Goal: Register for event/course: Register for event/course

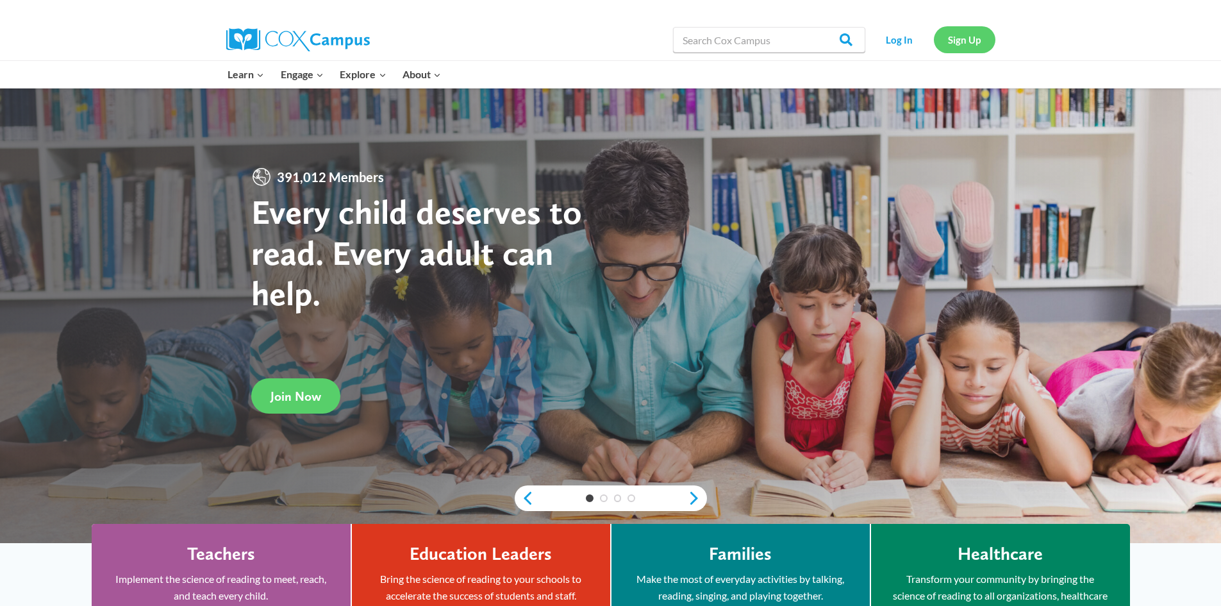
click at [963, 37] on link "Sign Up" at bounding box center [965, 39] width 62 height 26
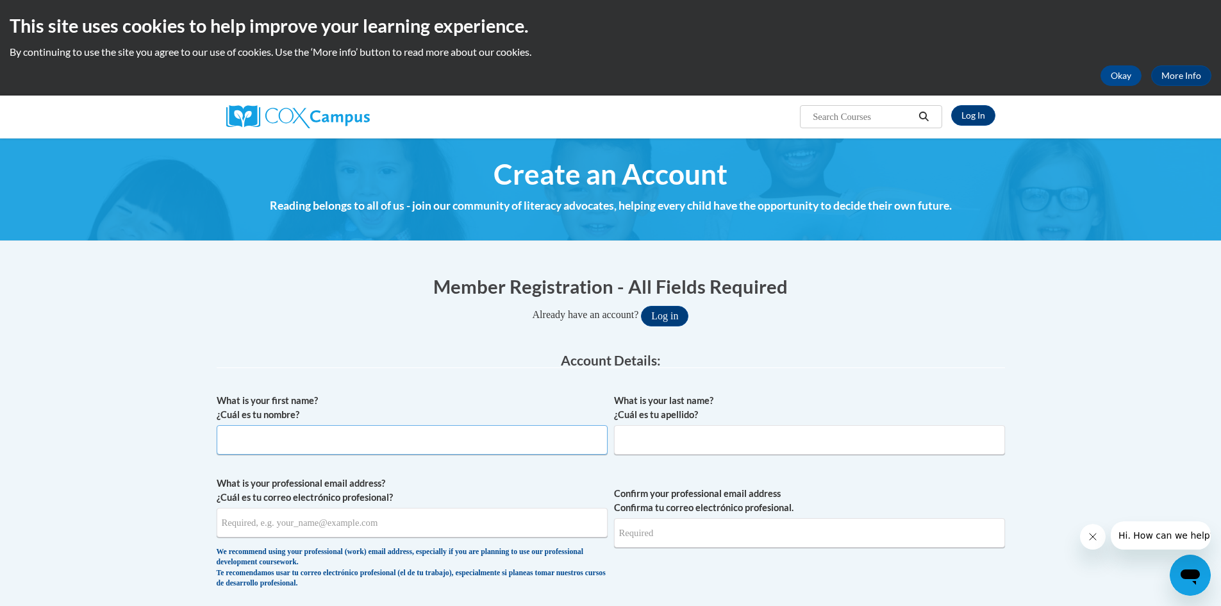
click at [382, 444] on input "What is your first name? ¿Cuál es tu nombre?" at bounding box center [412, 439] width 391 height 29
type input "Kialee"
type input "Melendez"
type input "kialeemelendez@gmail.com"
click at [719, 519] on input "Confirm your professional email address Confirma tu correo electrónico profesio…" at bounding box center [809, 532] width 391 height 29
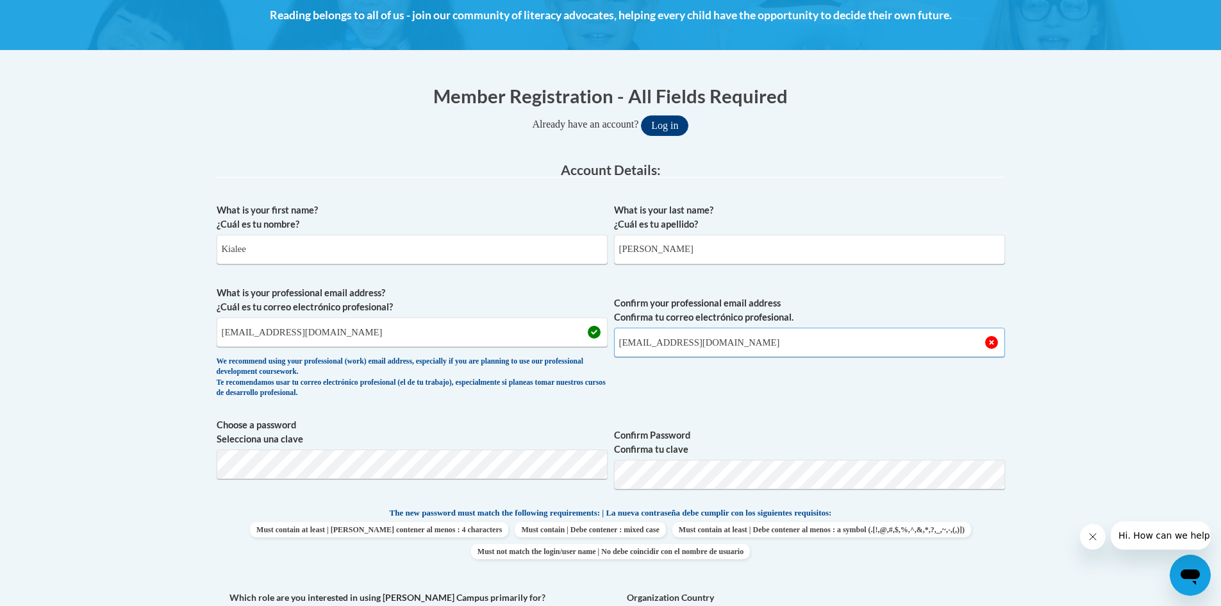
scroll to position [192, 0]
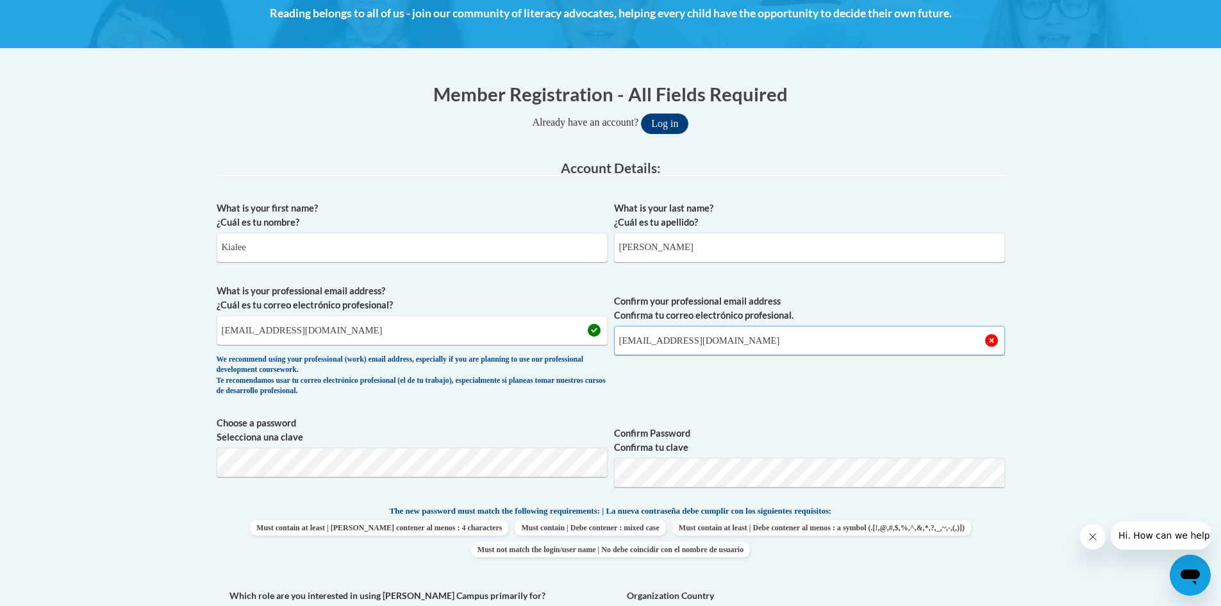
type input "kialeemelendez@gmail.com"
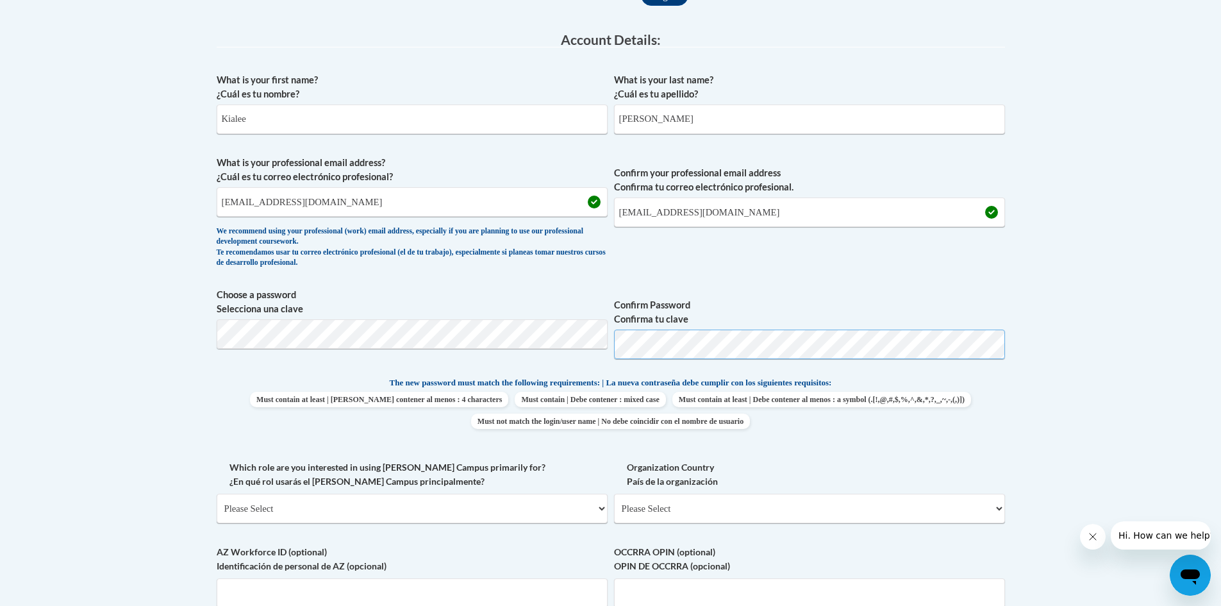
scroll to position [385, 0]
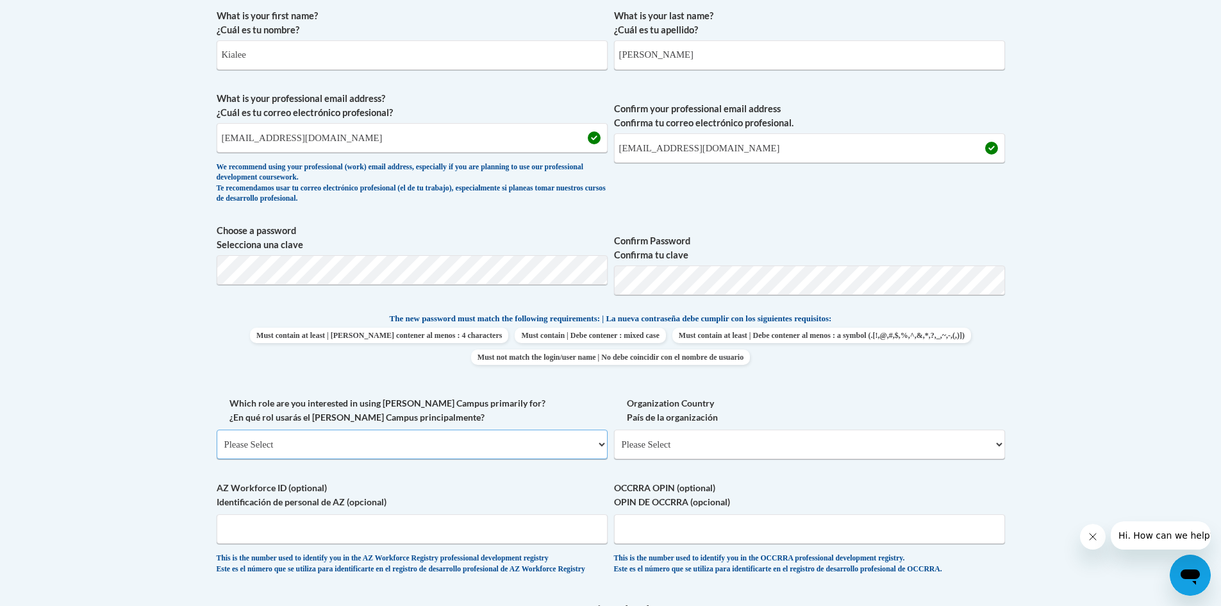
click at [305, 439] on select "Please Select College/University | Colegio/Universidad Community/Nonprofit Part…" at bounding box center [412, 443] width 391 height 29
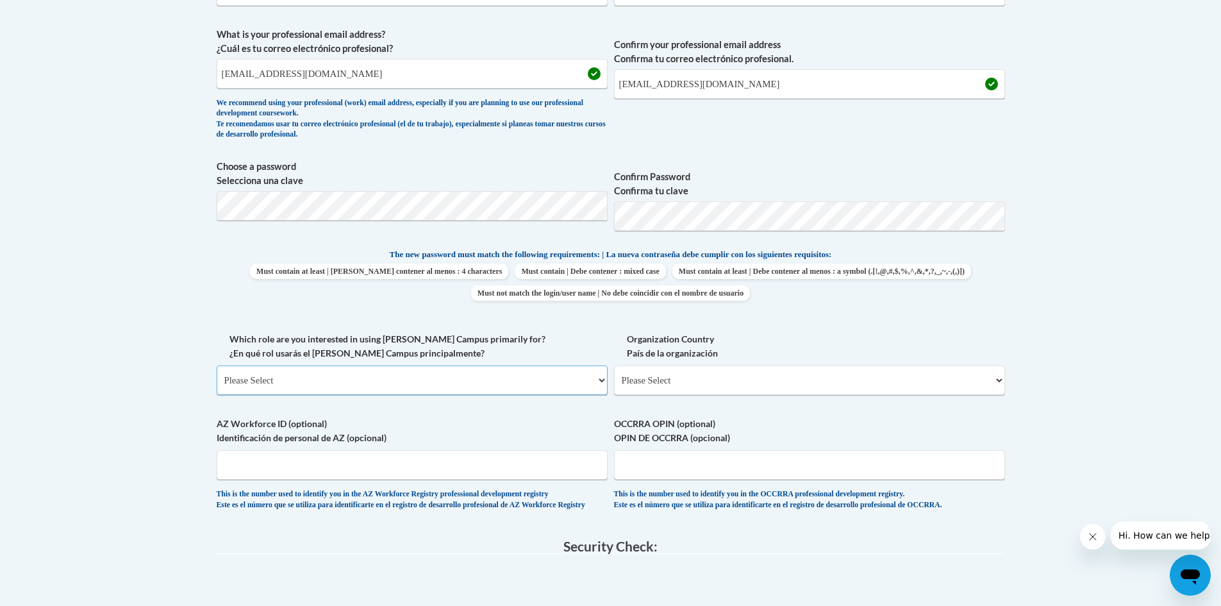
click at [304, 385] on select "Please Select College/University | Colegio/Universidad Community/Nonprofit Part…" at bounding box center [412, 379] width 391 height 29
select select "fbf2d438-af2f-41f8-98f1-81c410e29de3"
click at [217, 365] on select "Please Select College/University | Colegio/Universidad Community/Nonprofit Part…" at bounding box center [412, 379] width 391 height 29
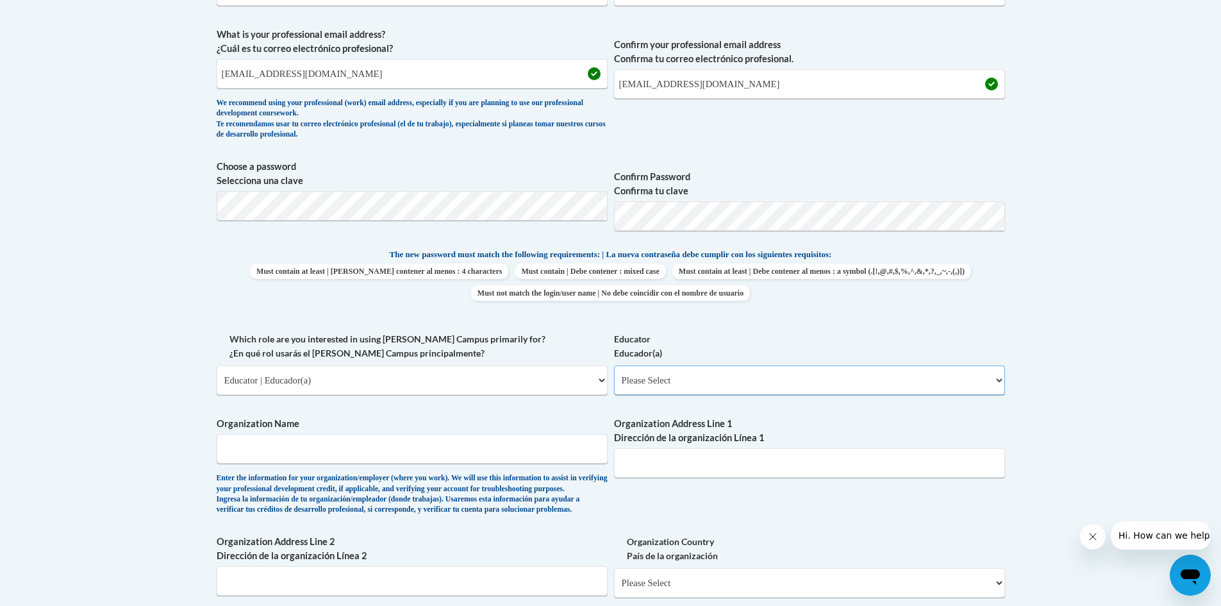
click at [745, 379] on select "Please Select Early Learning/Daycare Teacher/Family Home Care Provider | Maestr…" at bounding box center [809, 379] width 391 height 29
select select "5e2af403-4f2c-4e49-a02f-103e55d7b75b"
click at [614, 365] on select "Please Select Early Learning/Daycare Teacher/Family Home Care Provider | Maestr…" at bounding box center [809, 379] width 391 height 29
click at [743, 418] on label "Organization Address Line 1 Dirección de la organización Línea 1" at bounding box center [809, 431] width 391 height 28
click at [743, 448] on input "Organization Address Line 1 Dirección de la organización Línea 1" at bounding box center [809, 462] width 391 height 29
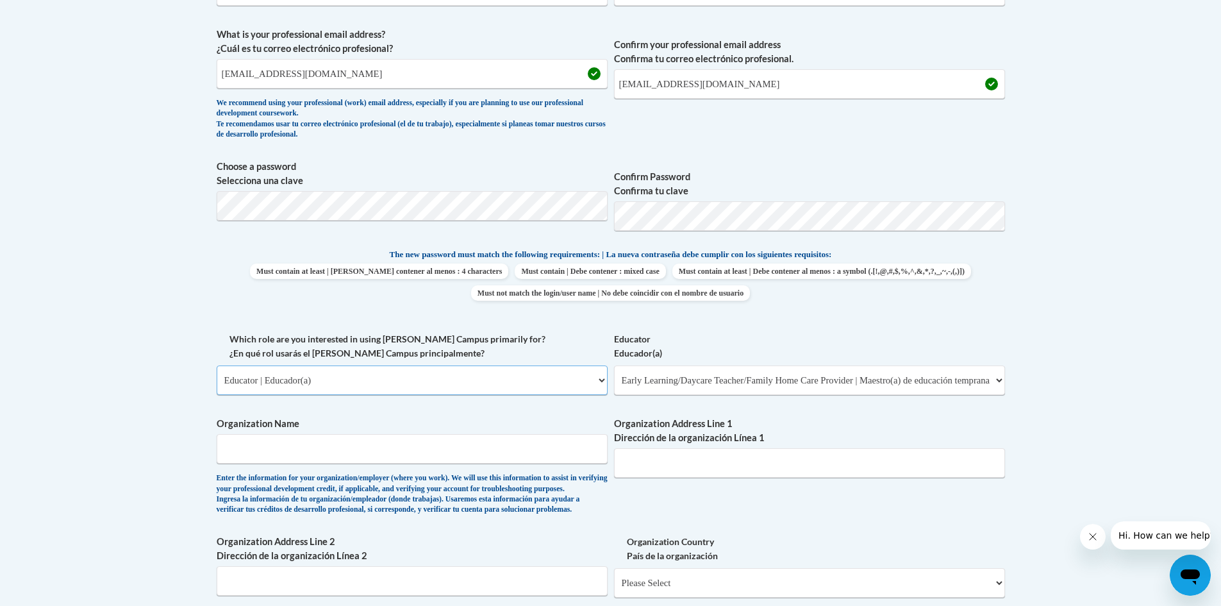
click at [459, 376] on select "Please Select College/University | Colegio/Universidad Community/Nonprofit Part…" at bounding box center [412, 379] width 391 height 29
click at [500, 552] on div "What is your first name? ¿Cuál es tu nombre? Kialee What is your last name? ¿Cu…" at bounding box center [611, 331] width 788 height 787
click at [974, 388] on select "Please Select Early Learning/Daycare Teacher/Family Home Care Provider | Maestr…" at bounding box center [809, 379] width 391 height 29
click at [1012, 327] on div "Member Registration - All Fields Required Already have an account? Log in Prefe…" at bounding box center [610, 413] width 807 height 1203
click at [361, 449] on input "Organization Name" at bounding box center [412, 448] width 391 height 29
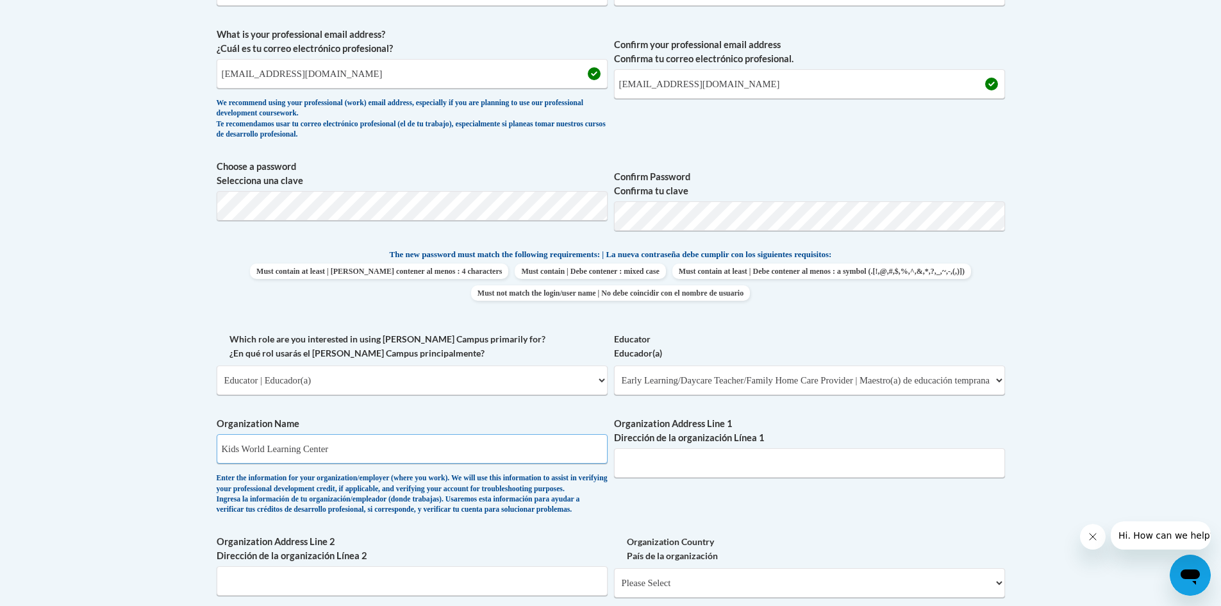
type input "Kids World Learning Center"
click at [715, 463] on input "Organization Address Line 1 Dirección de la organización Línea 1" at bounding box center [809, 462] width 391 height 29
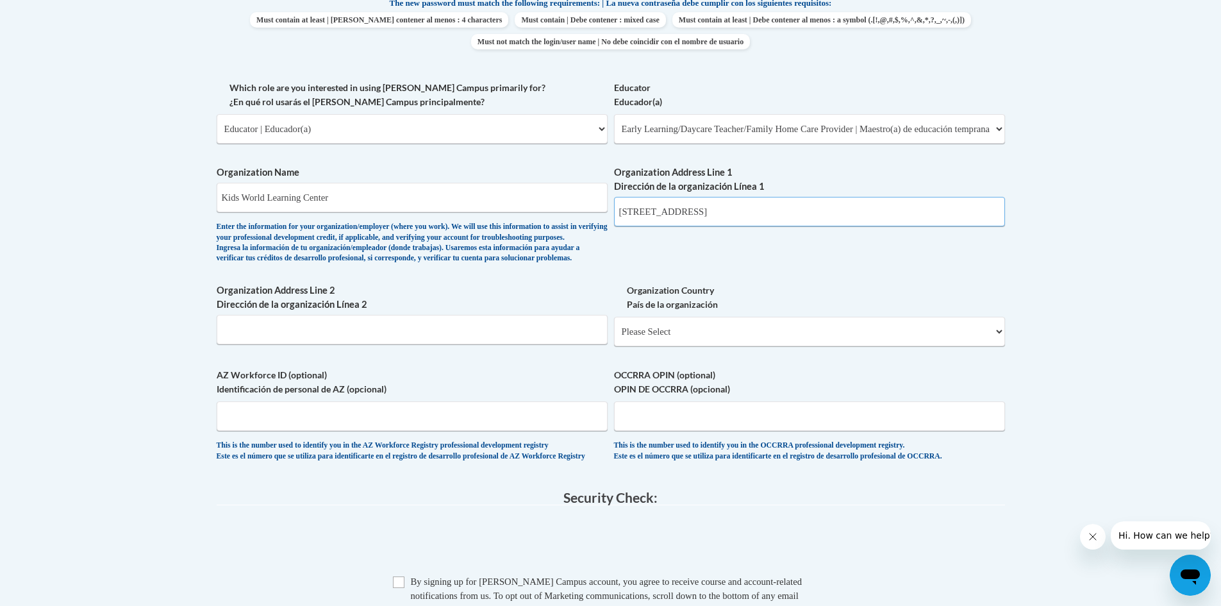
scroll to position [705, 0]
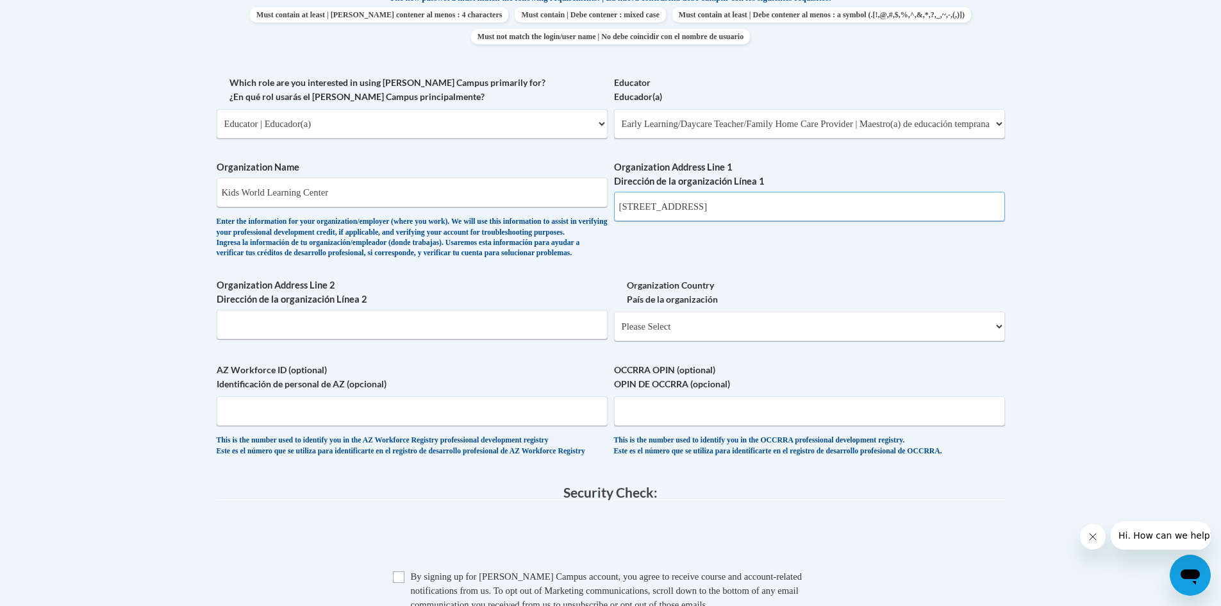
type input "367 Savannah Avenue"
click at [716, 341] on select "Please Select United States | Estados Unidos Outside of the United States | Fue…" at bounding box center [809, 325] width 391 height 29
select select "ad49bcad-a171-4b2e-b99c-48b446064914"
click at [614, 332] on select "Please Select United States | Estados Unidos Outside of the United States | Fue…" at bounding box center [809, 325] width 391 height 29
select select
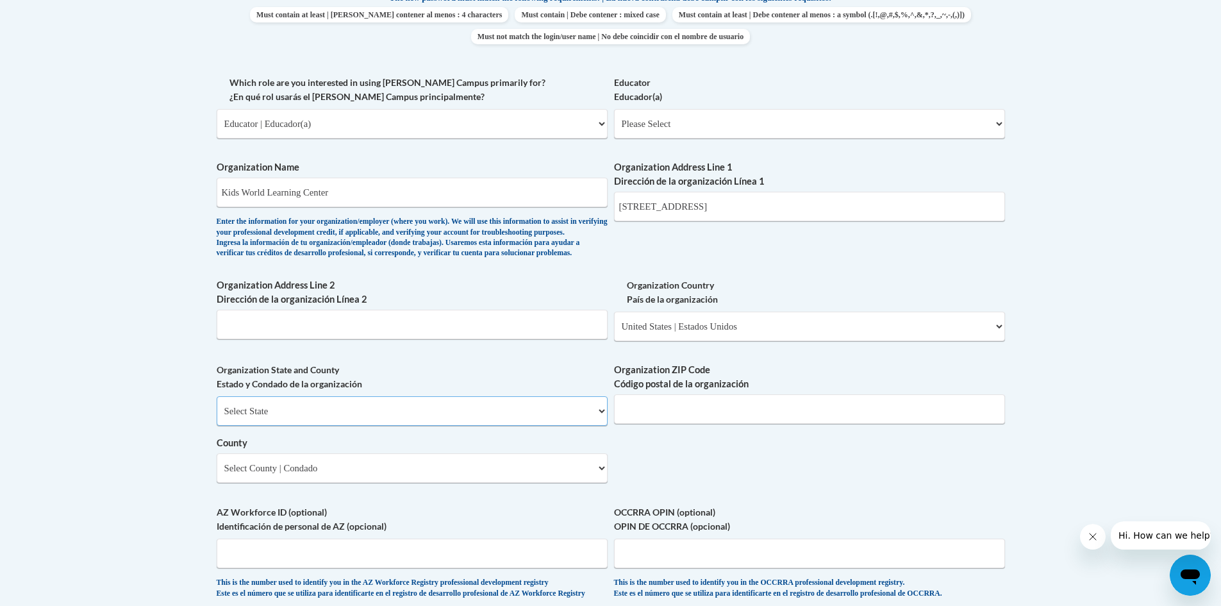
click at [387, 426] on select "Select State Alabama Alaska Arizona Arkansas California Colorado Connecticut De…" at bounding box center [412, 410] width 391 height 29
select select "Georgia"
click at [217, 417] on select "Select State Alabama Alaska Arizona Arkansas California Colorado Connecticut De…" at bounding box center [412, 410] width 391 height 29
click at [772, 424] on input "Organization ZIP Code Código postal de la organización" at bounding box center [809, 408] width 391 height 29
type input "30458"
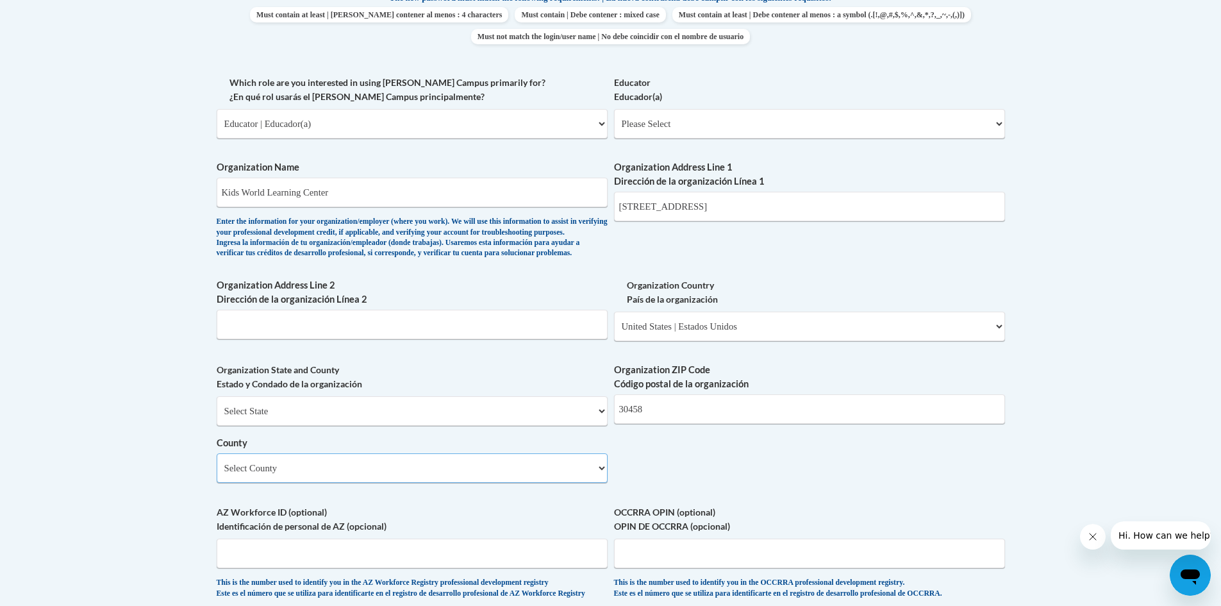
click at [270, 483] on select "Select County Appling Atkinson Bacon Baker Baldwin Banks Barrow Bartow Ben Hill…" at bounding box center [412, 467] width 391 height 29
select select "Bulloch"
click at [217, 474] on select "Select County Appling Atkinson Bacon Baker Baldwin Banks Barrow Bartow Ben Hill…" at bounding box center [412, 467] width 391 height 29
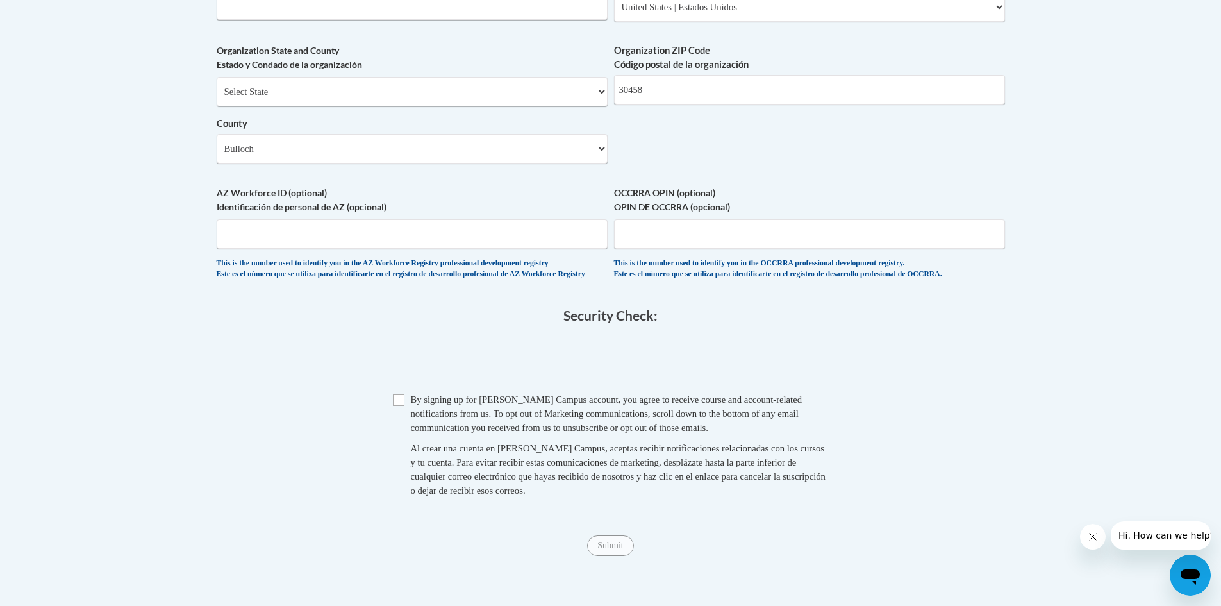
scroll to position [1025, 0]
click at [404, 404] on input "Checkbox" at bounding box center [399, 399] width 12 height 12
checkbox input "true"
click at [626, 554] on input "Submit" at bounding box center [610, 544] width 46 height 21
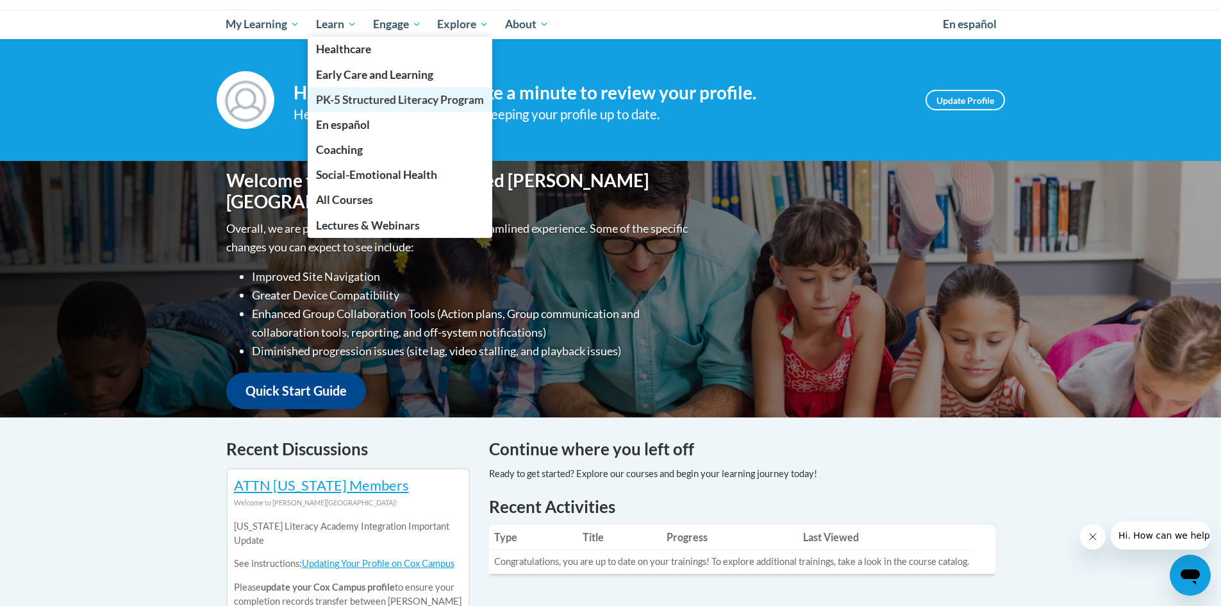
scroll to position [64, 0]
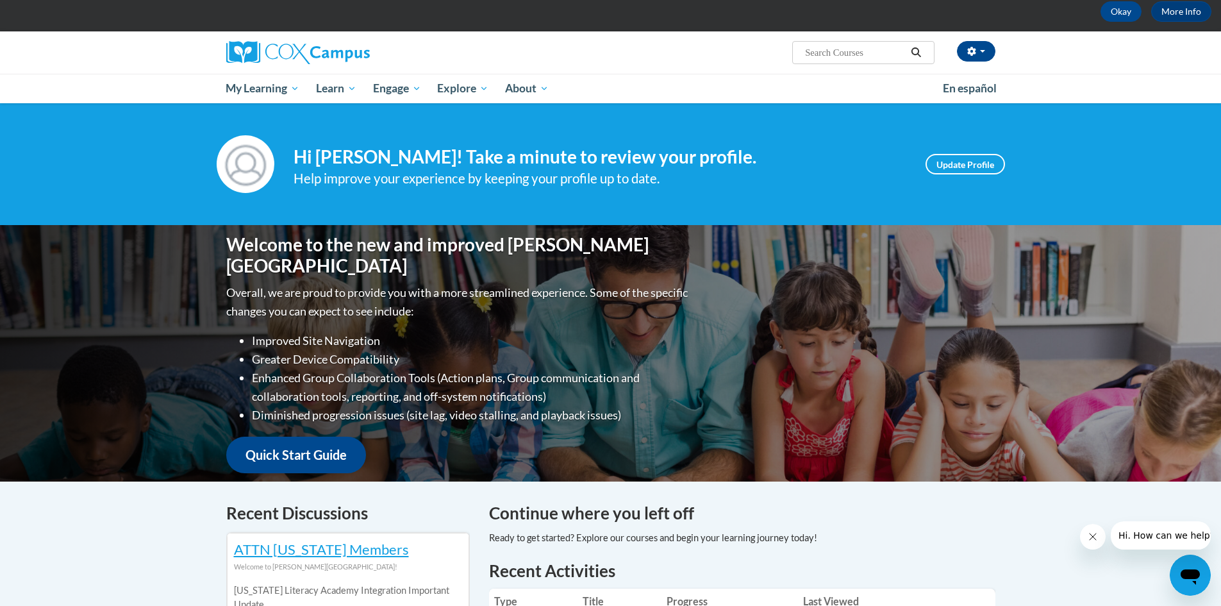
click at [857, 51] on input "Search..." at bounding box center [855, 52] width 103 height 15
type input "preschool"
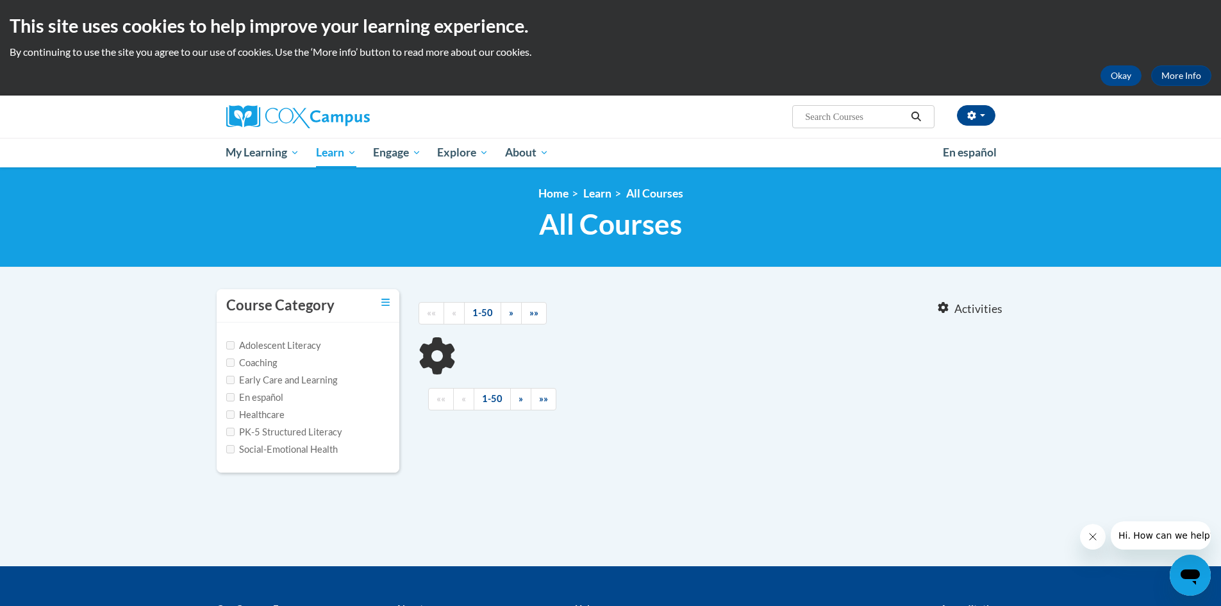
type input "preschool"
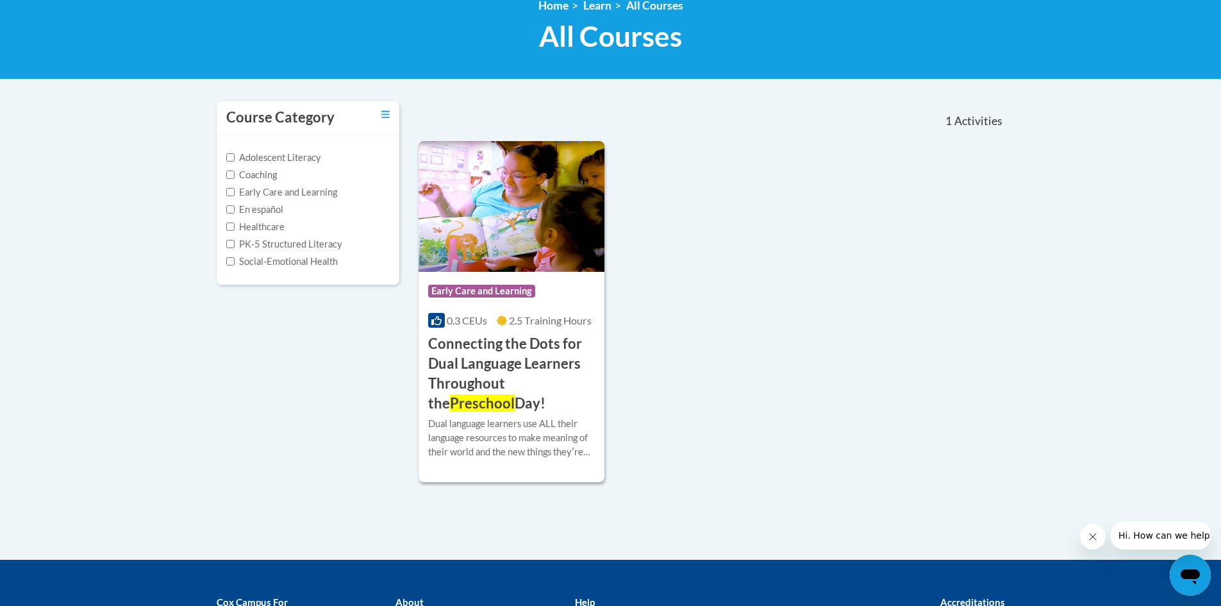
scroll to position [192, 0]
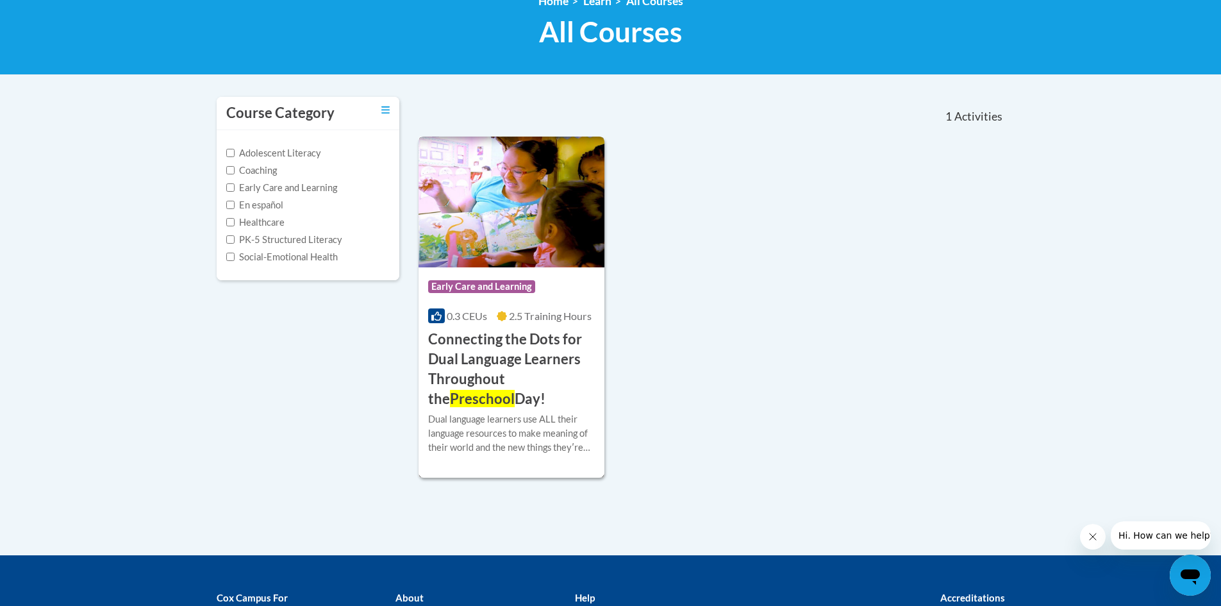
click at [514, 342] on h3 "Connecting the Dots for Dual Language Learners Throughout the [DATE]!" at bounding box center [511, 368] width 167 height 79
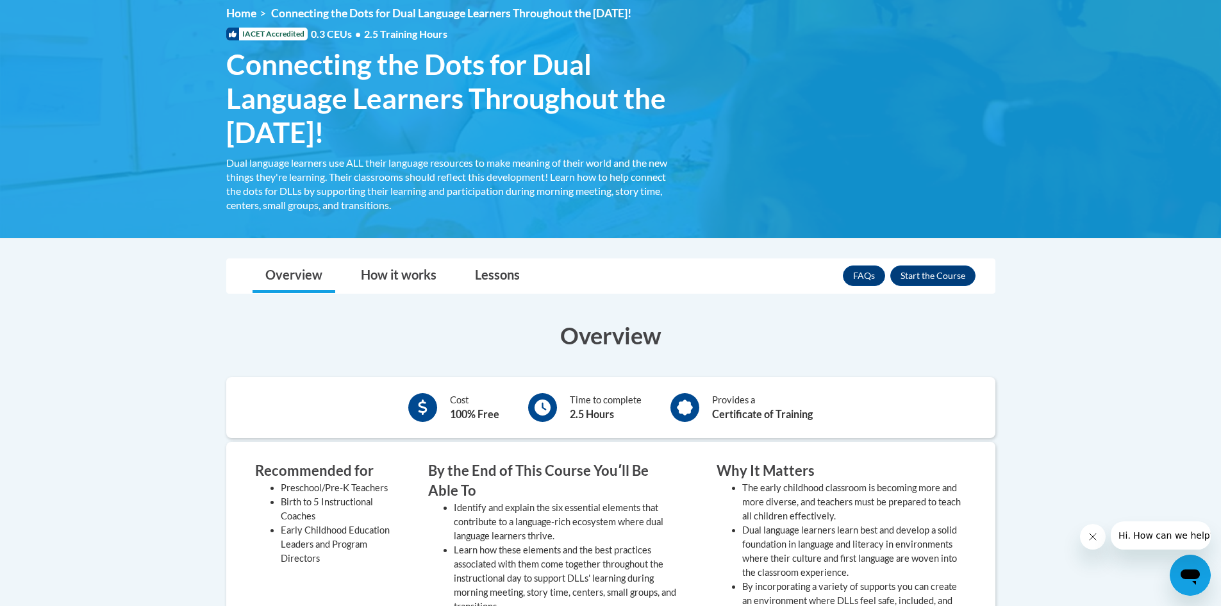
scroll to position [64, 0]
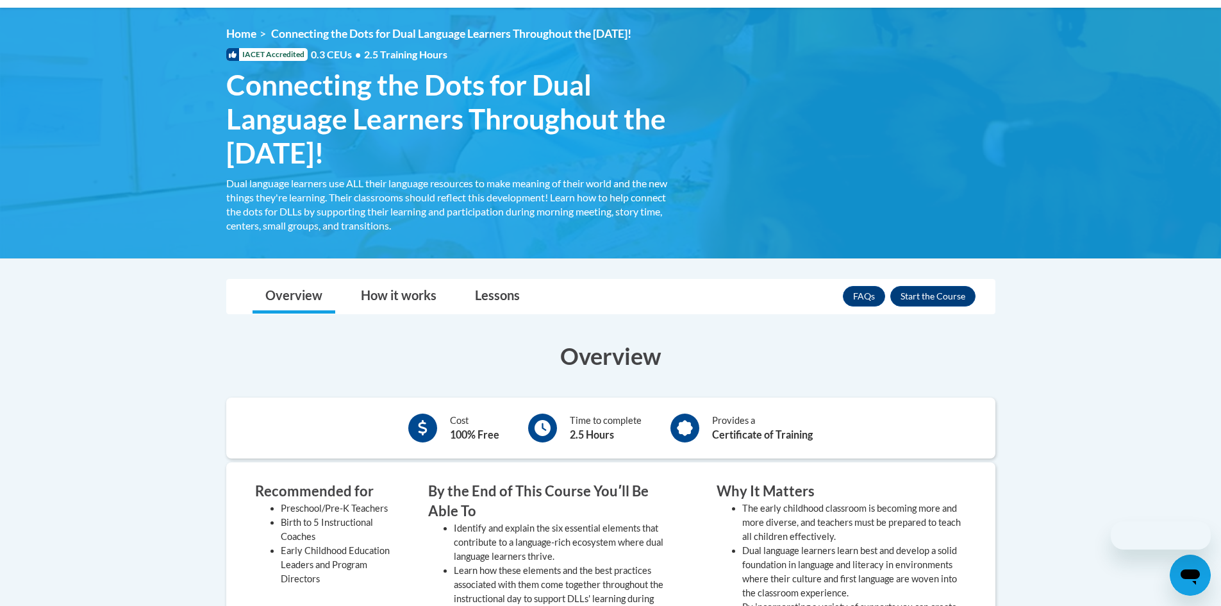
scroll to position [64, 0]
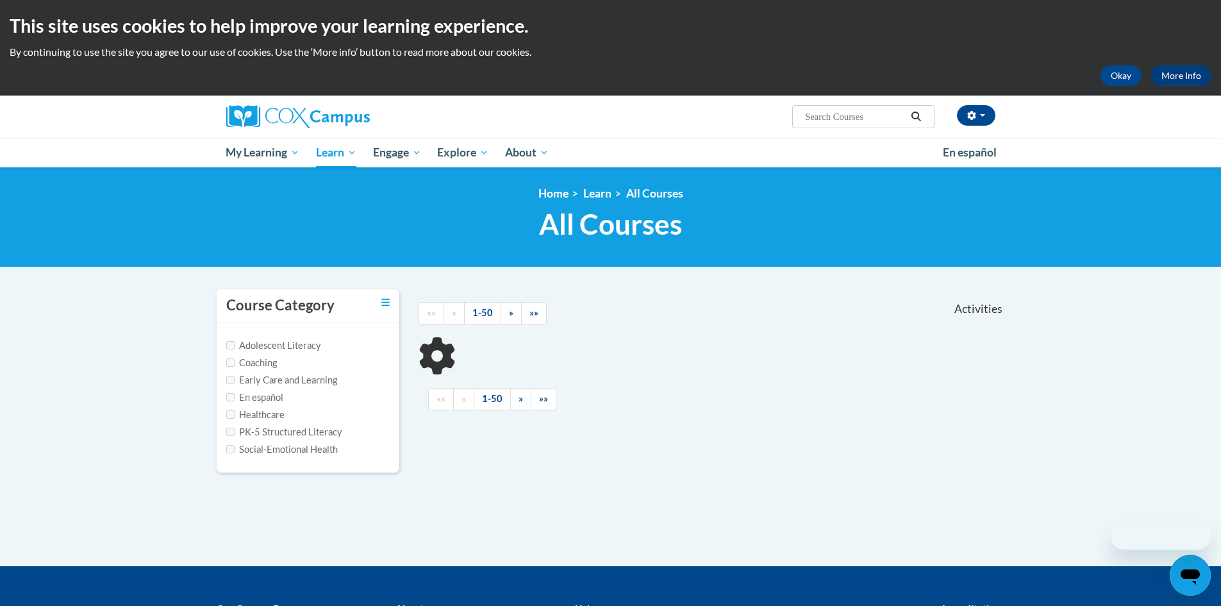
scroll to position [172, 0]
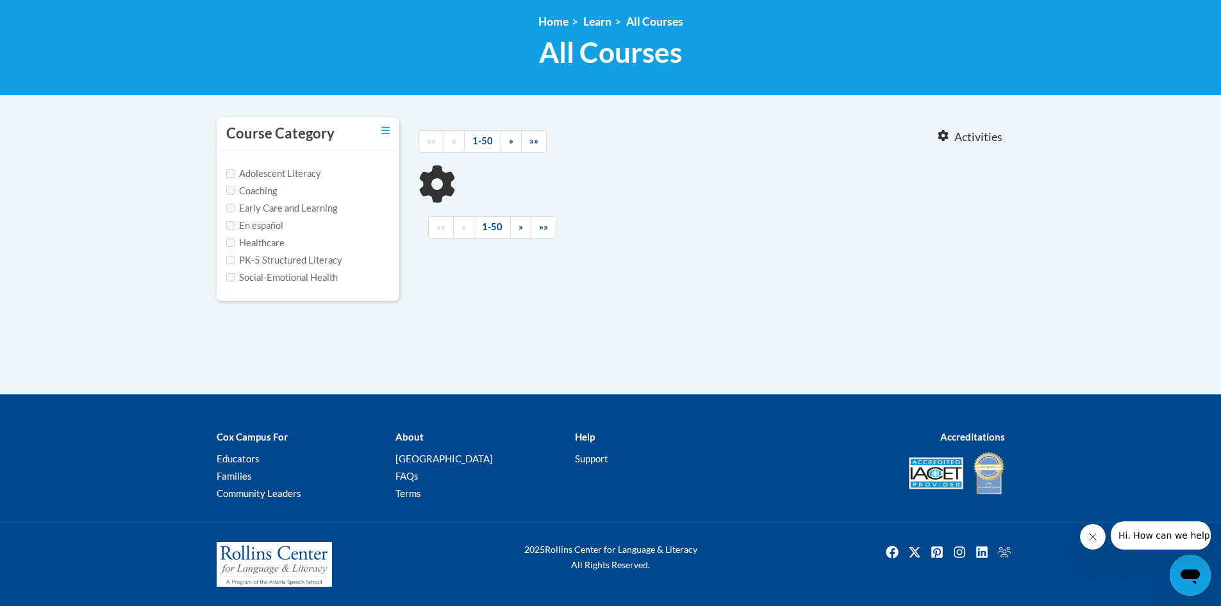
type input "preschool"
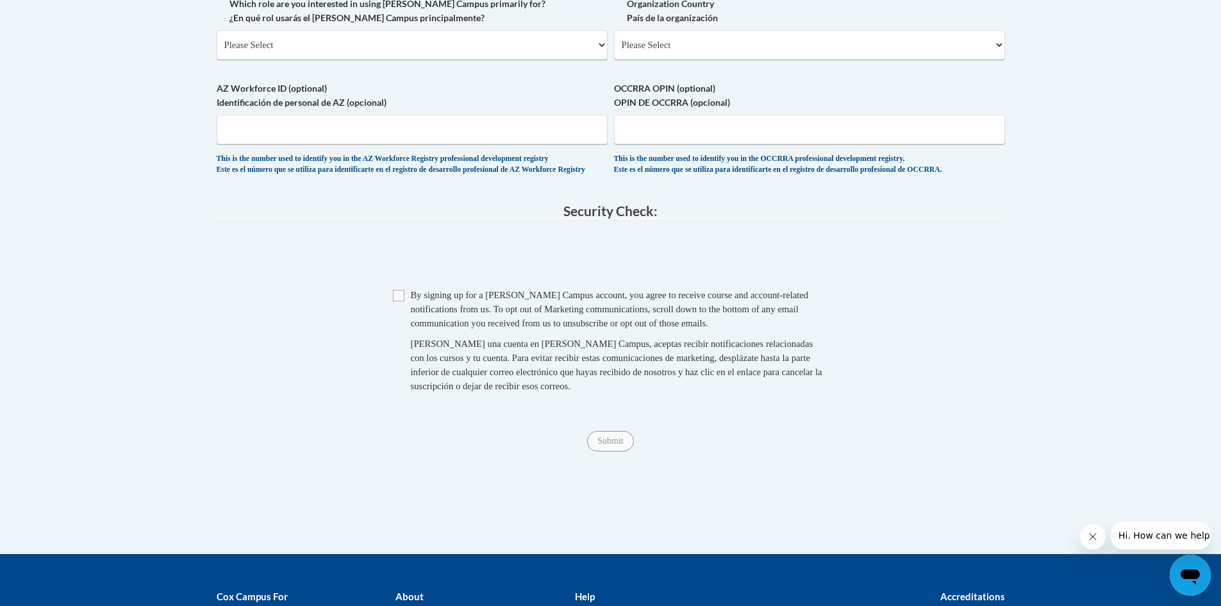
scroll to position [583, 0]
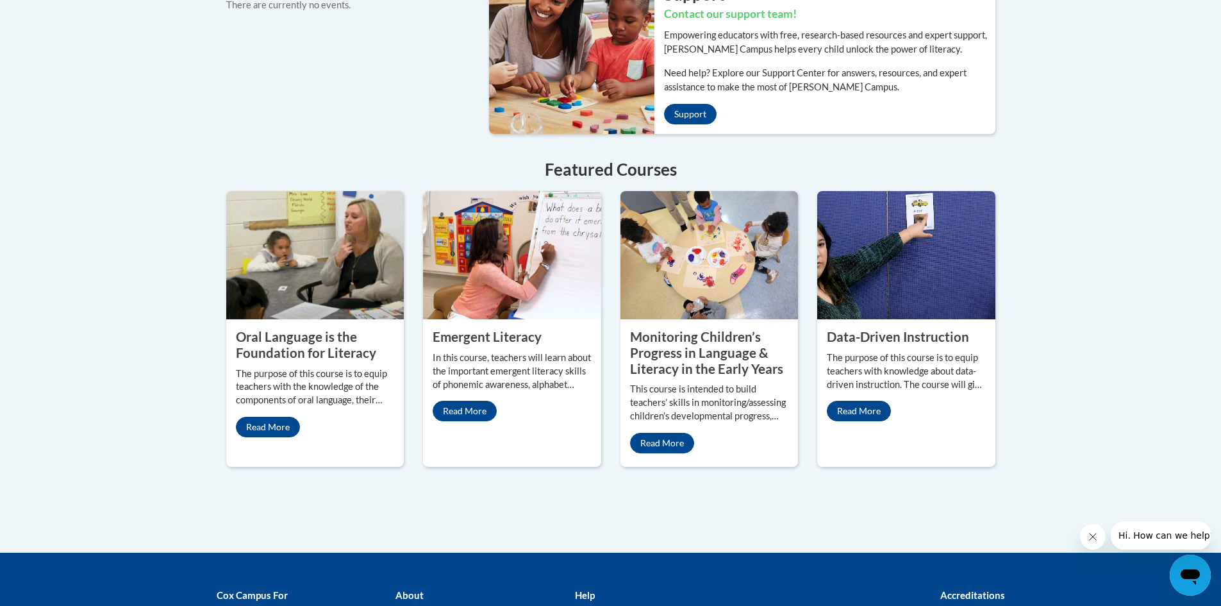
scroll to position [961, 0]
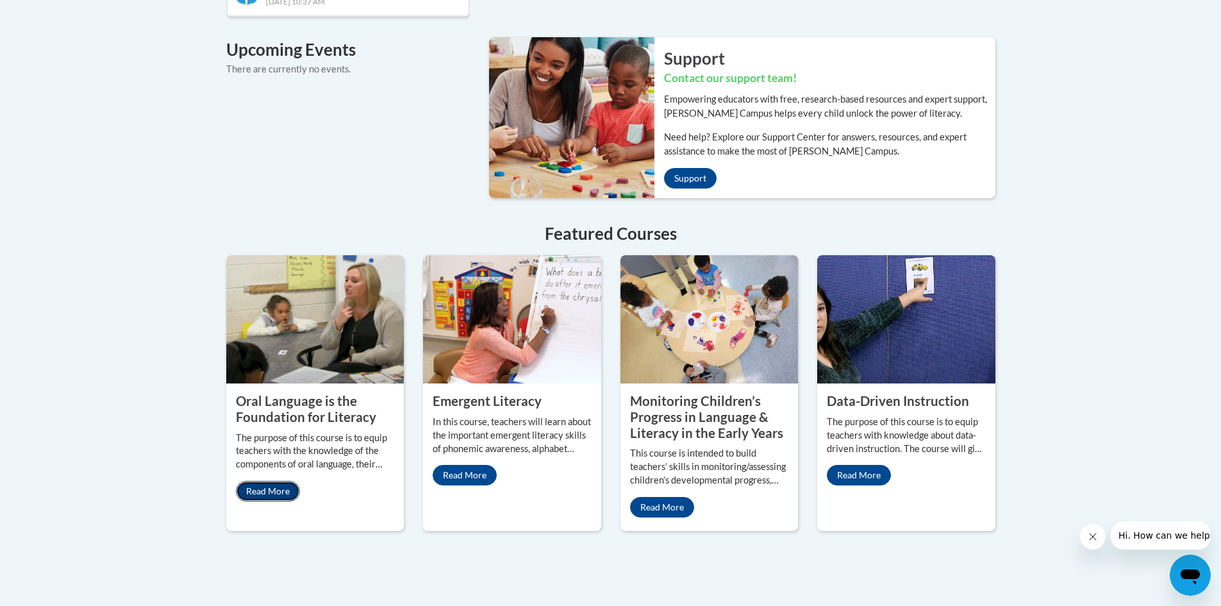
click at [276, 481] on link "Read More" at bounding box center [268, 491] width 64 height 21
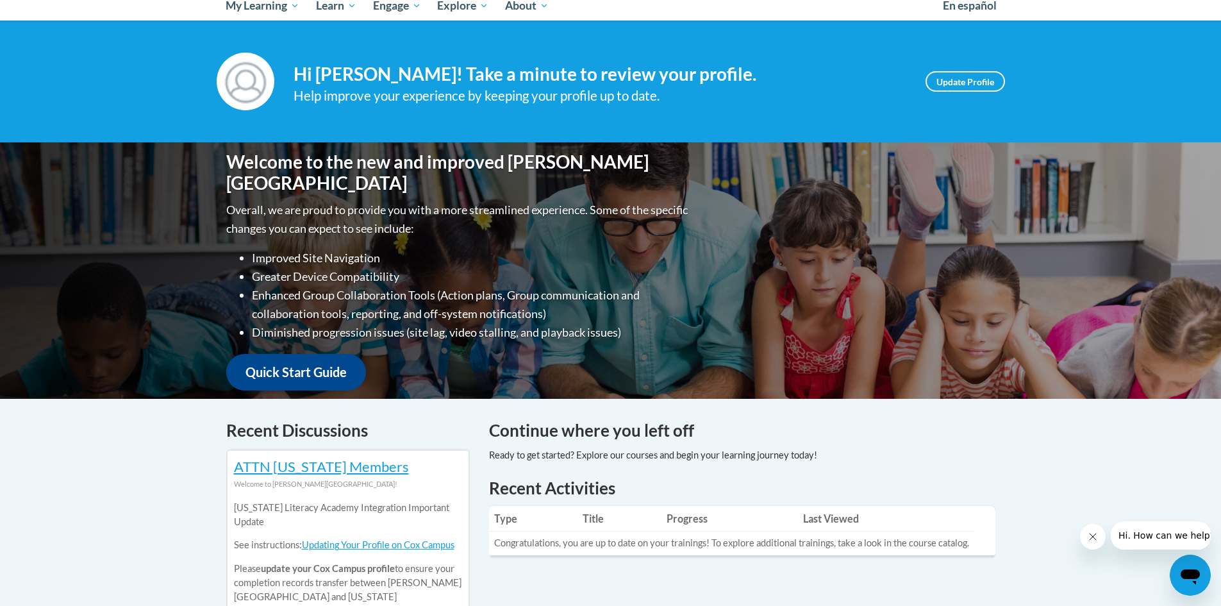
scroll to position [64, 0]
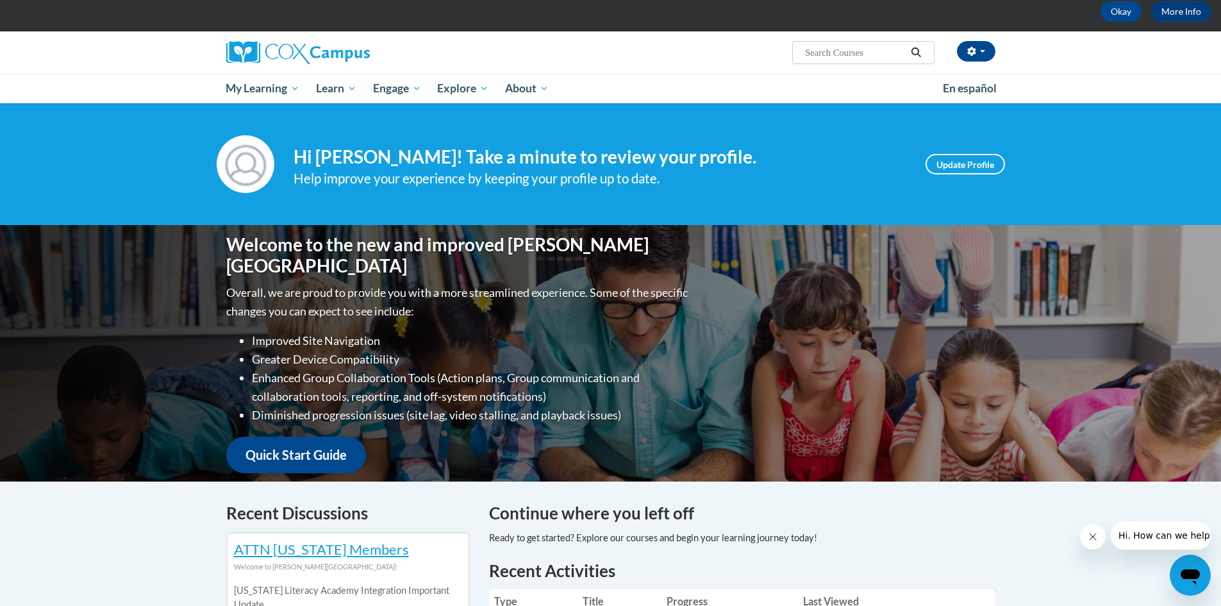
click at [832, 44] on span "Search Search..." at bounding box center [863, 52] width 142 height 23
click at [865, 56] on input "Search..." at bounding box center [855, 52] width 103 height 15
type input "preschool"
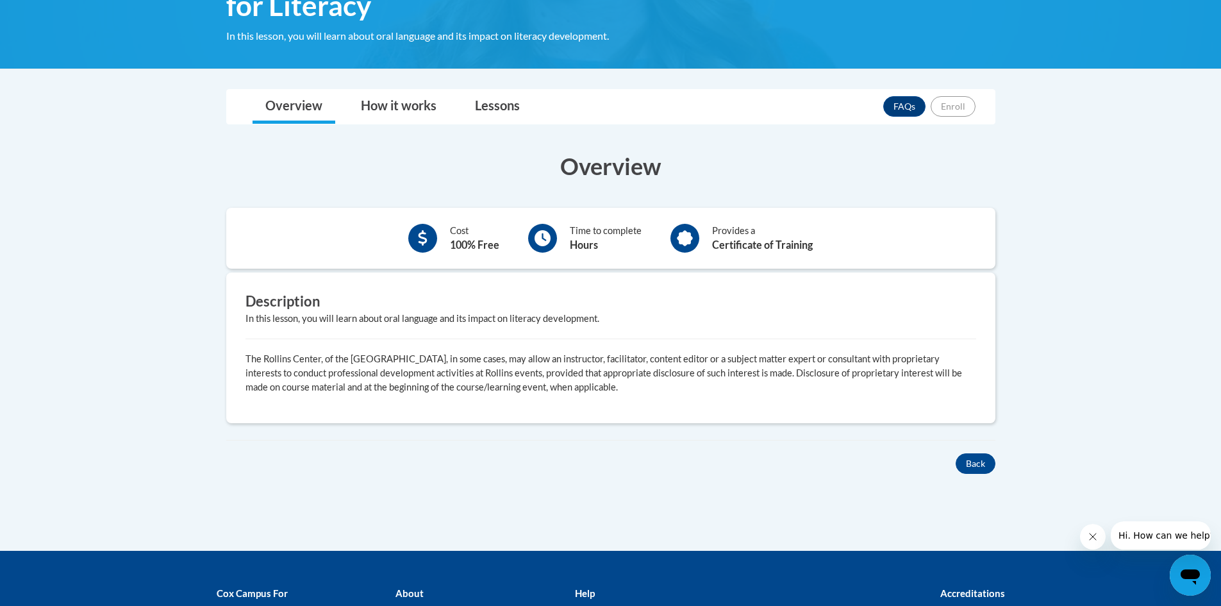
scroll to position [256, 0]
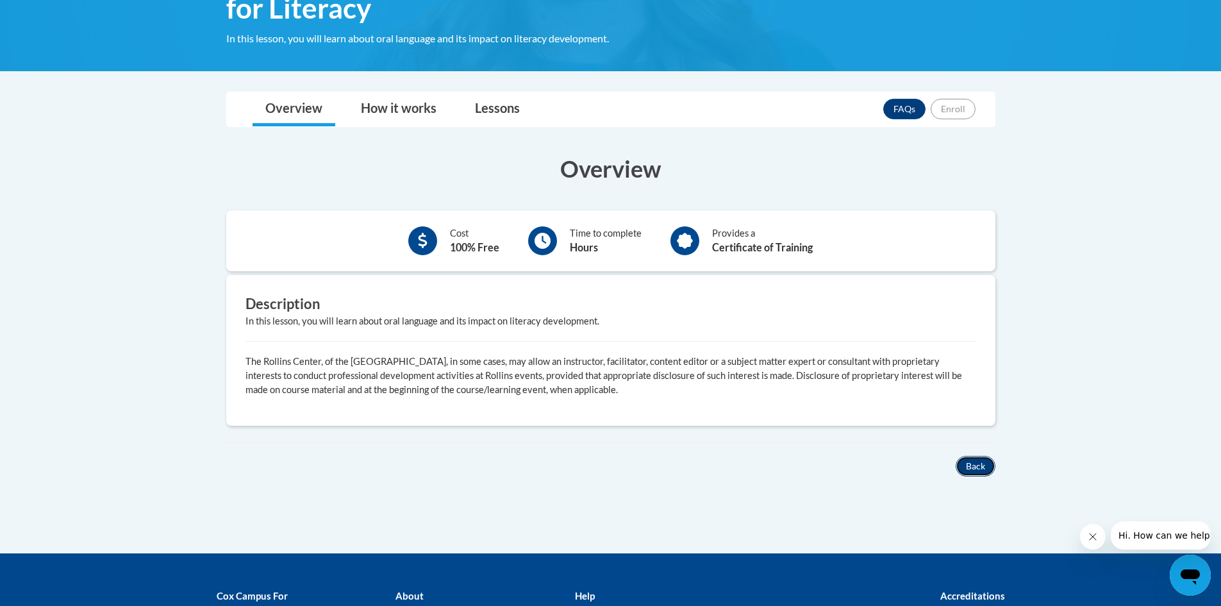
click at [973, 465] on button "Back" at bounding box center [976, 466] width 40 height 21
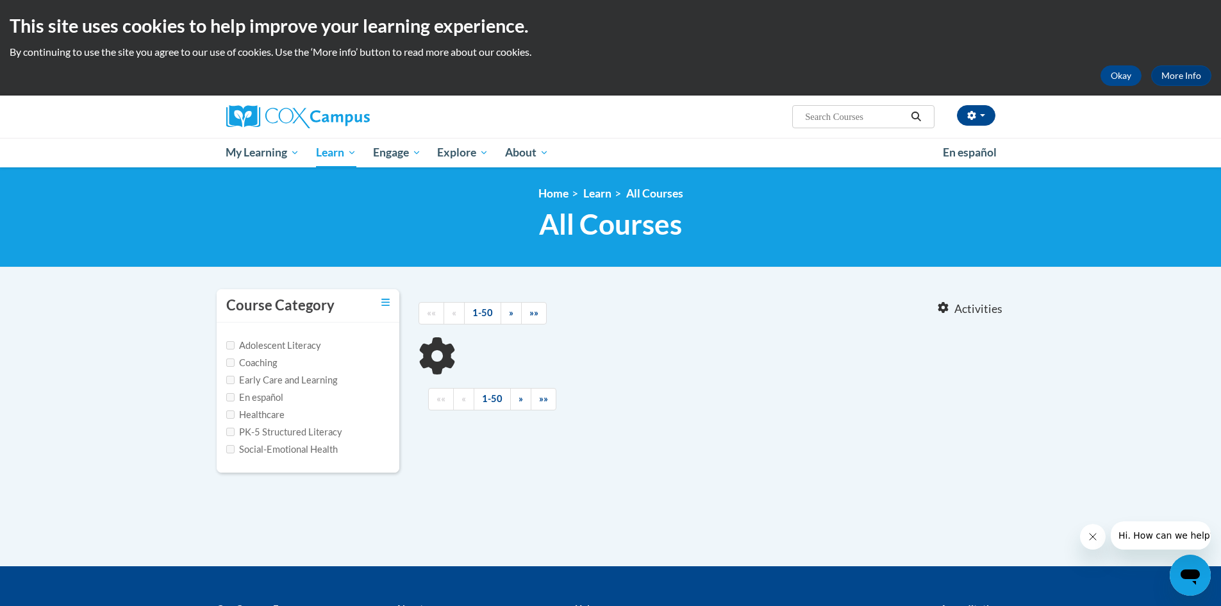
type input "preschool"
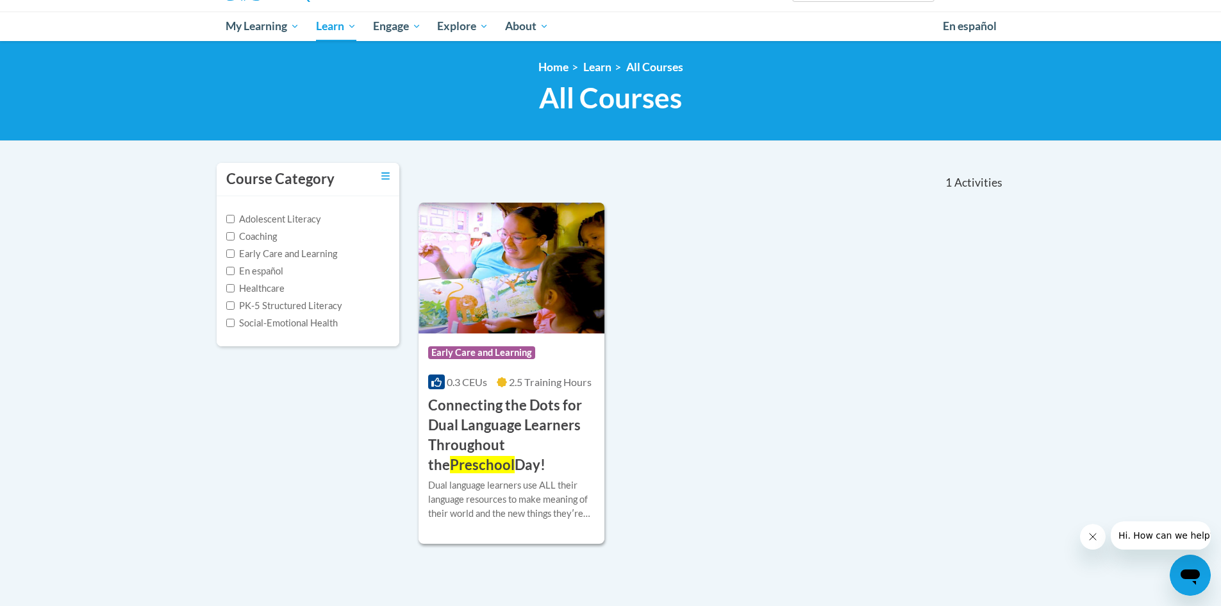
scroll to position [128, 0]
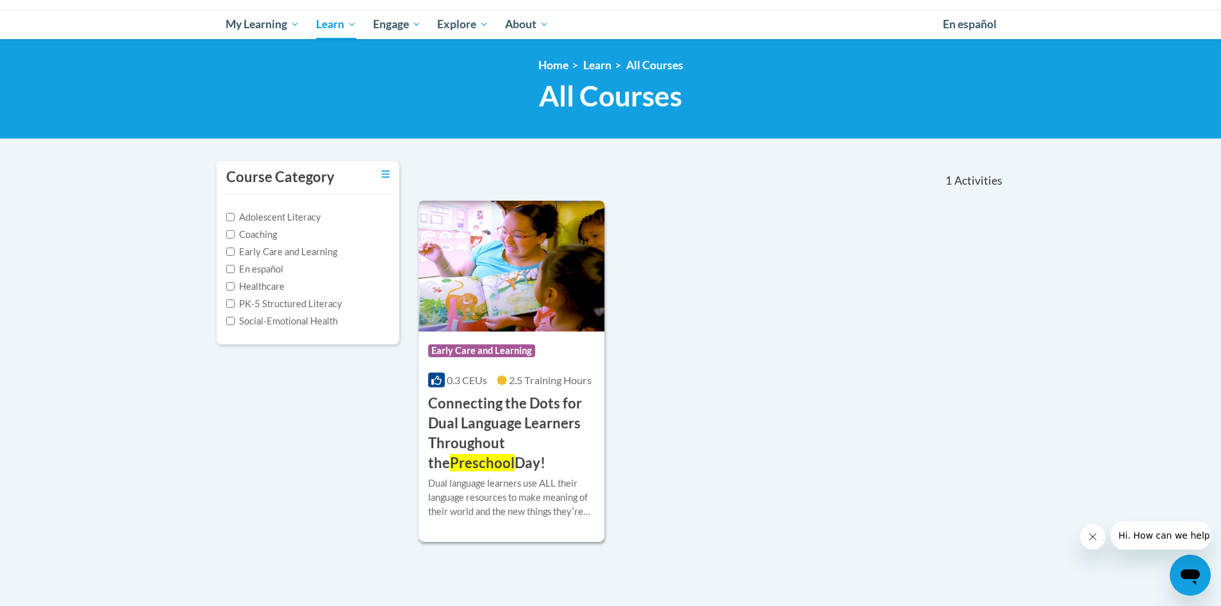
click at [442, 411] on h3 "Connecting the Dots for Dual Language Learners Throughout the Preschool Day!" at bounding box center [511, 432] width 167 height 79
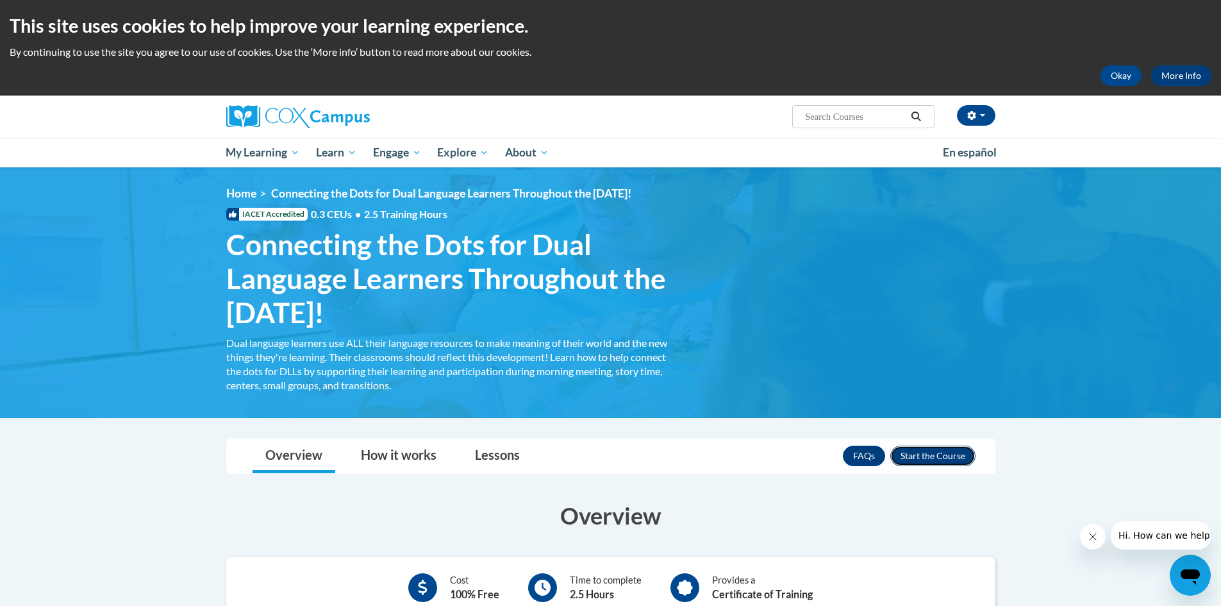
click at [938, 449] on button "Enroll" at bounding box center [932, 455] width 85 height 21
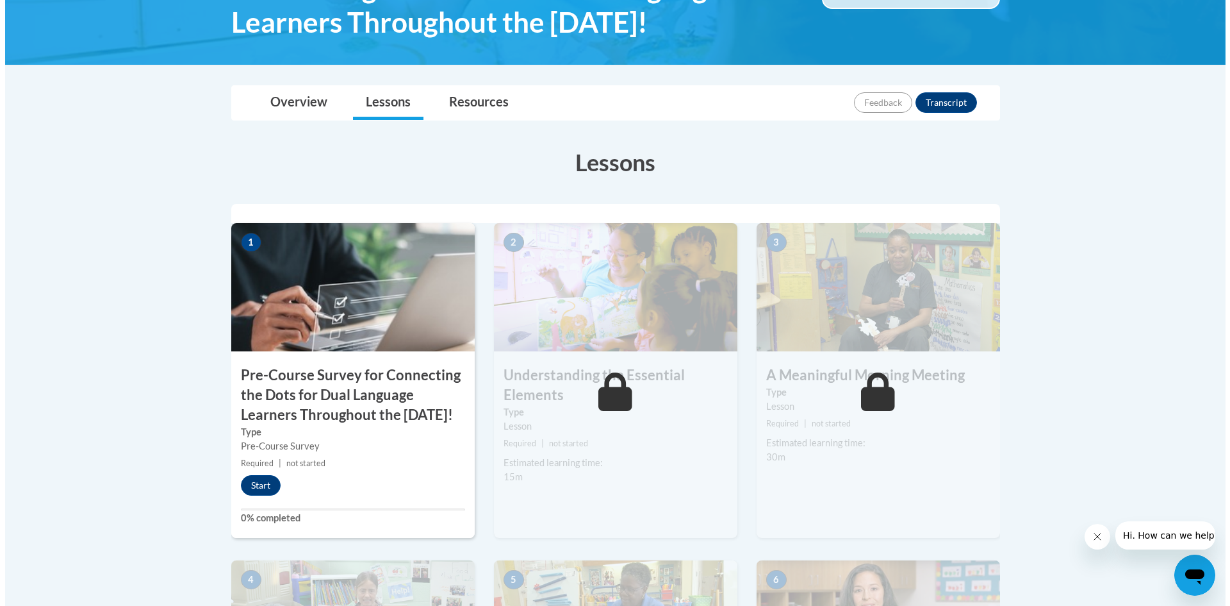
scroll to position [320, 0]
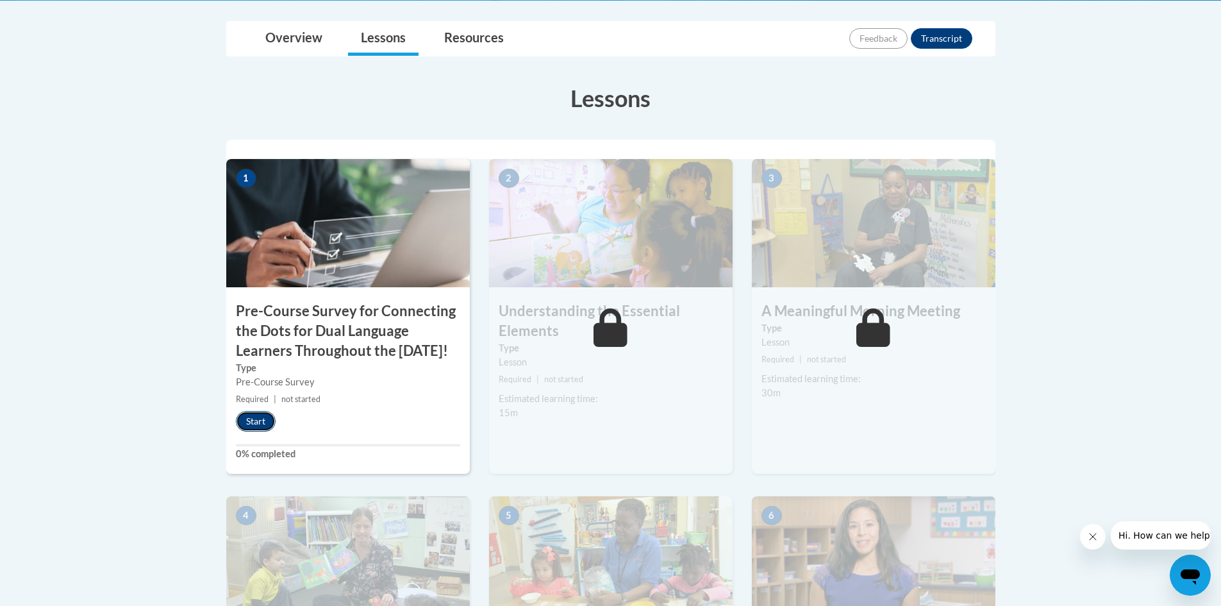
click at [251, 431] on button "Start" at bounding box center [256, 421] width 40 height 21
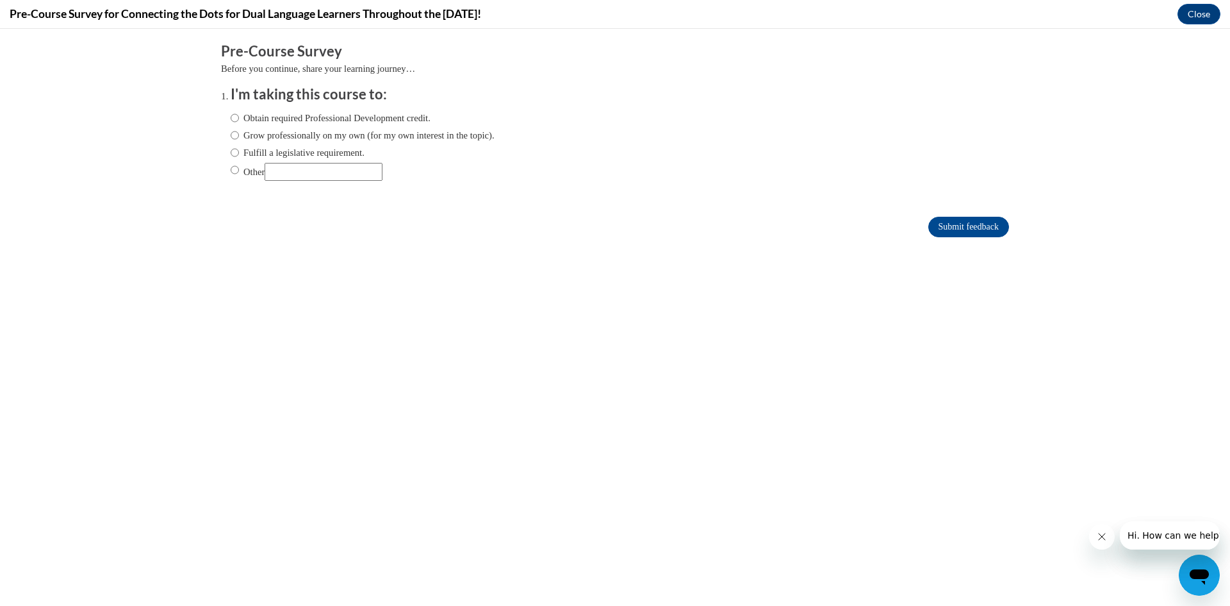
scroll to position [0, 0]
click at [344, 114] on label "Obtain required Professional Development credit." at bounding box center [331, 118] width 200 height 14
click at [239, 114] on input "Obtain required Professional Development credit." at bounding box center [235, 118] width 8 height 14
radio input "true"
click at [960, 217] on input "Submit feedback" at bounding box center [969, 227] width 81 height 21
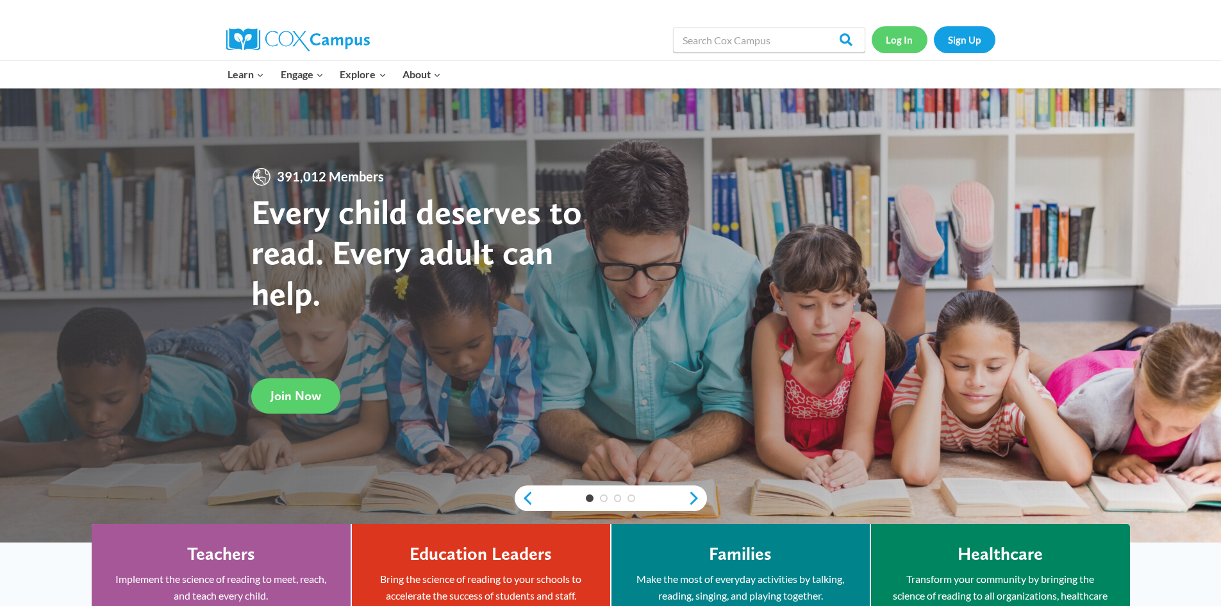
click at [904, 38] on link "Log In" at bounding box center [900, 39] width 56 height 26
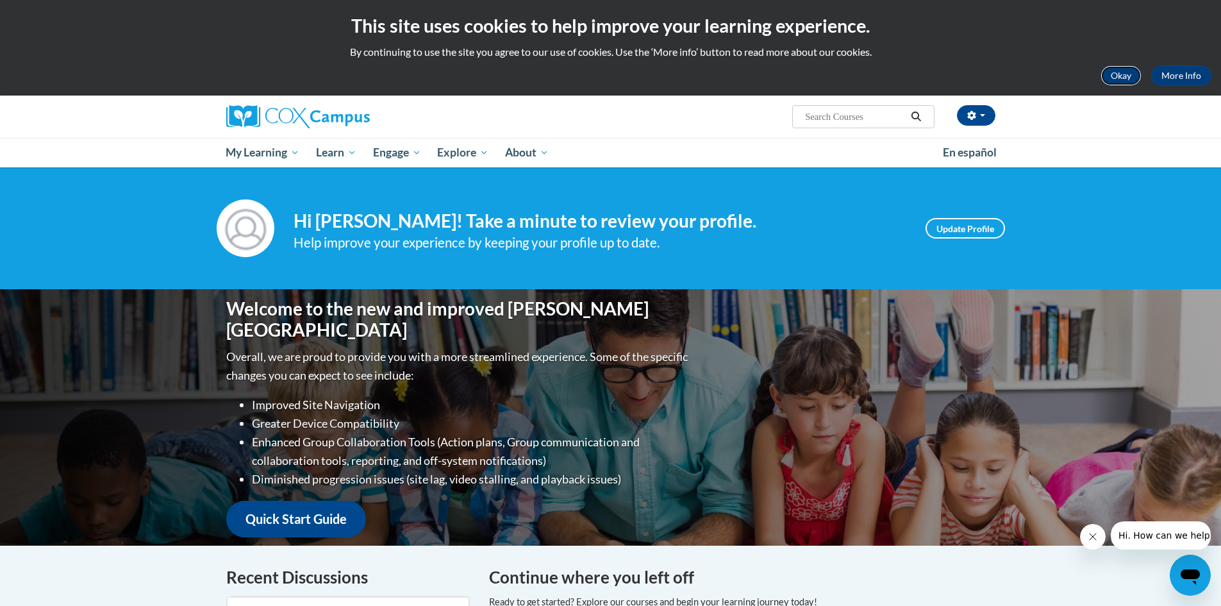
click at [1132, 67] on button "Okay" at bounding box center [1120, 75] width 41 height 21
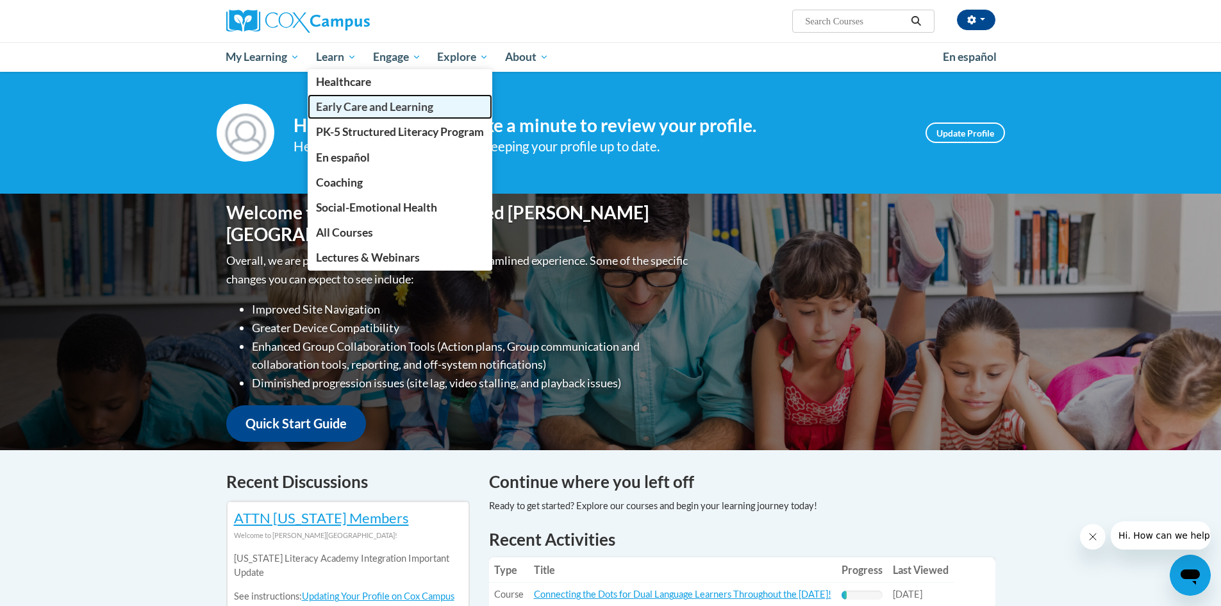
click at [333, 106] on span "Early Care and Learning" at bounding box center [374, 106] width 117 height 13
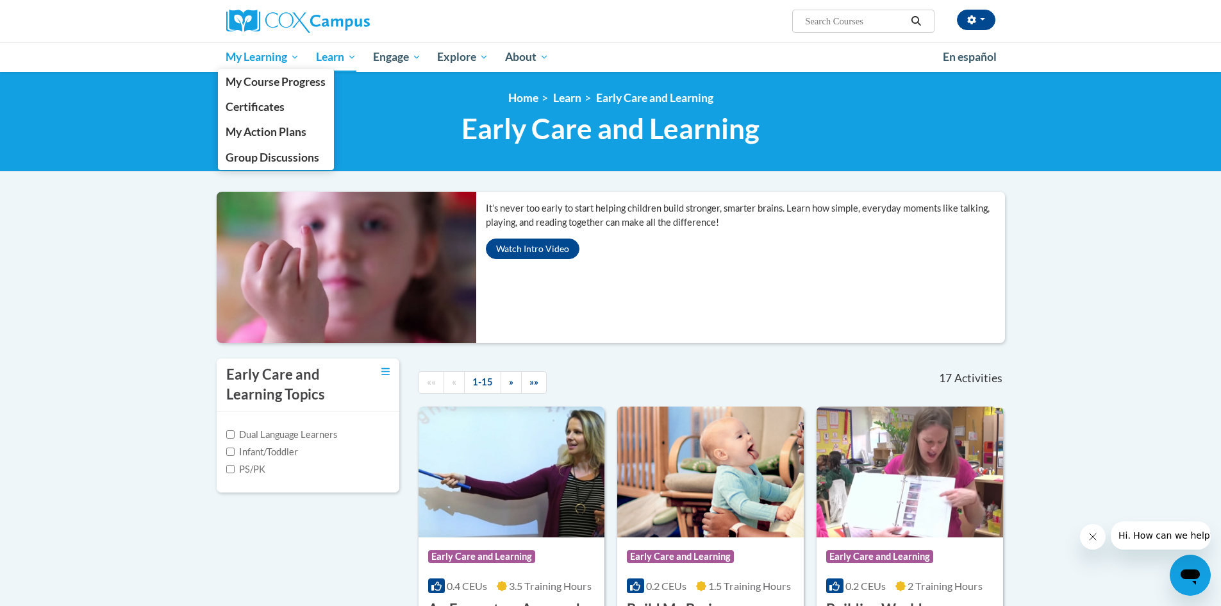
click at [248, 50] on span "My Learning" at bounding box center [263, 56] width 74 height 15
click at [254, 74] on link "My Course Progress" at bounding box center [276, 81] width 117 height 25
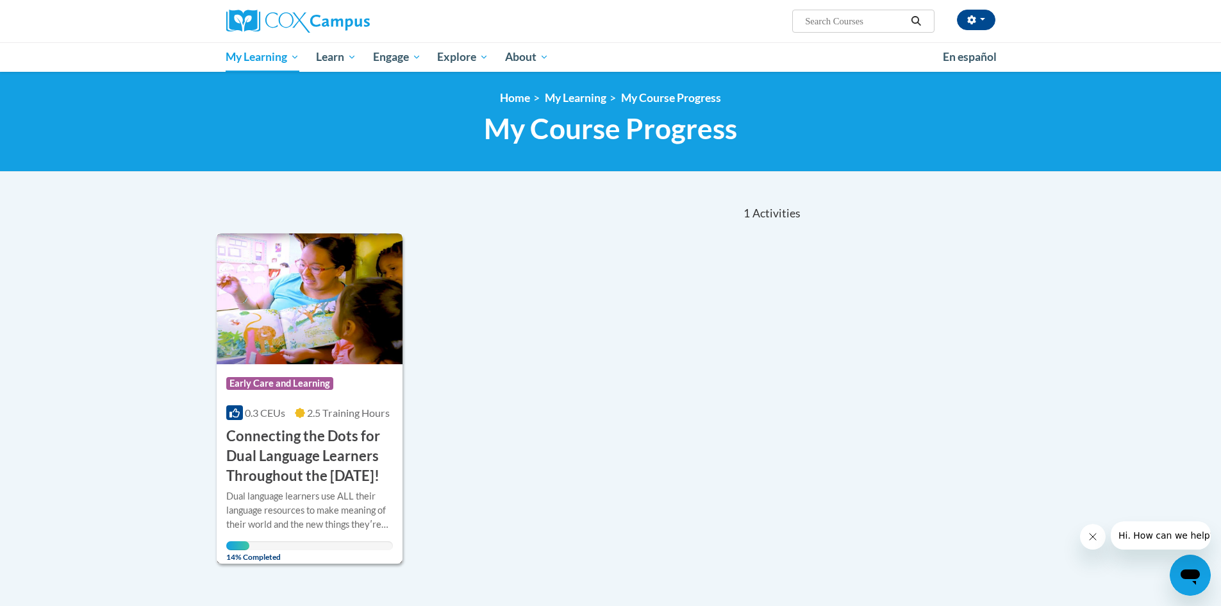
click at [311, 445] on h3 "Connecting the Dots for Dual Language Learners Throughout the [DATE]!" at bounding box center [309, 455] width 167 height 59
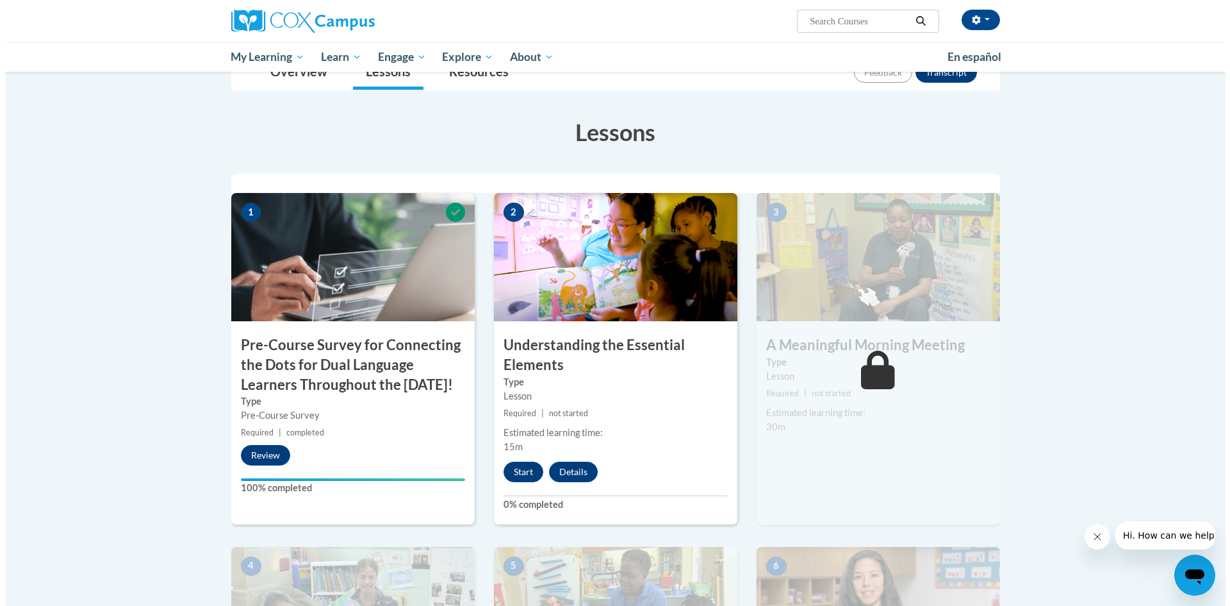
scroll to position [192, 0]
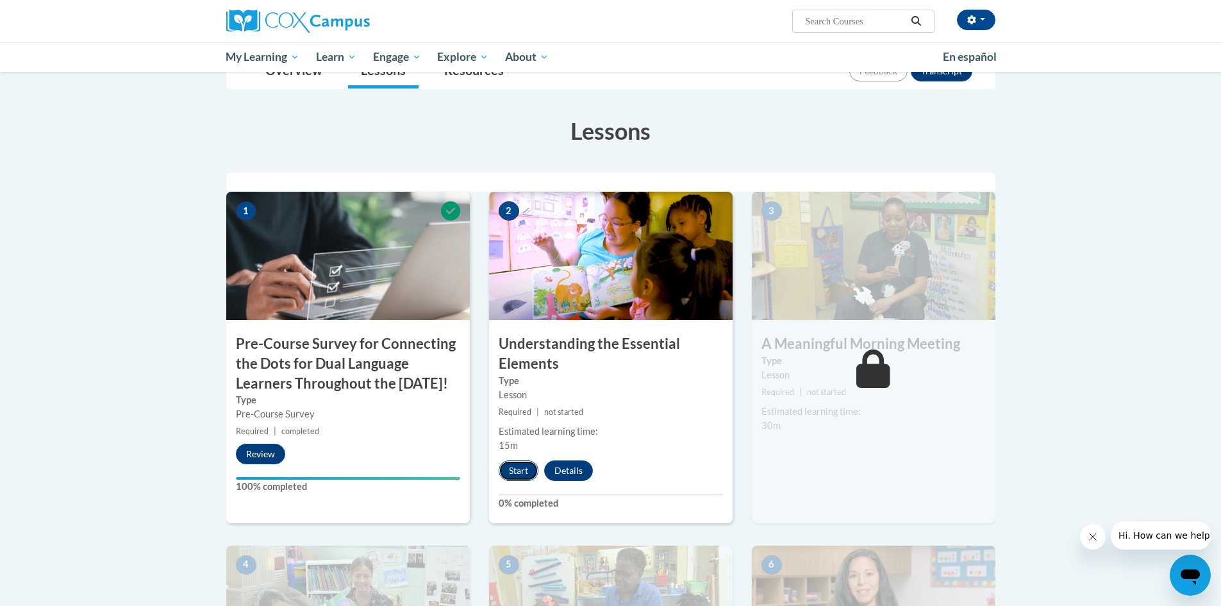
click at [513, 470] on button "Start" at bounding box center [519, 470] width 40 height 21
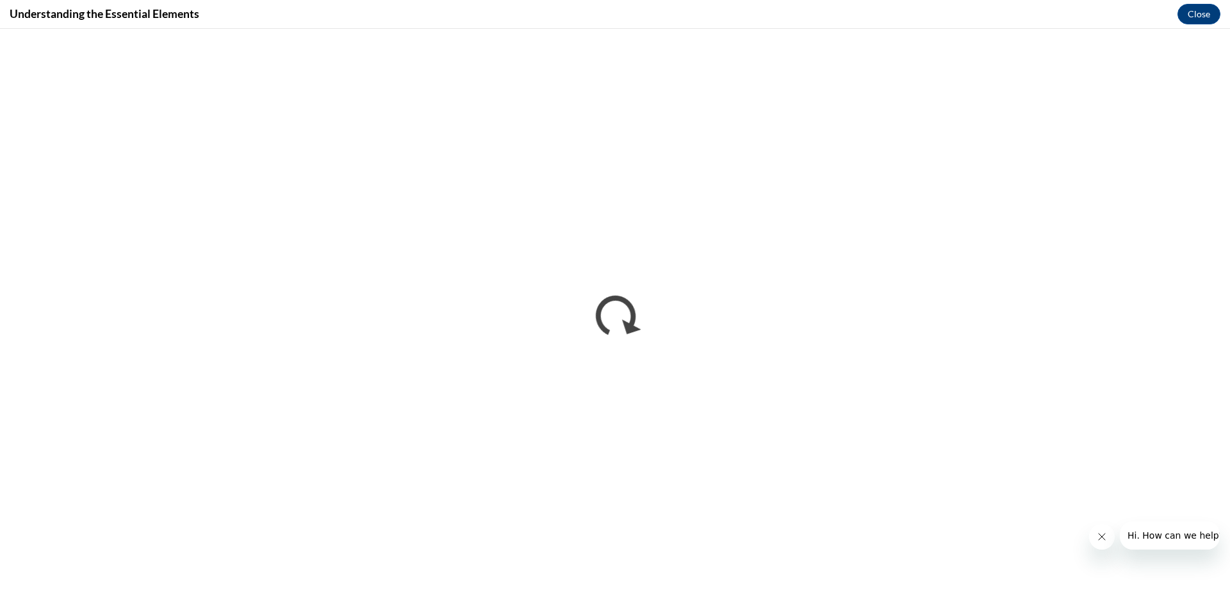
scroll to position [0, 0]
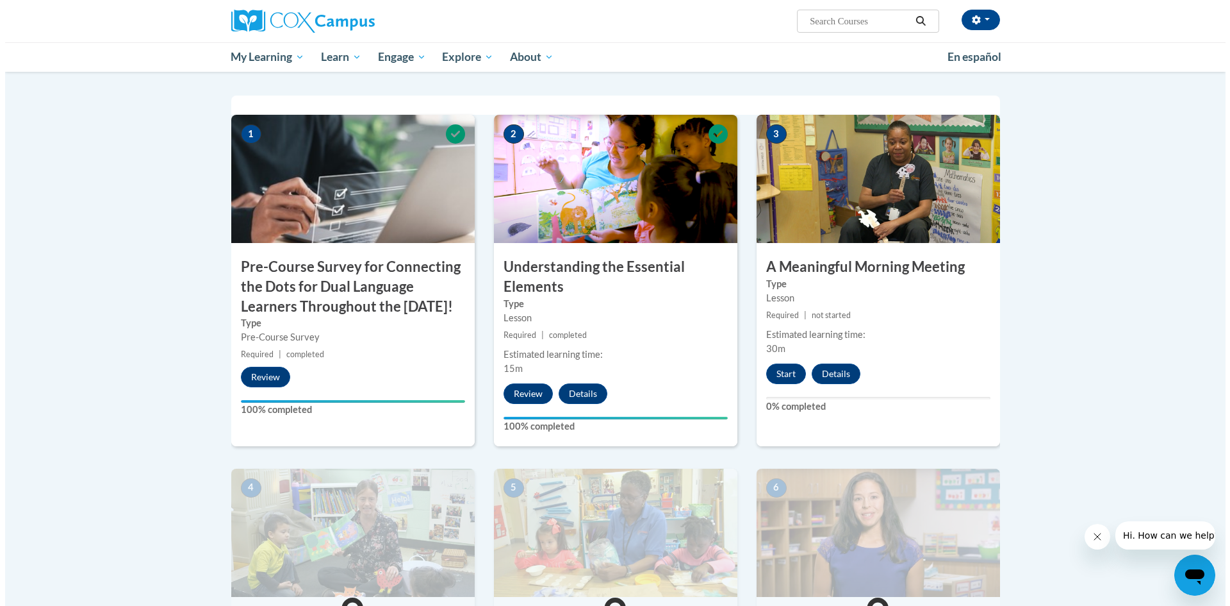
scroll to position [256, 0]
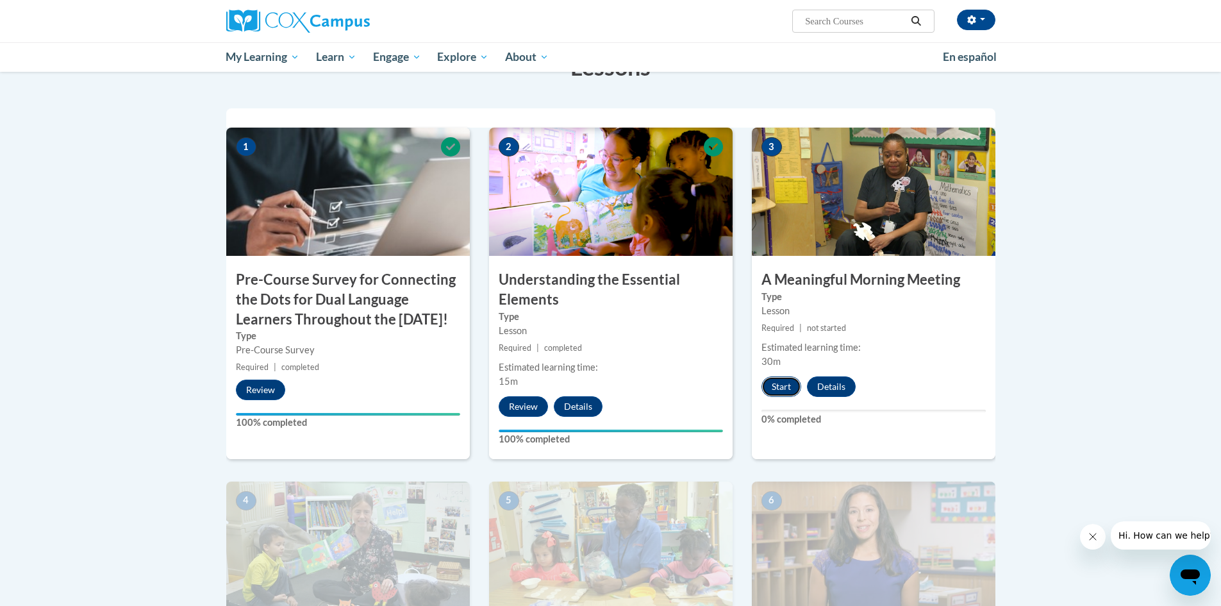
click at [781, 377] on button "Start" at bounding box center [781, 386] width 40 height 21
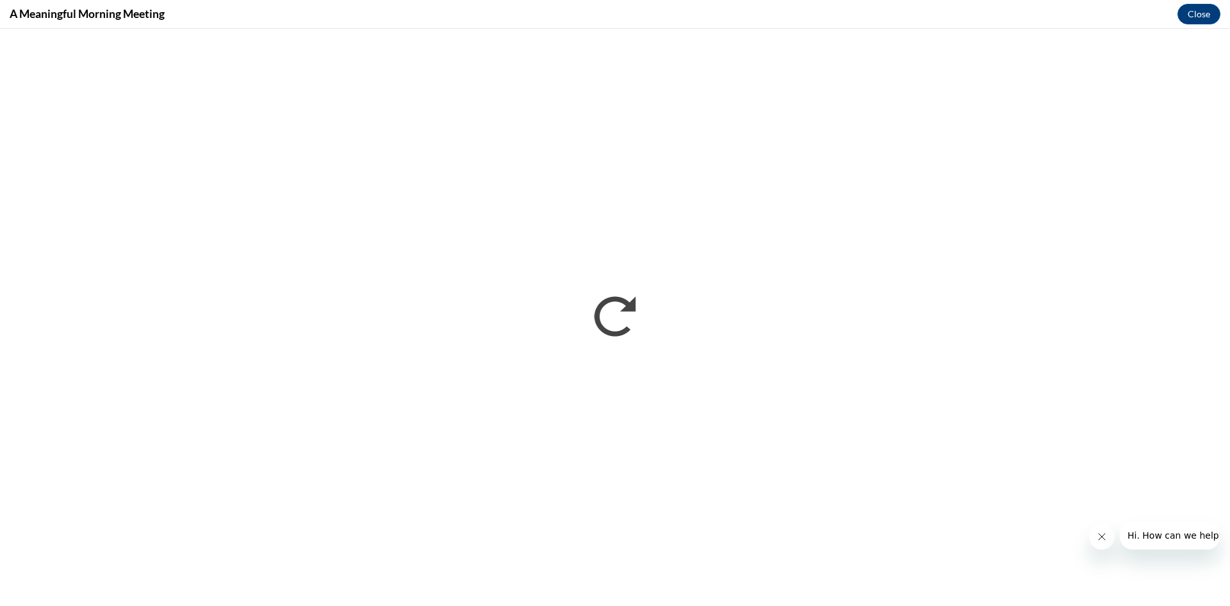
scroll to position [0, 0]
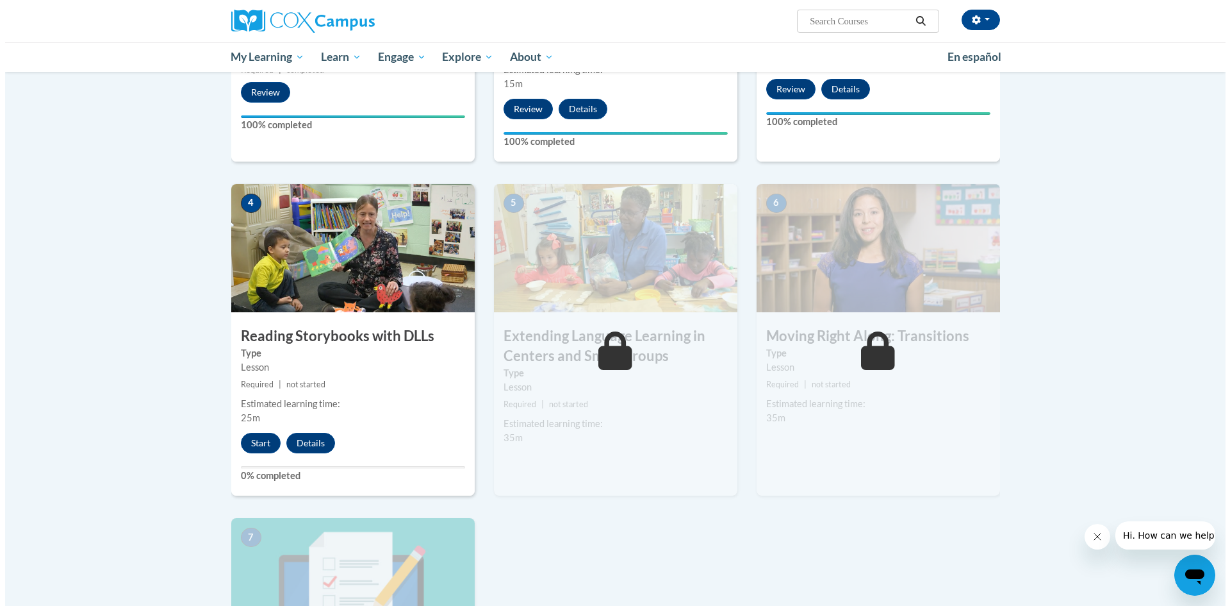
scroll to position [577, 0]
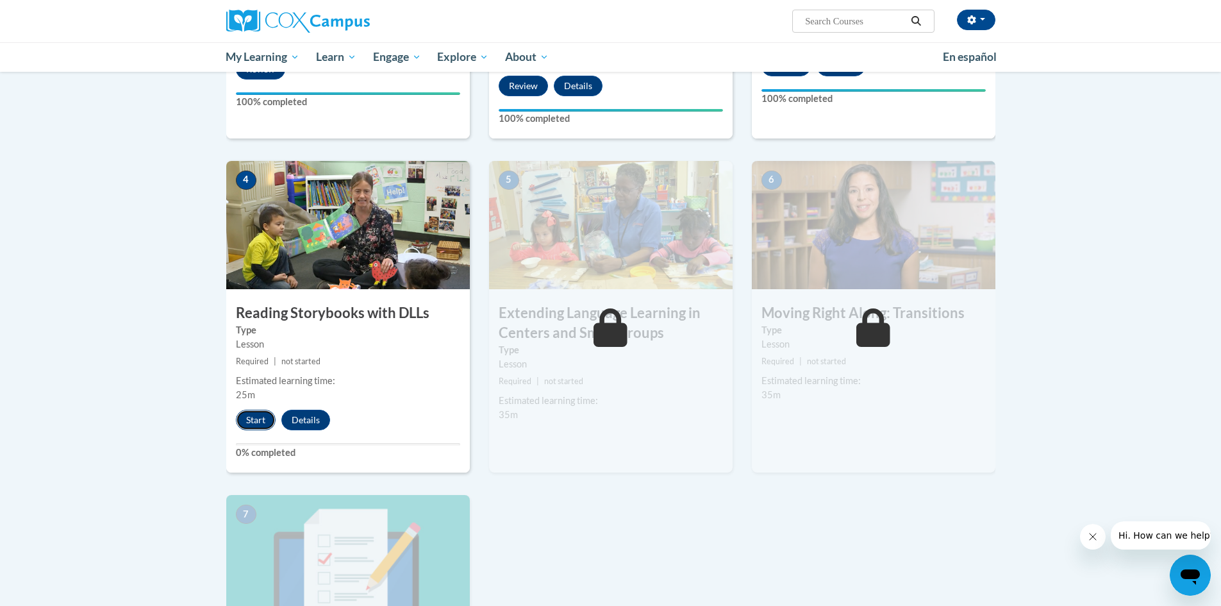
click at [251, 419] on button "Start" at bounding box center [256, 420] width 40 height 21
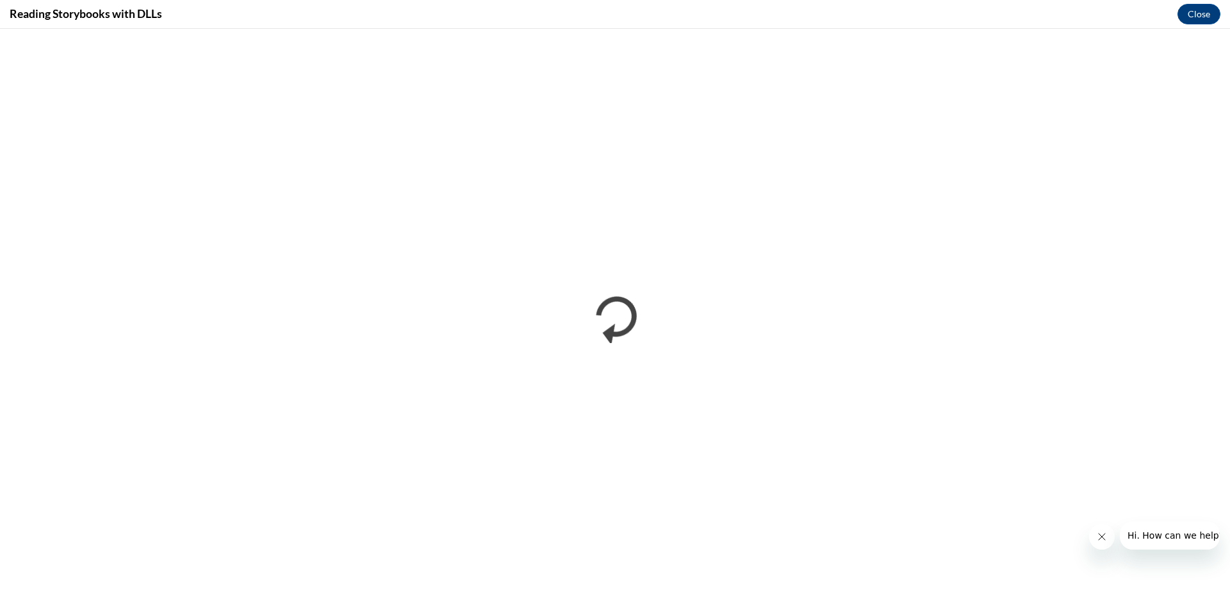
scroll to position [0, 0]
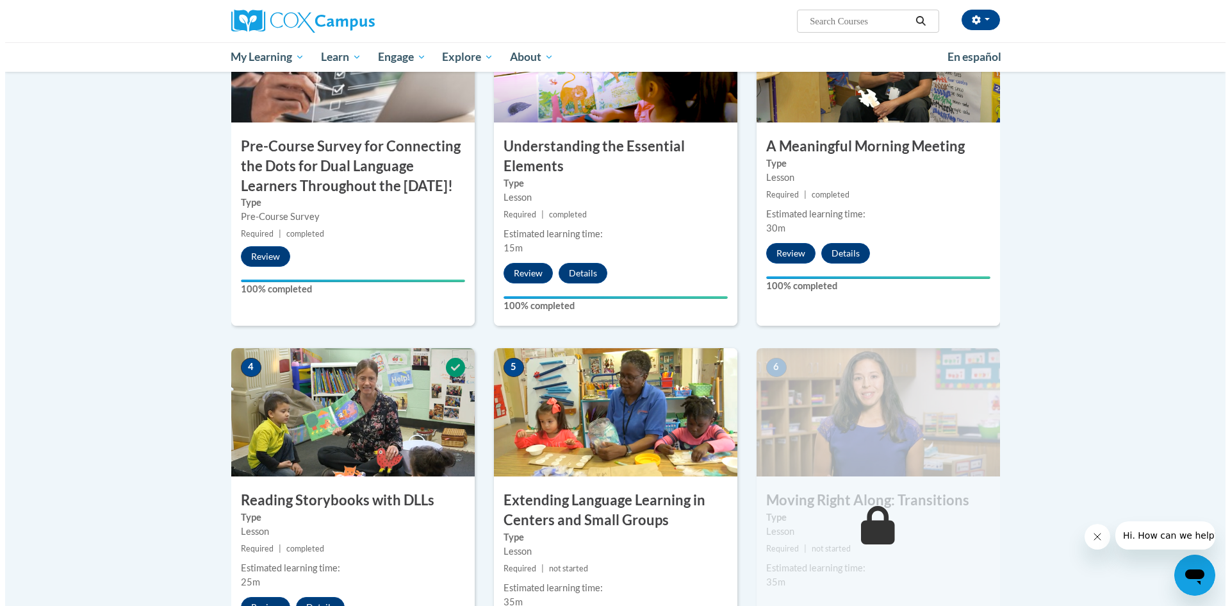
scroll to position [449, 0]
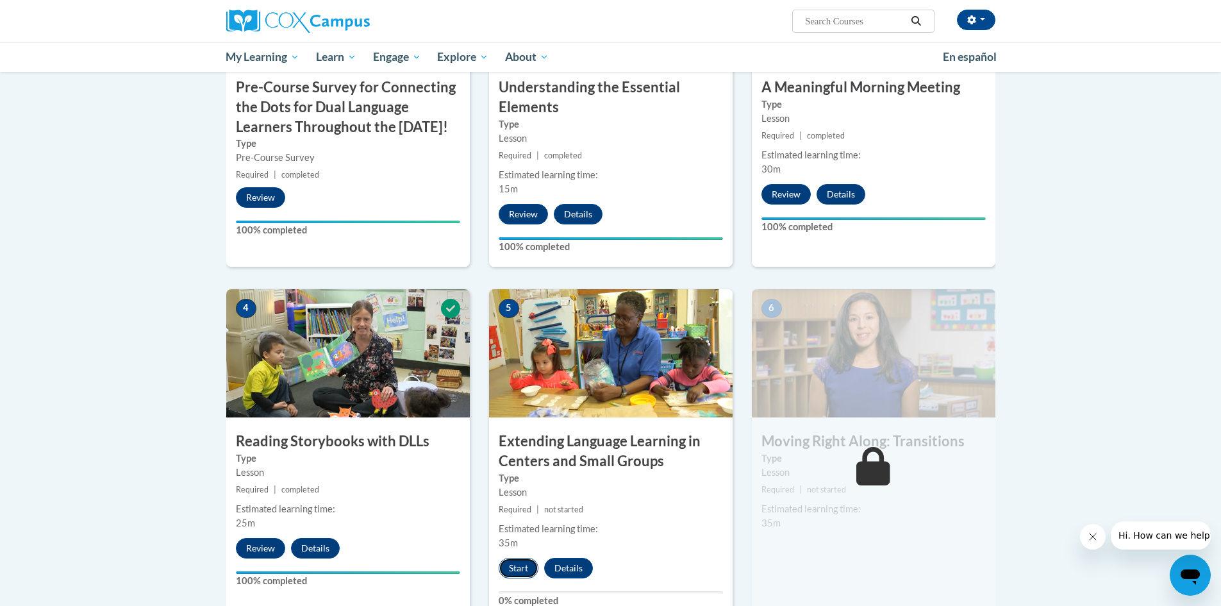
click at [518, 575] on button "Start" at bounding box center [519, 568] width 40 height 21
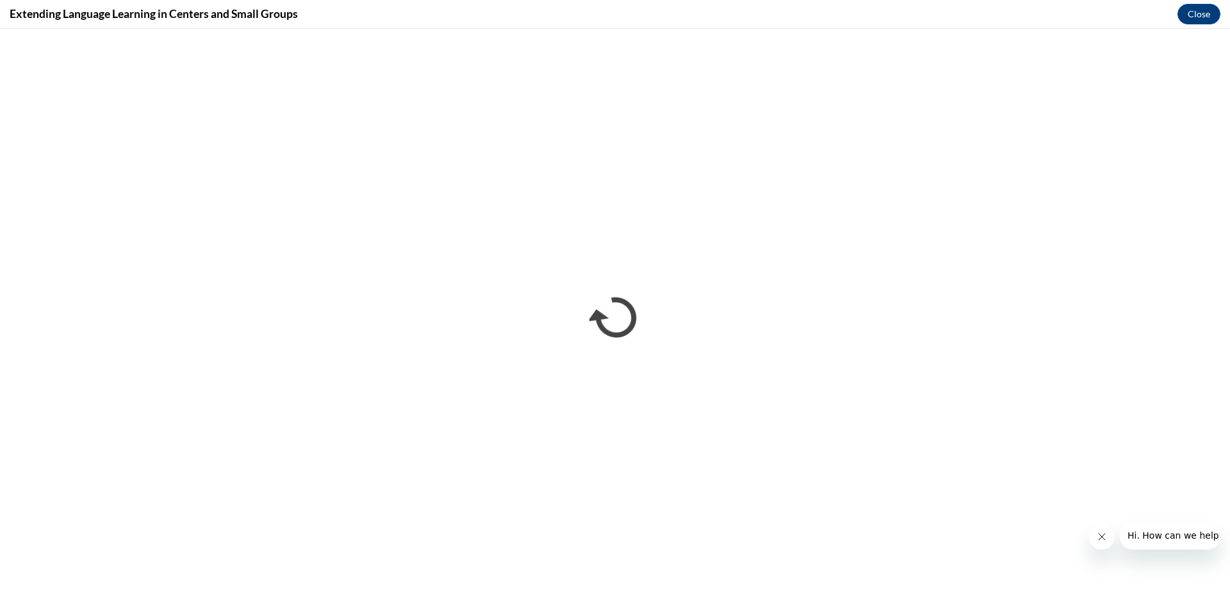
scroll to position [0, 0]
drag, startPoint x: 1174, startPoint y: 28, endPoint x: 1173, endPoint y: 1, distance: 26.9
click at [1174, 28] on div "Extending Language Learning in Centers and Small Groups Close" at bounding box center [615, 14] width 1230 height 29
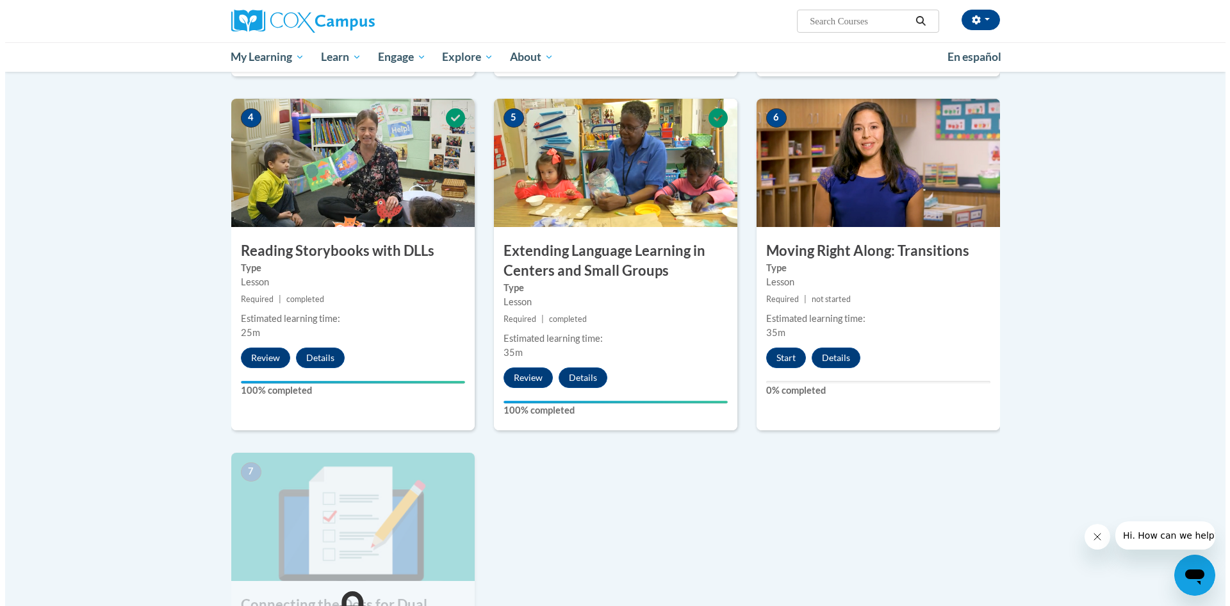
scroll to position [641, 0]
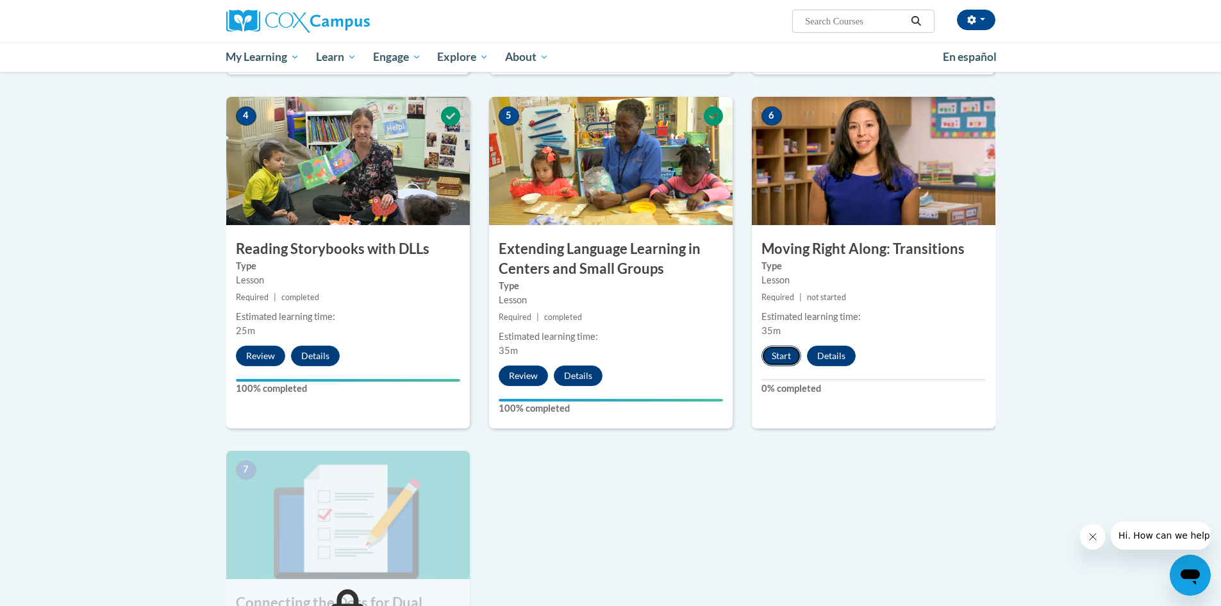
click at [776, 354] on button "Start" at bounding box center [781, 355] width 40 height 21
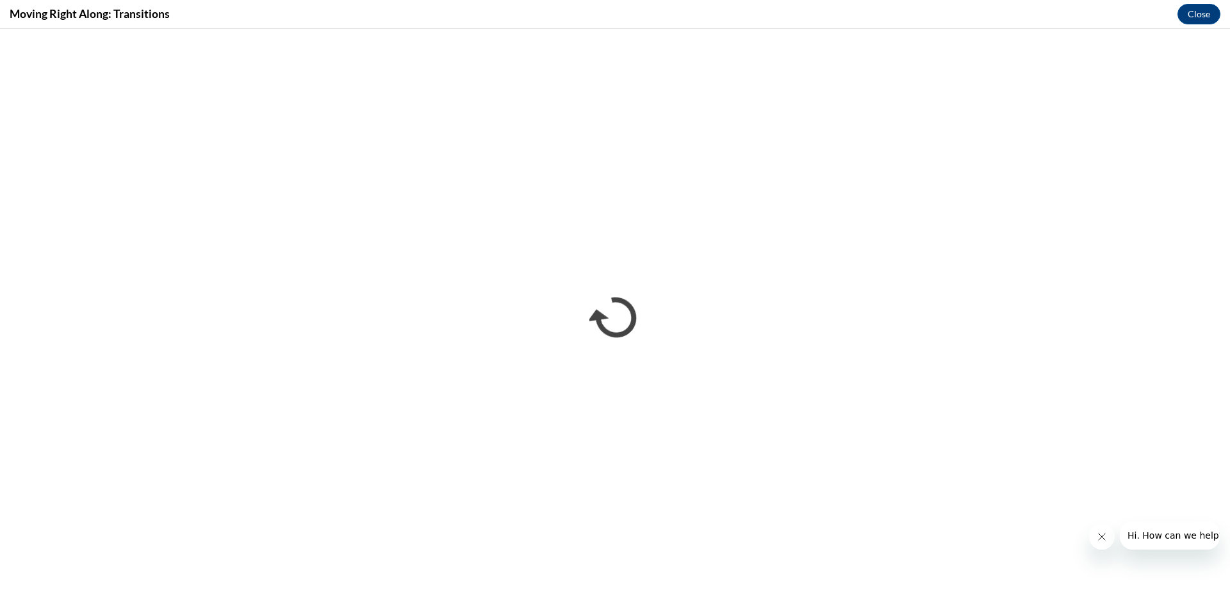
scroll to position [0, 0]
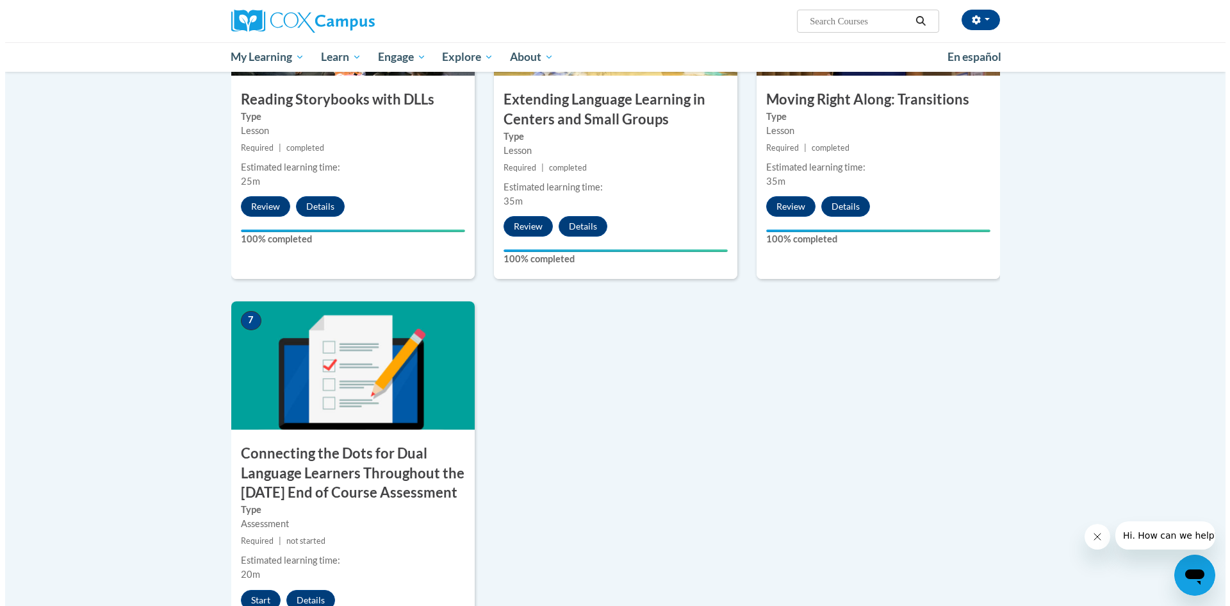
scroll to position [961, 0]
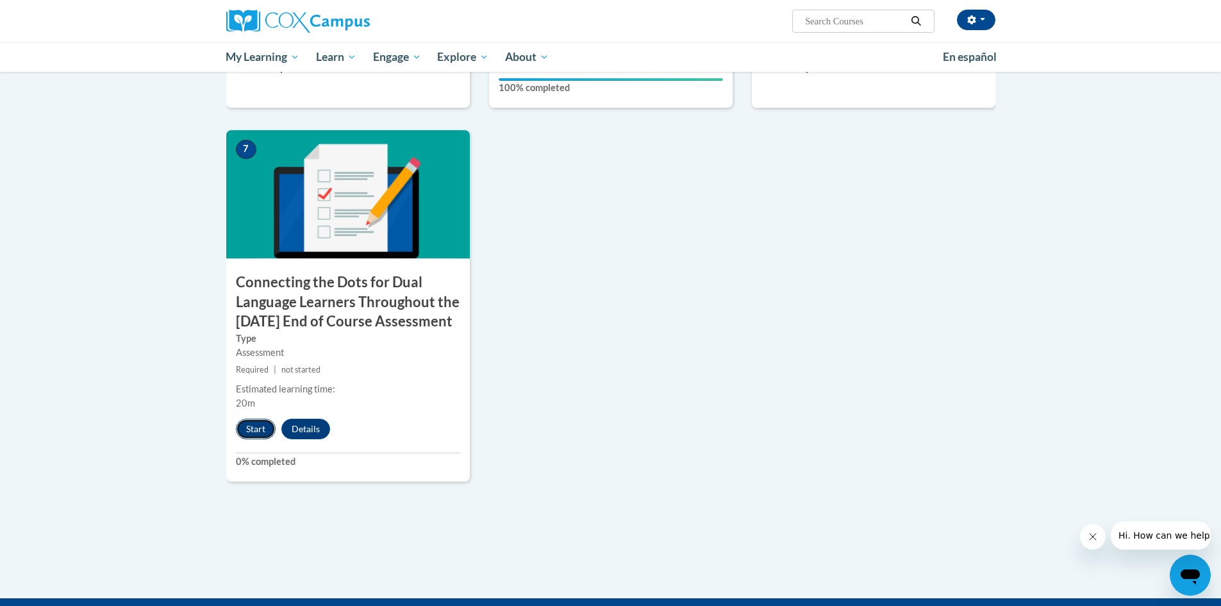
click at [257, 439] on button "Start" at bounding box center [256, 428] width 40 height 21
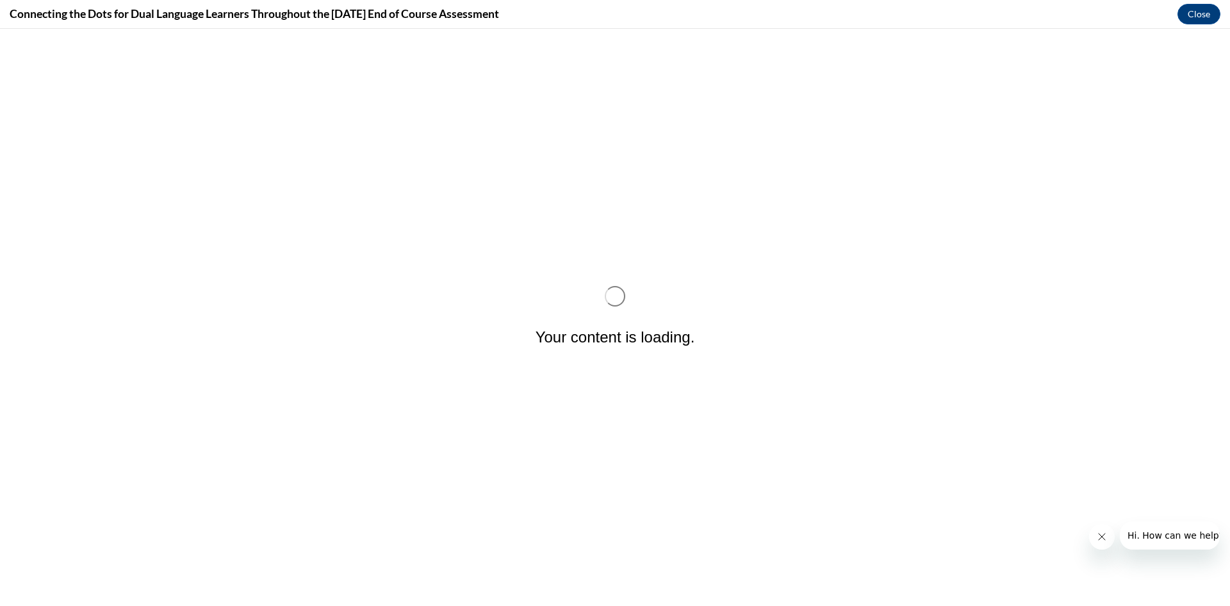
scroll to position [0, 0]
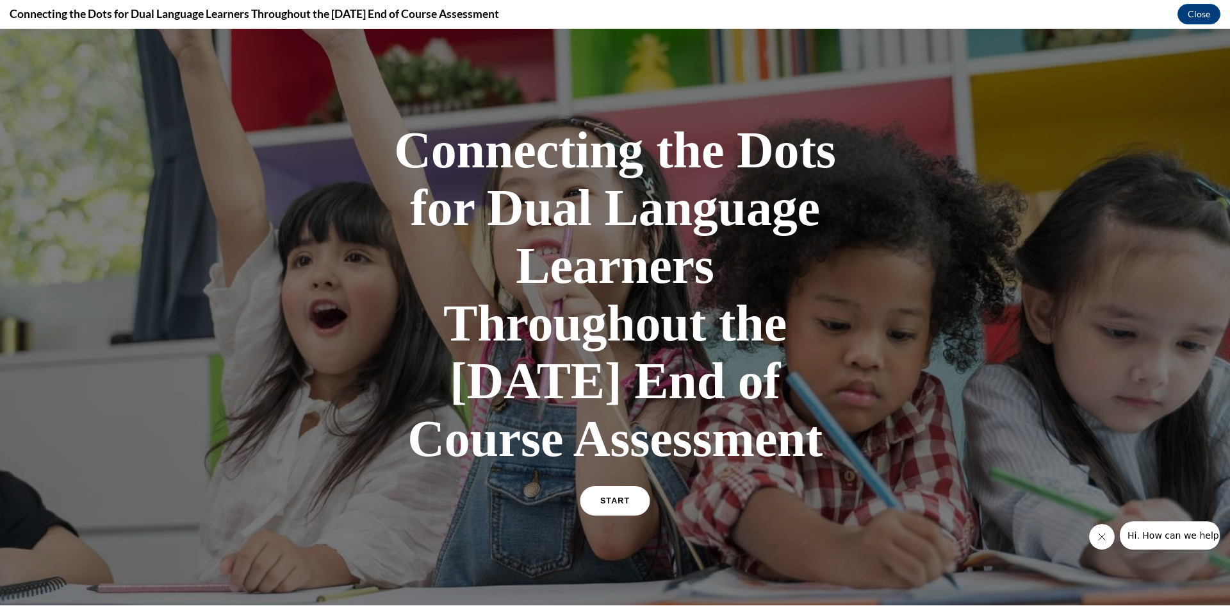
click at [636, 515] on link "START" at bounding box center [615, 500] width 70 height 29
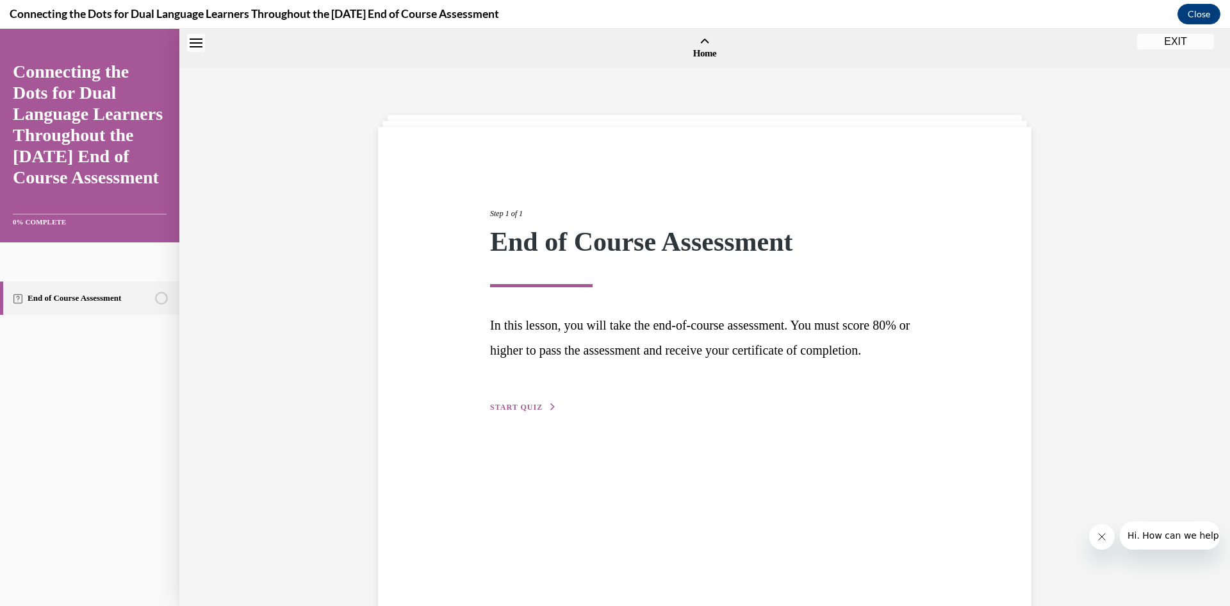
scroll to position [40, 0]
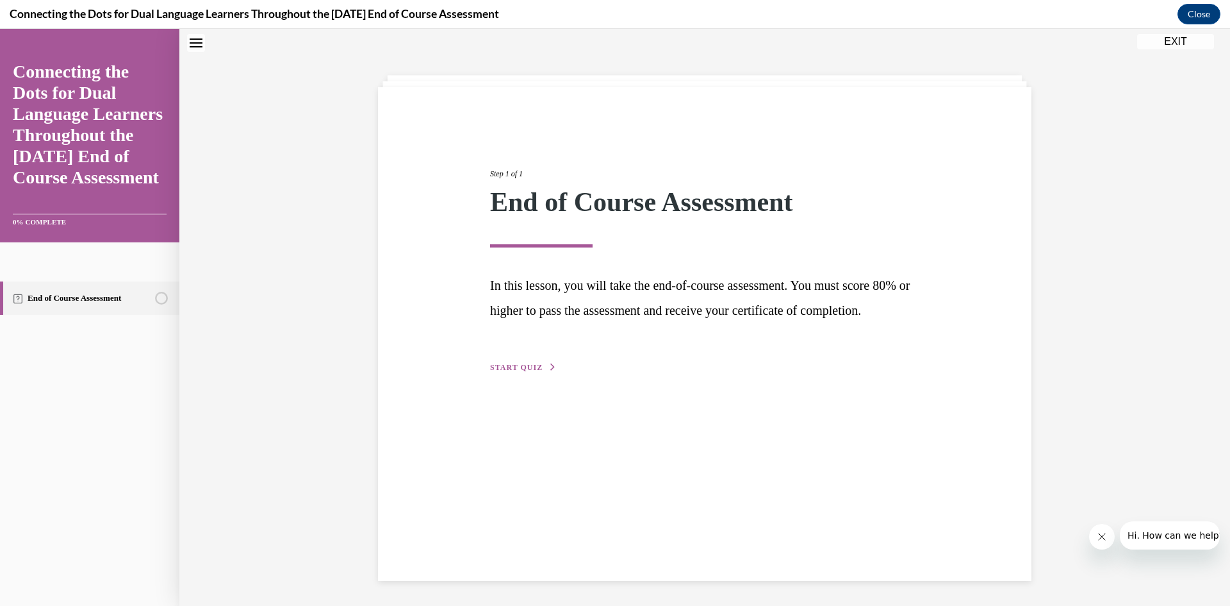
click at [518, 373] on button "START QUIZ" at bounding box center [523, 367] width 67 height 12
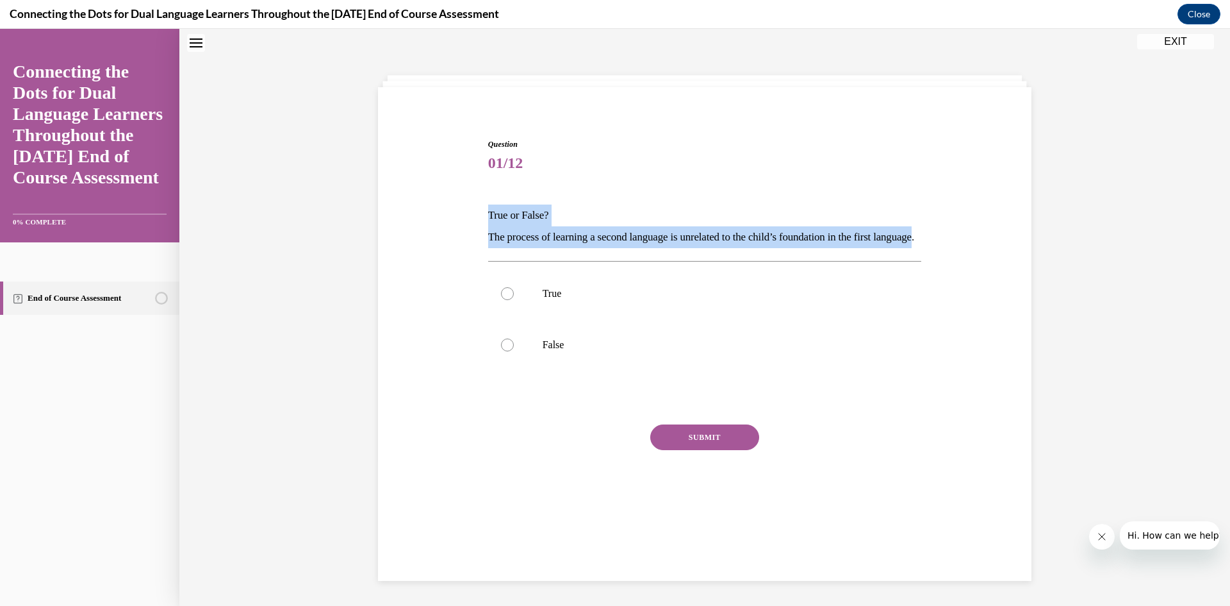
drag, startPoint x: 485, startPoint y: 215, endPoint x: 524, endPoint y: 263, distance: 62.0
click at [524, 248] on div "True or False? The process of learning a second language is unrelated to the ch…" at bounding box center [705, 226] width 434 height 44
click at [577, 370] on label "False" at bounding box center [705, 344] width 434 height 51
click at [514, 351] on input "False" at bounding box center [507, 344] width 13 height 13
radio input "true"
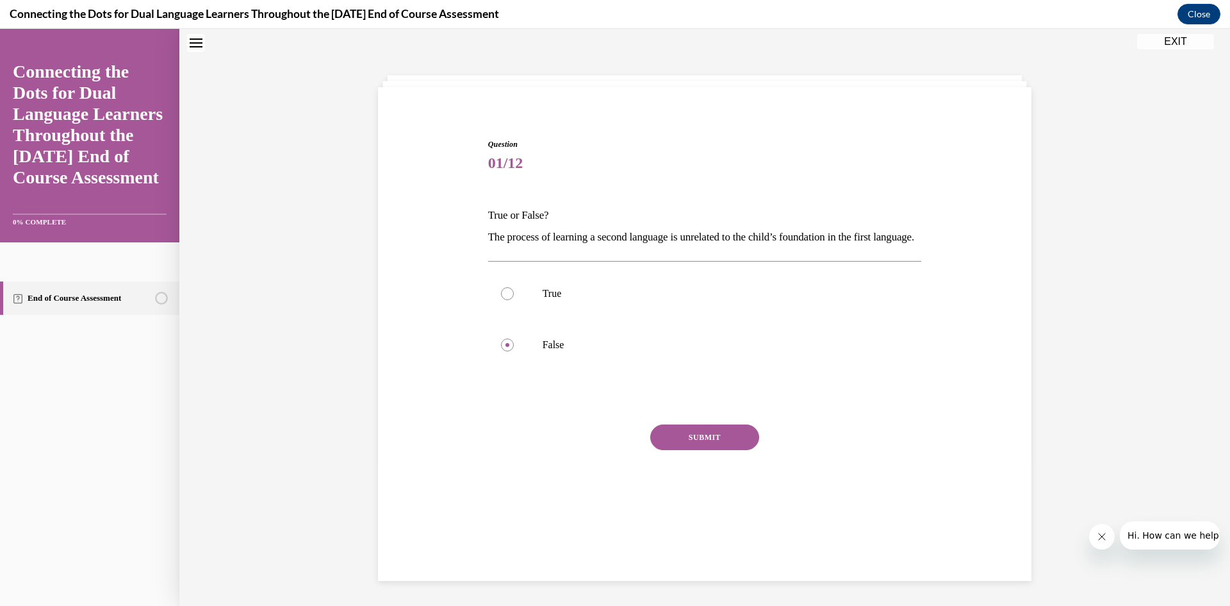
click at [740, 450] on button "SUBMIT" at bounding box center [704, 437] width 109 height 26
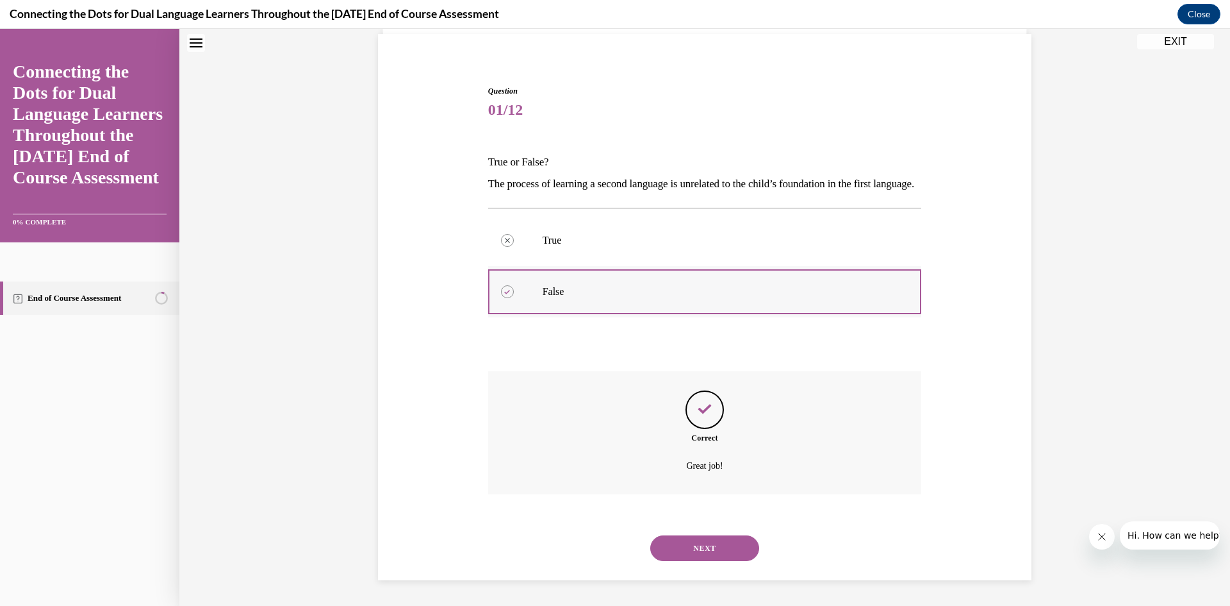
scroll to position [115, 0]
click at [701, 539] on button "NEXT" at bounding box center [704, 548] width 109 height 26
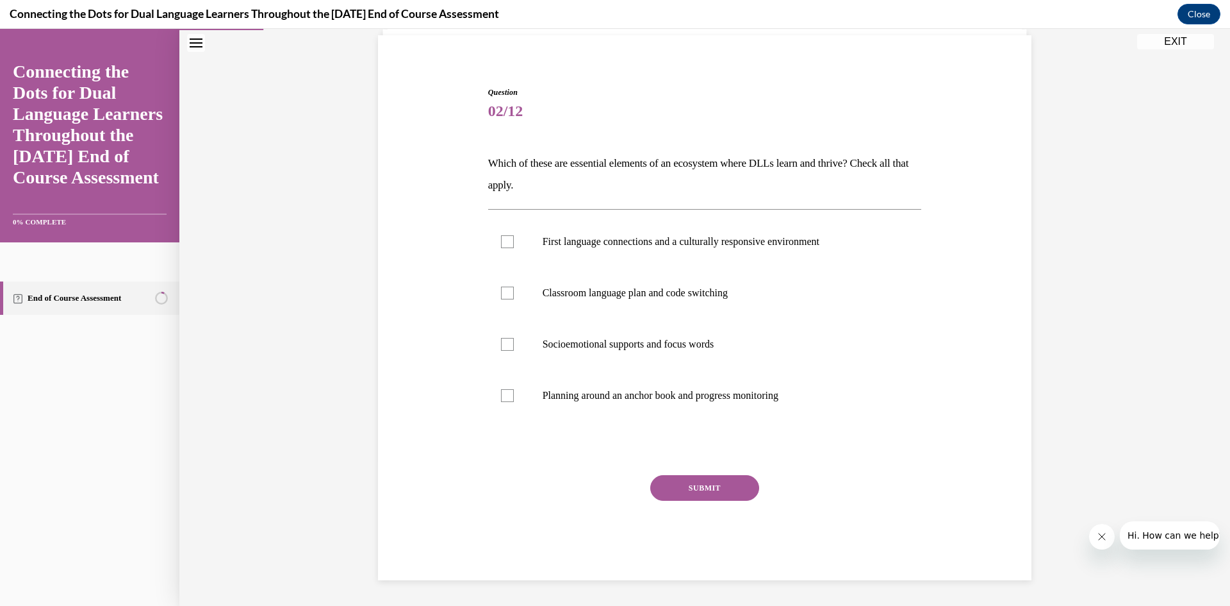
scroll to position [44, 0]
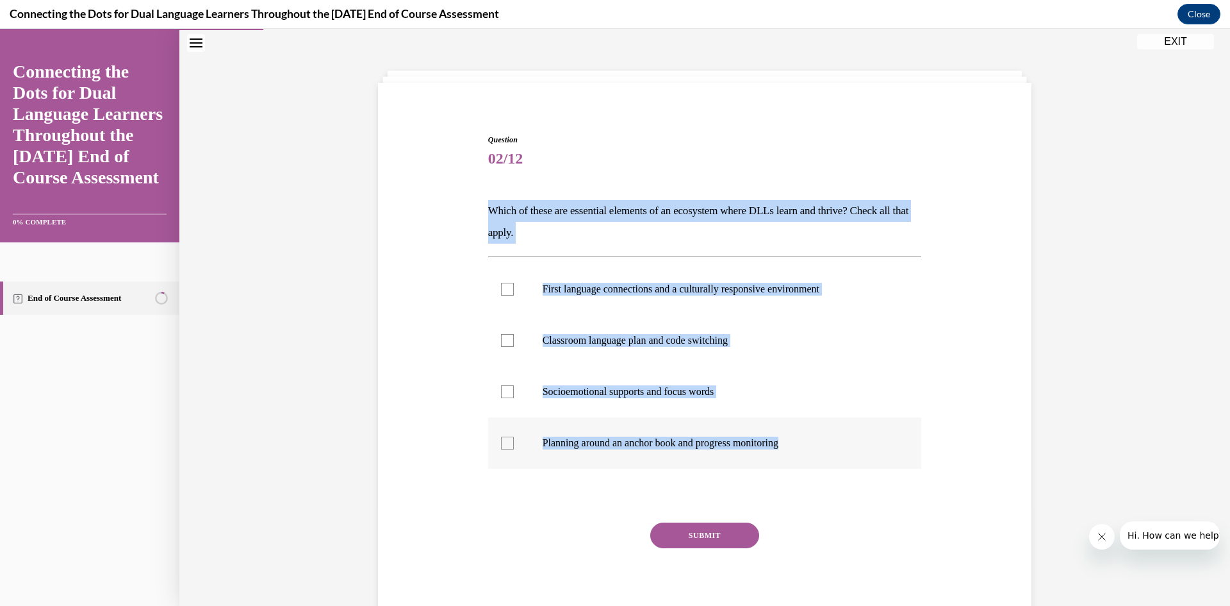
drag, startPoint x: 484, startPoint y: 210, endPoint x: 802, endPoint y: 447, distance: 397.0
click at [802, 447] on div "Question 02/12 Which of these are essential elements of an ecosystem where DLLs…" at bounding box center [705, 380] width 434 height 493
click at [551, 229] on p "Which of these are essential elements of an ecosystem where DLLs learn and thri…" at bounding box center [705, 222] width 434 height 44
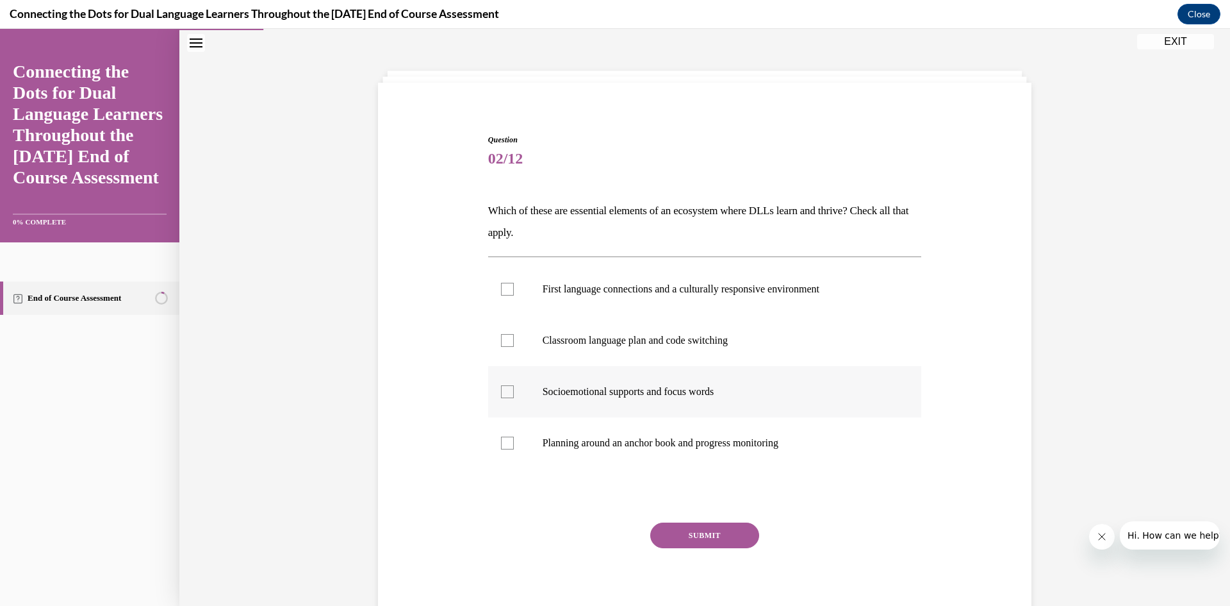
click at [622, 399] on label "Socioemotional supports and focus words" at bounding box center [705, 391] width 434 height 51
click at [514, 398] on input "Socioemotional supports and focus words" at bounding box center [507, 391] width 13 height 13
checkbox input "true"
click at [615, 283] on p "First language connections and a culturally responsive environment" at bounding box center [716, 289] width 347 height 13
click at [514, 283] on input "First language connections and a culturally responsive environment" at bounding box center [507, 289] width 13 height 13
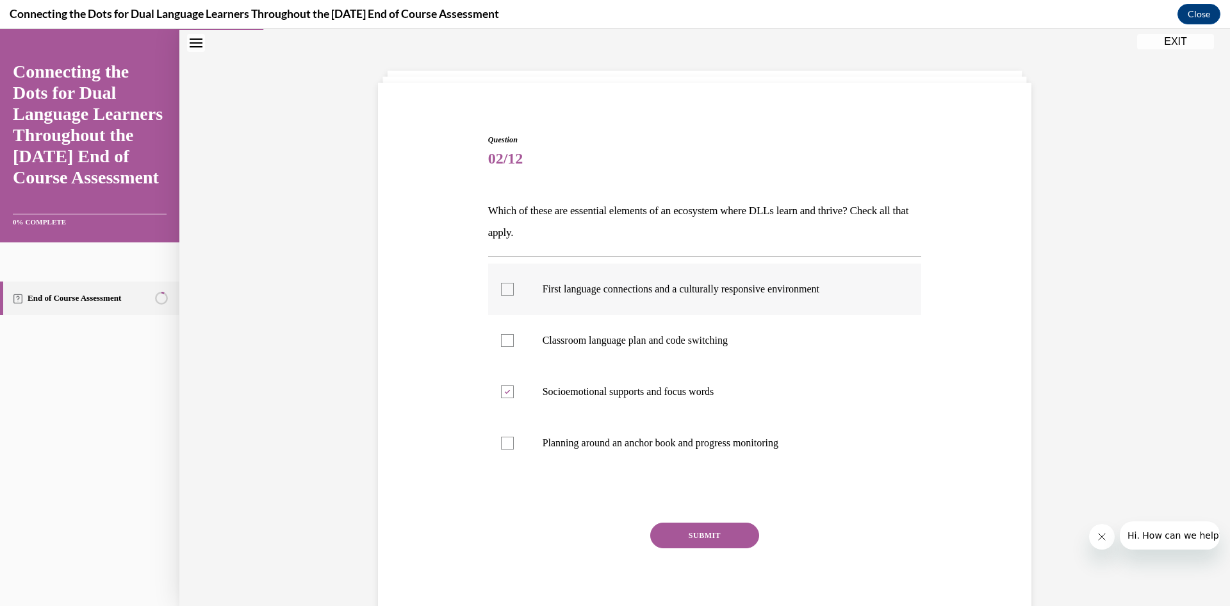
checkbox input "true"
click at [640, 444] on p "Planning around an anchor book and progress monitoring" at bounding box center [716, 442] width 347 height 13
click at [514, 444] on input "Planning around an anchor book and progress monitoring" at bounding box center [507, 442] width 13 height 13
checkbox input "true"
click at [724, 543] on button "SUBMIT" at bounding box center [704, 535] width 109 height 26
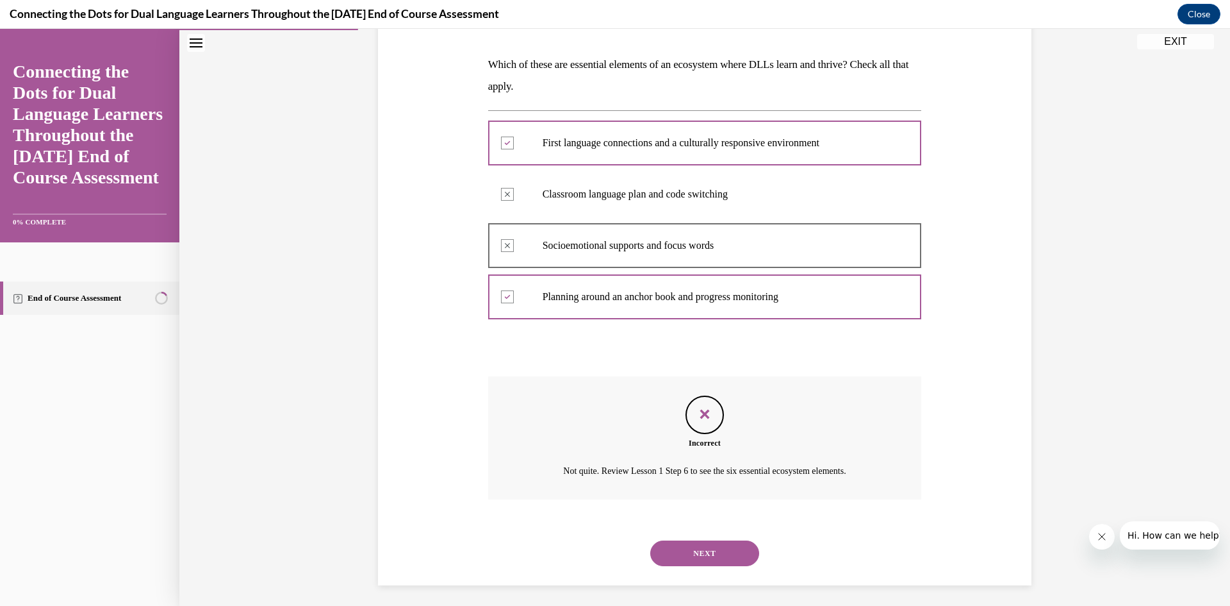
scroll to position [195, 0]
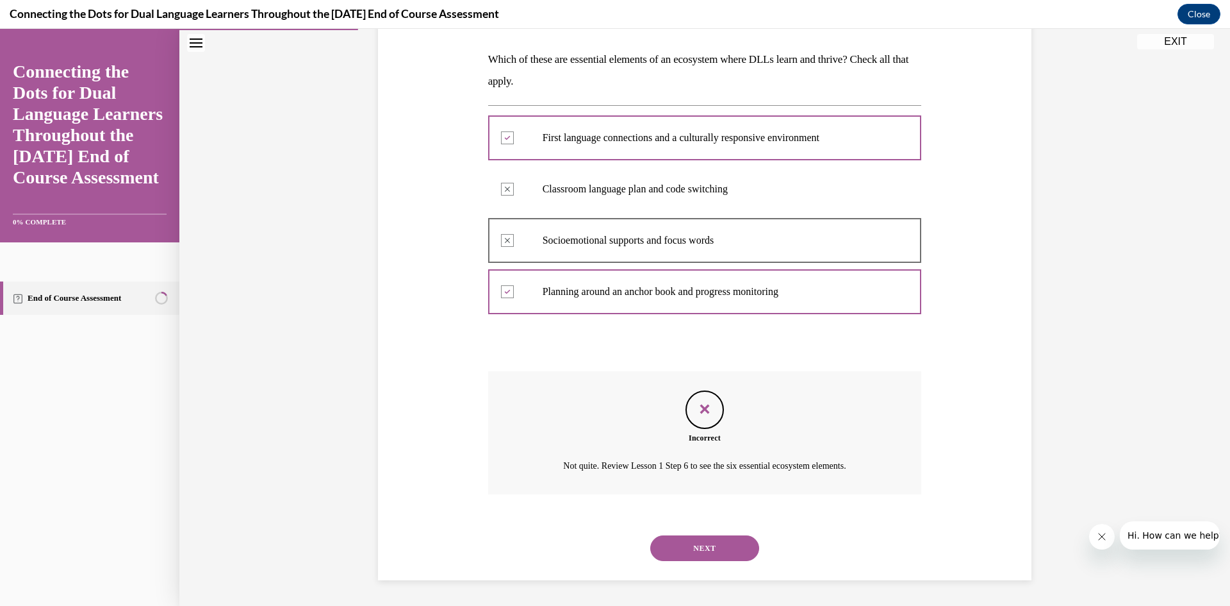
click at [727, 543] on button "NEXT" at bounding box center [704, 548] width 109 height 26
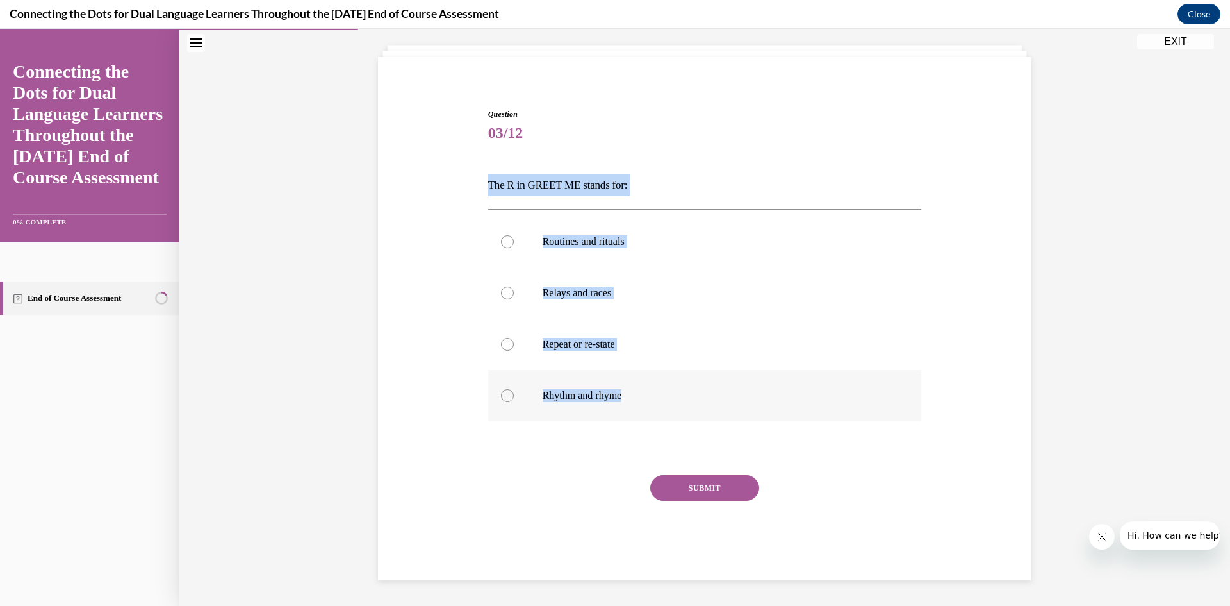
drag, startPoint x: 484, startPoint y: 181, endPoint x: 668, endPoint y: 397, distance: 284.2
click at [668, 397] on div "Question 03/12 The R in GREET ME stands for: Routines and rituals Relays and ra…" at bounding box center [705, 344] width 434 height 472
click at [668, 397] on p "Rhythm and rhyme" at bounding box center [716, 395] width 347 height 13
click at [514, 397] on input "Rhythm and rhyme" at bounding box center [507, 395] width 13 height 13
radio input "true"
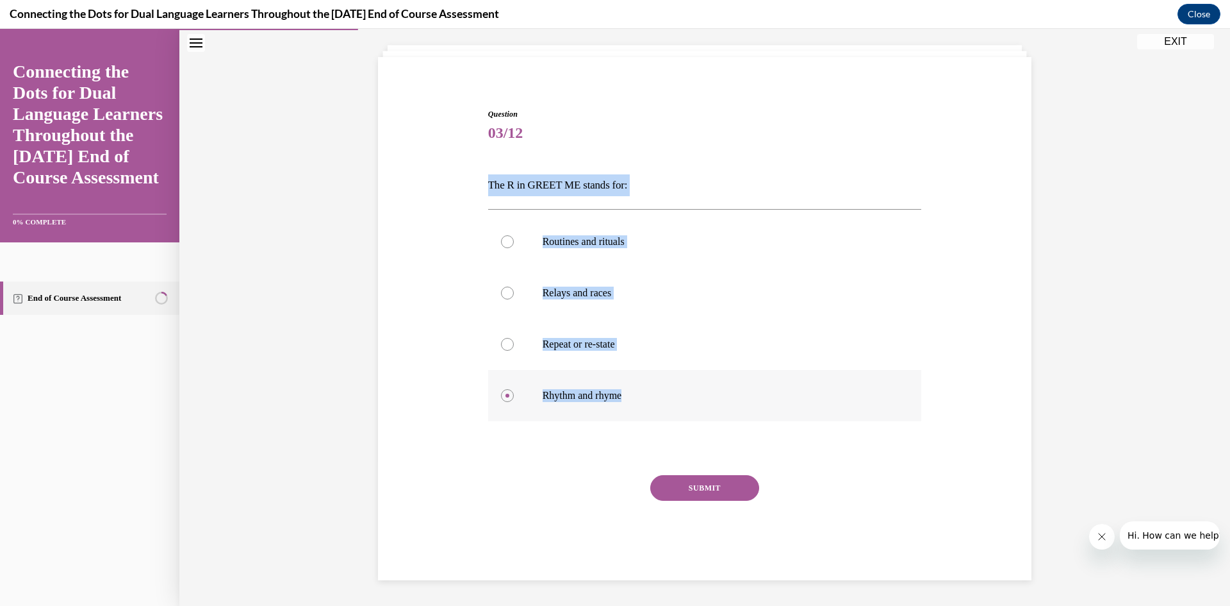
drag, startPoint x: 483, startPoint y: 183, endPoint x: 656, endPoint y: 400, distance: 277.2
click at [656, 400] on div "Question 03/12 The R in GREET ME stands for: Routines and rituals Relays and ra…" at bounding box center [705, 334] width 440 height 491
click at [595, 322] on label "Repeat or re-state" at bounding box center [705, 344] width 434 height 51
click at [514, 338] on input "Repeat or re-state" at bounding box center [507, 344] width 13 height 13
radio input "true"
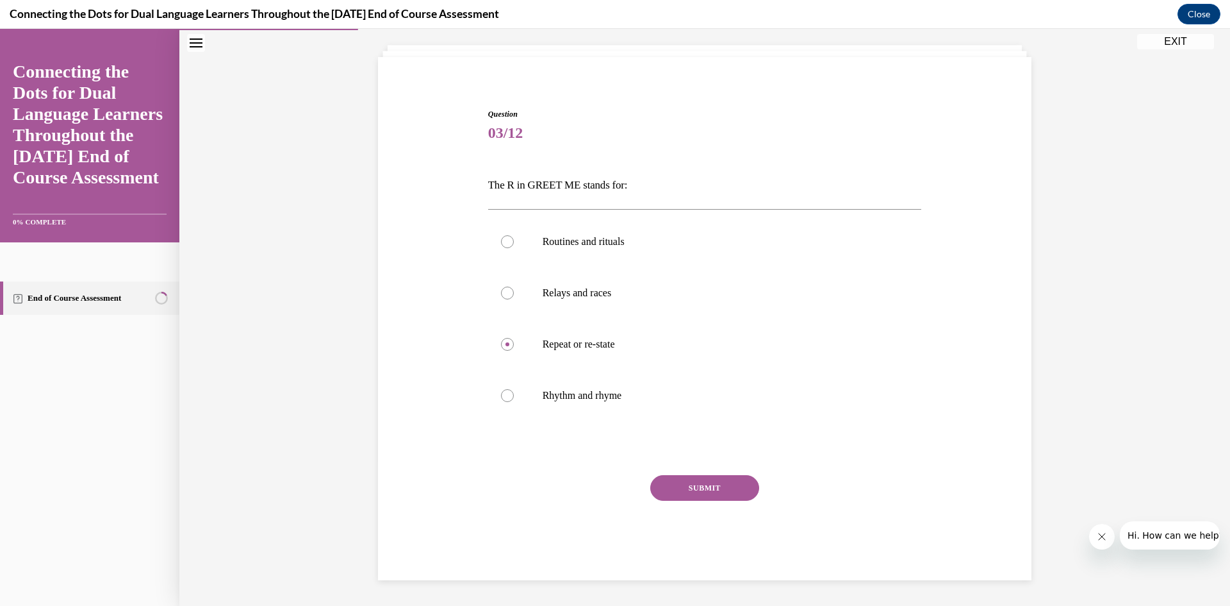
click at [703, 501] on div "SUBMIT" at bounding box center [705, 507] width 434 height 64
click at [708, 489] on button "SUBMIT" at bounding box center [704, 488] width 109 height 26
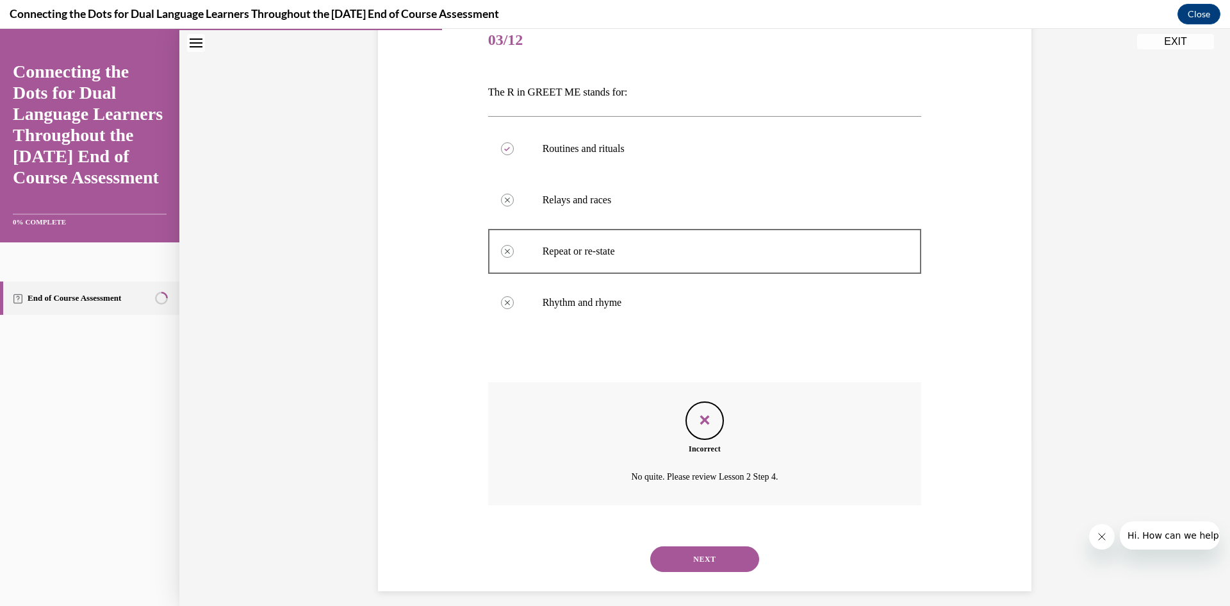
scroll to position [174, 0]
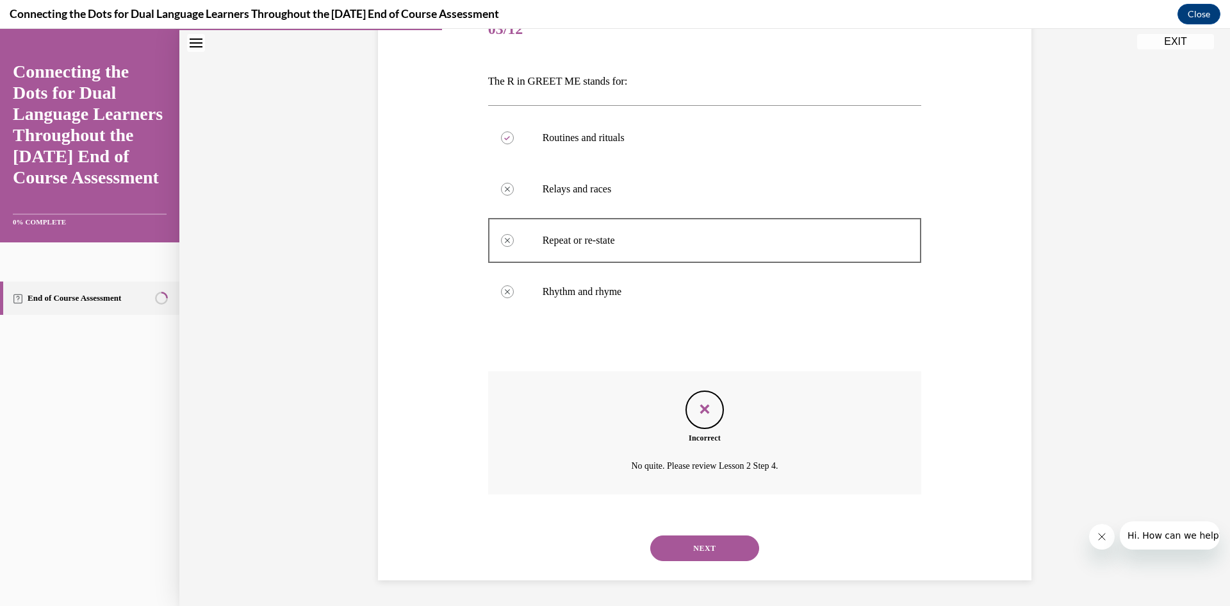
click at [683, 547] on button "NEXT" at bounding box center [704, 548] width 109 height 26
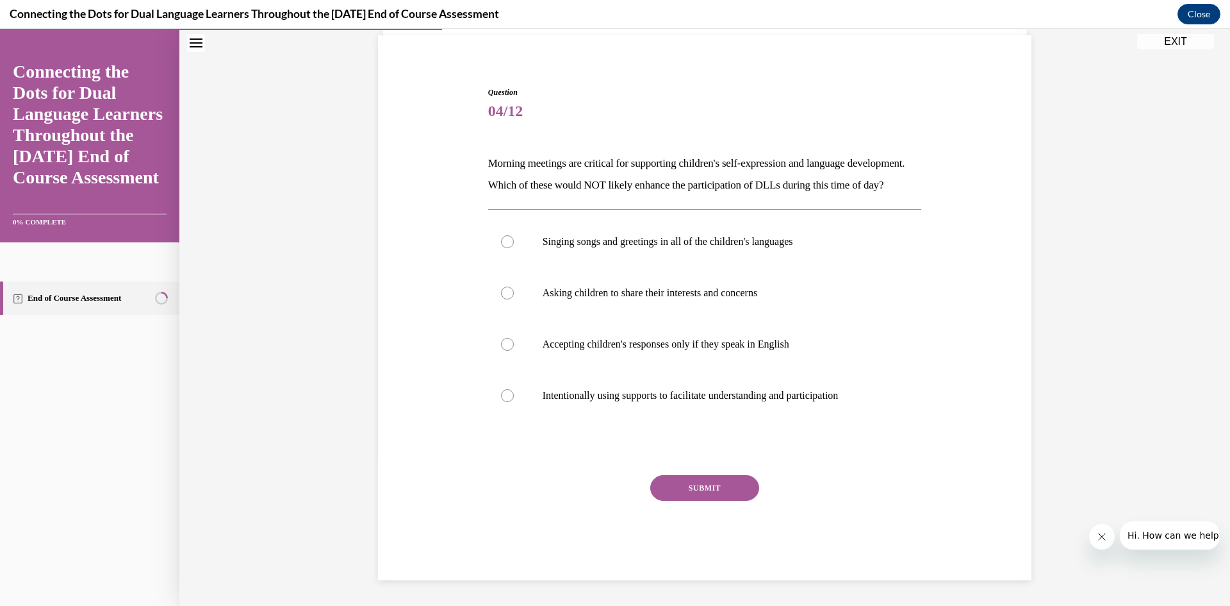
scroll to position [113, 0]
click at [701, 349] on p "Accepting children's responses only if they speak in English" at bounding box center [716, 344] width 347 height 13
click at [514, 349] on input "Accepting children's responses only if they speak in English" at bounding box center [507, 344] width 13 height 13
radio input "true"
click at [697, 495] on button "SUBMIT" at bounding box center [704, 488] width 109 height 26
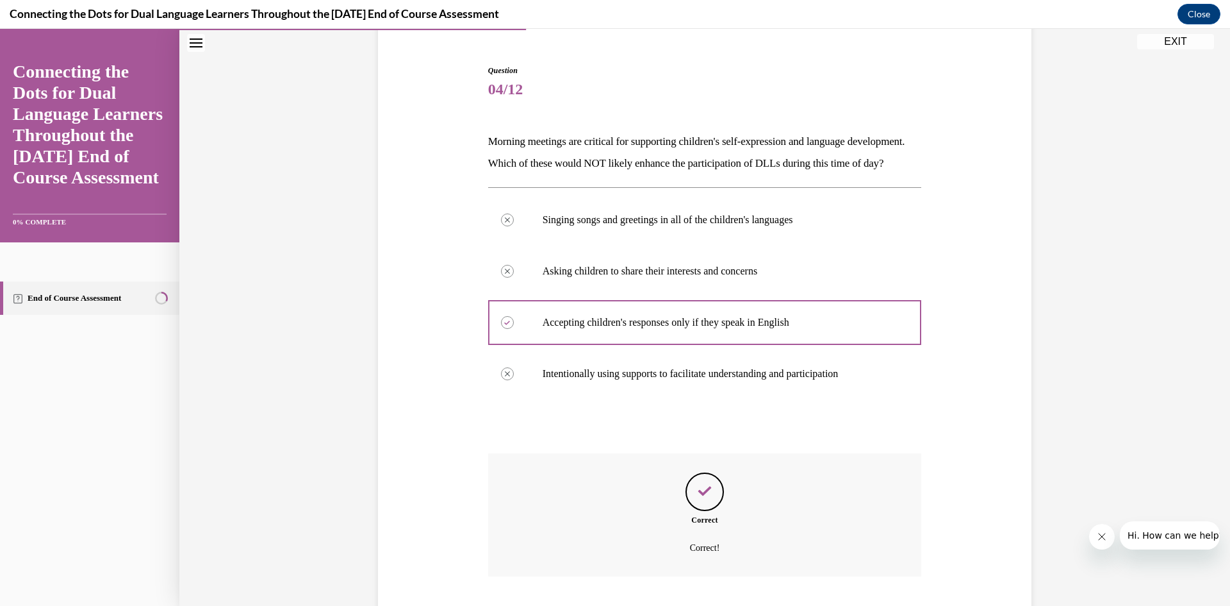
scroll to position [217, 0]
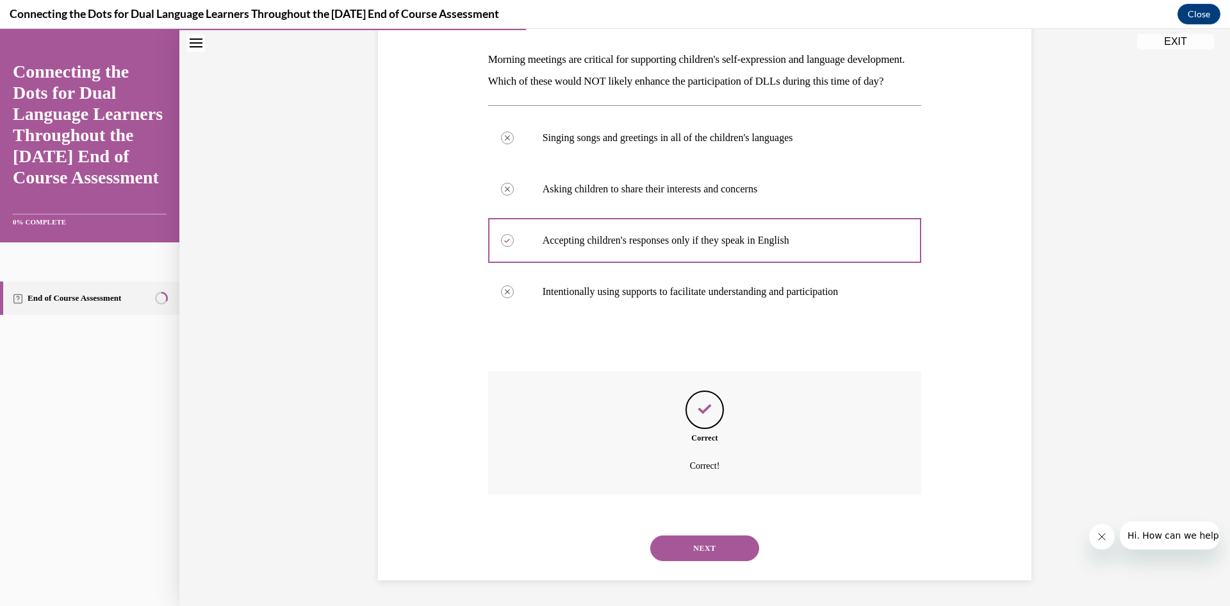
click at [716, 554] on button "NEXT" at bounding box center [704, 548] width 109 height 26
click at [0, 29] on div "NEXT" at bounding box center [0, 29] width 0 height 0
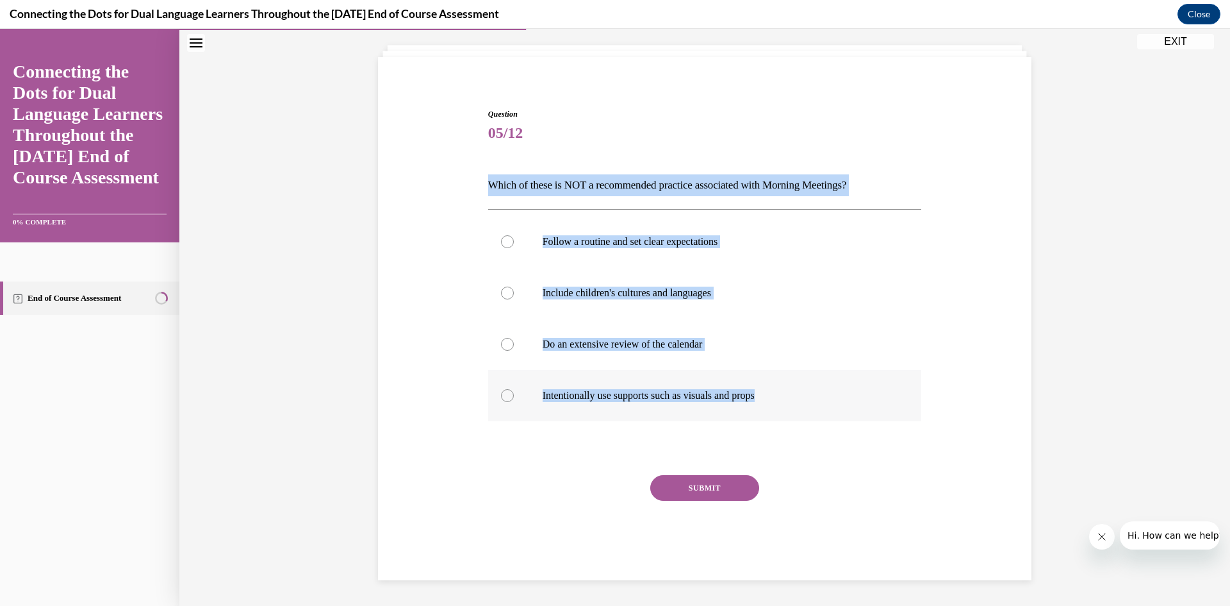
drag, startPoint x: 483, startPoint y: 180, endPoint x: 796, endPoint y: 419, distance: 393.6
click at [796, 419] on div "Question 05/12 Which of these is NOT a recommended practice associated with Mor…" at bounding box center [705, 344] width 434 height 472
click at [796, 419] on label "Intentionally use supports such as visuals and props" at bounding box center [705, 395] width 434 height 51
click at [514, 402] on input "Intentionally use supports such as visuals and props" at bounding box center [507, 395] width 13 height 13
radio input "true"
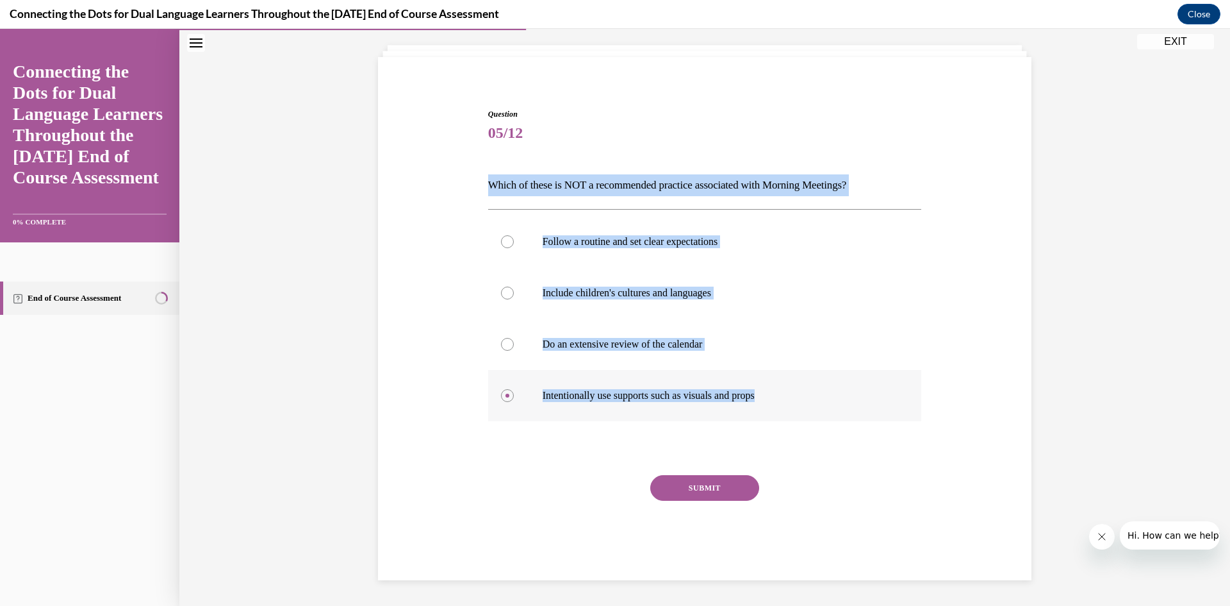
drag, startPoint x: 481, startPoint y: 182, endPoint x: 778, endPoint y: 399, distance: 367.8
click at [778, 399] on div "Question 05/12 Which of these is NOT a recommended practice associated with Mor…" at bounding box center [705, 334] width 440 height 491
click at [778, 399] on p "Intentionally use supports such as visuals and props" at bounding box center [716, 395] width 347 height 13
click at [514, 399] on input "Intentionally use supports such as visuals and props" at bounding box center [507, 395] width 13 height 13
drag, startPoint x: 483, startPoint y: 185, endPoint x: 769, endPoint y: 390, distance: 351.8
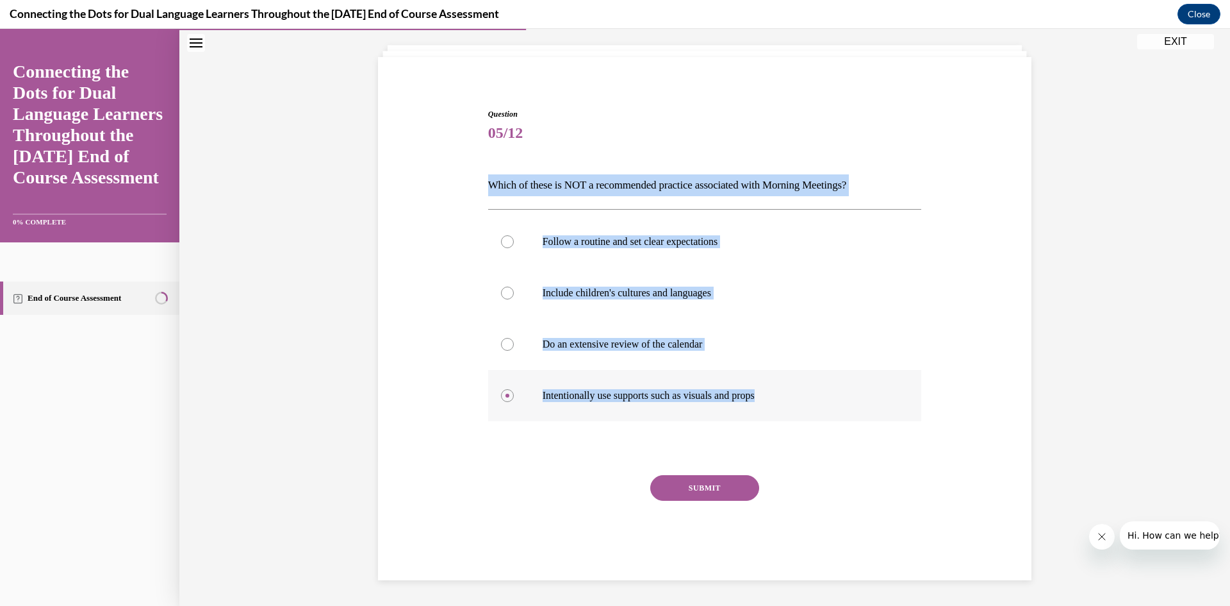
click at [769, 390] on div "Question 05/12 Which of these is NOT a recommended practice associated with Mor…" at bounding box center [705, 344] width 434 height 472
click at [624, 337] on label "Do an extensive review of the calendar" at bounding box center [705, 344] width 434 height 51
click at [514, 338] on input "Do an extensive review of the calendar" at bounding box center [507, 344] width 13 height 13
radio input "true"
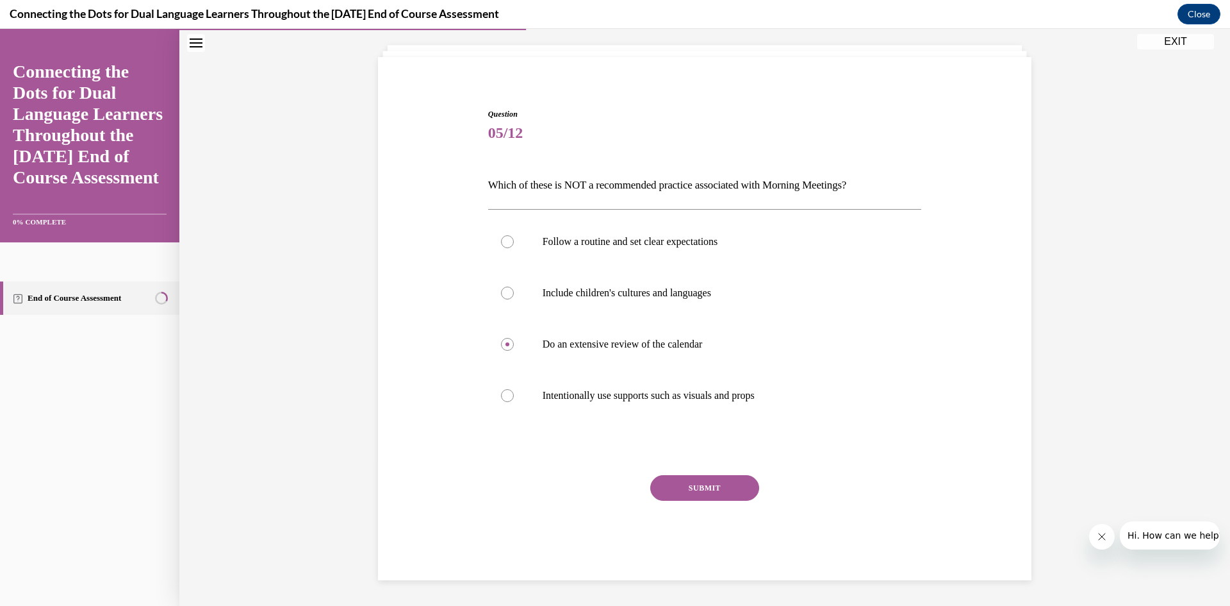
click at [699, 493] on button "SUBMIT" at bounding box center [704, 488] width 109 height 26
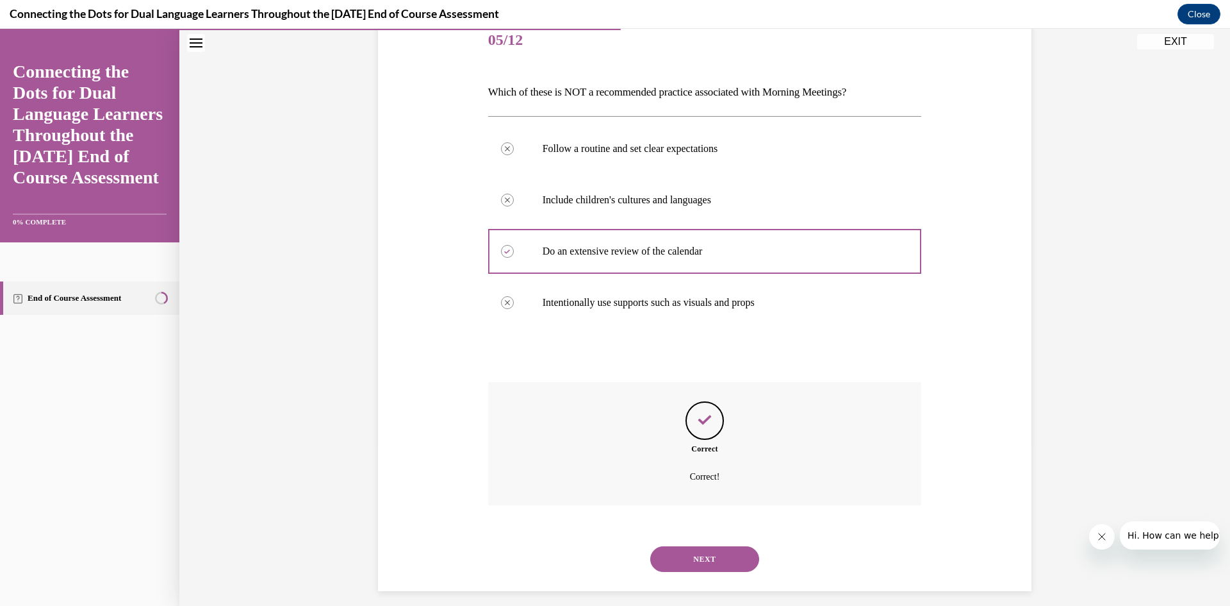
scroll to position [174, 0]
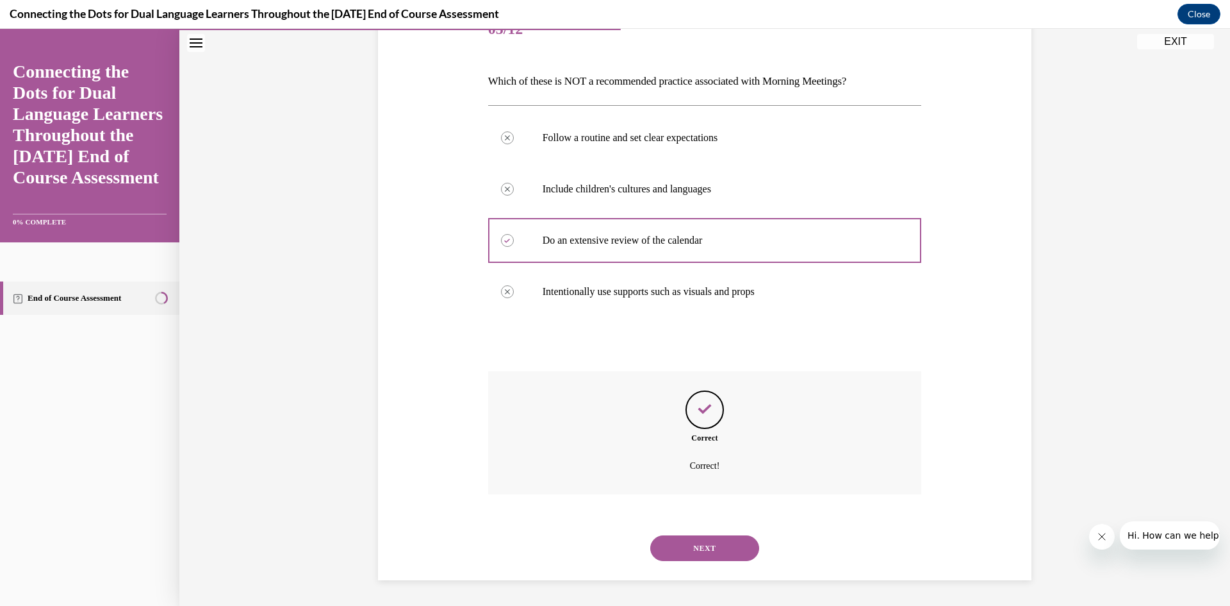
click at [714, 542] on button "NEXT" at bounding box center [704, 548] width 109 height 26
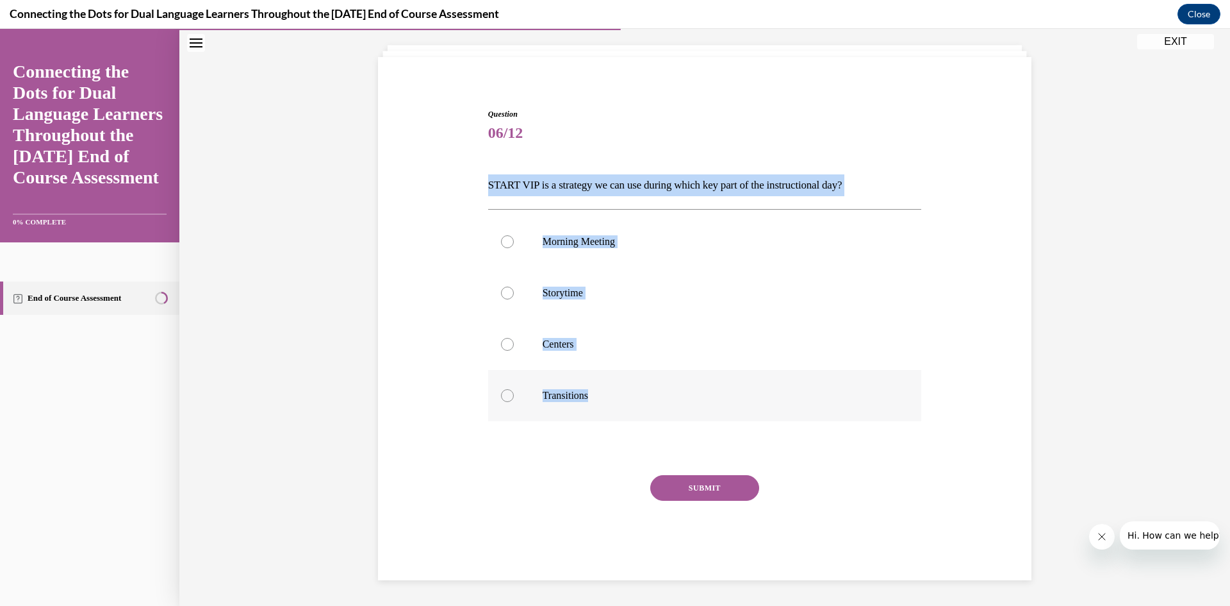
drag, startPoint x: 483, startPoint y: 181, endPoint x: 613, endPoint y: 388, distance: 244.5
click at [613, 388] on div "Question 06/12 START VIP is a strategy we can use during which key part of the …" at bounding box center [705, 344] width 434 height 472
click at [613, 388] on label "Transitions" at bounding box center [705, 395] width 434 height 51
click at [514, 389] on input "Transitions" at bounding box center [507, 395] width 13 height 13
radio input "true"
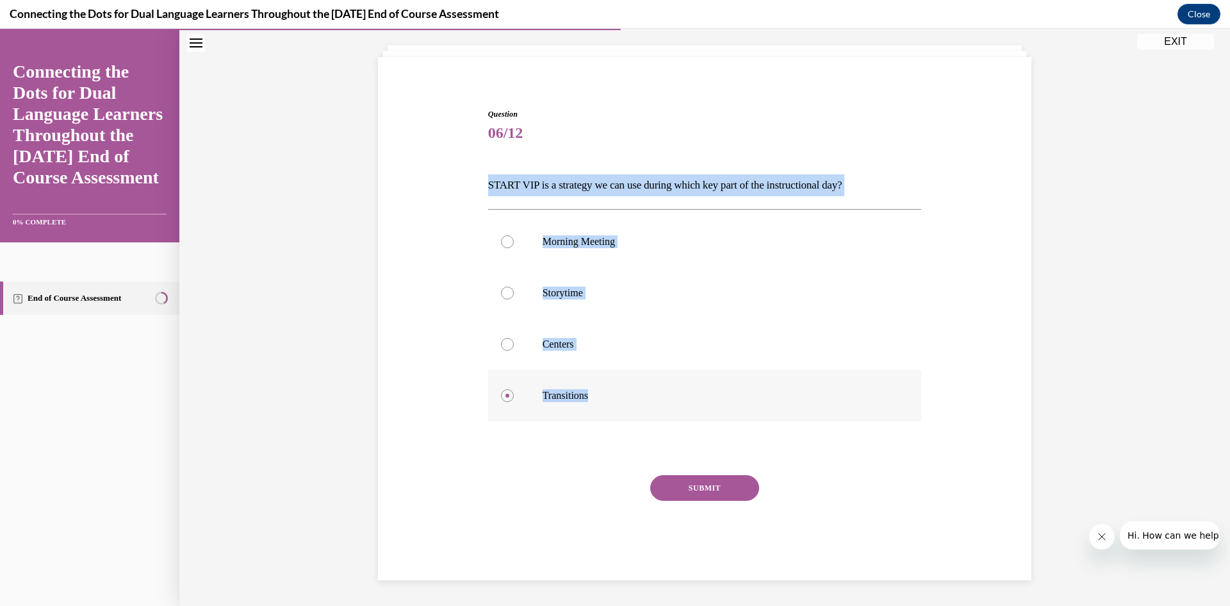
drag, startPoint x: 484, startPoint y: 185, endPoint x: 593, endPoint y: 400, distance: 240.8
click at [593, 400] on div "Question 06/12 START VIP is a strategy we can use during which key part of the …" at bounding box center [705, 344] width 434 height 472
click at [593, 400] on p "Transitions" at bounding box center [716, 395] width 347 height 13
click at [514, 400] on input "Transitions" at bounding box center [507, 395] width 13 height 13
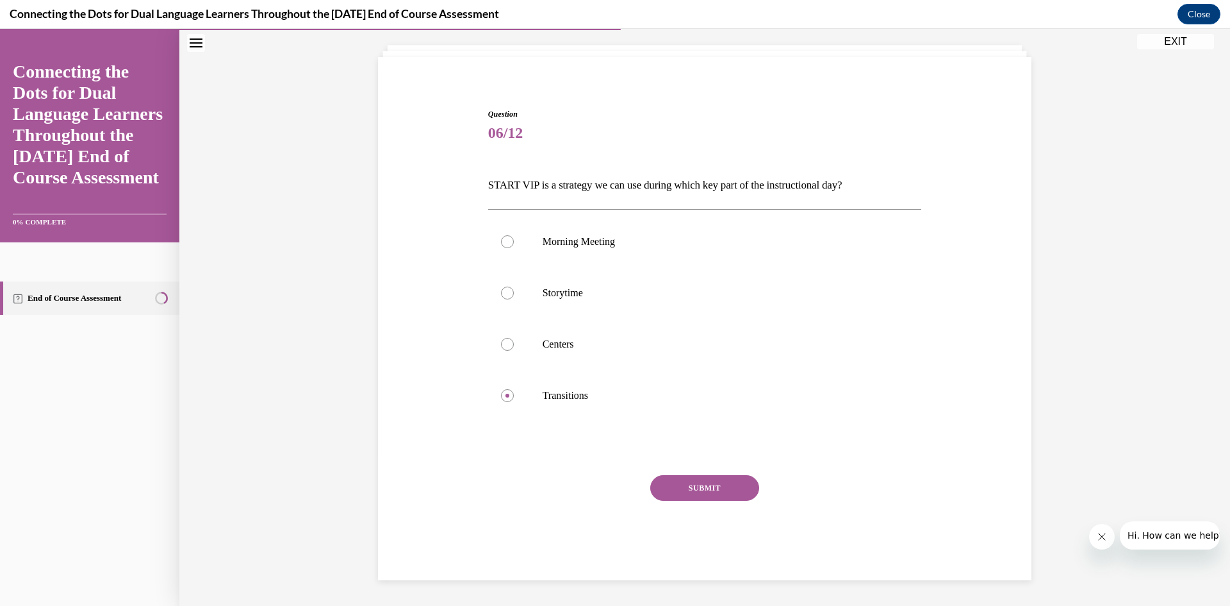
click at [527, 444] on div at bounding box center [705, 447] width 434 height 15
click at [733, 486] on button "SUBMIT" at bounding box center [704, 488] width 109 height 26
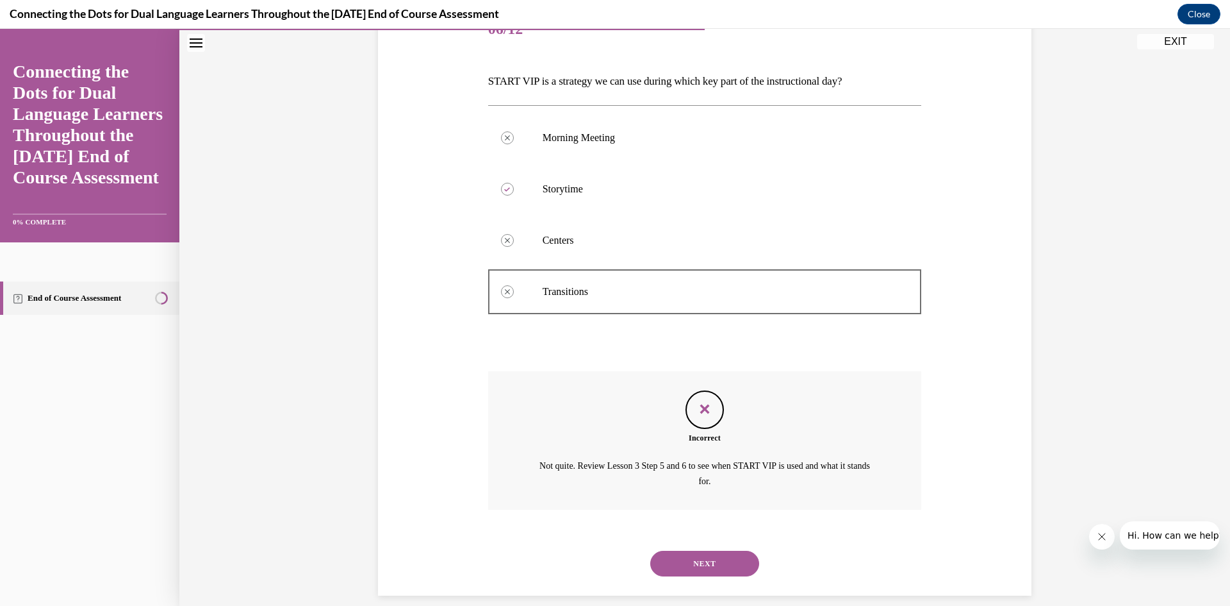
scroll to position [189, 0]
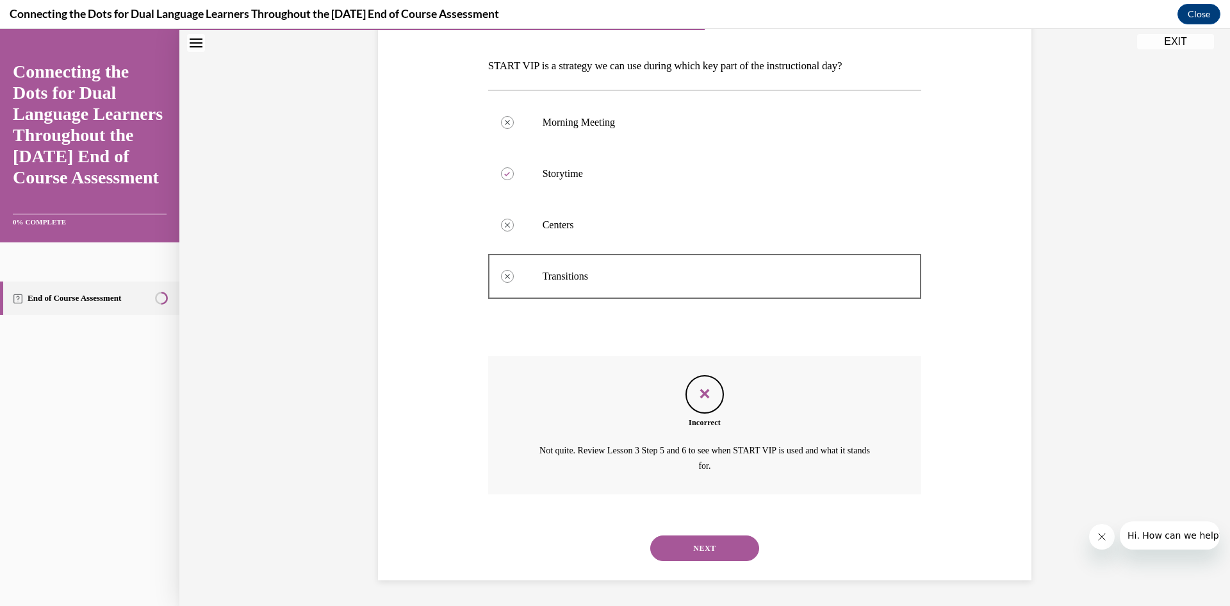
click at [709, 534] on div "NEXT" at bounding box center [705, 547] width 434 height 51
click at [705, 540] on button "NEXT" at bounding box center [704, 548] width 109 height 26
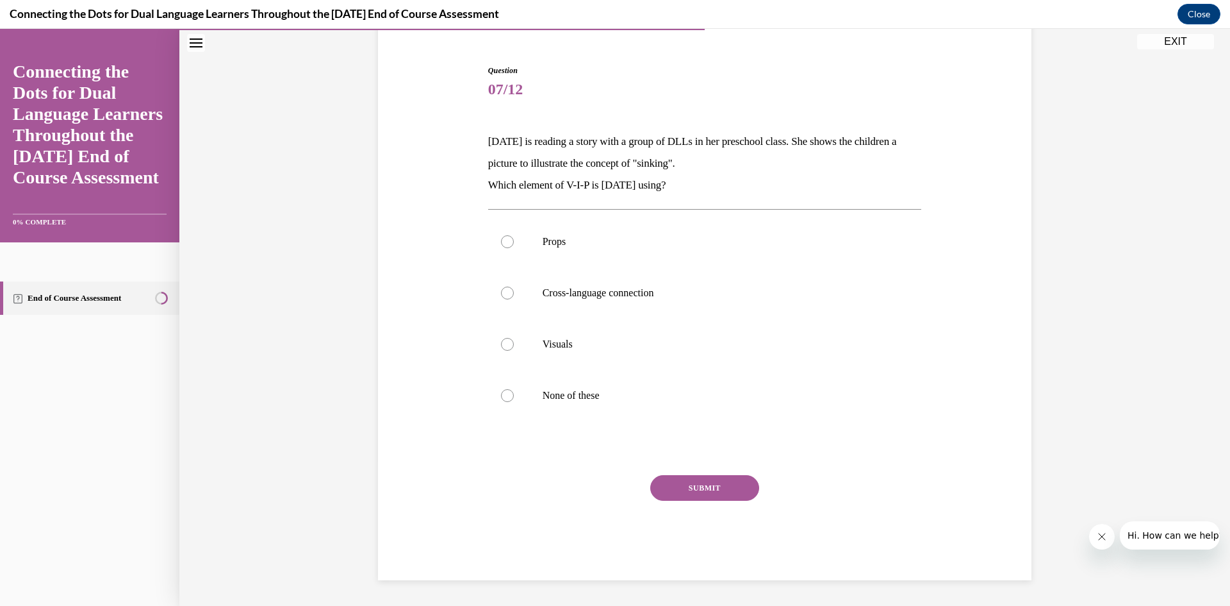
scroll to position [113, 0]
click at [620, 354] on label "Visuals" at bounding box center [705, 344] width 434 height 51
click at [514, 351] on input "Visuals" at bounding box center [507, 344] width 13 height 13
radio input "true"
click at [689, 486] on button "SUBMIT" at bounding box center [704, 488] width 109 height 26
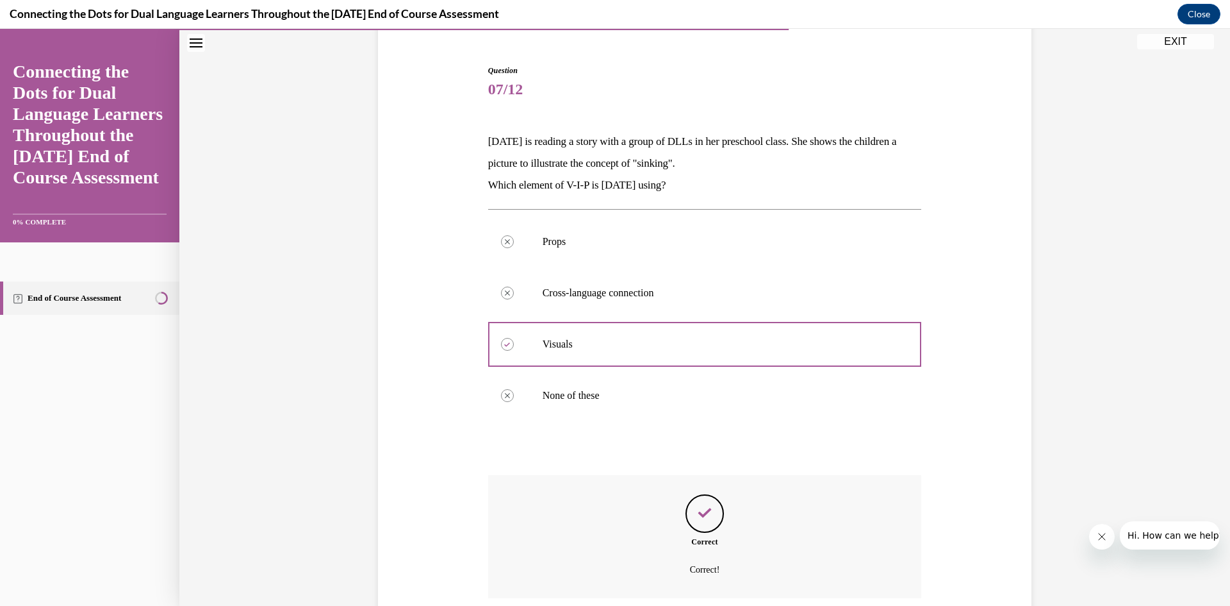
scroll to position [217, 0]
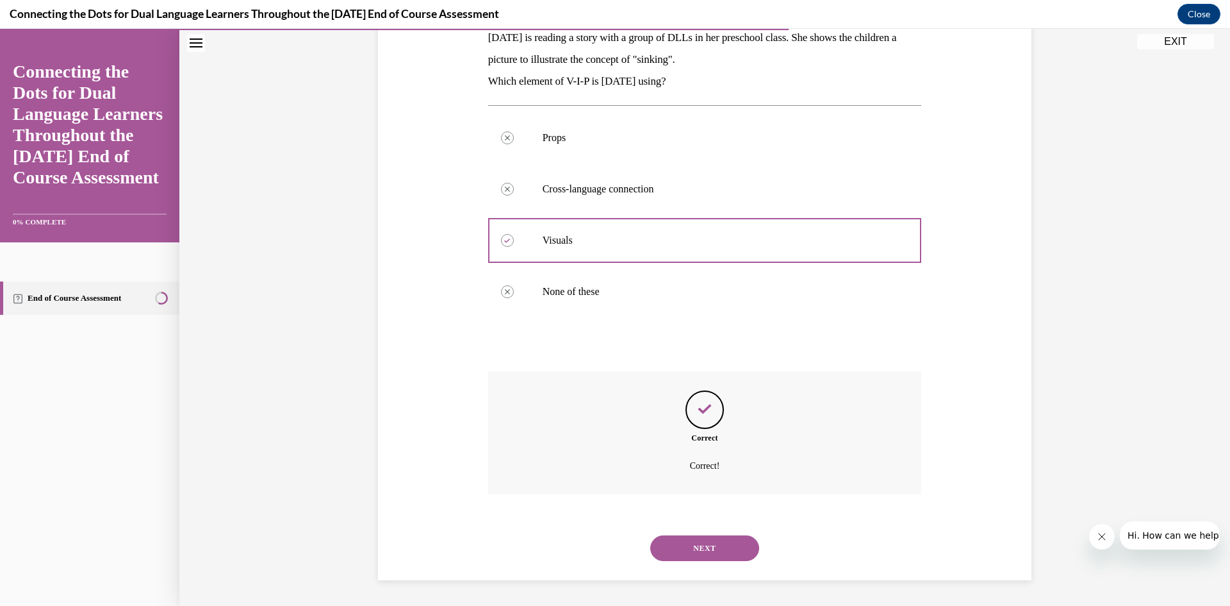
click at [734, 547] on button "NEXT" at bounding box center [704, 548] width 109 height 26
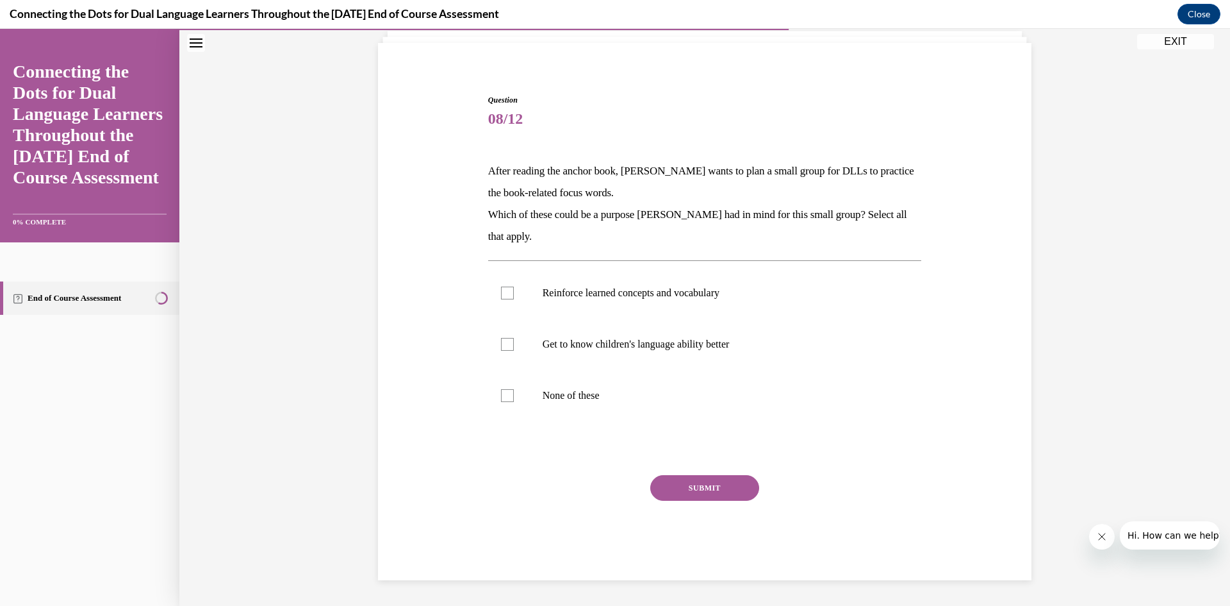
scroll to position [84, 0]
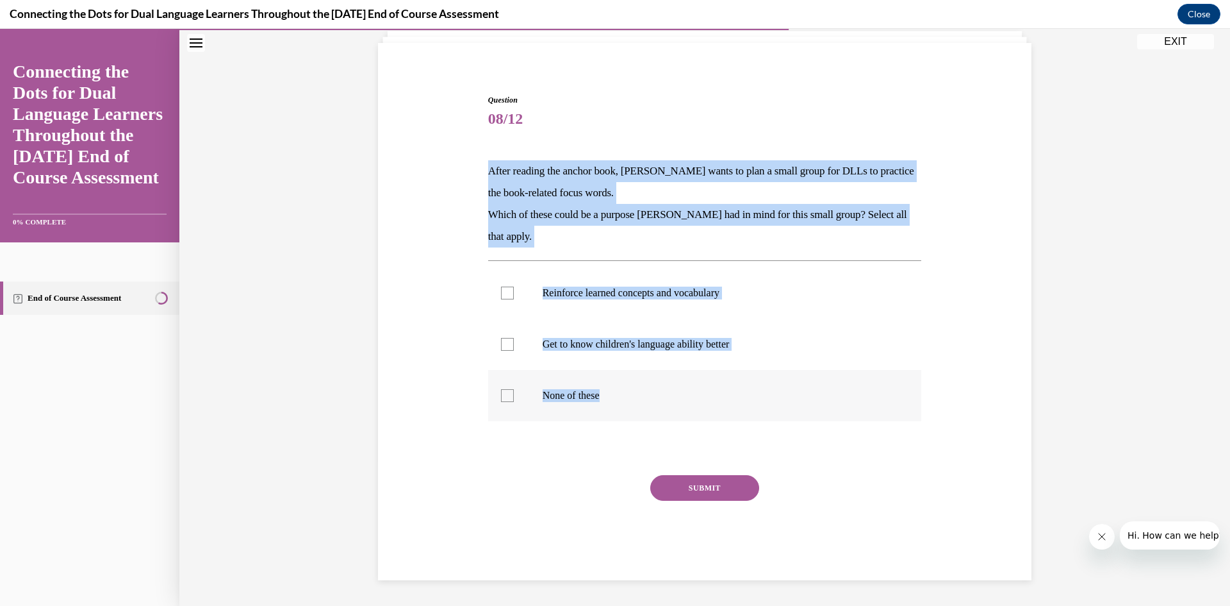
drag, startPoint x: 482, startPoint y: 168, endPoint x: 633, endPoint y: 400, distance: 276.9
click at [633, 400] on div "Question 08/12 After reading the anchor book, Jonathan wants to plan a small gr…" at bounding box center [705, 327] width 440 height 505
click at [545, 170] on p "After reading the anchor book, Jonathan wants to plan a small group for DLLs to…" at bounding box center [705, 182] width 434 height 44
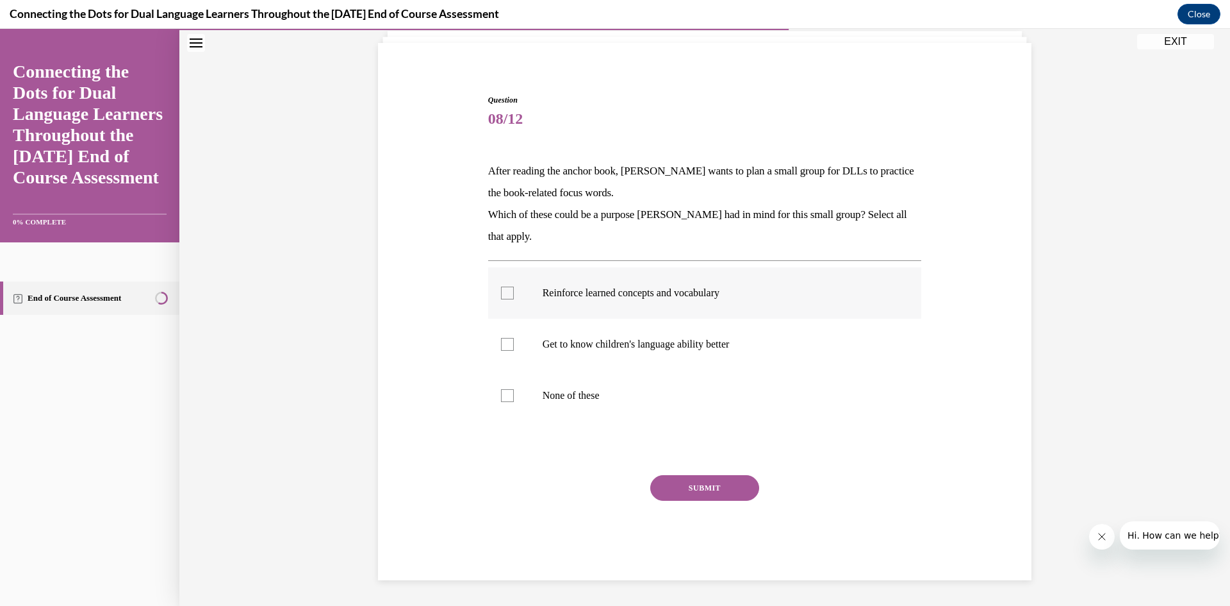
click at [766, 284] on label "Reinforce learned concepts and vocabulary" at bounding box center [705, 292] width 434 height 51
click at [514, 286] on input "Reinforce learned concepts and vocabulary" at bounding box center [507, 292] width 13 height 13
checkbox input "true"
click at [765, 349] on p "Get to know children's language ability better" at bounding box center [716, 344] width 347 height 13
click at [514, 349] on input "Get to know children's language ability better" at bounding box center [507, 344] width 13 height 13
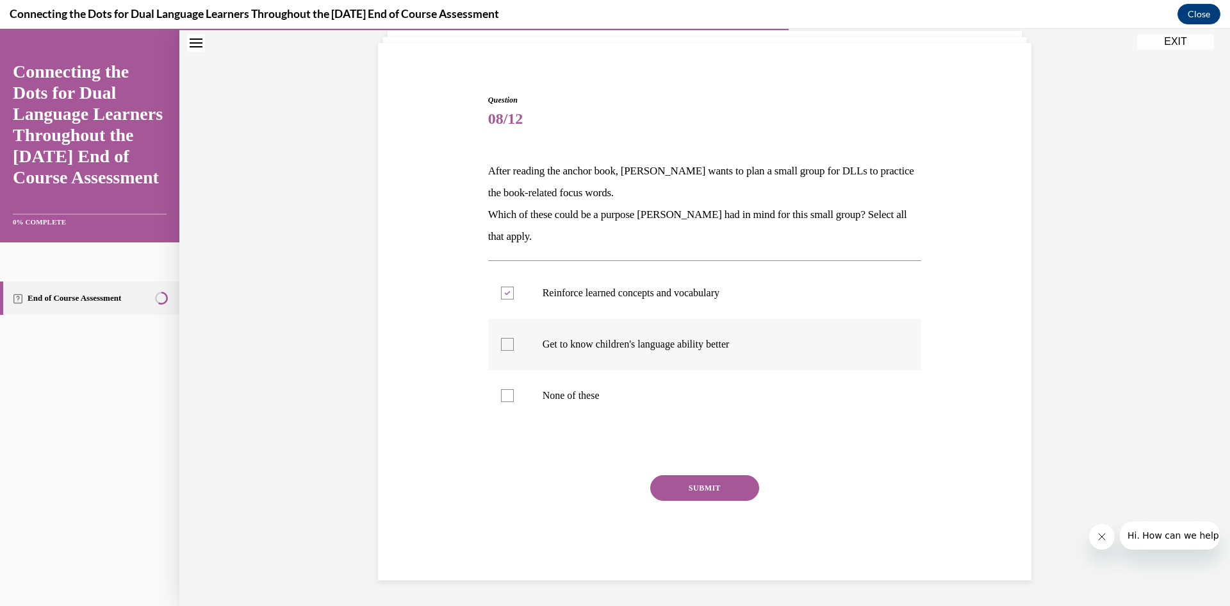
checkbox input "true"
click at [668, 484] on button "SUBMIT" at bounding box center [704, 488] width 109 height 26
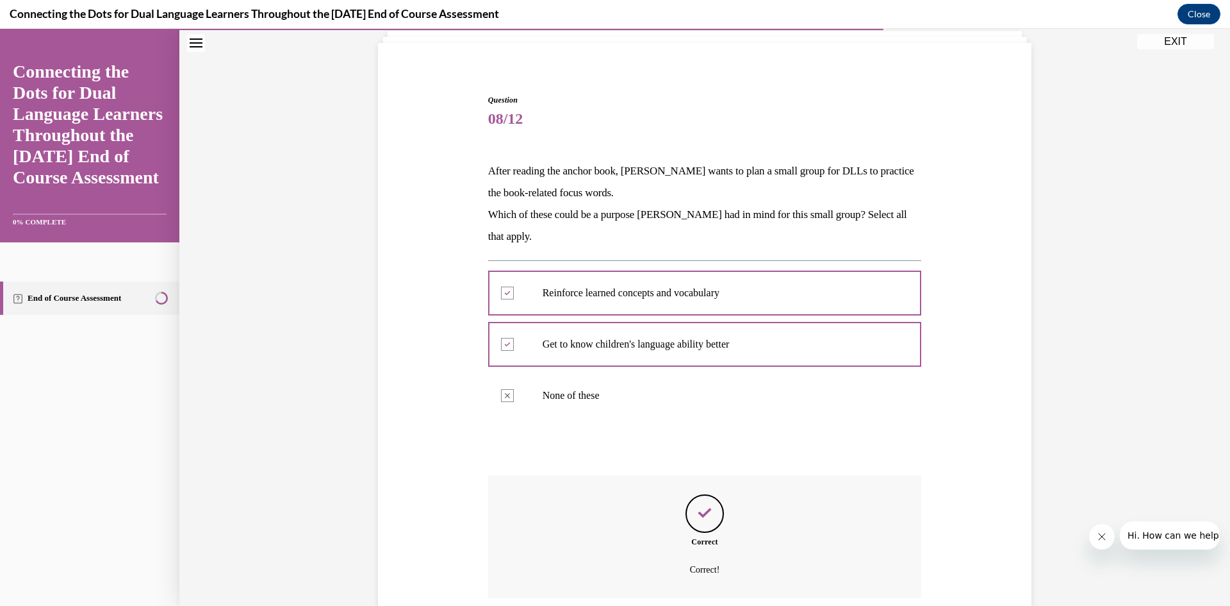
scroll to position [188, 0]
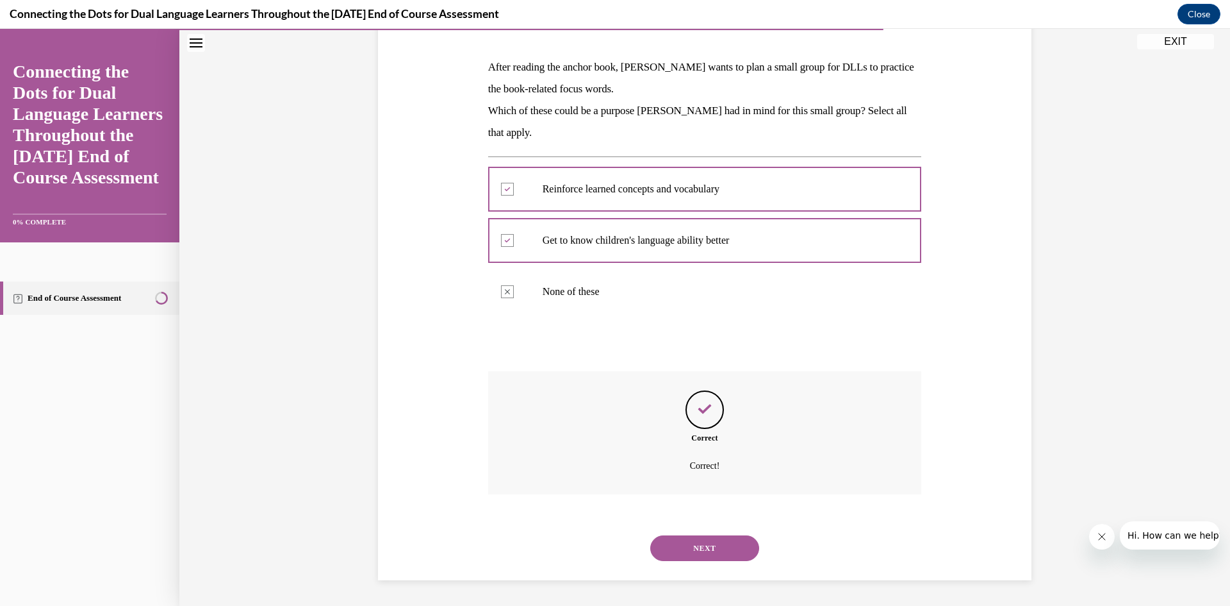
click at [681, 549] on button "NEXT" at bounding box center [704, 548] width 109 height 26
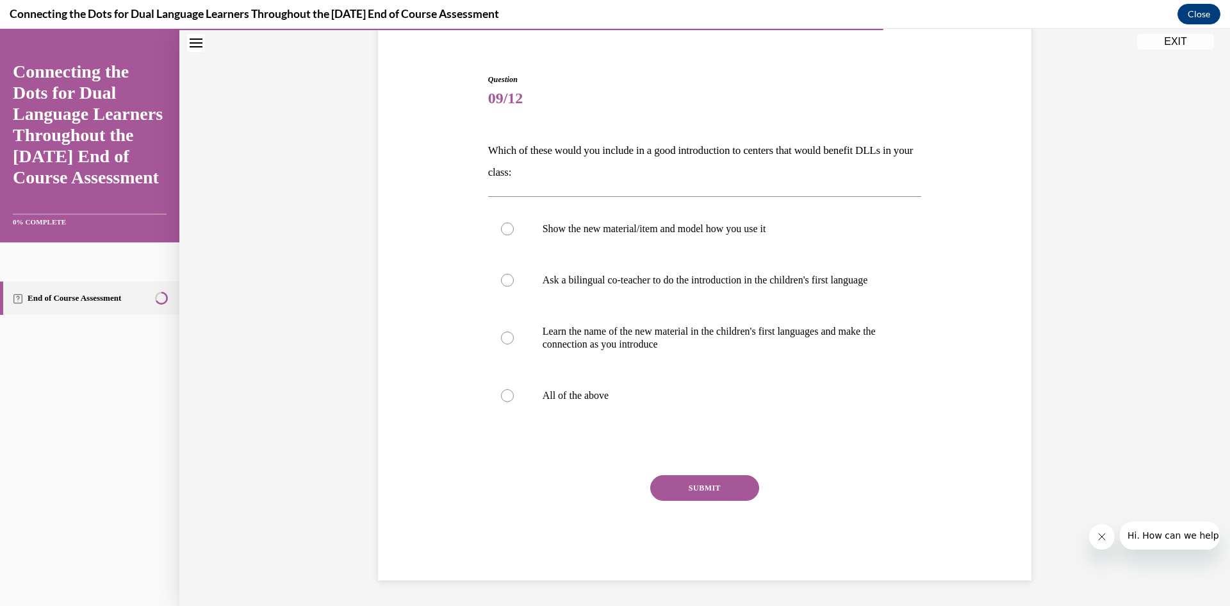
scroll to position [117, 0]
click at [672, 401] on p "All of the above" at bounding box center [716, 395] width 347 height 13
click at [514, 401] on input "All of the above" at bounding box center [507, 395] width 13 height 13
radio input "true"
click at [682, 484] on button "SUBMIT" at bounding box center [704, 488] width 109 height 26
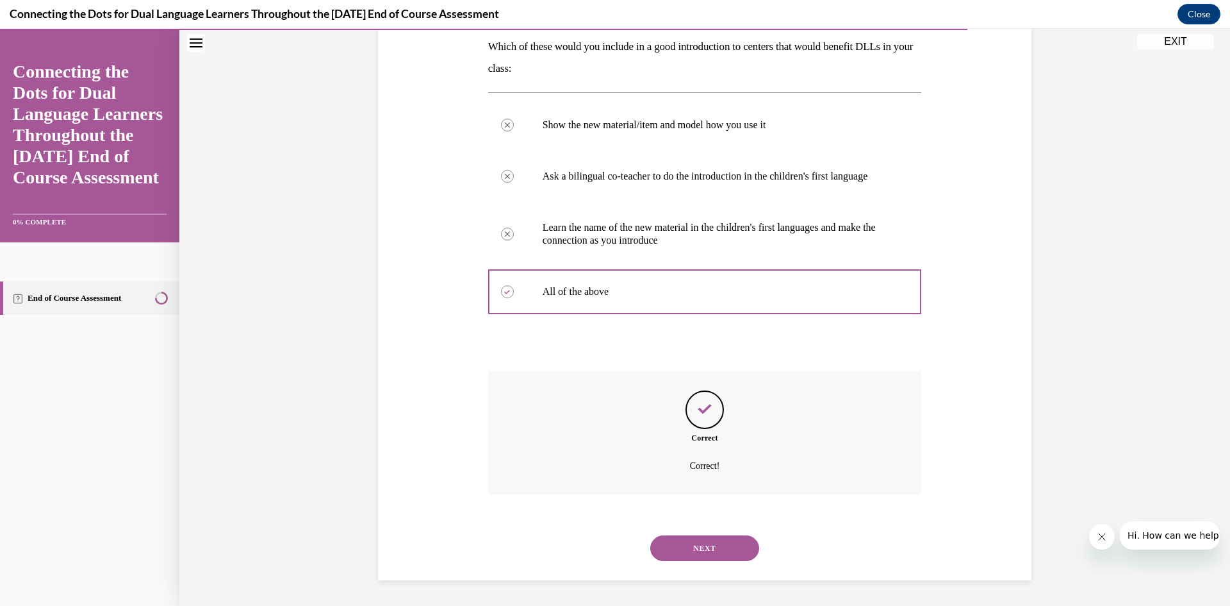
scroll to position [221, 0]
click at [704, 565] on div "NEXT" at bounding box center [705, 547] width 434 height 51
click at [706, 549] on button "NEXT" at bounding box center [704, 548] width 109 height 26
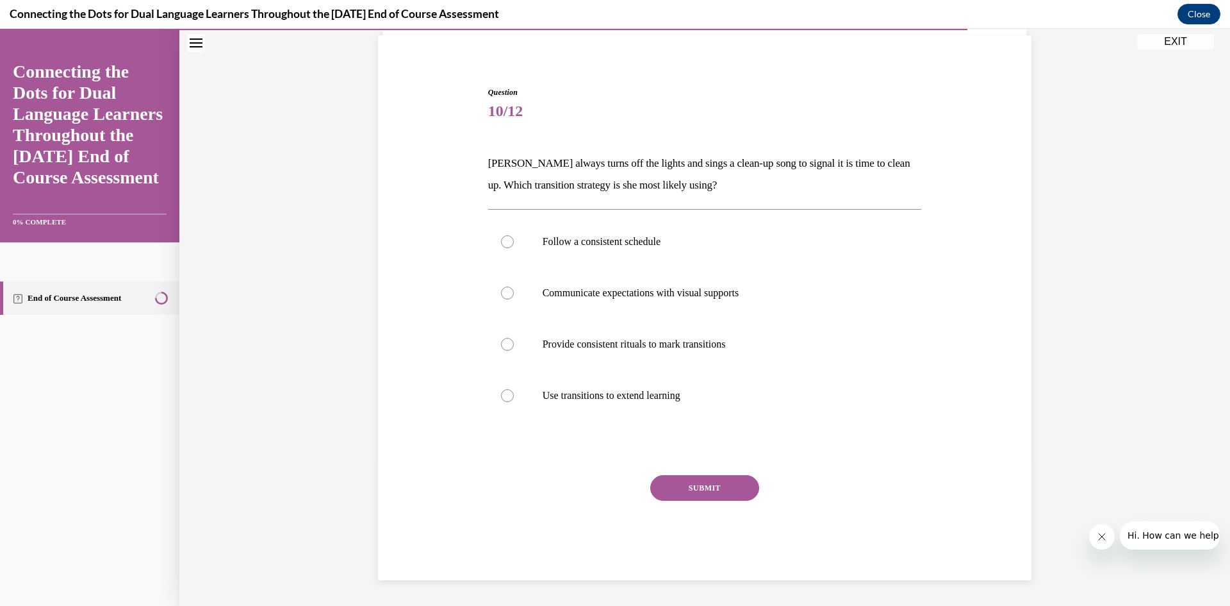
scroll to position [92, 0]
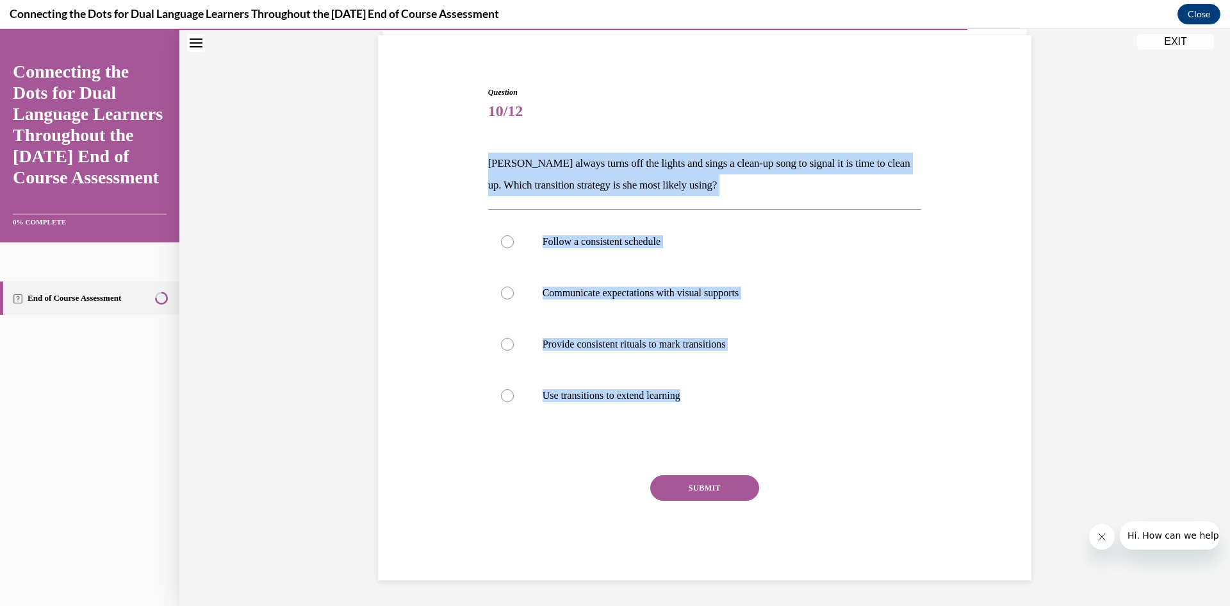
drag, startPoint x: 482, startPoint y: 159, endPoint x: 715, endPoint y: 421, distance: 350.5
click at [715, 421] on div "Question 10/12 Carolyn always turns off the lights and sings a clean-up song to…" at bounding box center [705, 323] width 440 height 513
copy div "Carolyn always turns off the lights and sings a clean-up song to signal it is t…"
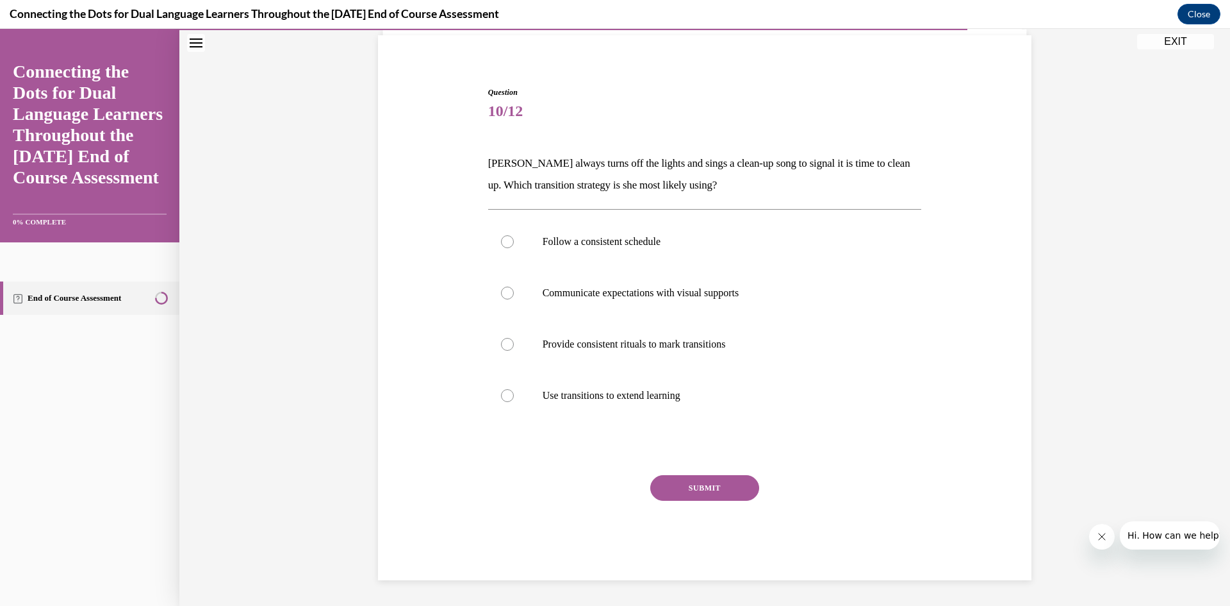
click at [508, 443] on div at bounding box center [705, 447] width 434 height 15
click at [592, 346] on p "Provide consistent rituals to mark transitions" at bounding box center [716, 344] width 347 height 13
click at [514, 346] on input "Provide consistent rituals to mark transitions" at bounding box center [507, 344] width 13 height 13
radio input "true"
click at [685, 488] on button "SUBMIT" at bounding box center [704, 488] width 109 height 26
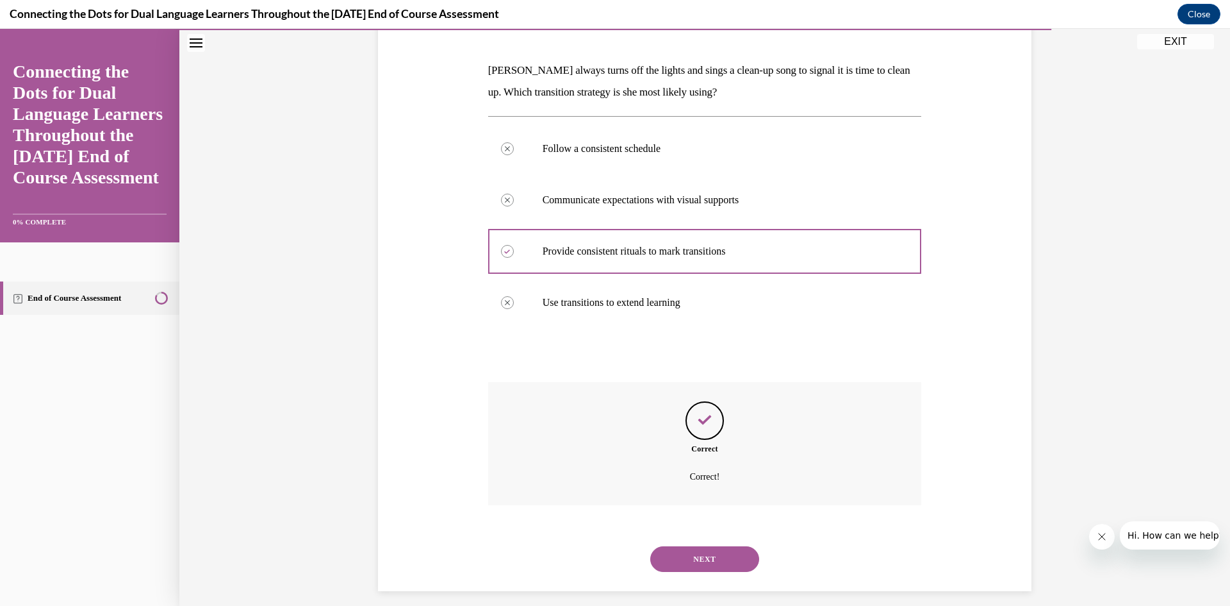
scroll to position [195, 0]
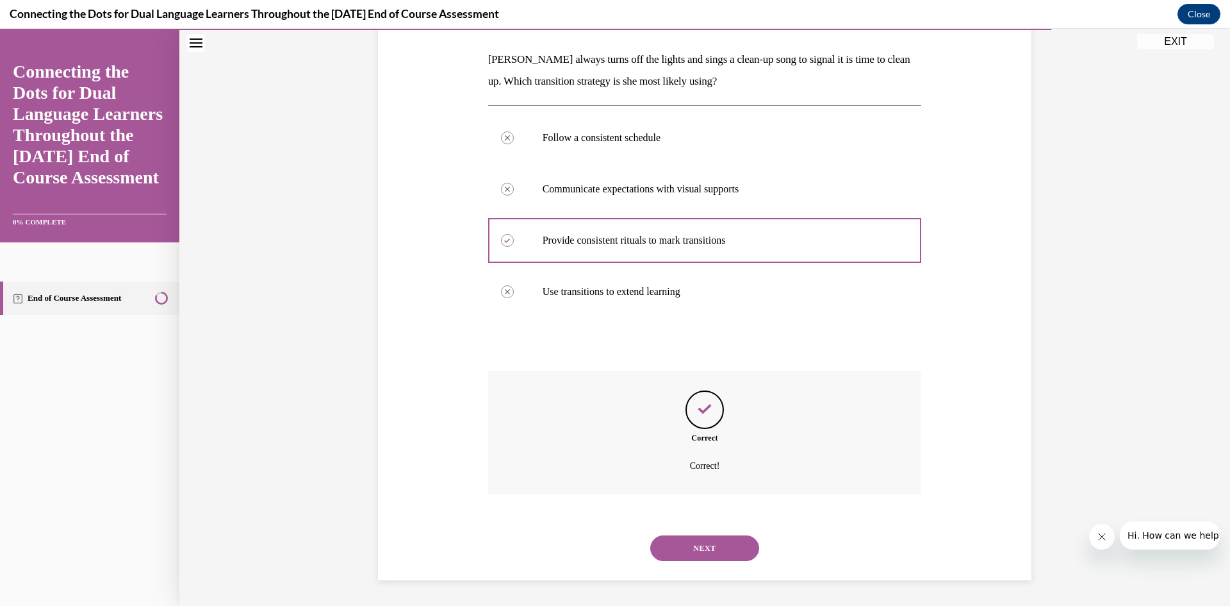
click at [700, 552] on button "NEXT" at bounding box center [704, 548] width 109 height 26
click at [700, 412] on div "Question 11/12 True or False? The biggest transition of all for DLLs is the one…" at bounding box center [705, 169] width 644 height 486
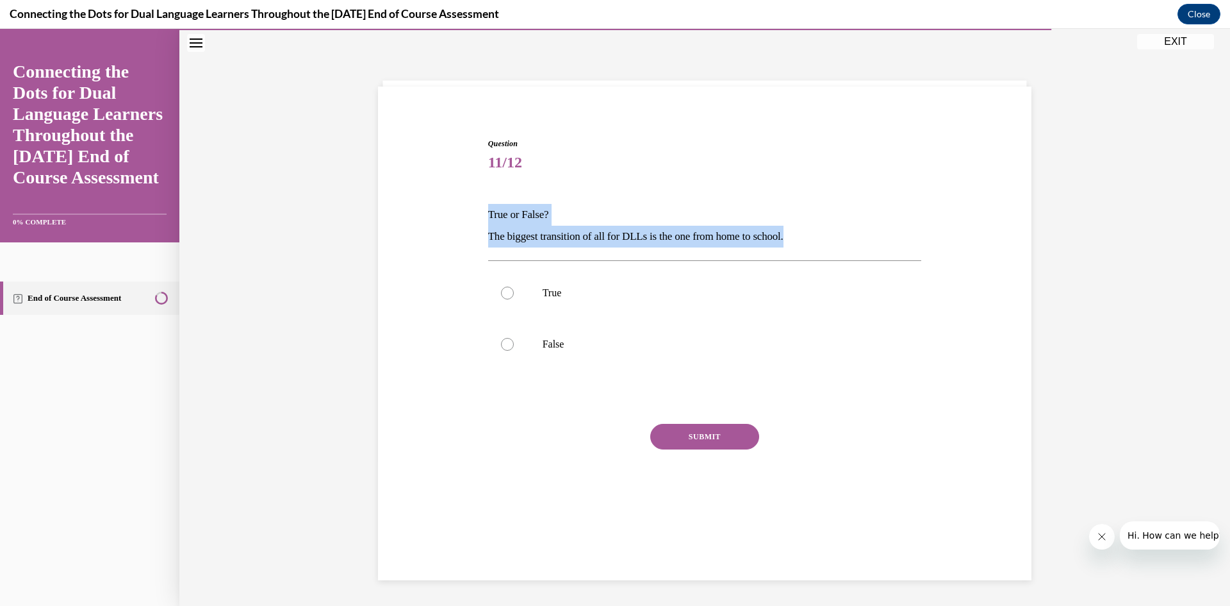
drag, startPoint x: 482, startPoint y: 209, endPoint x: 809, endPoint y: 240, distance: 328.3
click at [809, 240] on div "Question 11/12 True or False? The biggest transition of all for DLLs is the one…" at bounding box center [705, 324] width 440 height 410
click at [595, 337] on label "False" at bounding box center [705, 344] width 434 height 51
click at [514, 338] on input "False" at bounding box center [507, 344] width 13 height 13
radio input "true"
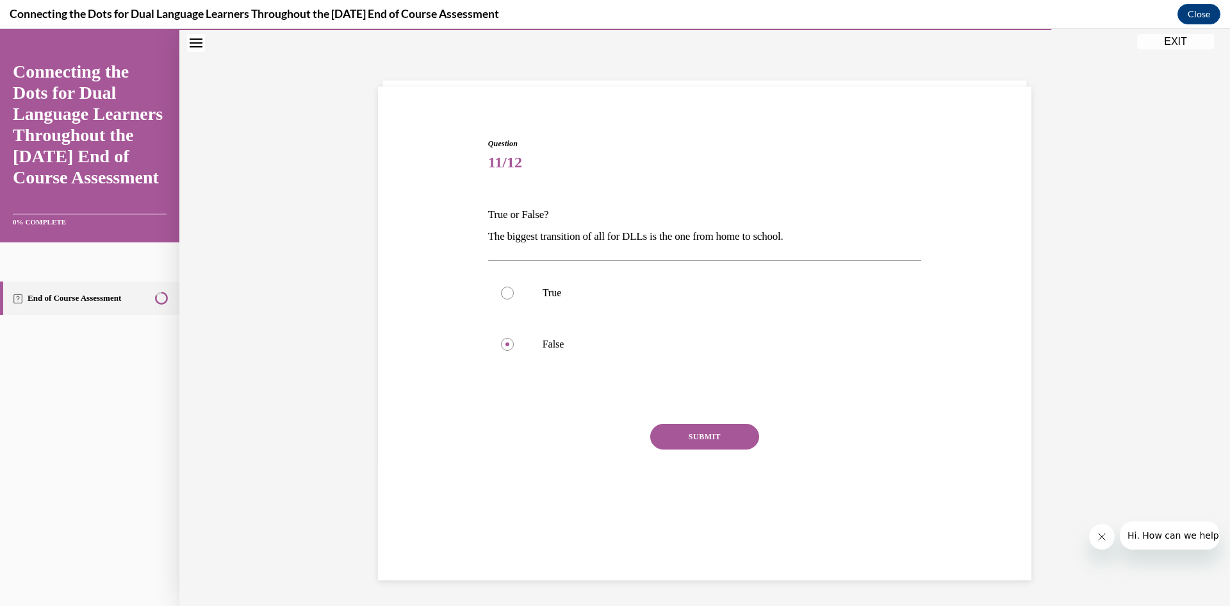
drag, startPoint x: 480, startPoint y: 210, endPoint x: 522, endPoint y: 231, distance: 46.4
click at [485, 211] on div "Question 11/12 True or False? The biggest transition of all for DLLs is the one…" at bounding box center [705, 324] width 440 height 410
click at [652, 240] on p "The biggest transition of all for DLLs is the one from home to school." at bounding box center [705, 237] width 434 height 22
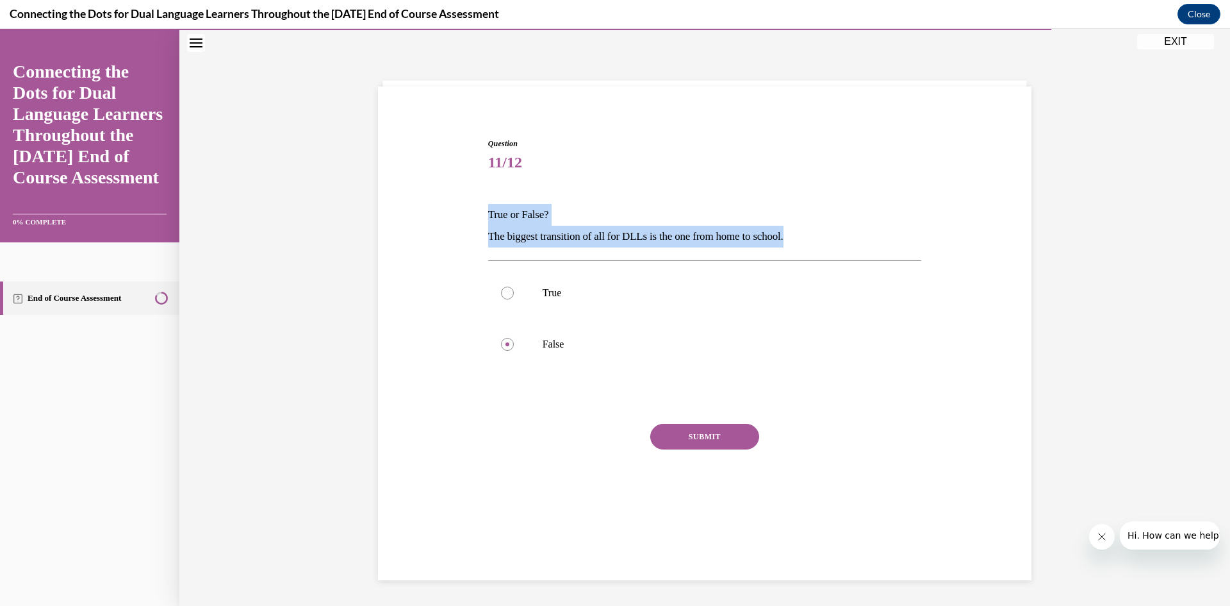
drag, startPoint x: 484, startPoint y: 210, endPoint x: 815, endPoint y: 244, distance: 332.4
click at [815, 244] on div "True or False? The biggest transition of all for DLLs is the one from home to s…" at bounding box center [705, 226] width 434 height 44
click at [547, 300] on label "True" at bounding box center [705, 292] width 434 height 51
click at [514, 299] on input "True" at bounding box center [507, 292] width 13 height 13
radio input "true"
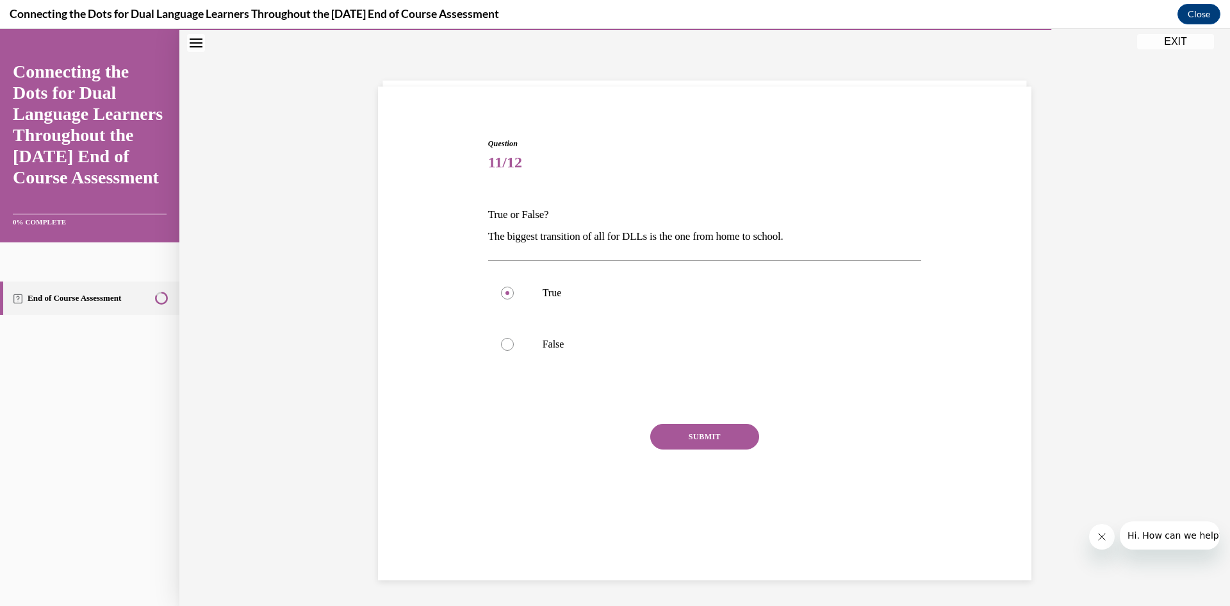
click at [713, 426] on button "SUBMIT" at bounding box center [704, 437] width 109 height 26
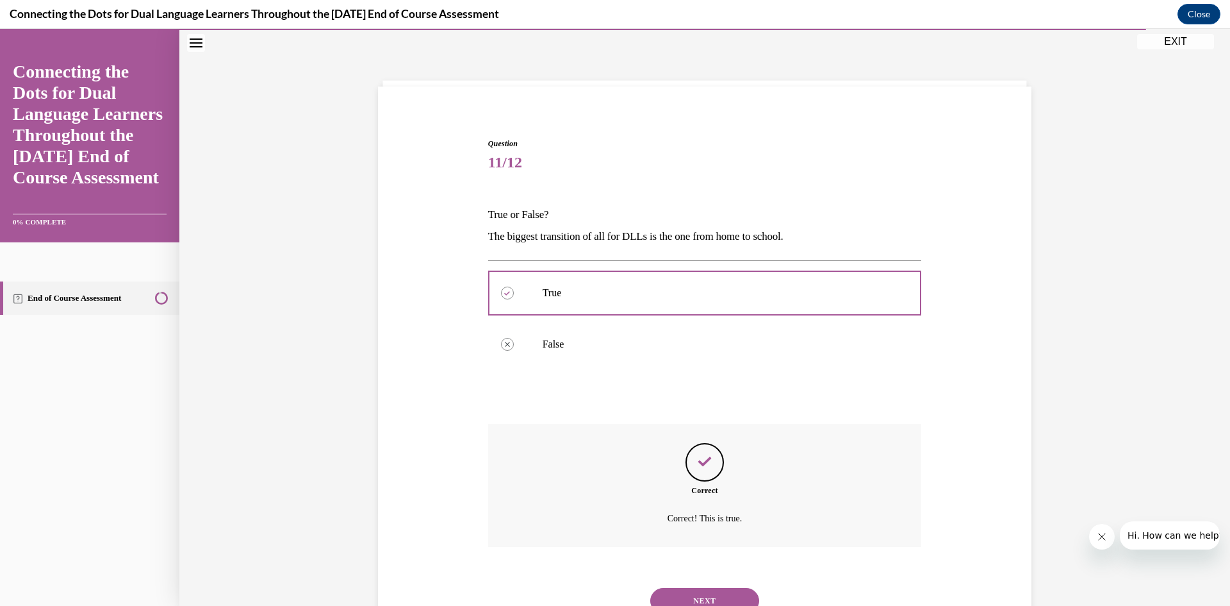
scroll to position [93, 0]
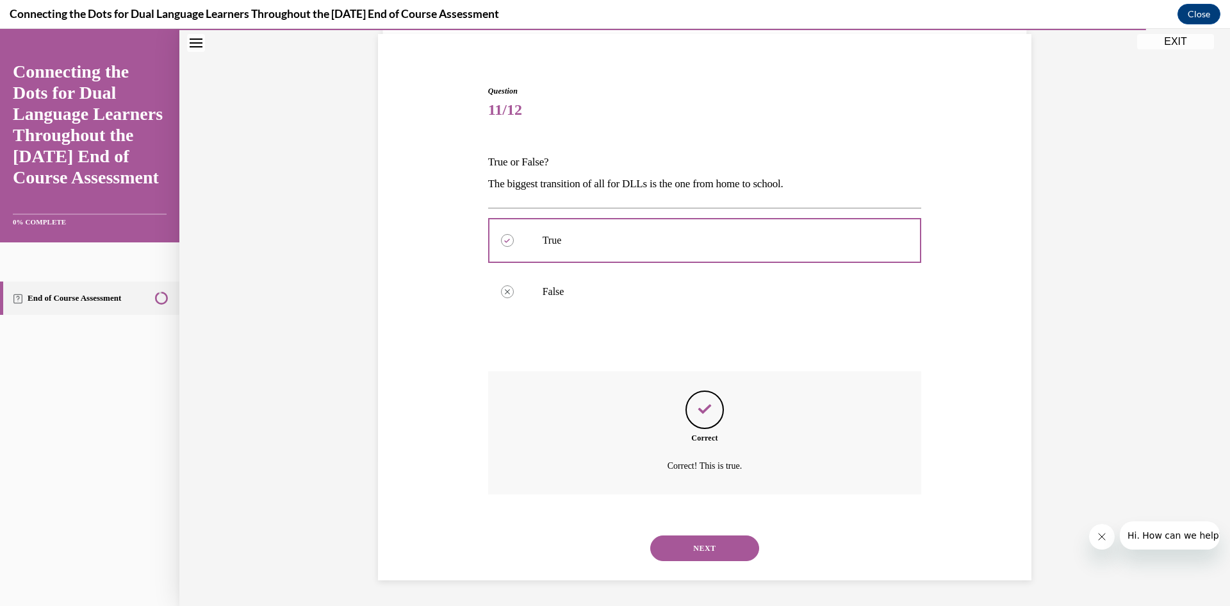
click at [738, 559] on button "NEXT" at bounding box center [704, 548] width 109 height 26
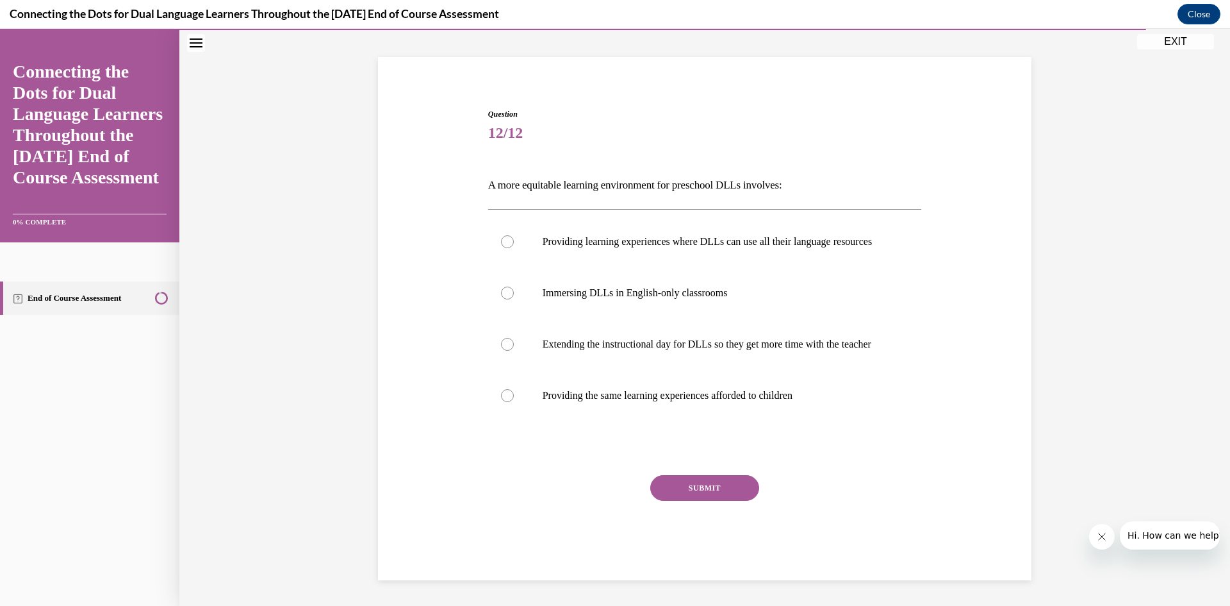
scroll to position [67, 0]
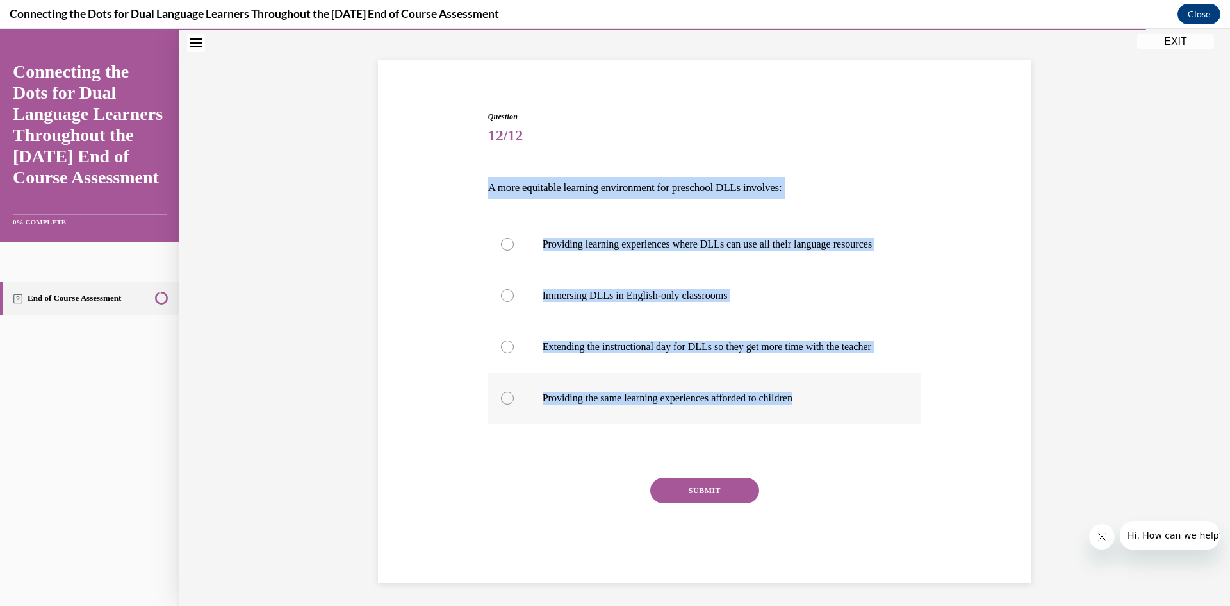
drag, startPoint x: 479, startPoint y: 191, endPoint x: 852, endPoint y: 445, distance: 451.1
click at [852, 445] on div "Question 12/12 A more equitable learning environment for preschool DLLs involve…" at bounding box center [705, 327] width 660 height 510
click at [303, 315] on div "Question 12/12 A more equitable learning environment for preschool DLLs involve…" at bounding box center [704, 305] width 1051 height 606
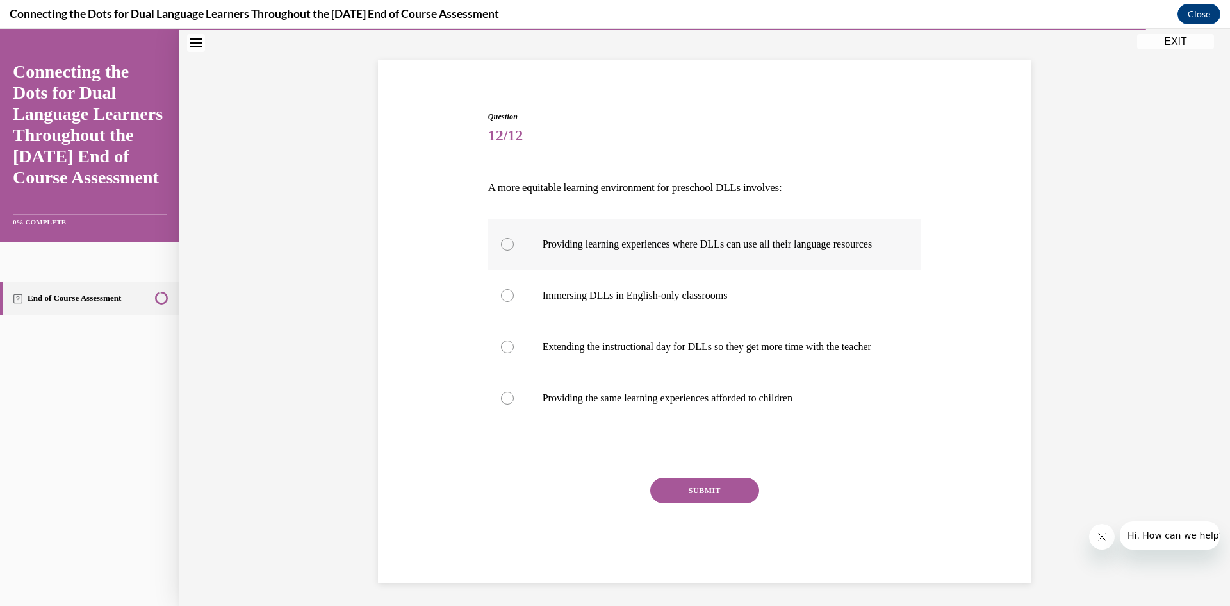
click at [608, 251] on p "Providing learning experiences where DLLs can use all their language resources" at bounding box center [716, 244] width 347 height 13
click at [514, 251] on input "Providing learning experiences where DLLs can use all their language resources" at bounding box center [507, 244] width 13 height 13
radio input "true"
click at [706, 503] on button "SUBMIT" at bounding box center [704, 490] width 109 height 26
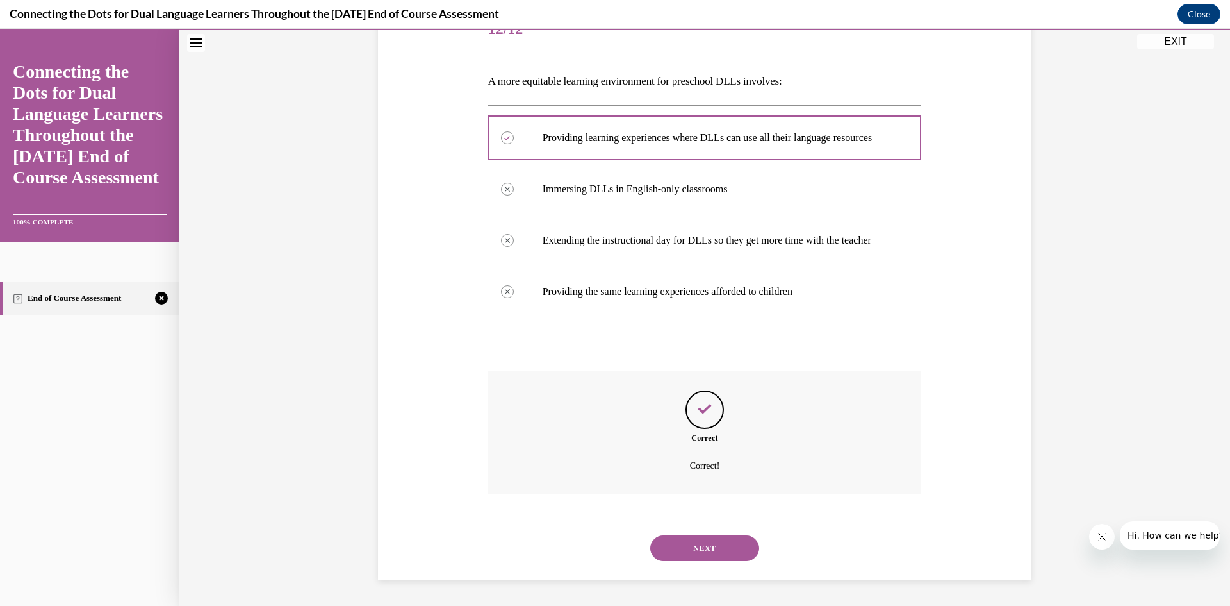
scroll to position [199, 0]
click at [718, 542] on button "NEXT" at bounding box center [704, 548] width 109 height 26
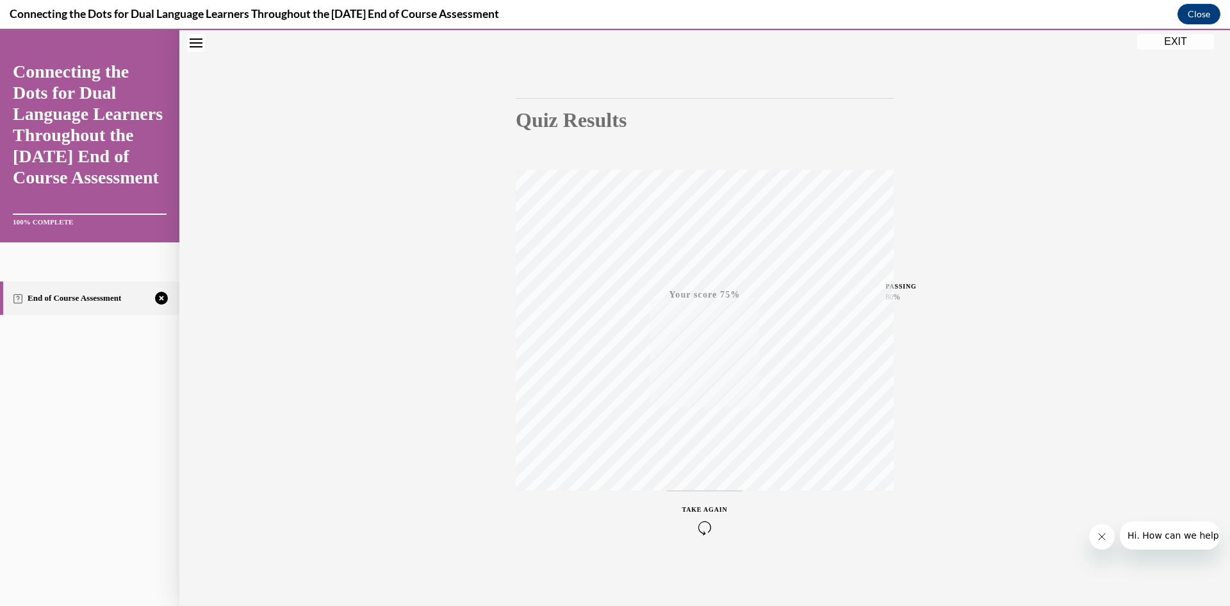
click at [708, 512] on div "TAKE AGAIN" at bounding box center [706, 519] width 46 height 30
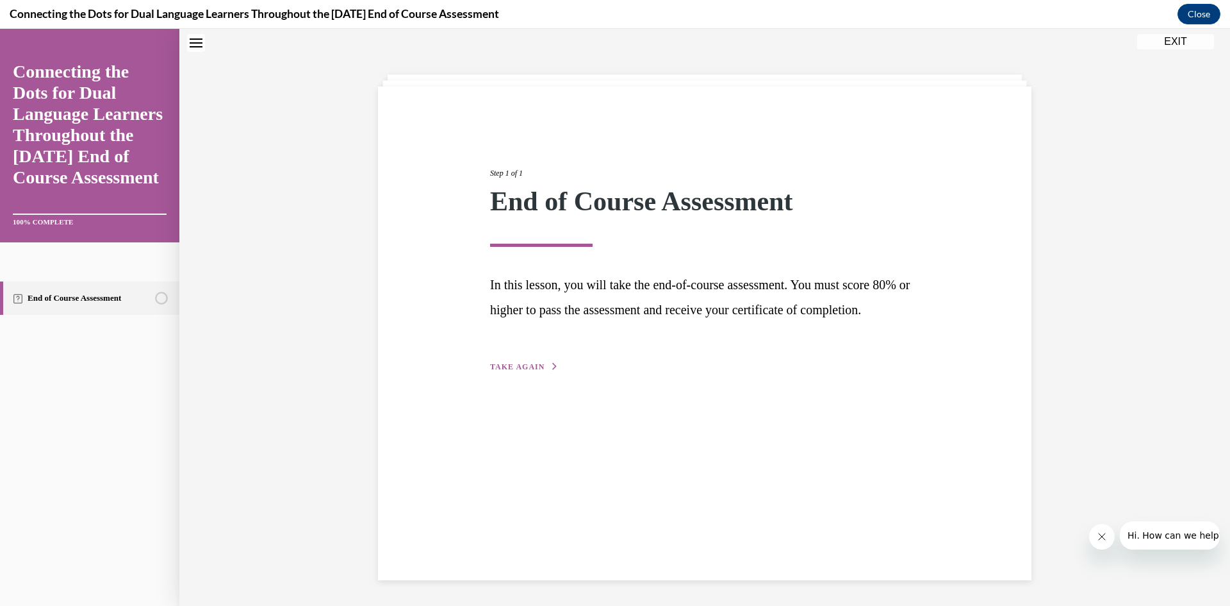
scroll to position [40, 0]
click at [526, 374] on div "Step 1 of 1 End of Course Assessment In this lesson, you will take the end-of-c…" at bounding box center [705, 256] width 449 height 236
click at [534, 371] on span "TAKE AGAIN" at bounding box center [517, 366] width 54 height 9
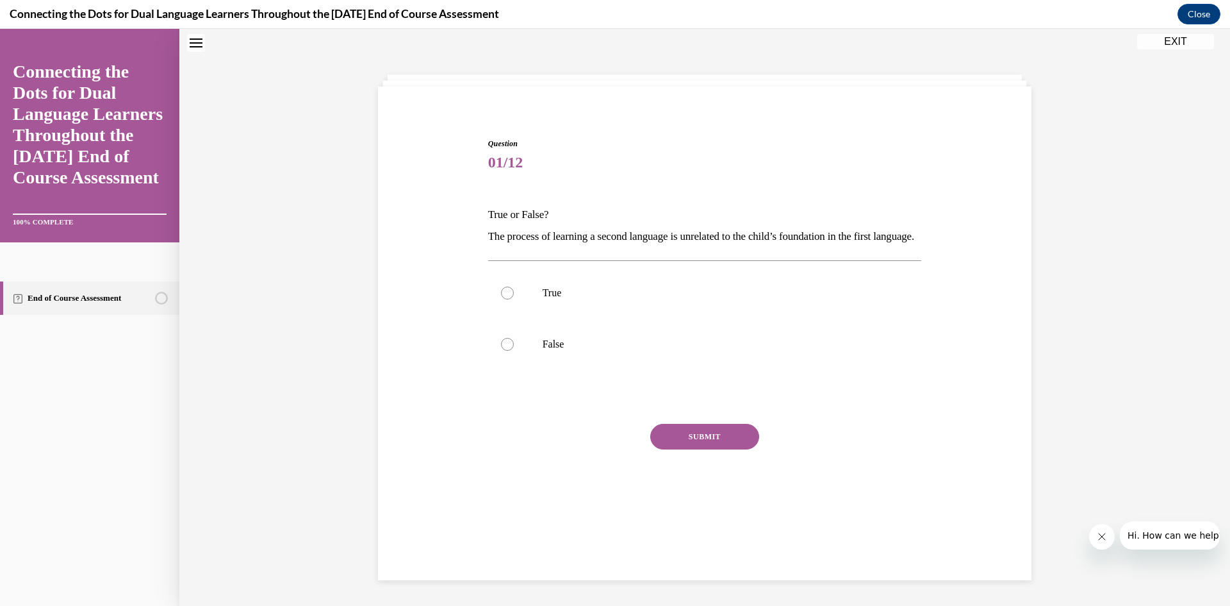
drag, startPoint x: 481, startPoint y: 230, endPoint x: 551, endPoint y: 250, distance: 72.6
click at [566, 270] on div "Question 01/12 True or False? The process of learning a second language is unre…" at bounding box center [705, 324] width 440 height 410
click at [536, 247] on p "The process of learning a second language is unrelated to the child’s foundatio…" at bounding box center [705, 237] width 434 height 22
click at [497, 206] on p "True or False?" at bounding box center [705, 215] width 434 height 22
drag, startPoint x: 482, startPoint y: 211, endPoint x: 493, endPoint y: 226, distance: 18.7
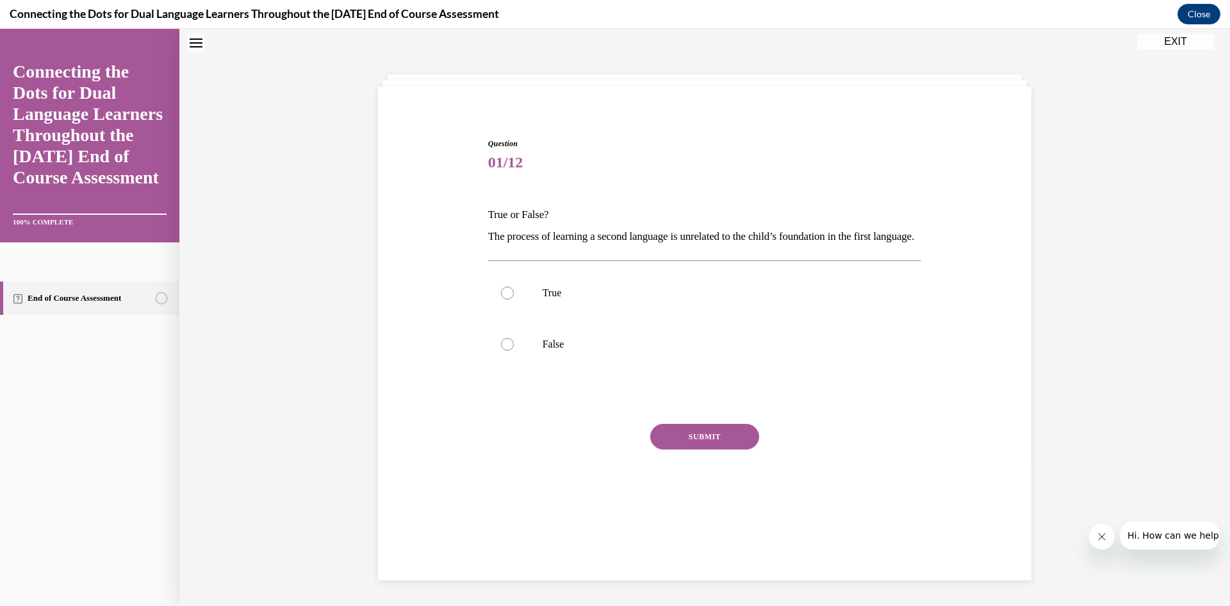
click at [490, 222] on div "Question 01/12 True or False? The process of learning a second language is unre…" at bounding box center [705, 324] width 440 height 410
drag, startPoint x: 504, startPoint y: 236, endPoint x: 522, endPoint y: 251, distance: 23.2
click at [510, 241] on p "The process of learning a second language is unrelated to the child’s foundatio…" at bounding box center [705, 237] width 434 height 22
click at [517, 245] on p "The process of learning a second language is unrelated to the child’s foundatio…" at bounding box center [705, 237] width 434 height 22
click at [527, 247] on p "The process of learning a second language is unrelated to the child’s foundatio…" at bounding box center [705, 237] width 434 height 22
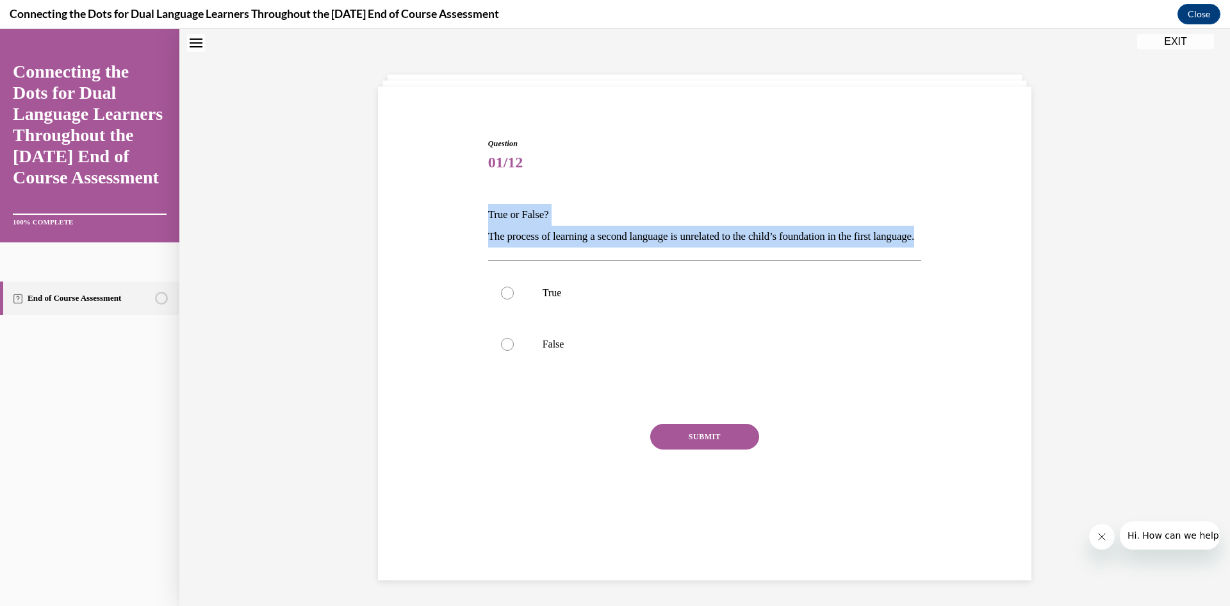
drag, startPoint x: 528, startPoint y: 255, endPoint x: 471, endPoint y: 195, distance: 82.5
click at [471, 195] on div "Question 01/12 True or False? The process of learning a second language is unre…" at bounding box center [705, 313] width 660 height 429
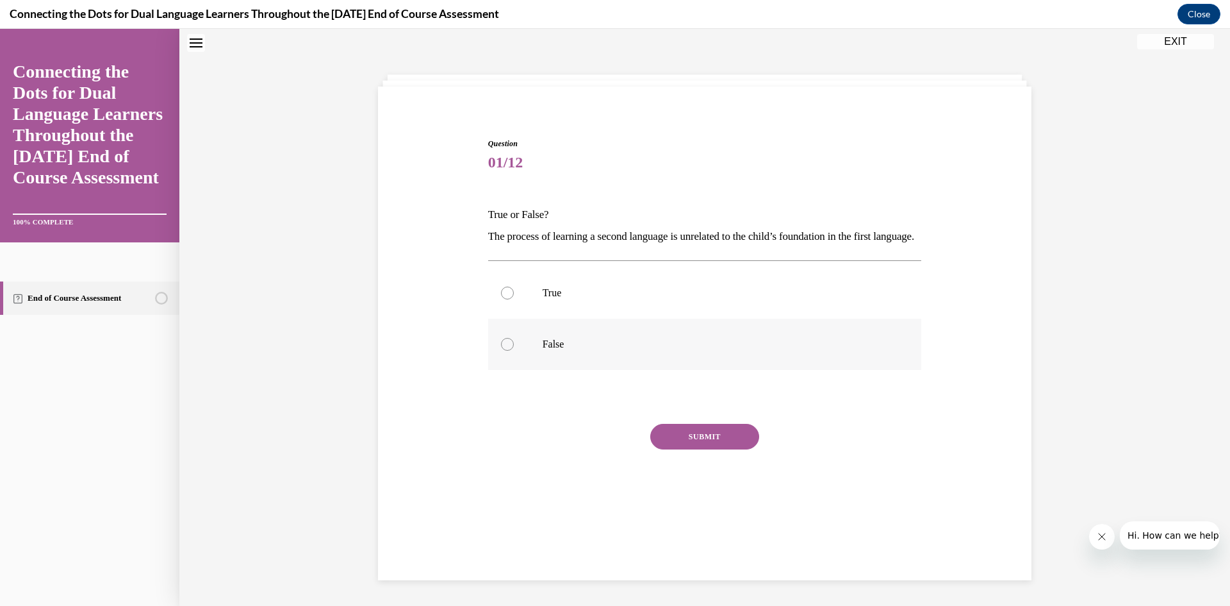
click at [562, 351] on p "False" at bounding box center [716, 344] width 347 height 13
click at [514, 351] on input "False" at bounding box center [507, 344] width 13 height 13
radio input "true"
click at [710, 449] on button "SUBMIT" at bounding box center [704, 437] width 109 height 26
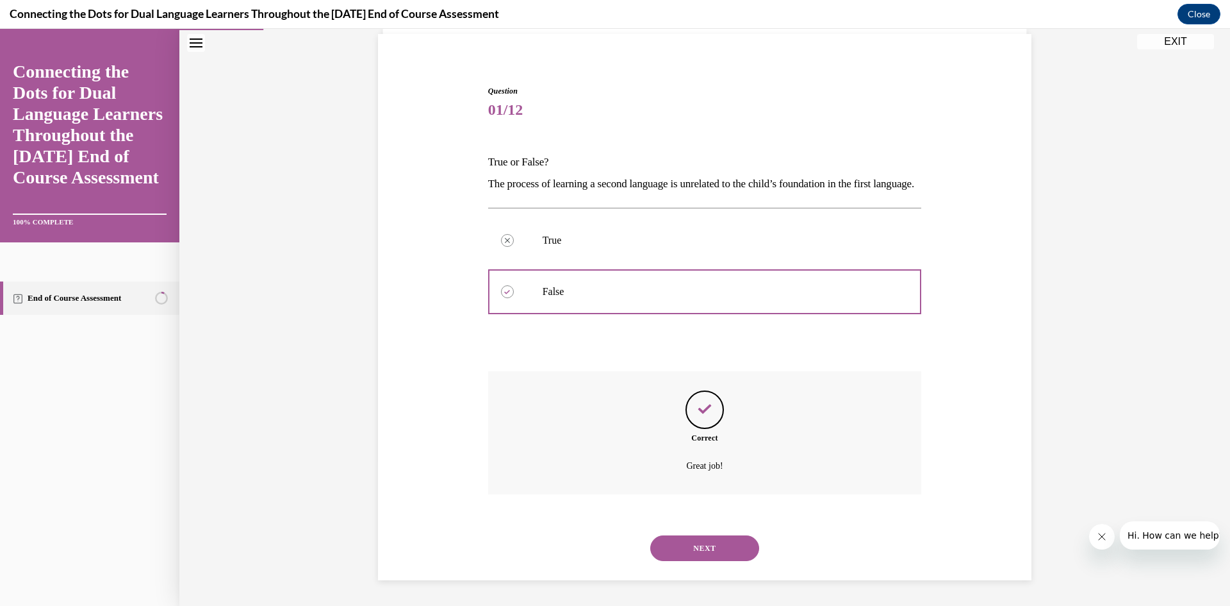
scroll to position [115, 0]
click at [713, 535] on button "NEXT" at bounding box center [704, 548] width 109 height 26
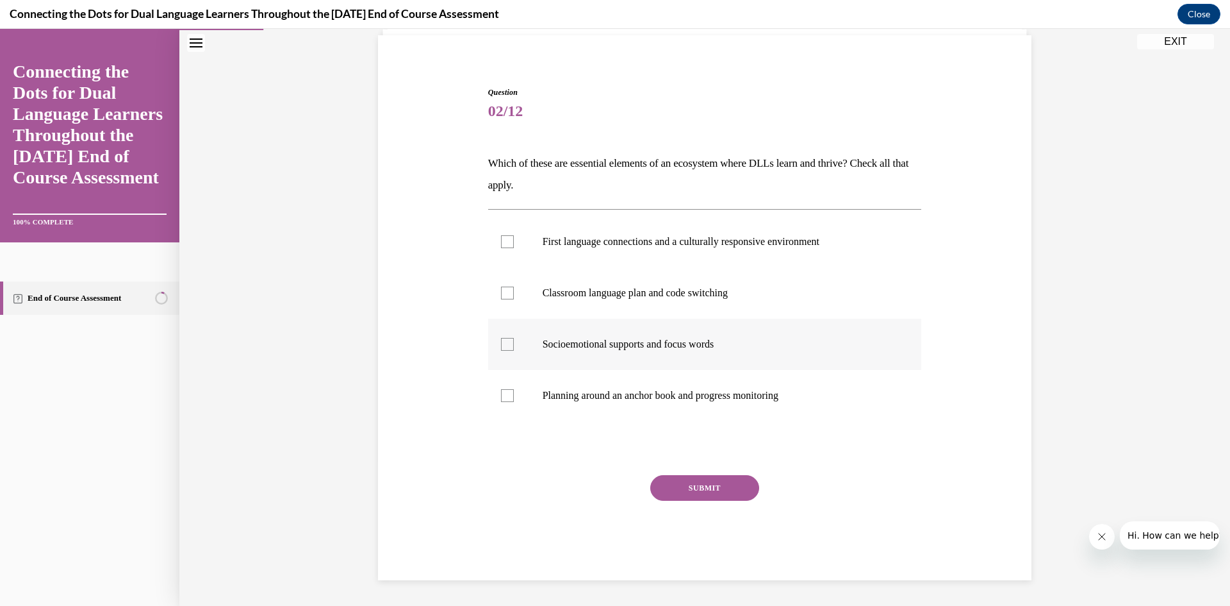
scroll to position [44, 0]
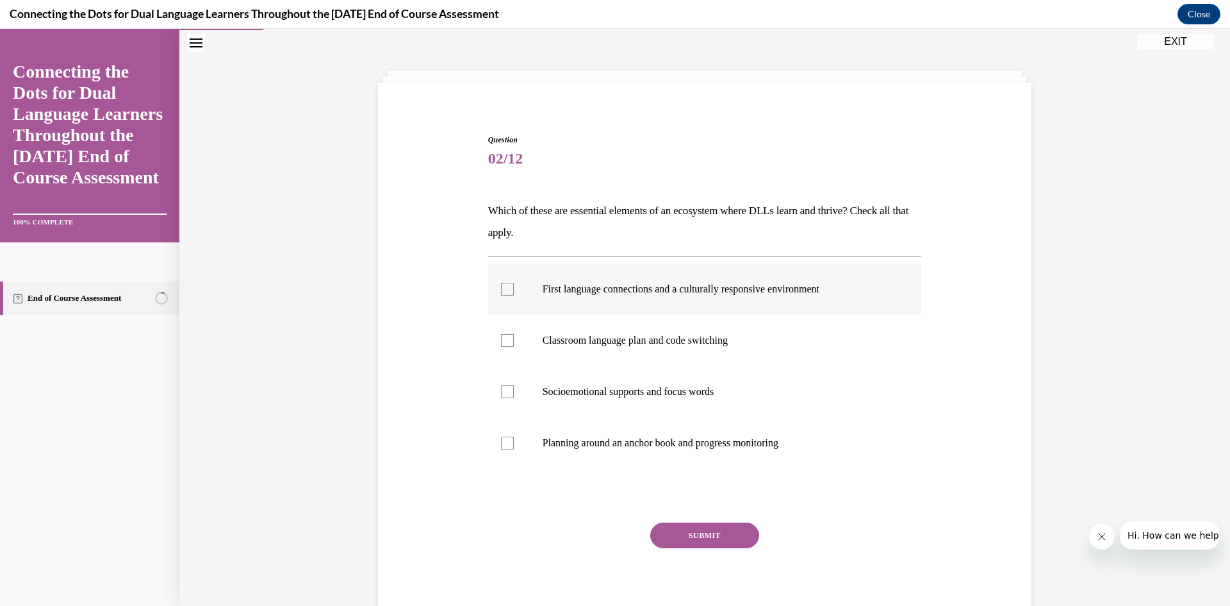
click at [707, 295] on label "First language connections and a culturally responsive environment" at bounding box center [705, 288] width 434 height 51
click at [514, 295] on input "First language connections and a culturally responsive environment" at bounding box center [507, 289] width 13 height 13
checkbox input "true"
click at [706, 445] on p "Planning around an anchor book and progress monitoring" at bounding box center [716, 442] width 347 height 13
click at [514, 445] on input "Planning around an anchor book and progress monitoring" at bounding box center [507, 442] width 13 height 13
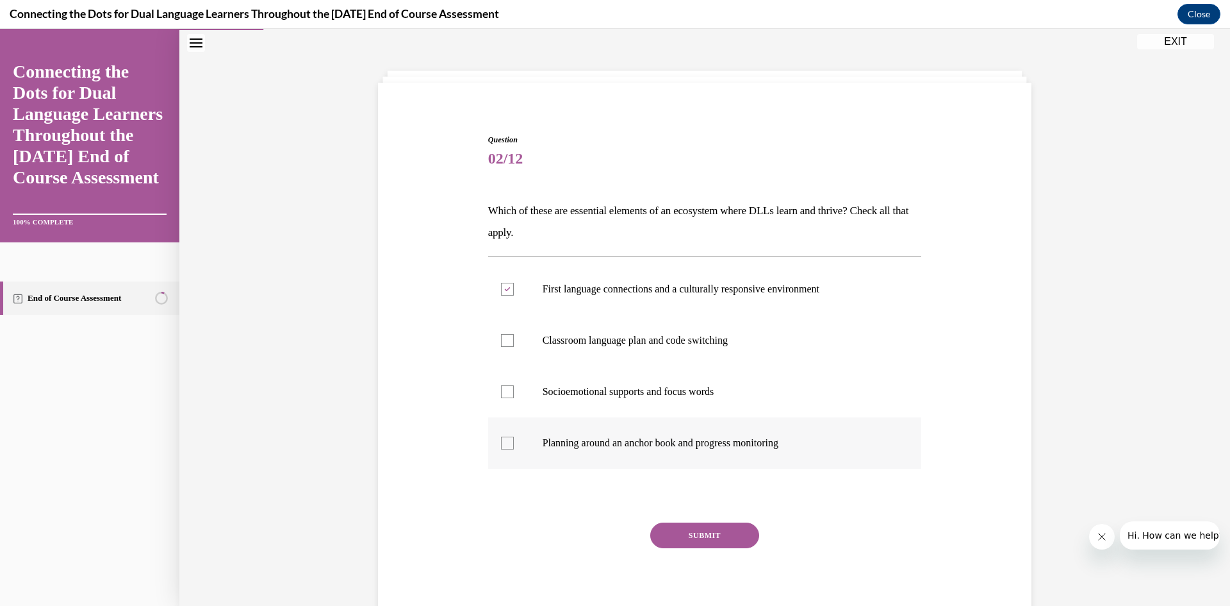
checkbox input "true"
click at [690, 544] on button "SUBMIT" at bounding box center [704, 535] width 109 height 26
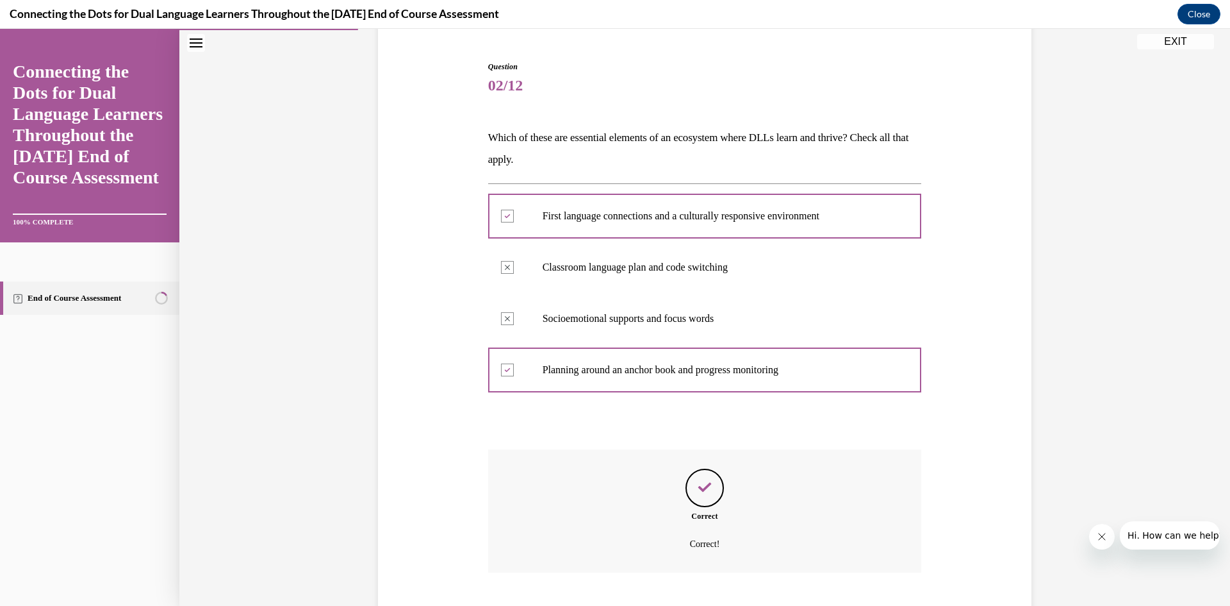
scroll to position [195, 0]
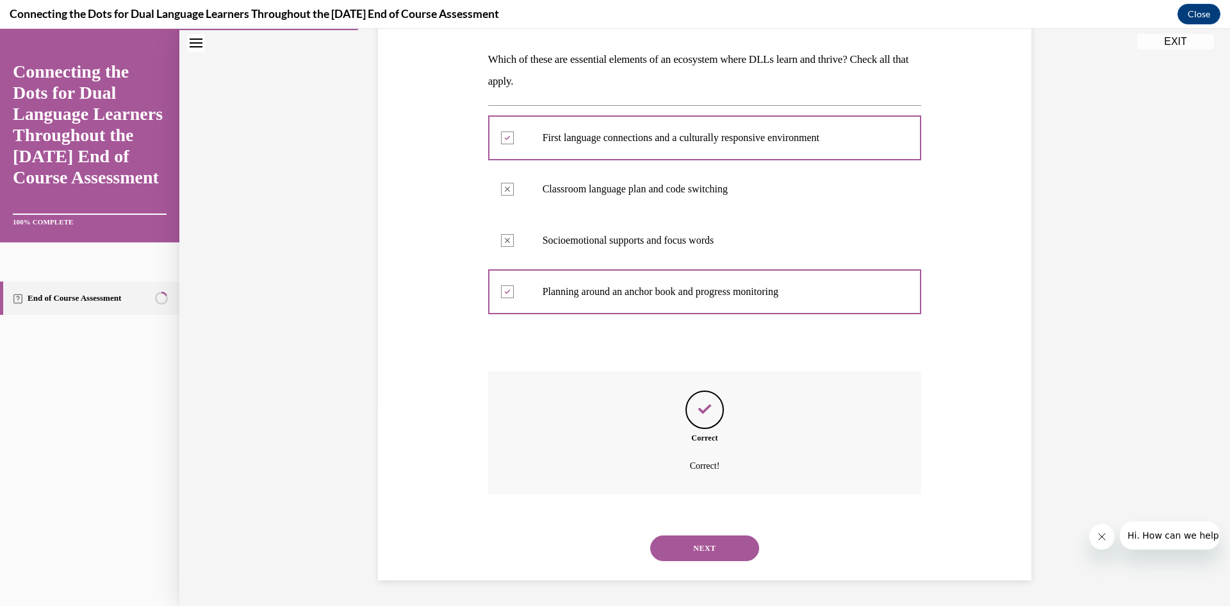
click at [686, 545] on button "NEXT" at bounding box center [704, 548] width 109 height 26
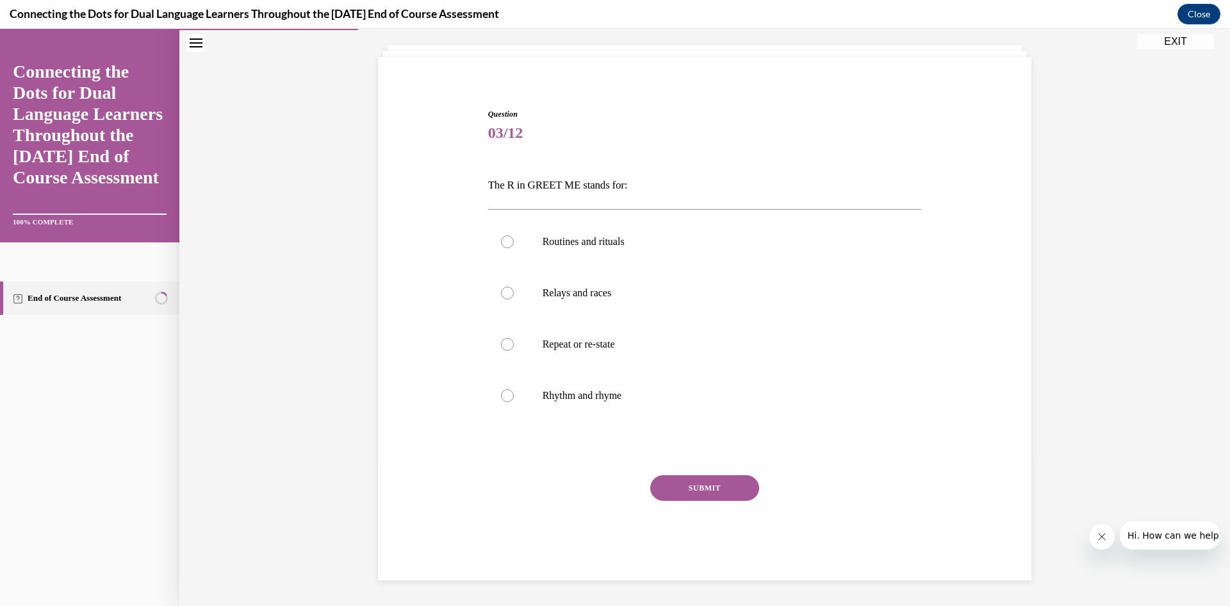
scroll to position [70, 0]
click at [599, 244] on p "Routines and rituals" at bounding box center [716, 241] width 347 height 13
click at [514, 244] on input "Routines and rituals" at bounding box center [507, 241] width 13 height 13
radio input "true"
click at [686, 486] on button "SUBMIT" at bounding box center [704, 488] width 109 height 26
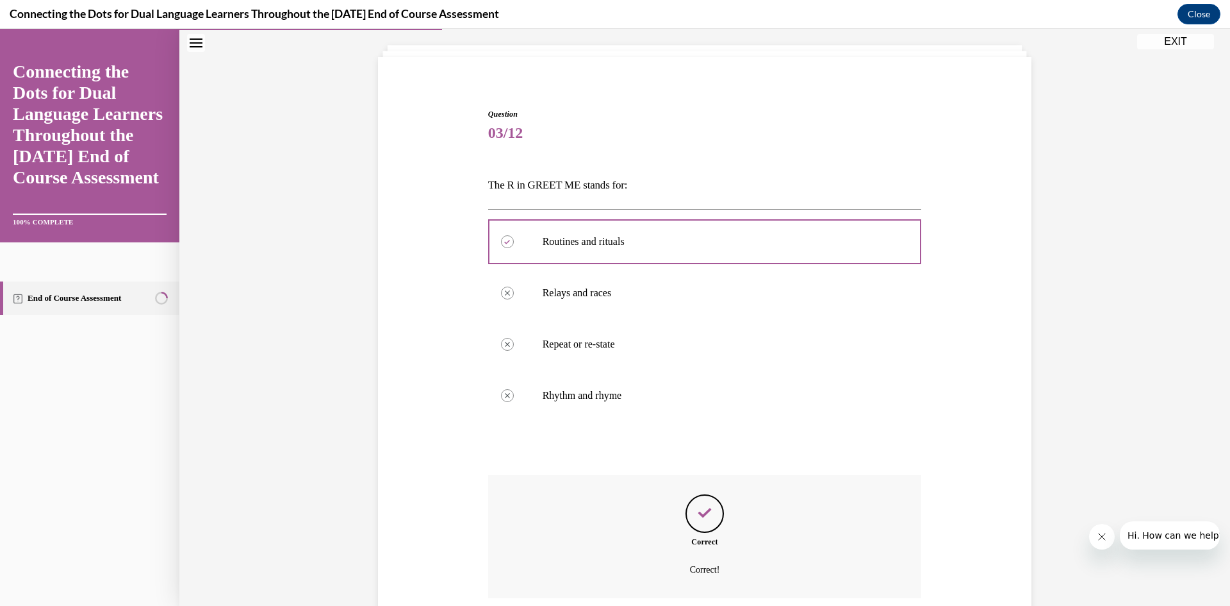
scroll to position [174, 0]
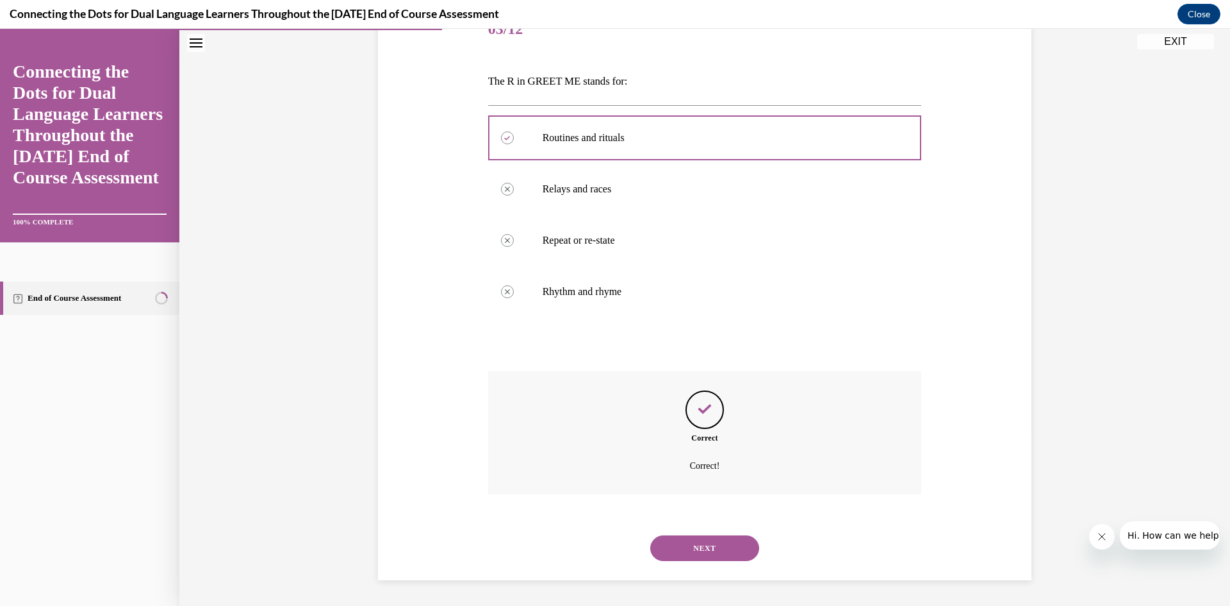
click at [699, 536] on button "NEXT" at bounding box center [704, 548] width 109 height 26
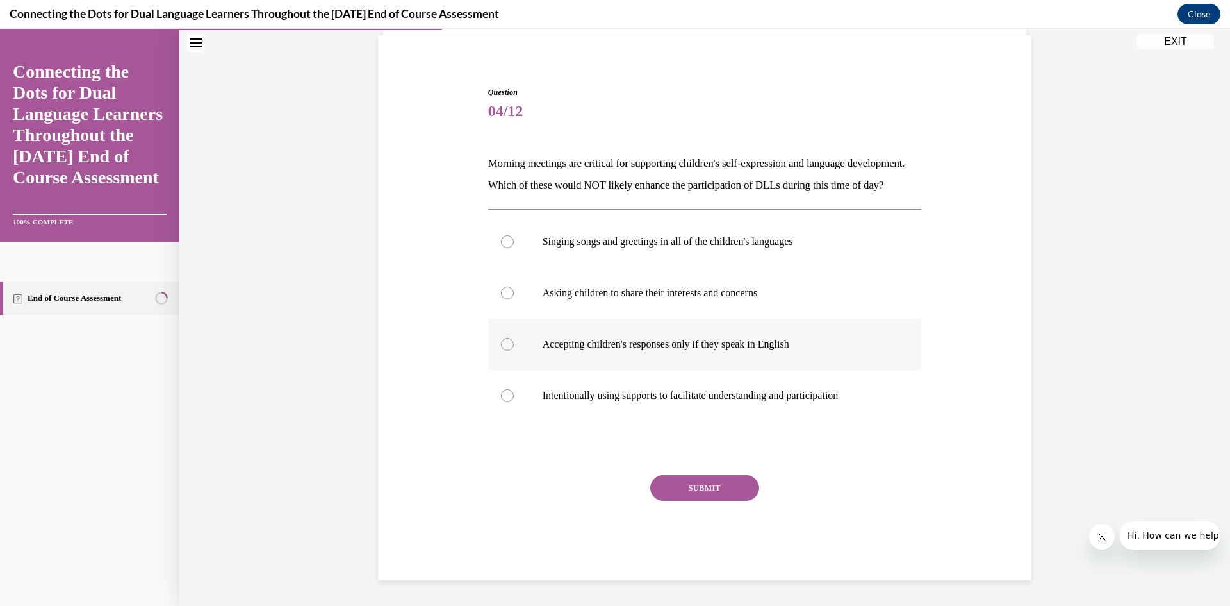
click at [706, 342] on p "Accepting children's responses only if they speak in English" at bounding box center [716, 344] width 347 height 13
click at [514, 342] on input "Accepting children's responses only if they speak in English" at bounding box center [507, 344] width 13 height 13
radio input "true"
click at [722, 486] on button "SUBMIT" at bounding box center [704, 488] width 109 height 26
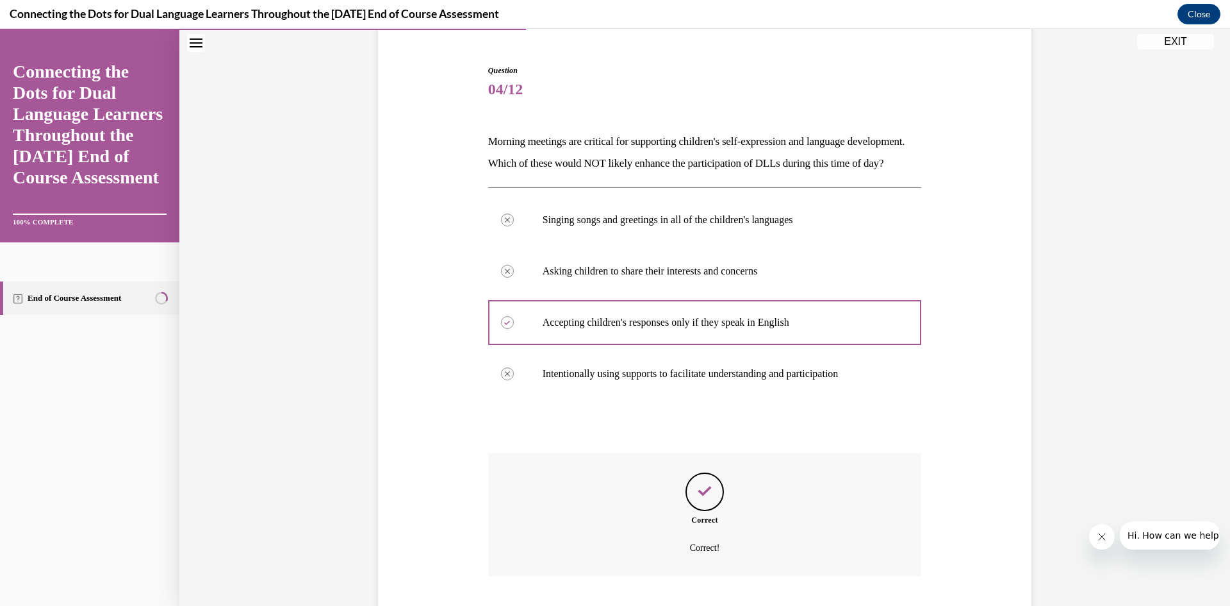
scroll to position [217, 0]
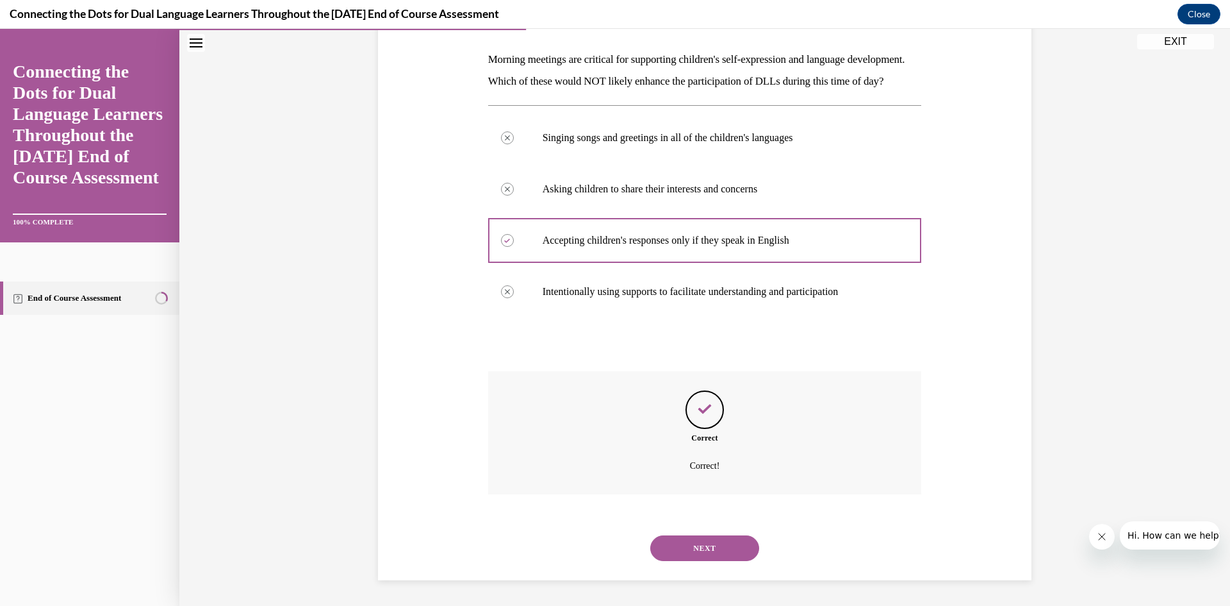
click at [710, 556] on button "NEXT" at bounding box center [704, 548] width 109 height 26
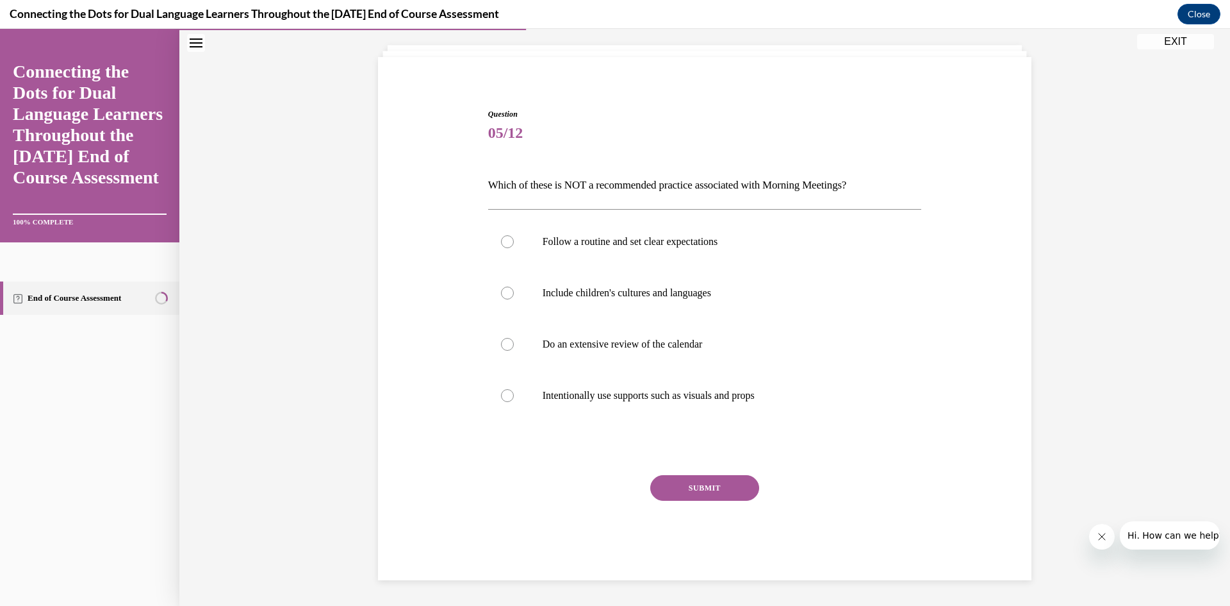
scroll to position [70, 0]
click at [710, 346] on p "Do an extensive review of the calendar" at bounding box center [716, 344] width 347 height 13
click at [514, 346] on input "Do an extensive review of the calendar" at bounding box center [507, 344] width 13 height 13
radio input "true"
click at [734, 476] on button "SUBMIT" at bounding box center [704, 488] width 109 height 26
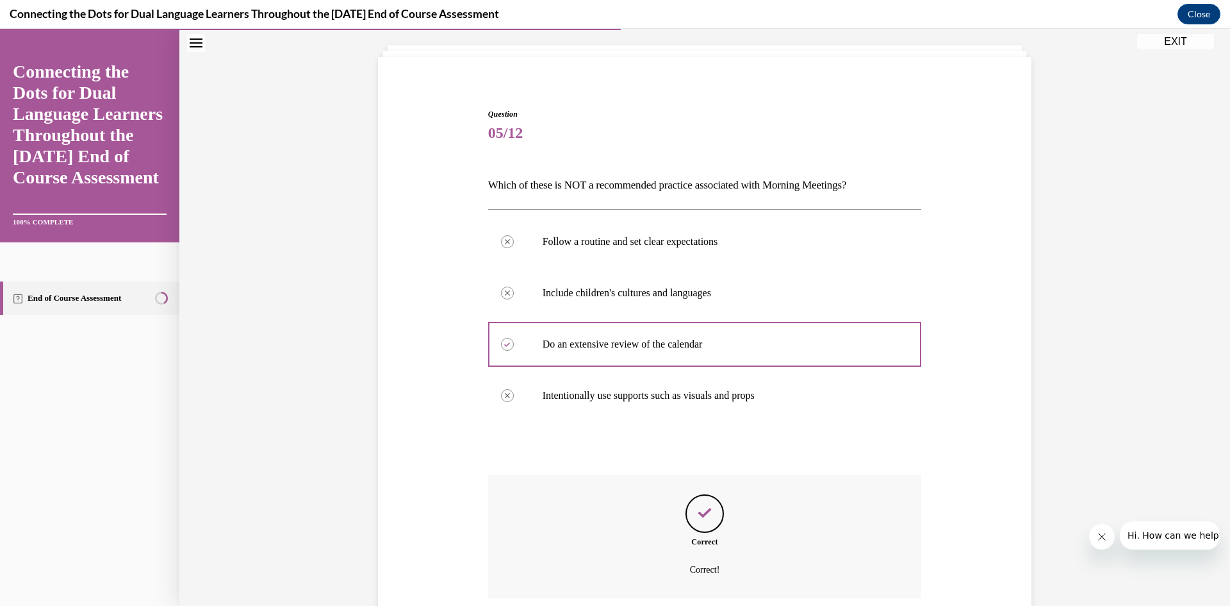
scroll to position [174, 0]
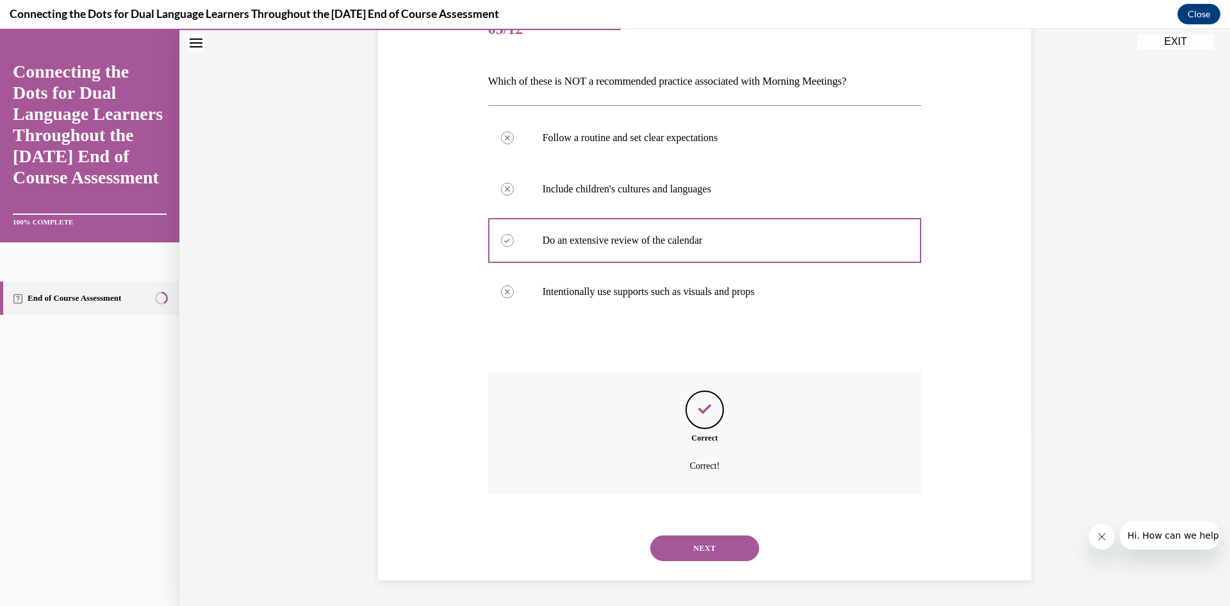
click at [674, 536] on button "NEXT" at bounding box center [704, 548] width 109 height 26
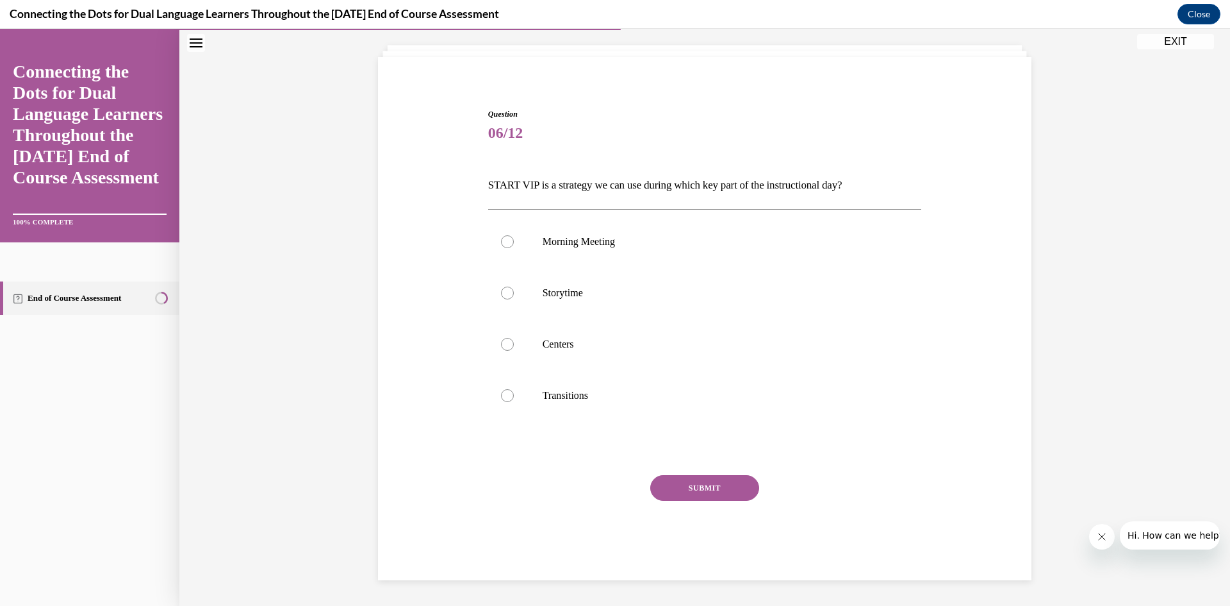
scroll to position [70, 0]
click at [579, 376] on label "Transitions" at bounding box center [705, 395] width 434 height 51
click at [514, 389] on input "Transitions" at bounding box center [507, 395] width 13 height 13
radio input "true"
click at [674, 490] on button "SUBMIT" at bounding box center [704, 488] width 109 height 26
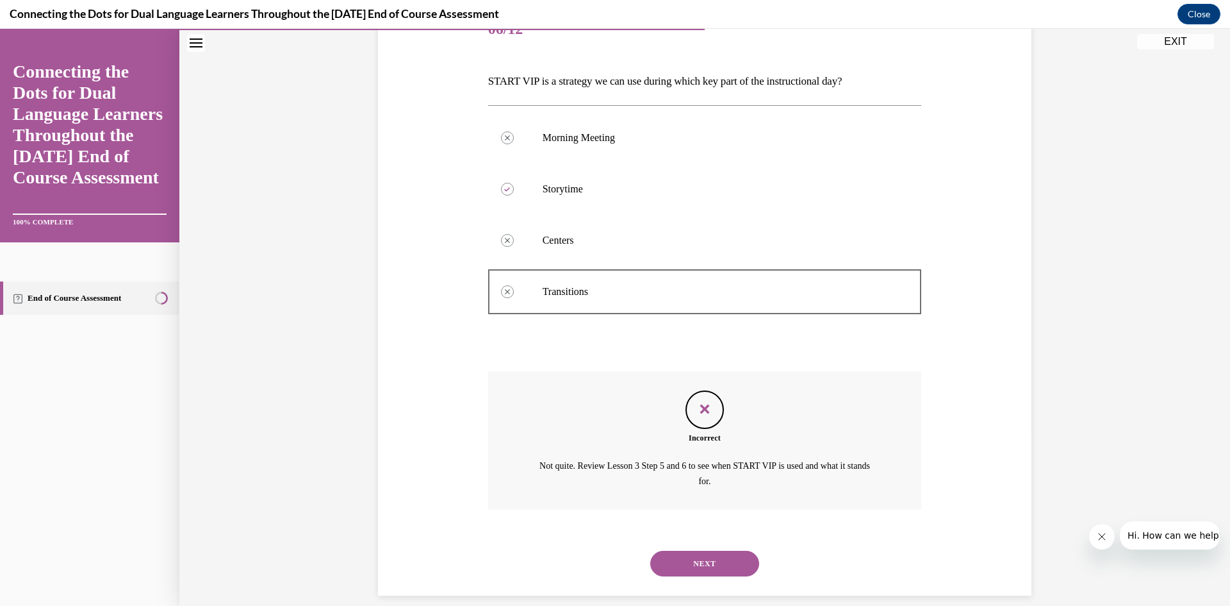
scroll to position [189, 0]
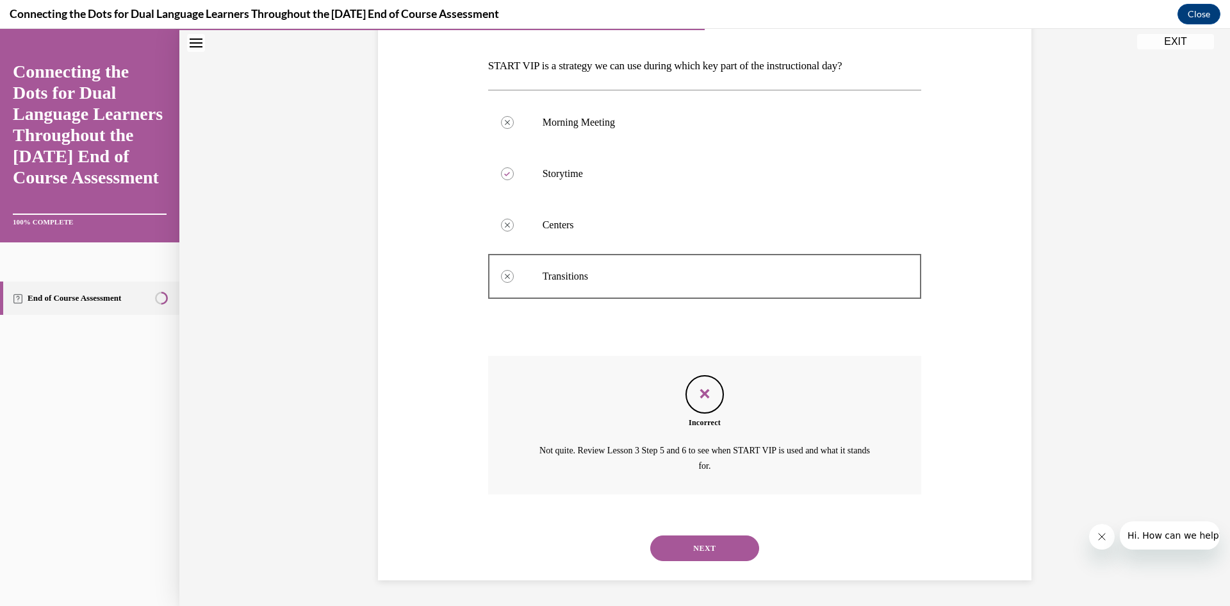
click at [708, 540] on button "NEXT" at bounding box center [704, 548] width 109 height 26
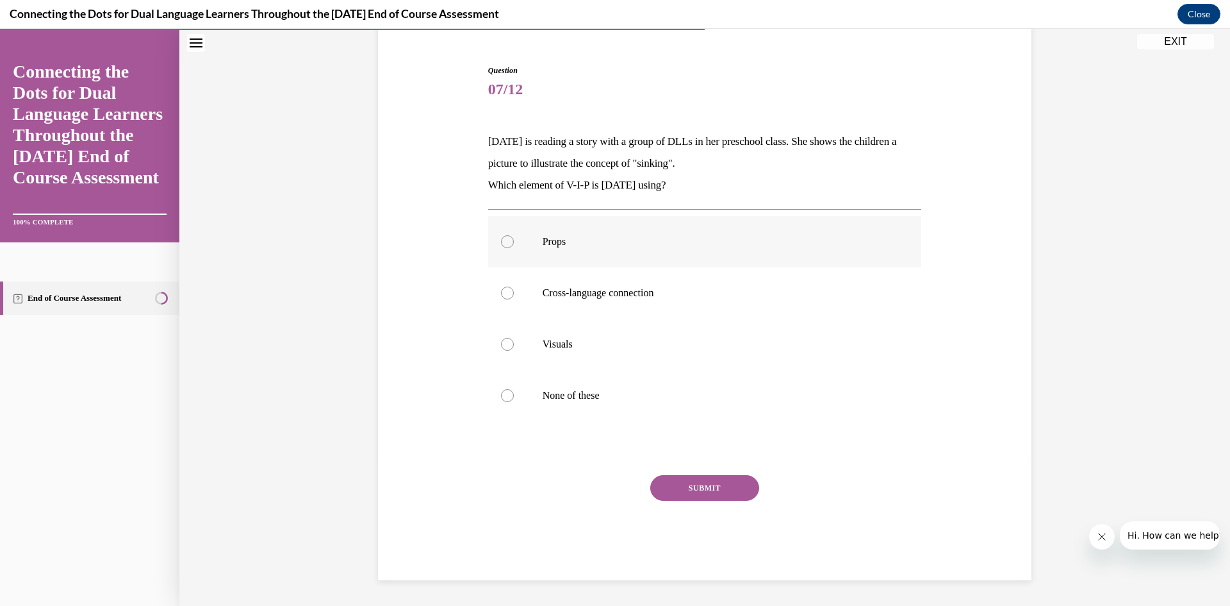
click at [596, 247] on p "Props" at bounding box center [716, 241] width 347 height 13
click at [514, 247] on input "Props" at bounding box center [507, 241] width 13 height 13
radio input "true"
click at [577, 353] on label "Visuals" at bounding box center [705, 344] width 434 height 51
click at [514, 351] on input "Visuals" at bounding box center [507, 344] width 13 height 13
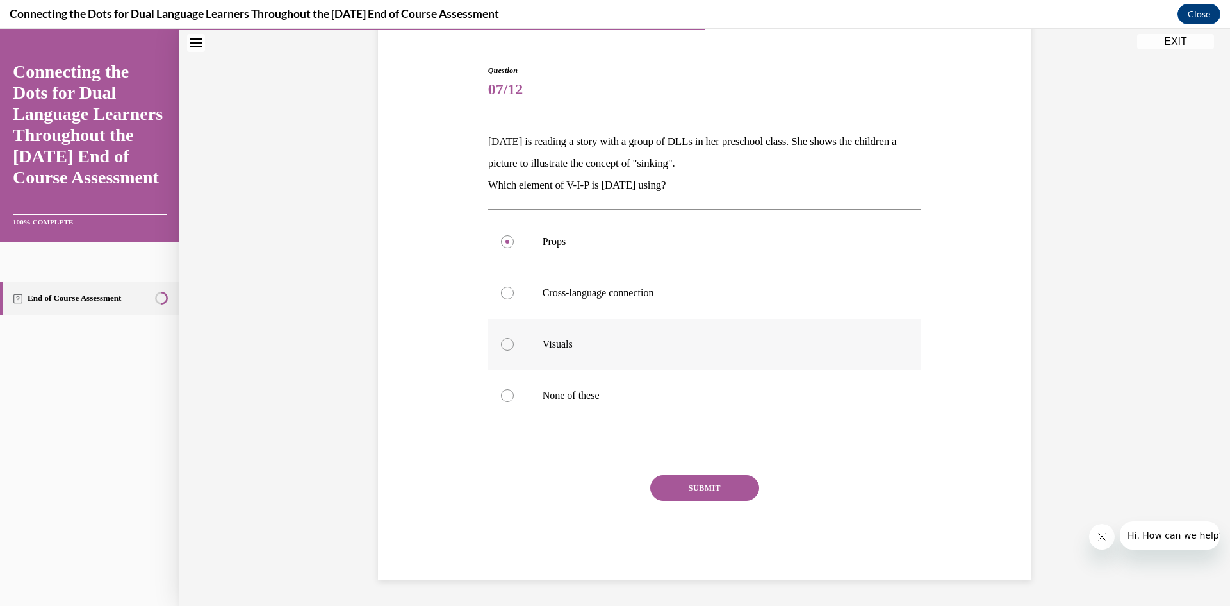
radio input "true"
click at [686, 479] on button "SUBMIT" at bounding box center [704, 488] width 109 height 26
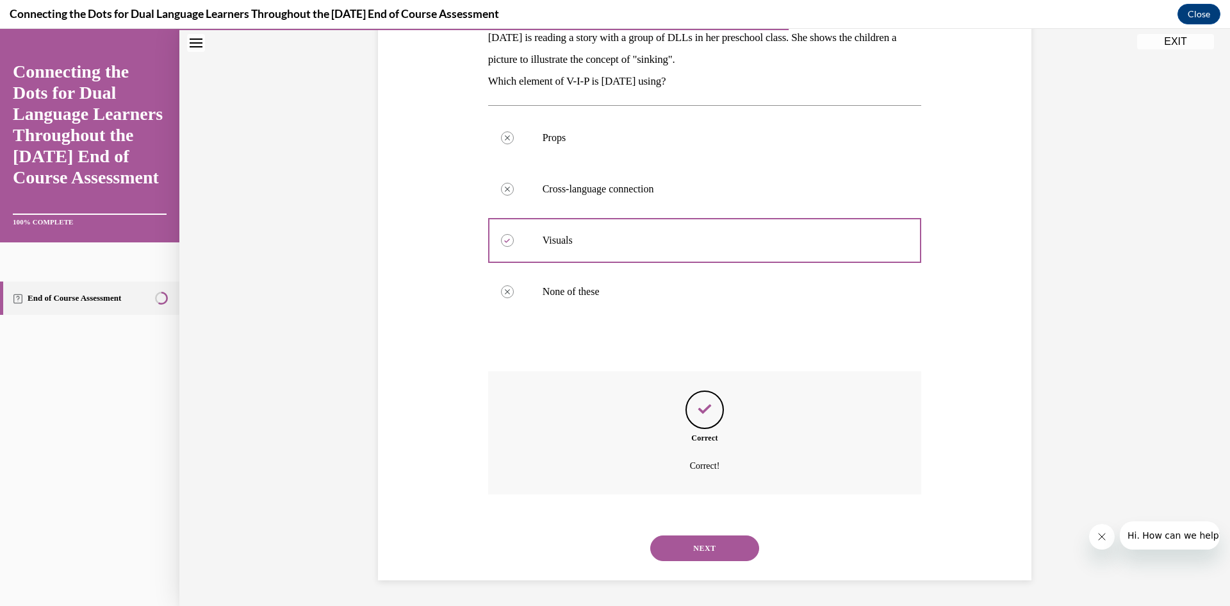
click at [702, 549] on button "NEXT" at bounding box center [704, 548] width 109 height 26
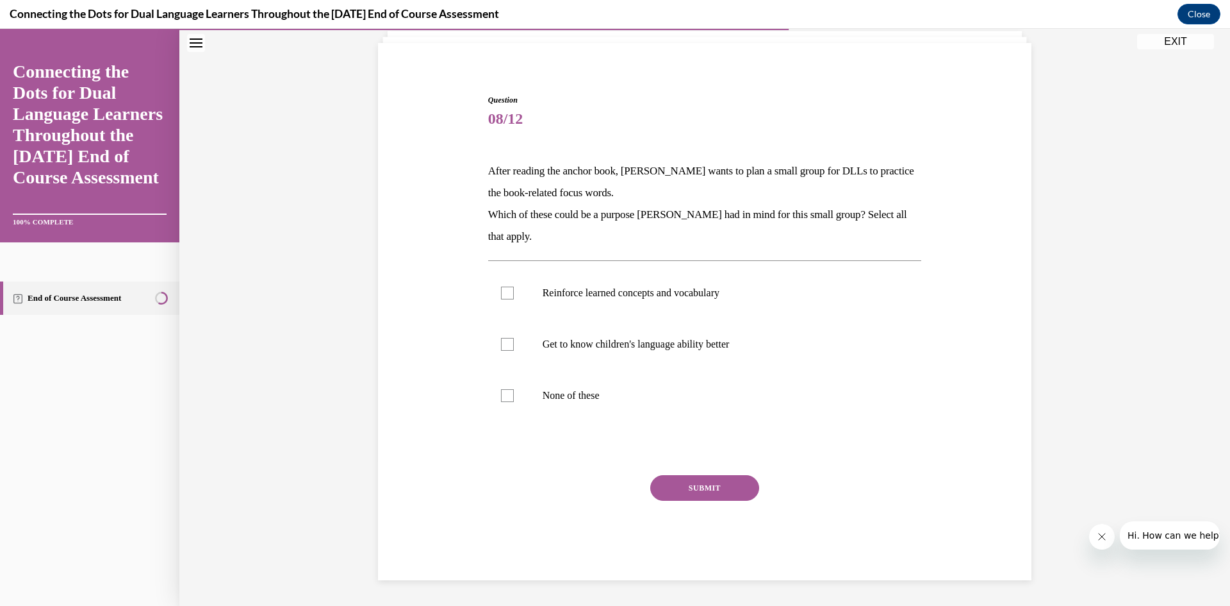
scroll to position [84, 0]
click at [629, 298] on p "Reinforce learned concepts and vocabulary" at bounding box center [716, 292] width 347 height 13
click at [514, 298] on input "Reinforce learned concepts and vocabulary" at bounding box center [507, 292] width 13 height 13
checkbox input "true"
click at [622, 345] on p "Get to know children's language ability better" at bounding box center [716, 344] width 347 height 13
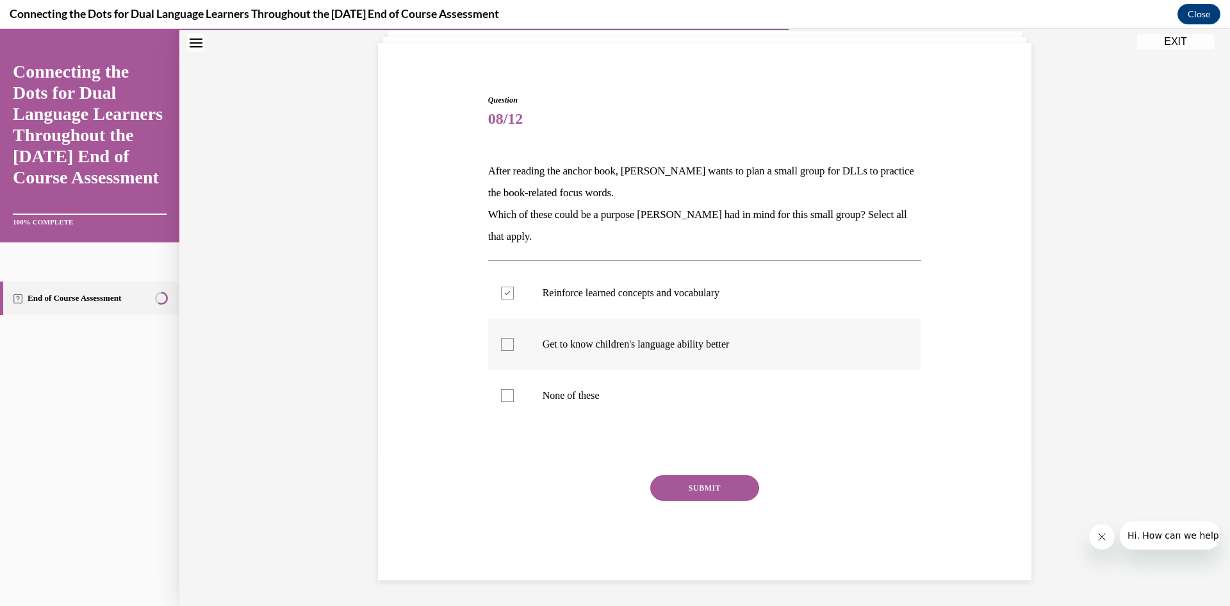
click at [514, 345] on input "Get to know children's language ability better" at bounding box center [507, 344] width 13 height 13
checkbox input "true"
click at [695, 465] on div "Question 08/12 After reading the anchor book, Jonathan wants to plan a small gr…" at bounding box center [705, 337] width 434 height 486
click at [694, 481] on button "SUBMIT" at bounding box center [704, 488] width 109 height 26
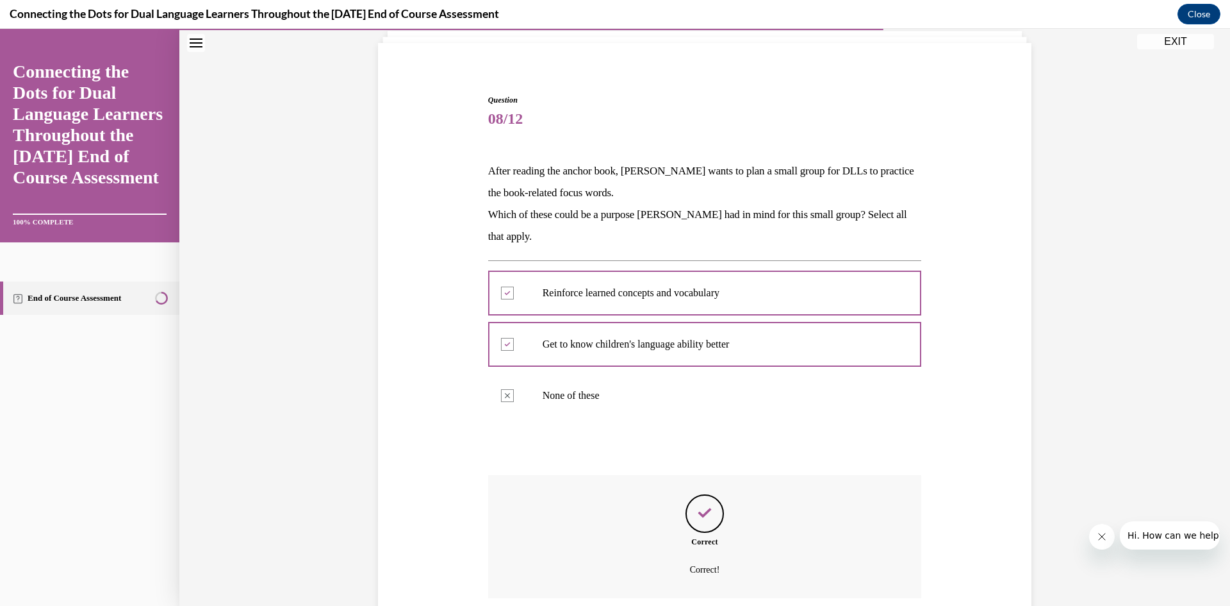
scroll to position [188, 0]
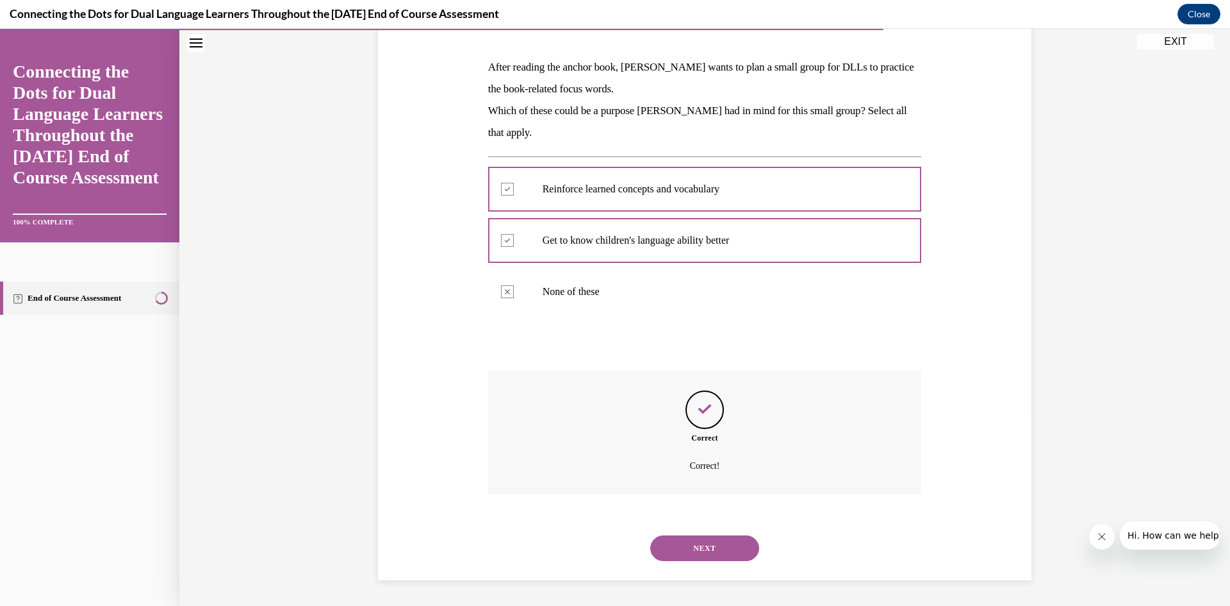
click at [714, 543] on button "NEXT" at bounding box center [704, 548] width 109 height 26
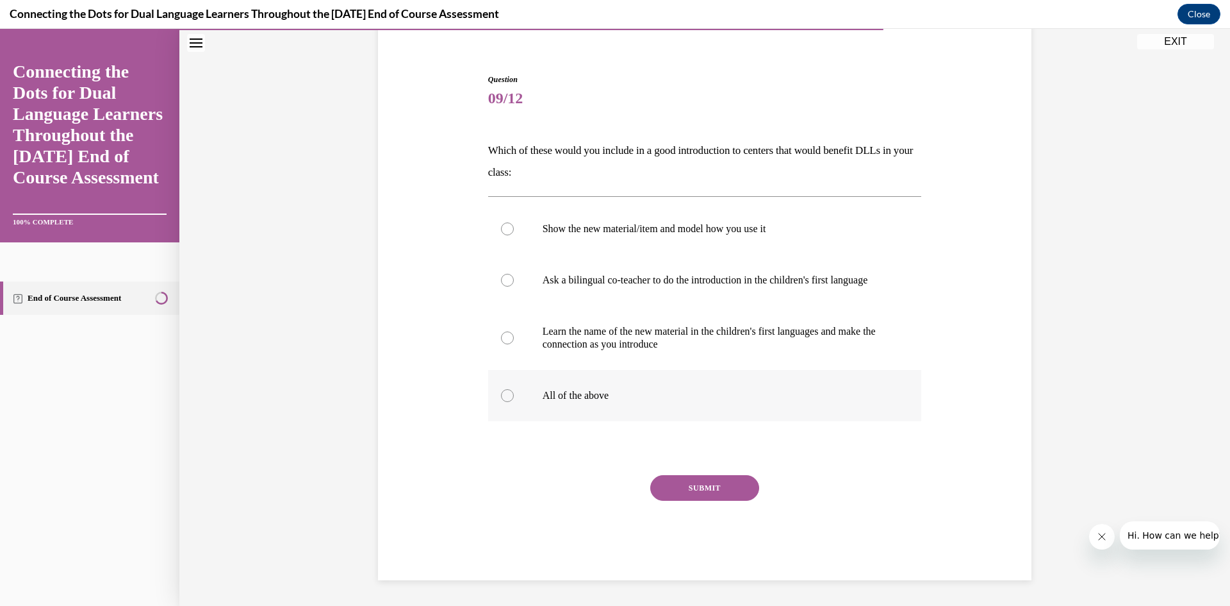
click at [650, 388] on label "All of the above" at bounding box center [705, 395] width 434 height 51
click at [514, 389] on input "All of the above" at bounding box center [507, 395] width 13 height 13
radio input "true"
click at [681, 477] on button "SUBMIT" at bounding box center [704, 488] width 109 height 26
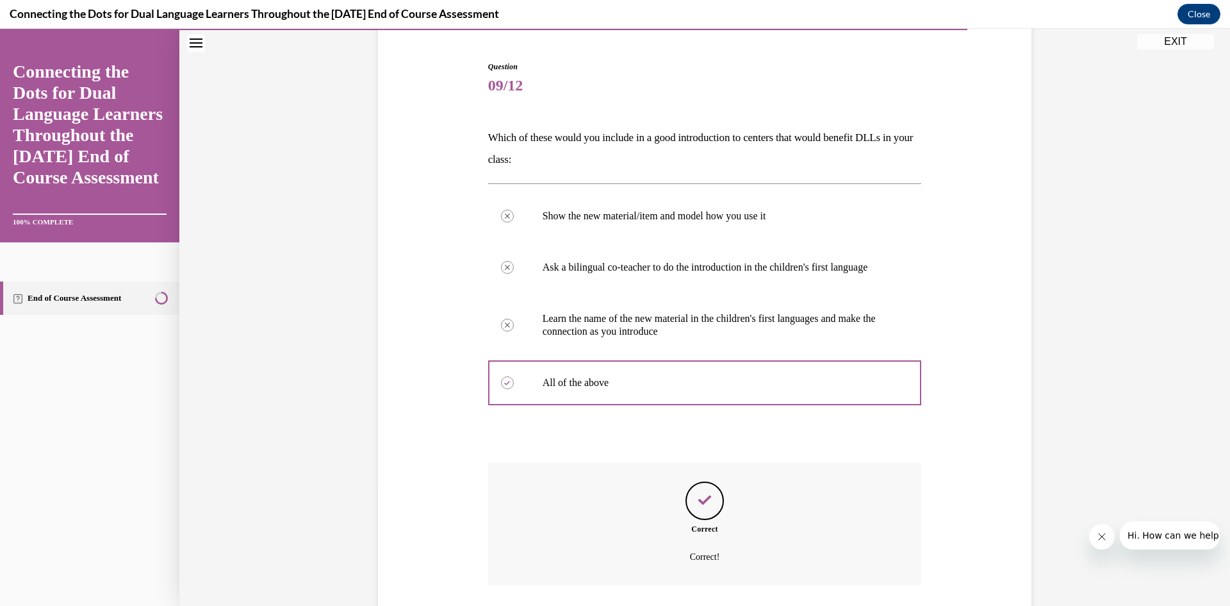
scroll to position [221, 0]
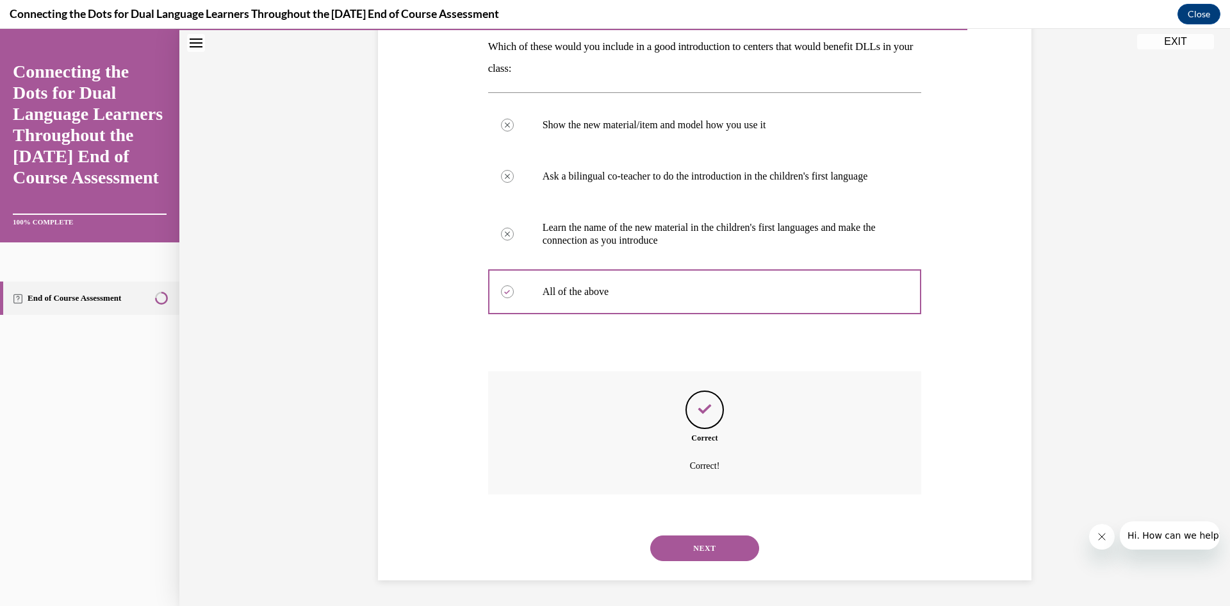
click at [707, 538] on button "NEXT" at bounding box center [704, 548] width 109 height 26
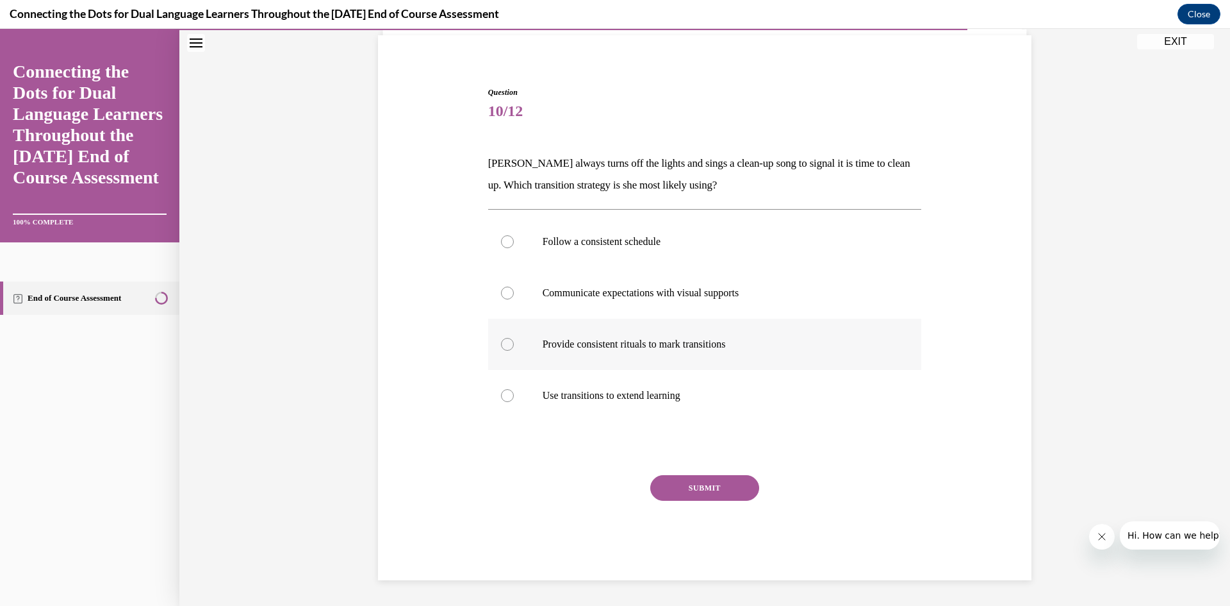
click at [646, 344] on p "Provide consistent rituals to mark transitions" at bounding box center [716, 344] width 347 height 13
click at [514, 344] on input "Provide consistent rituals to mark transitions" at bounding box center [507, 344] width 13 height 13
radio input "true"
click at [704, 484] on button "SUBMIT" at bounding box center [704, 488] width 109 height 26
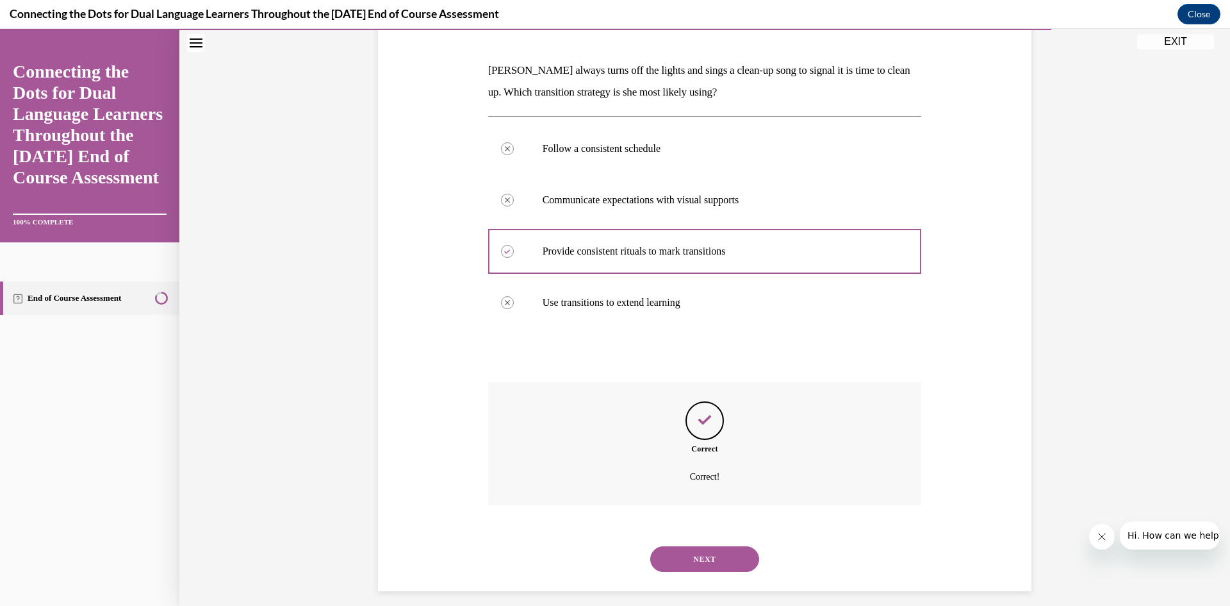
scroll to position [195, 0]
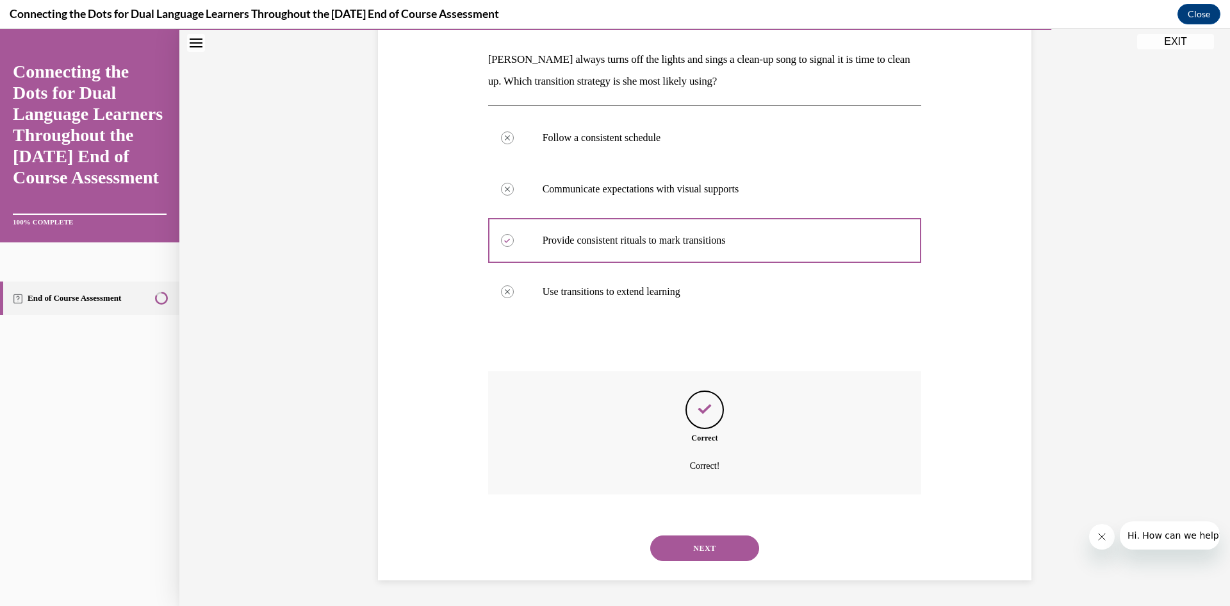
click at [713, 551] on button "NEXT" at bounding box center [704, 548] width 109 height 26
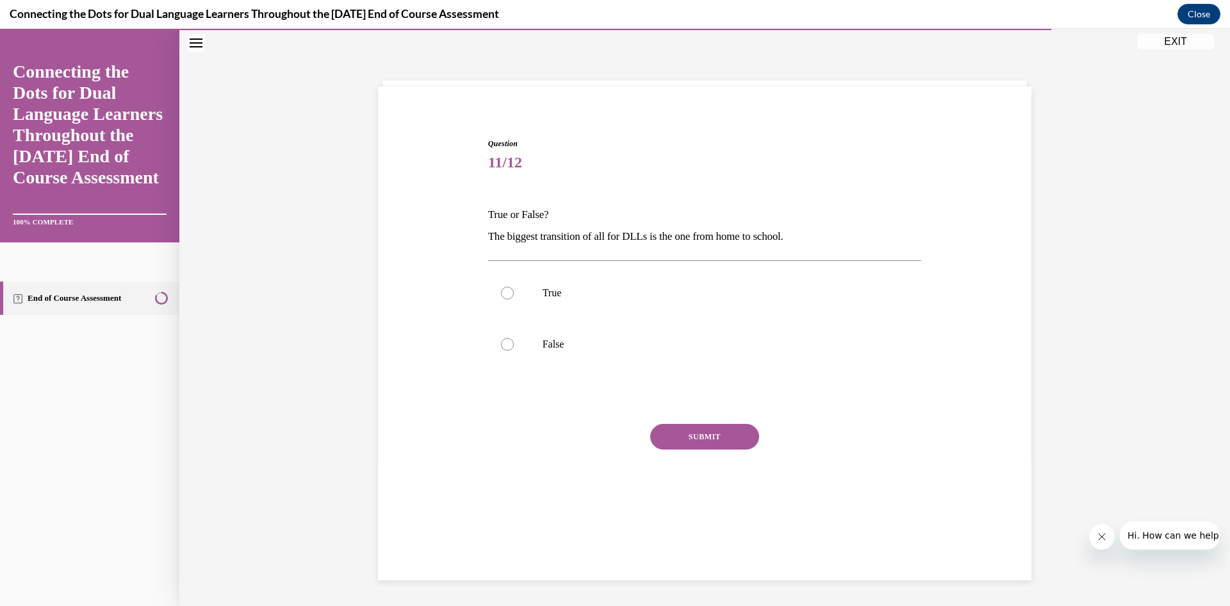
scroll to position [40, 0]
click at [589, 309] on label "True" at bounding box center [705, 292] width 434 height 51
click at [514, 299] on input "True" at bounding box center [507, 292] width 13 height 13
radio input "true"
click at [701, 439] on button "SUBMIT" at bounding box center [704, 437] width 109 height 26
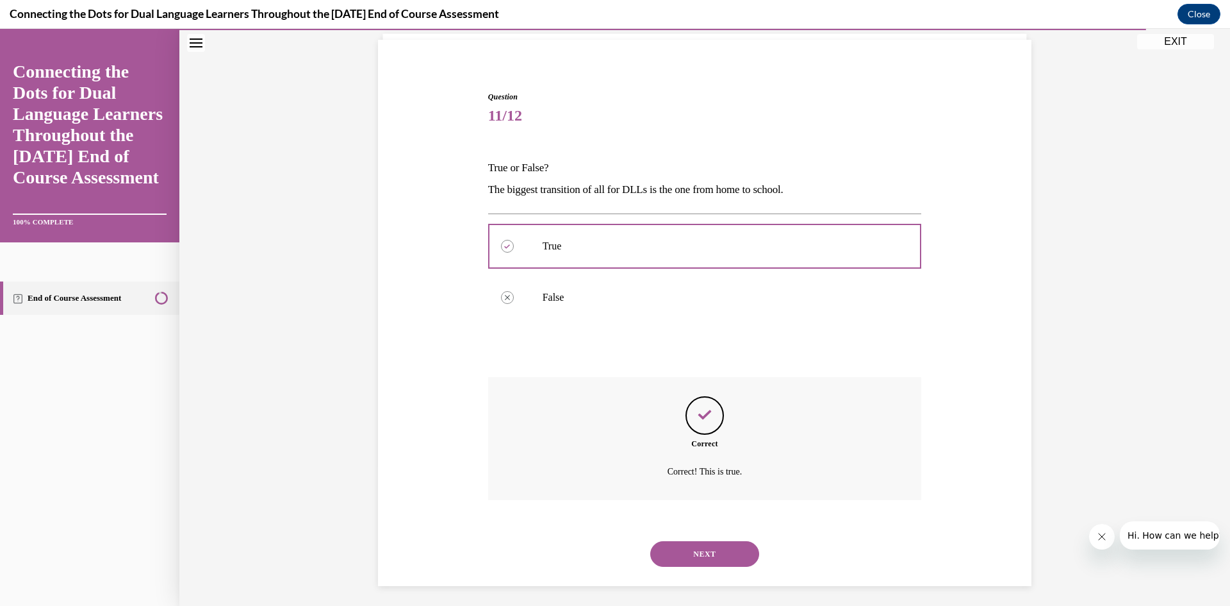
scroll to position [93, 0]
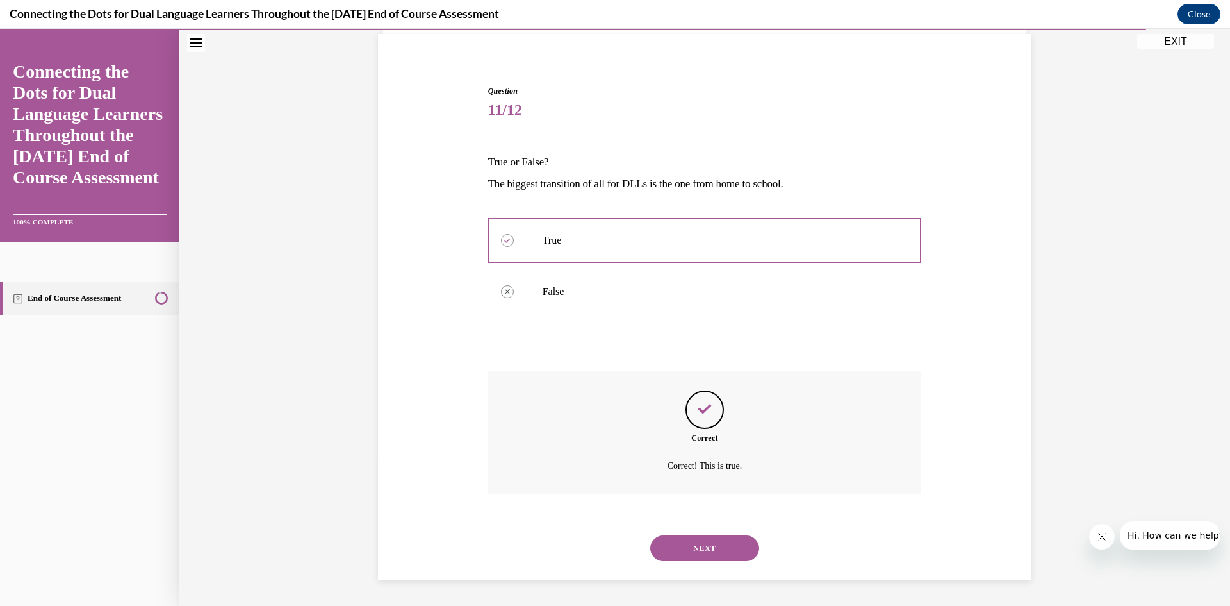
click at [719, 564] on div "NEXT" at bounding box center [705, 547] width 434 height 51
click at [719, 549] on button "NEXT" at bounding box center [704, 548] width 109 height 26
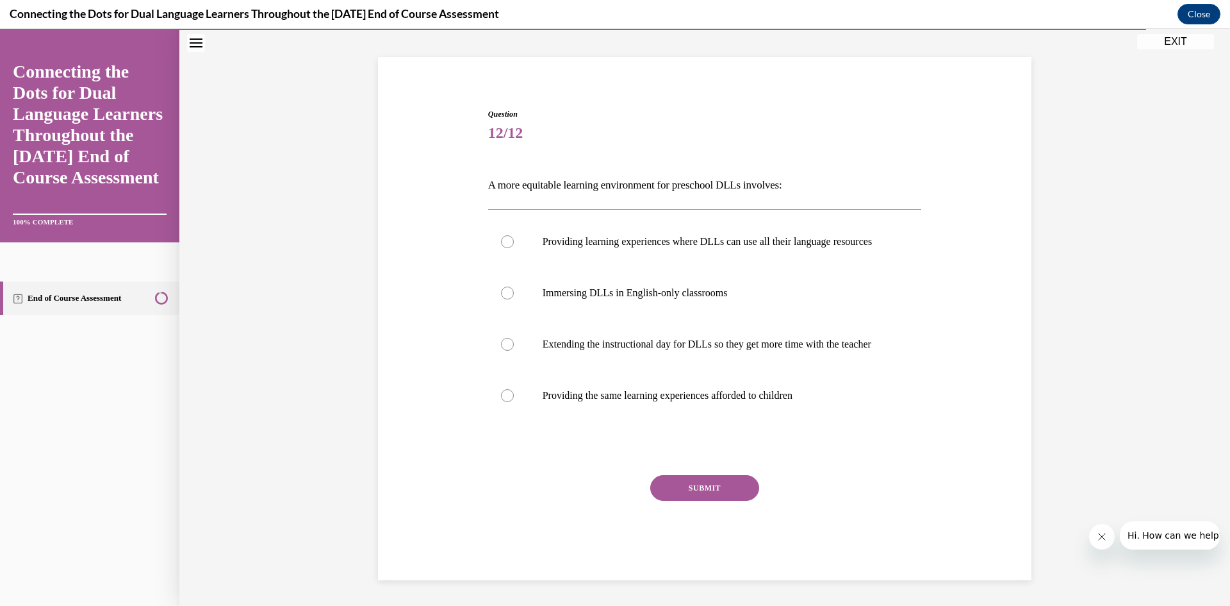
scroll to position [67, 0]
click at [636, 270] on label "Providing learning experiences where DLLs can use all their language resources" at bounding box center [705, 244] width 434 height 51
click at [514, 251] on input "Providing learning experiences where DLLs can use all their language resources" at bounding box center [507, 244] width 13 height 13
radio input "true"
click at [707, 503] on button "SUBMIT" at bounding box center [704, 490] width 109 height 26
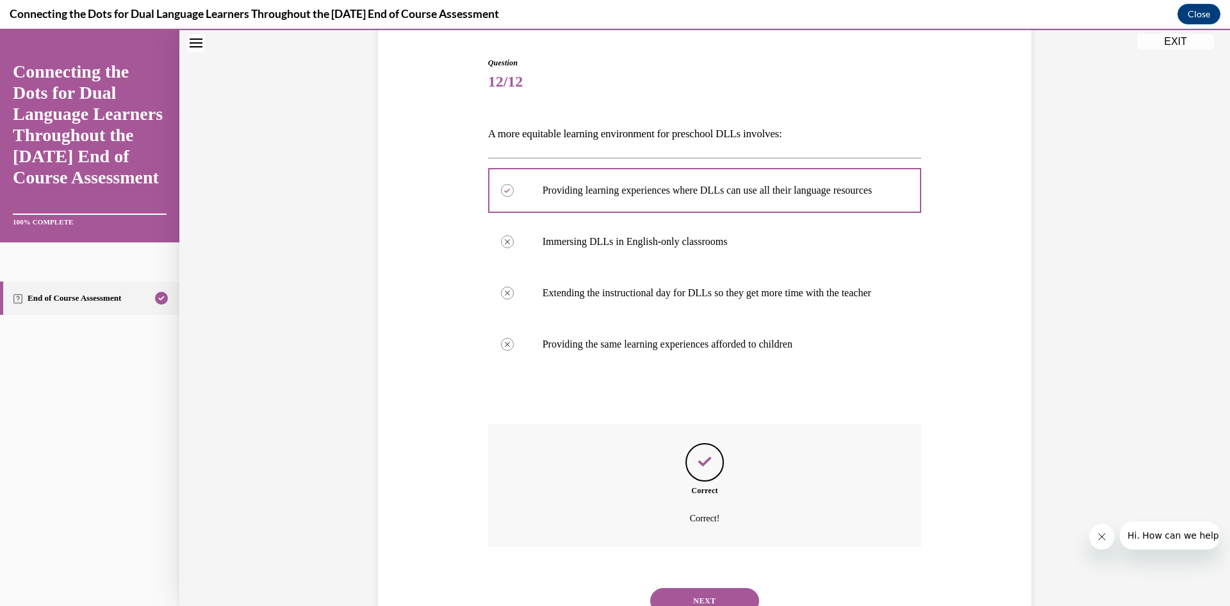
scroll to position [199, 0]
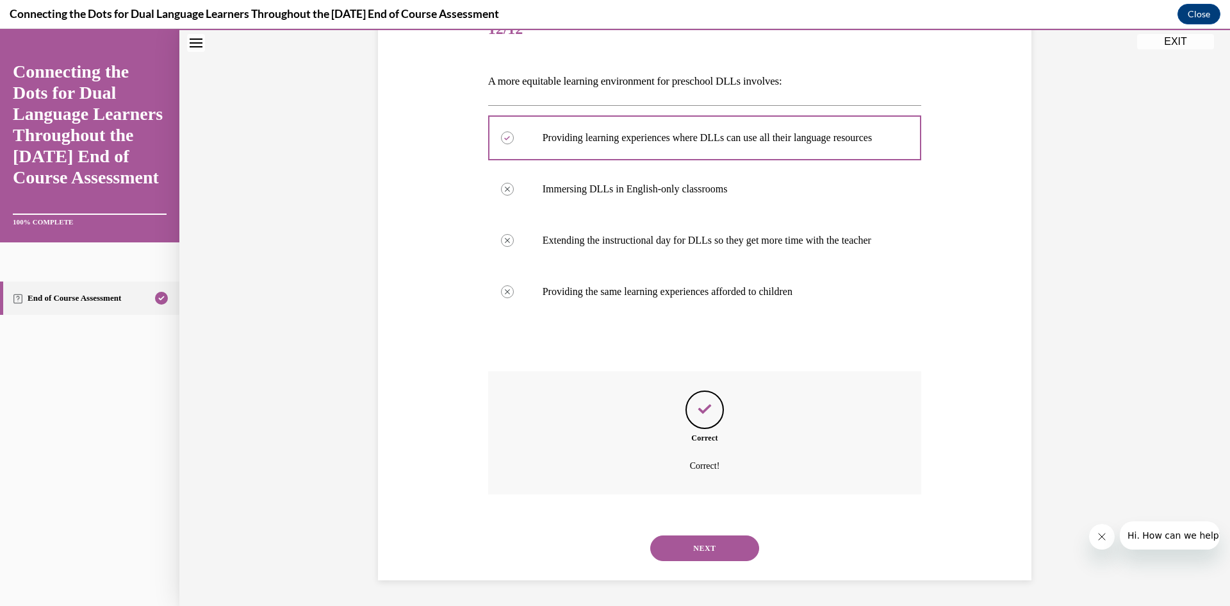
click at [705, 547] on button "NEXT" at bounding box center [704, 548] width 109 height 26
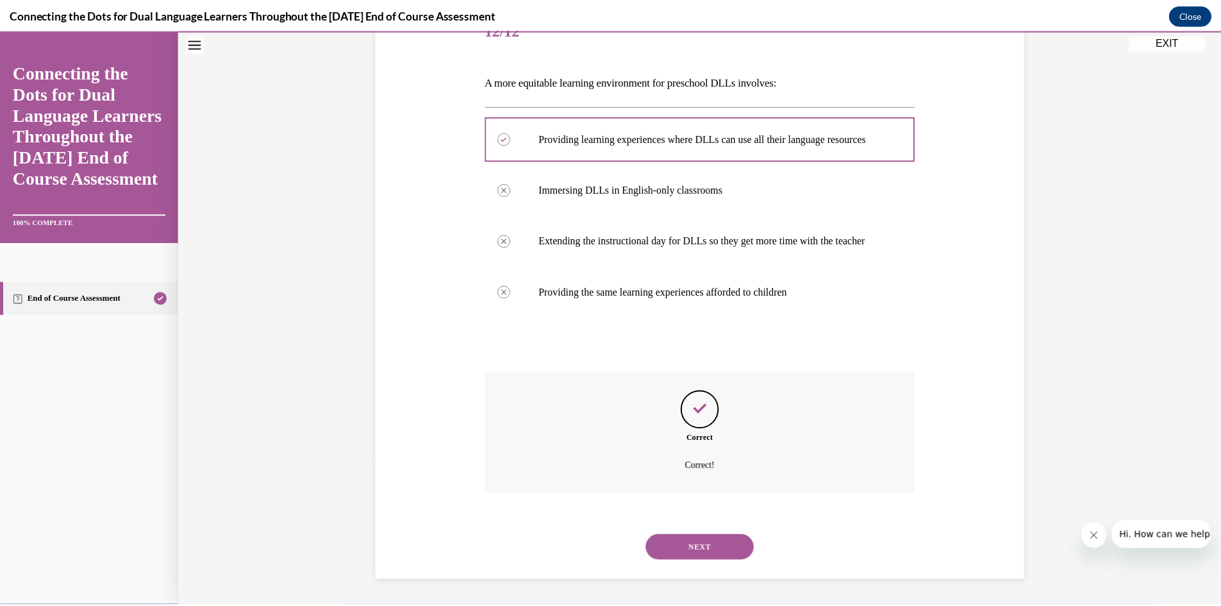
scroll to position [80, 0]
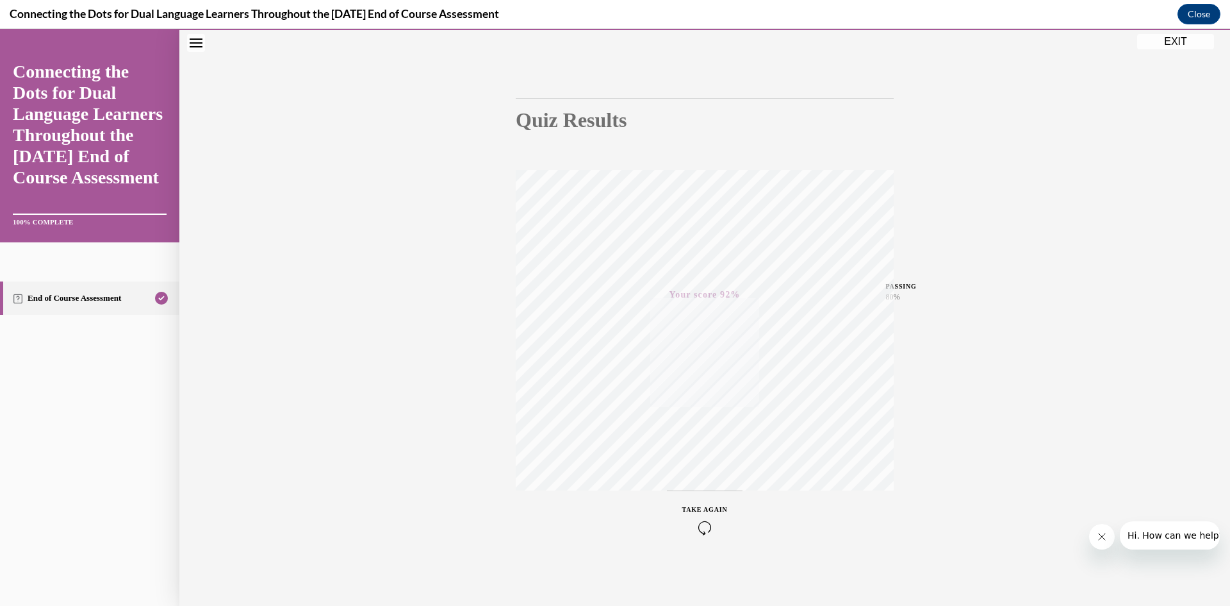
click at [1192, 46] on button "EXIT" at bounding box center [1176, 41] width 77 height 15
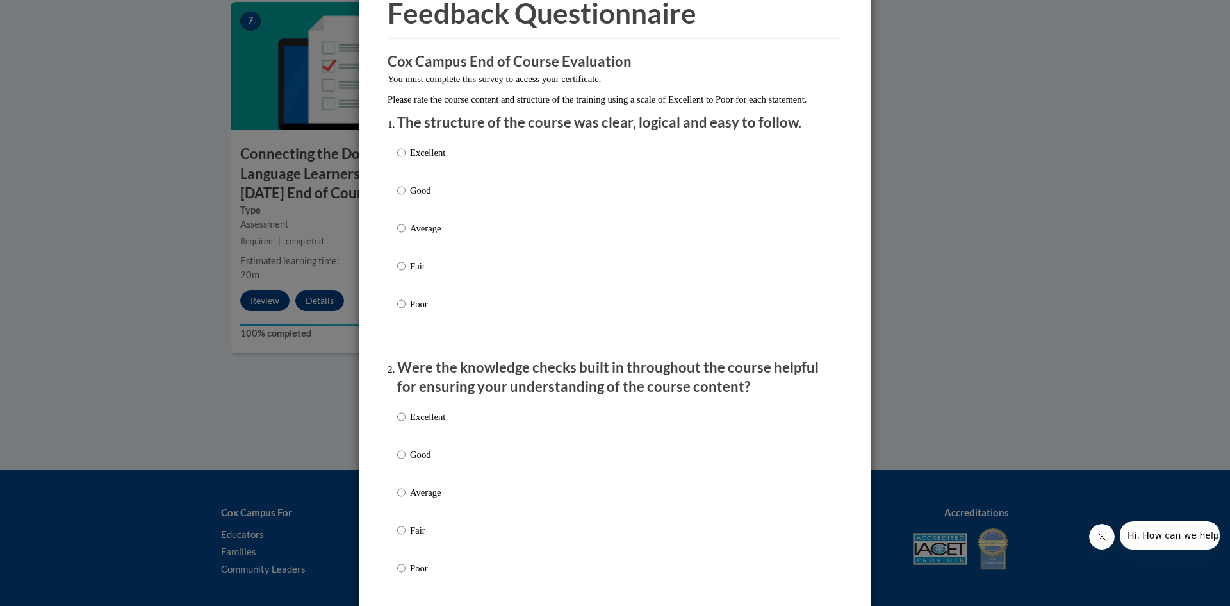
scroll to position [128, 0]
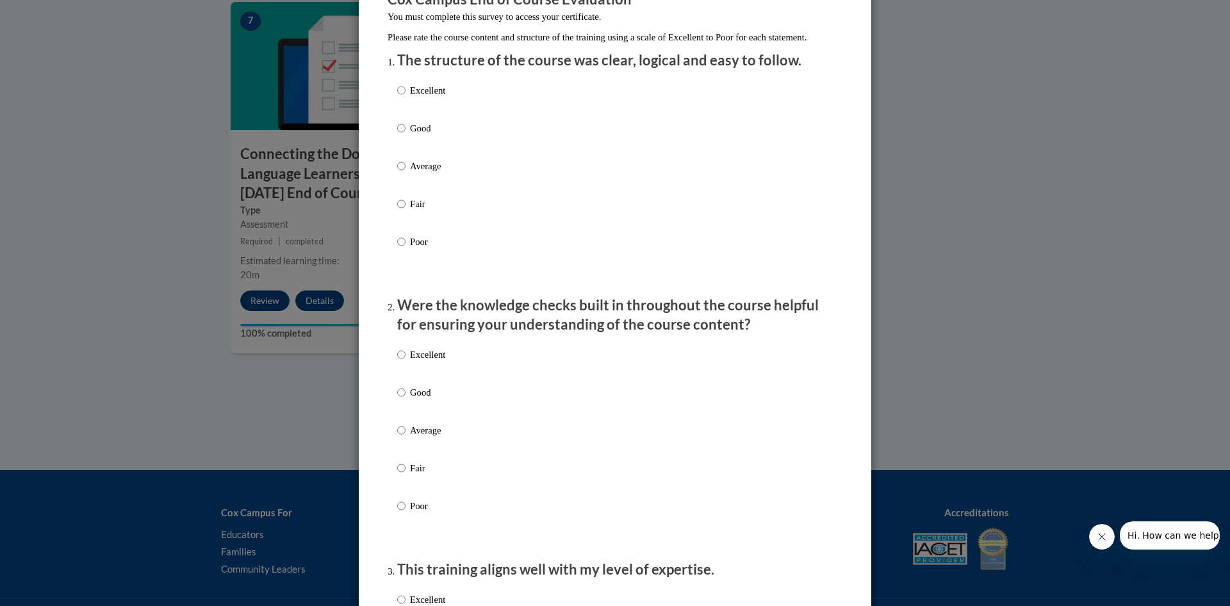
click at [435, 94] on div "Excellent Good Average Fair Poor" at bounding box center [421, 176] width 48 height 199
click at [436, 97] on p "Excellent" at bounding box center [427, 90] width 35 height 14
click at [406, 97] on input "Excellent" at bounding box center [401, 90] width 8 height 14
radio input "true"
click at [464, 379] on div "Excellent Good Average Fair Poor" at bounding box center [615, 445] width 436 height 209
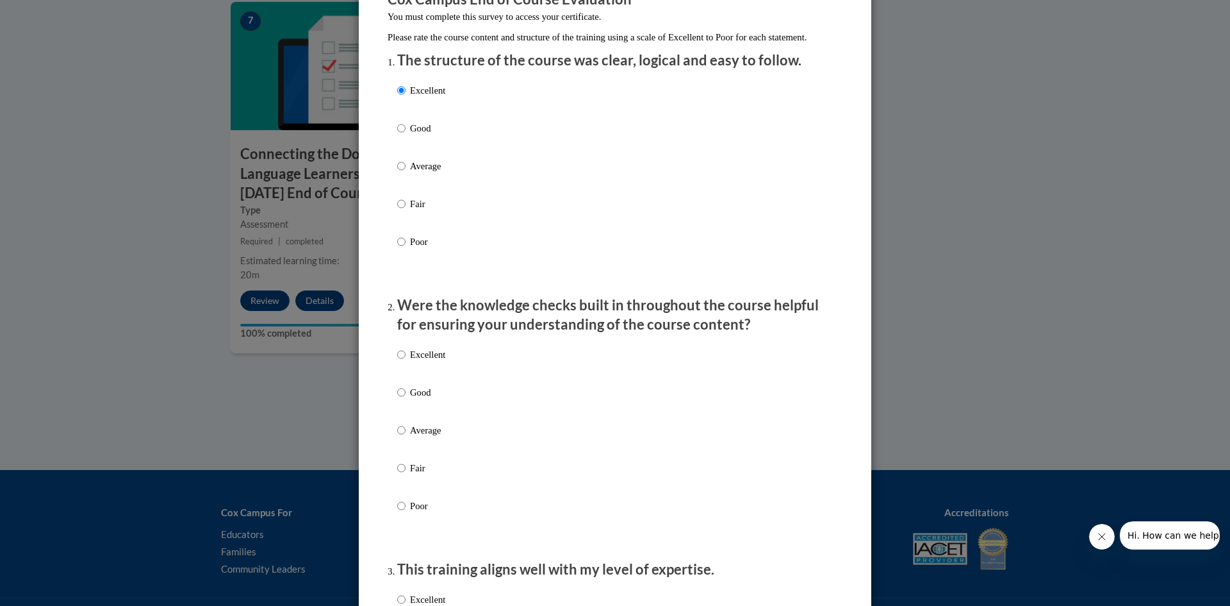
click at [451, 354] on div "Excellent Good Average Fair Poor" at bounding box center [615, 445] width 436 height 209
click at [448, 363] on div "Excellent Good Average Fair Poor" at bounding box center [615, 445] width 436 height 209
click at [448, 371] on div "Excellent Good Average Fair Poor" at bounding box center [615, 445] width 436 height 209
click at [426, 361] on p "Excellent" at bounding box center [427, 354] width 35 height 14
click at [406, 361] on input "Excellent" at bounding box center [401, 354] width 8 height 14
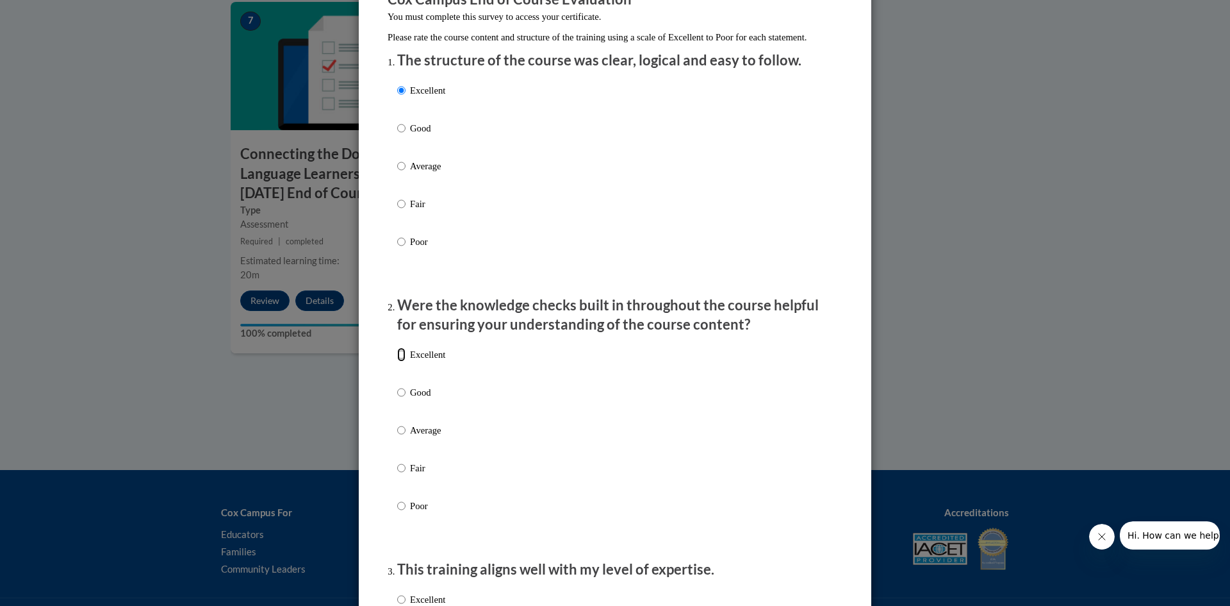
radio input "true"
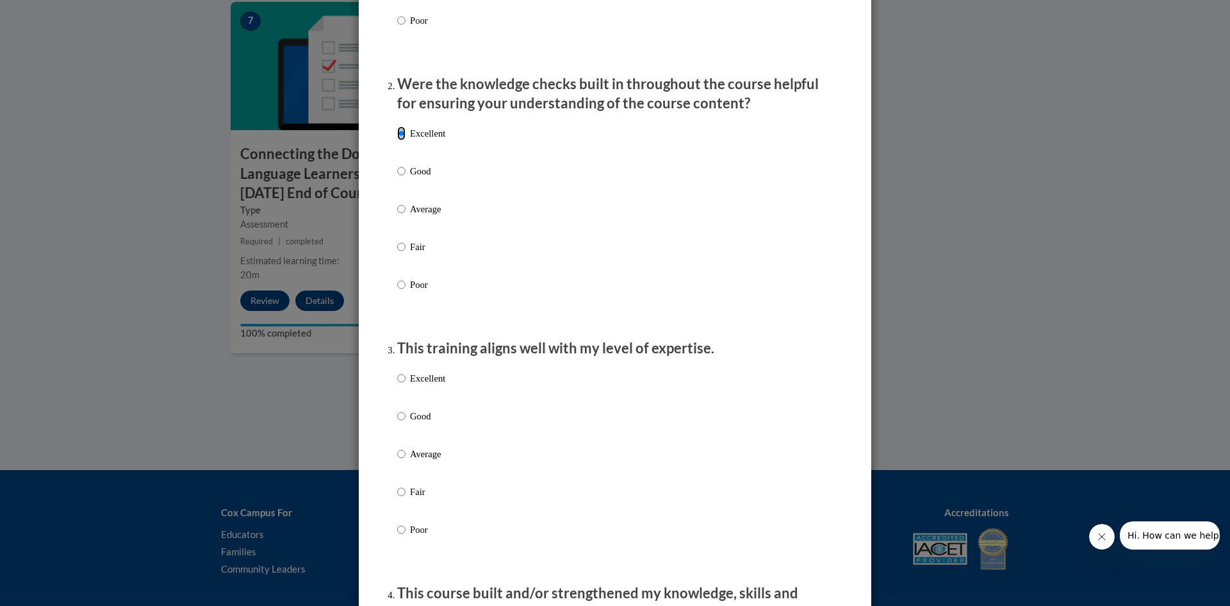
scroll to position [385, 0]
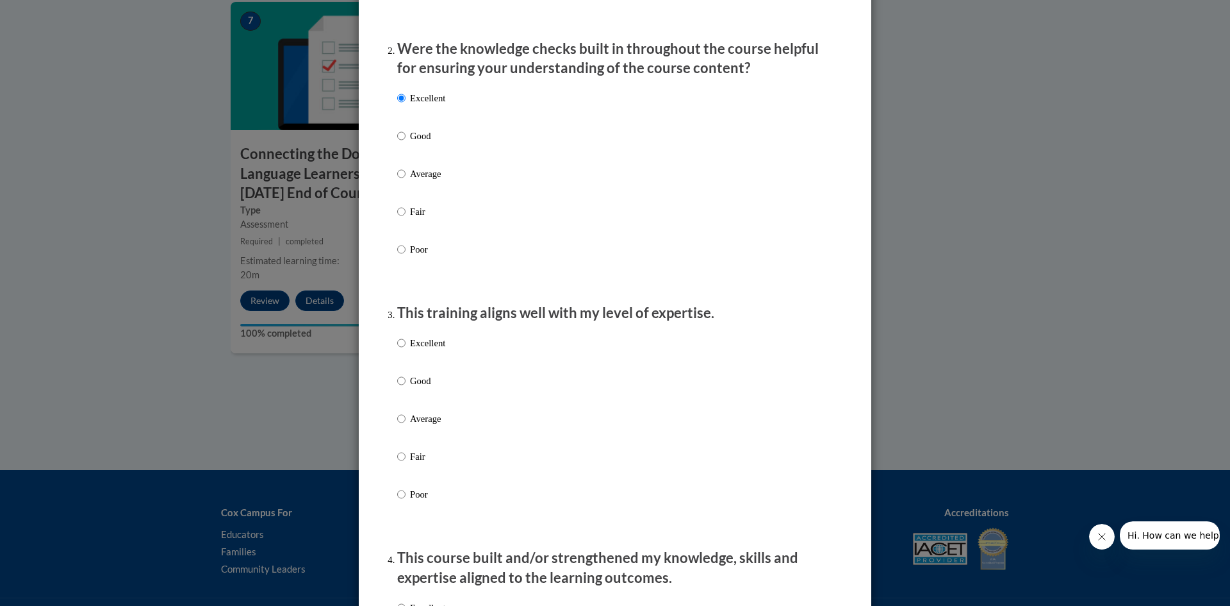
click at [426, 350] on p "Excellent" at bounding box center [427, 343] width 35 height 14
click at [406, 350] on input "Excellent" at bounding box center [401, 343] width 8 height 14
radio input "true"
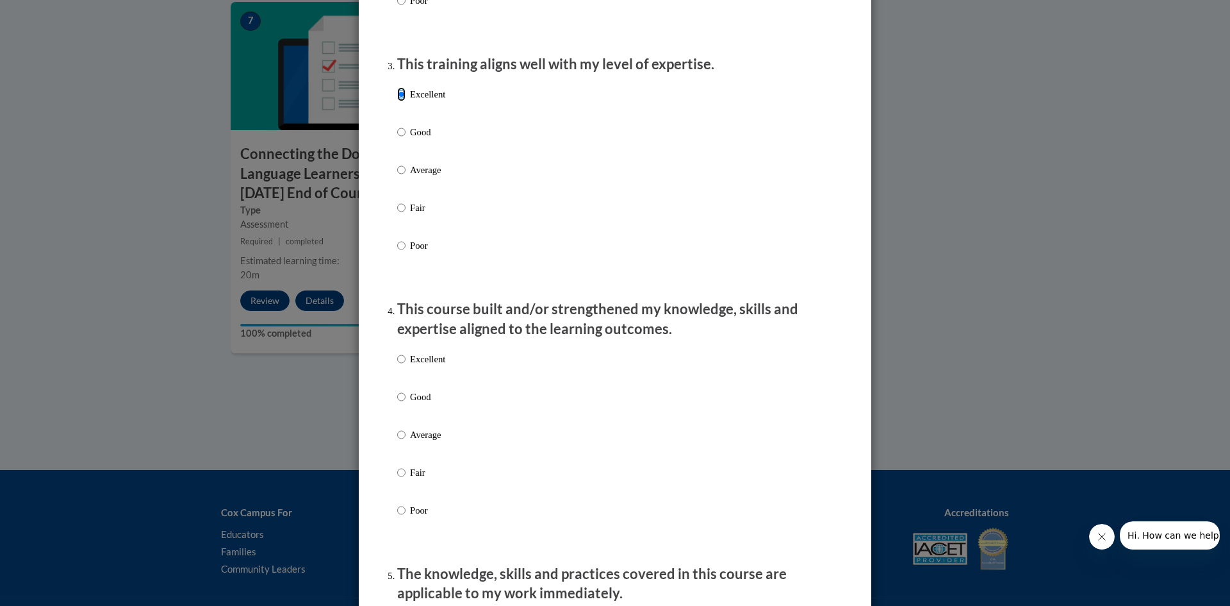
scroll to position [705, 0]
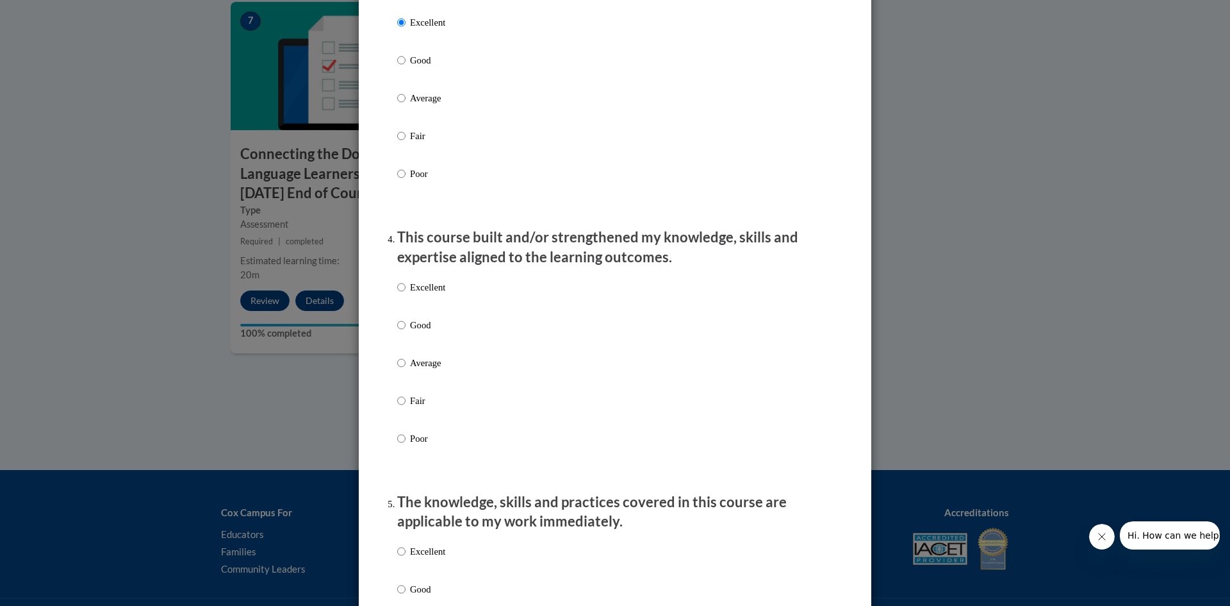
click at [427, 294] on p "Excellent" at bounding box center [427, 287] width 35 height 14
click at [406, 294] on input "Excellent" at bounding box center [401, 287] width 8 height 14
radio input "true"
click at [427, 294] on p "Excellent" at bounding box center [427, 287] width 35 height 14
click at [406, 294] on input "Excellent" at bounding box center [401, 287] width 8 height 14
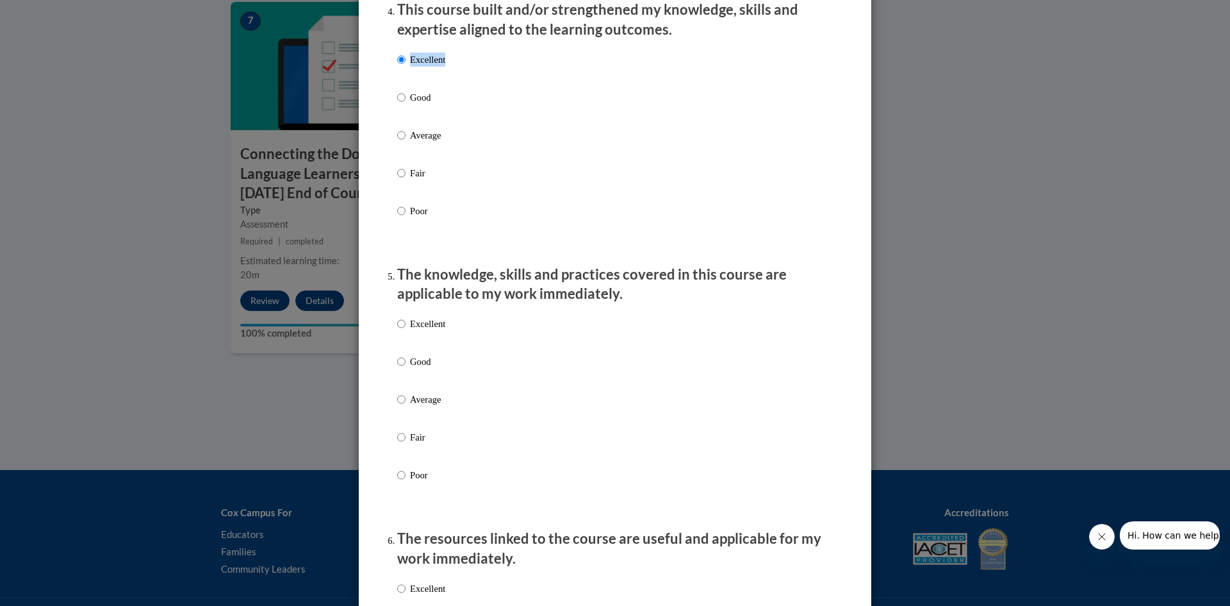
scroll to position [1025, 0]
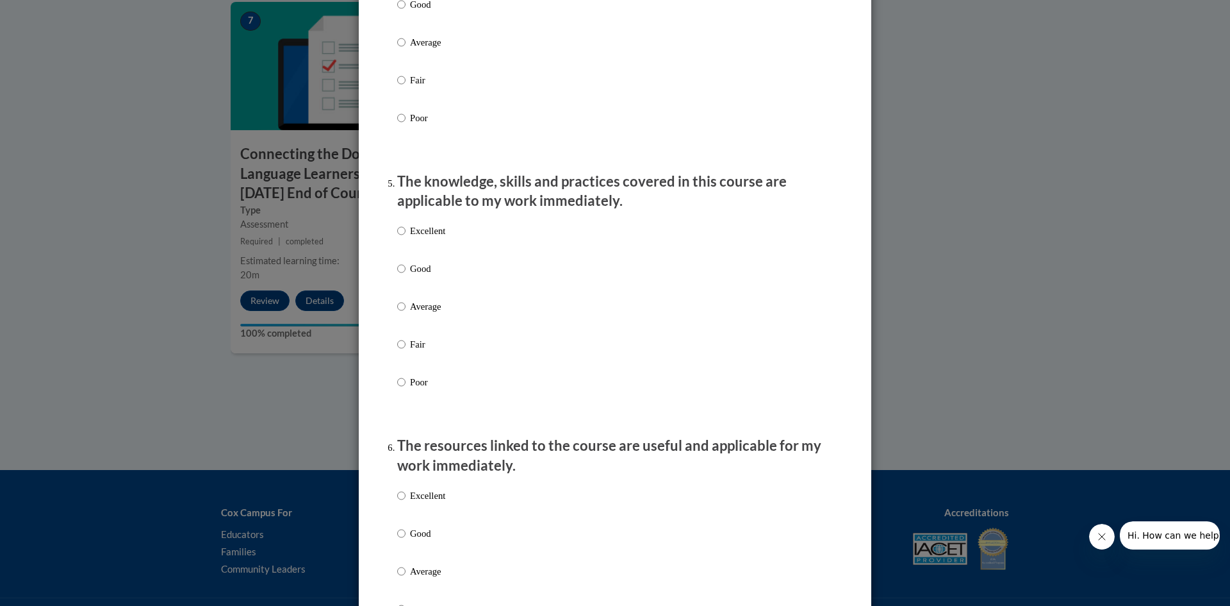
click at [430, 254] on label "Excellent" at bounding box center [421, 241] width 48 height 35
click at [406, 238] on input "Excellent" at bounding box center [401, 231] width 8 height 14
radio input "true"
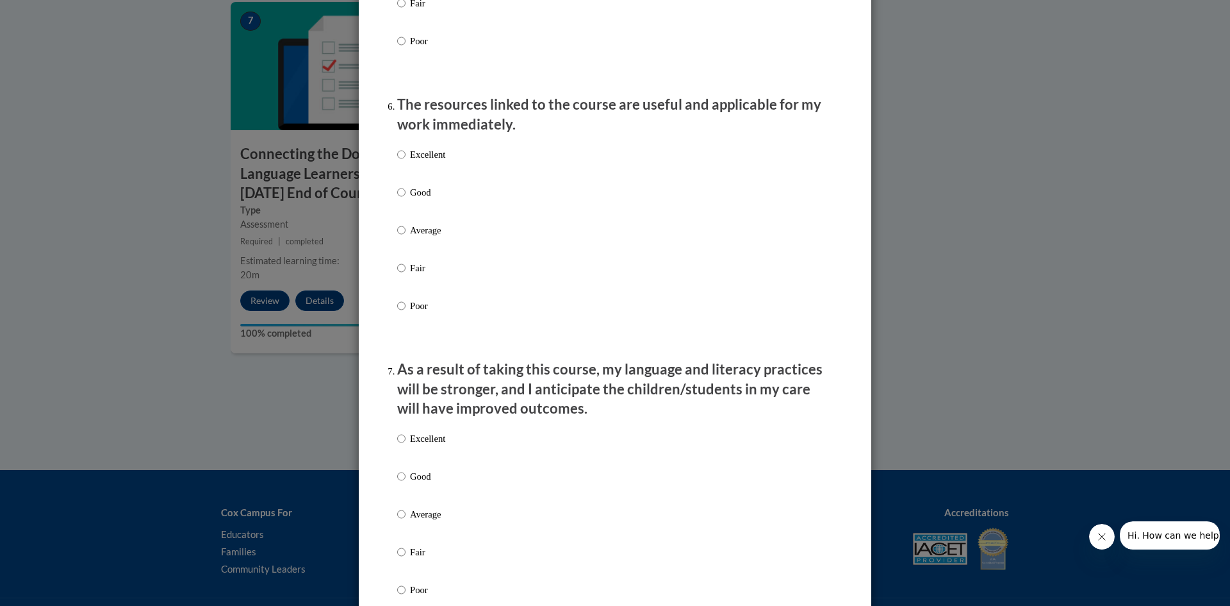
scroll to position [1474, 0]
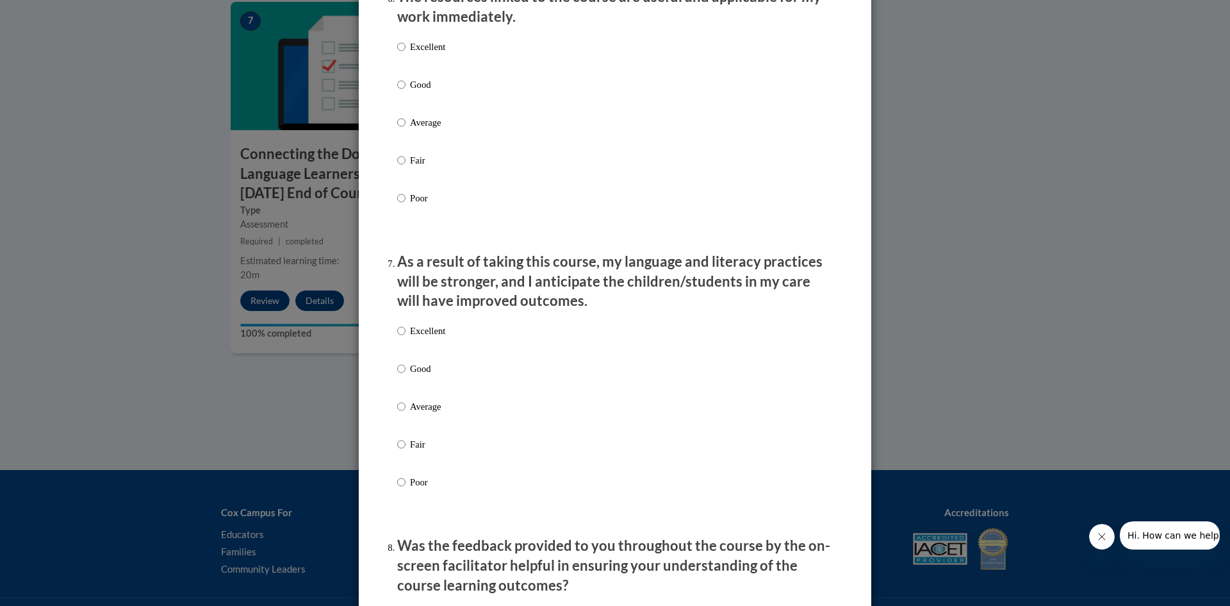
click at [422, 54] on p "Excellent" at bounding box center [427, 47] width 35 height 14
click at [406, 54] on input "Excellent" at bounding box center [401, 47] width 8 height 14
radio input "true"
click at [427, 349] on label "Excellent" at bounding box center [421, 341] width 48 height 35
click at [406, 338] on input "Excellent" at bounding box center [401, 331] width 8 height 14
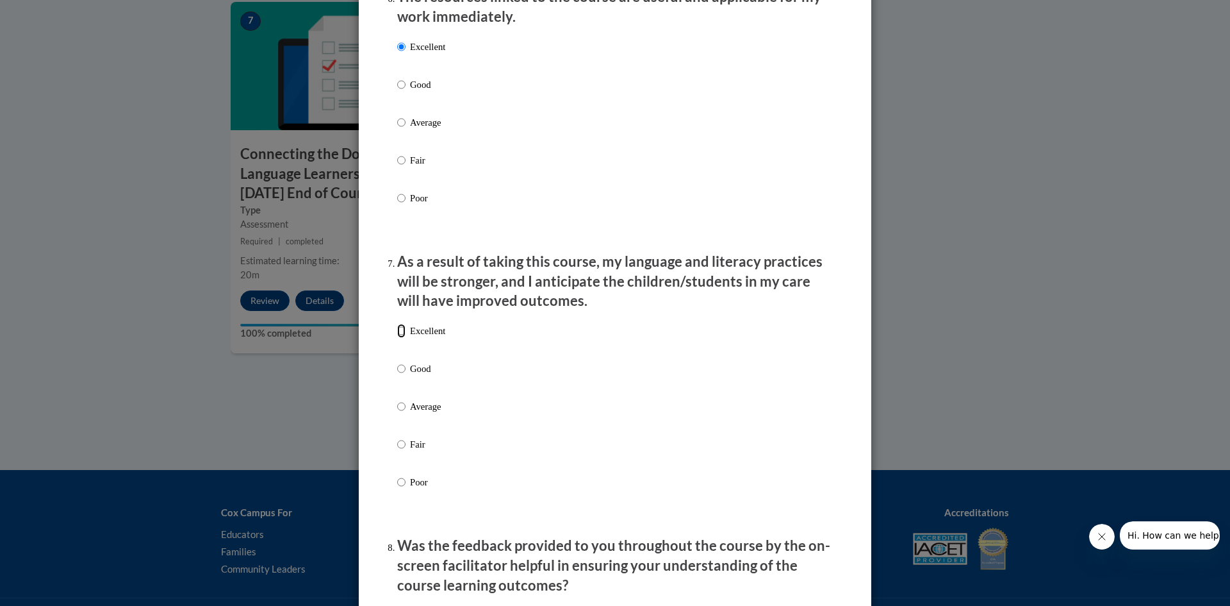
radio input "true"
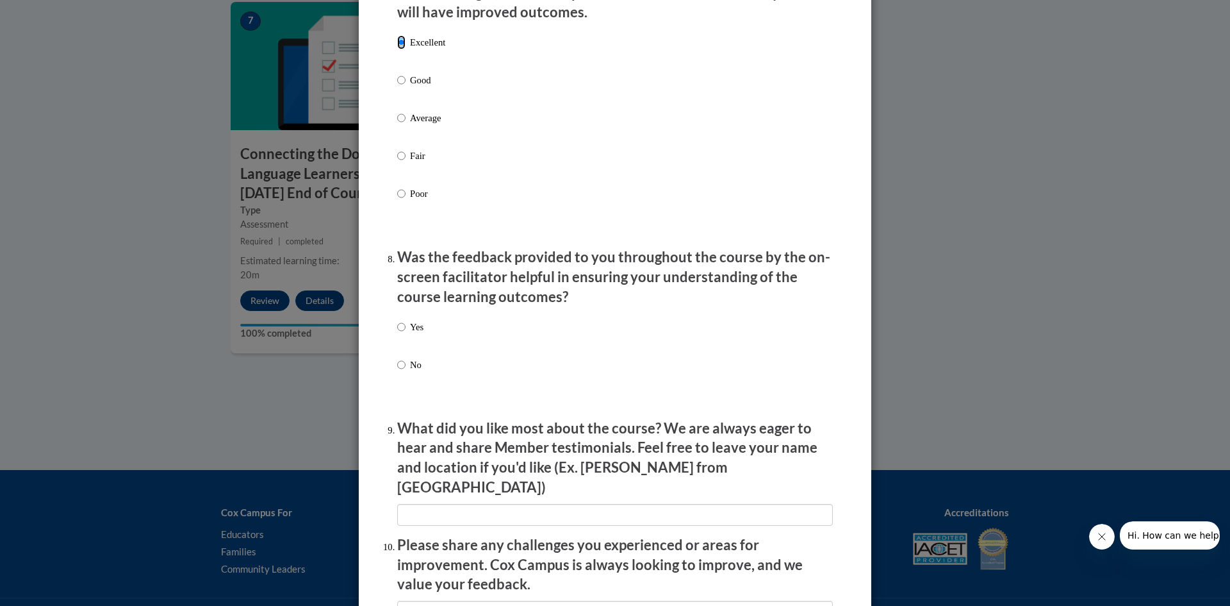
scroll to position [1794, 0]
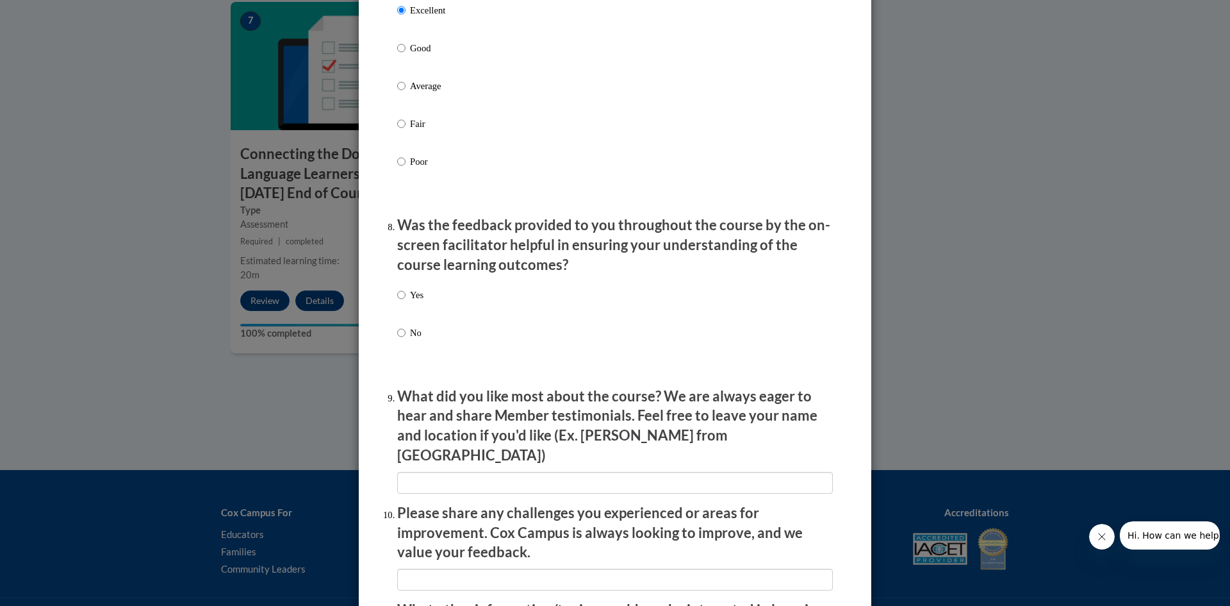
click at [417, 302] on p "Yes" at bounding box center [416, 295] width 13 height 14
click at [406, 302] on input "Yes" at bounding box center [401, 295] width 8 height 14
radio input "true"
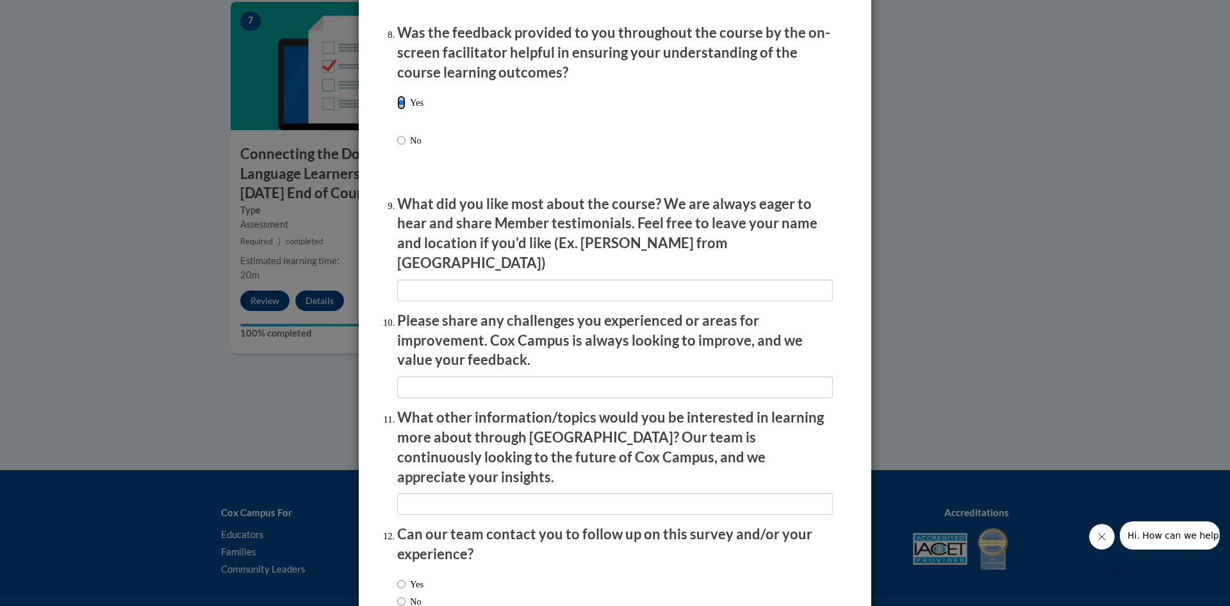
scroll to position [2057, 0]
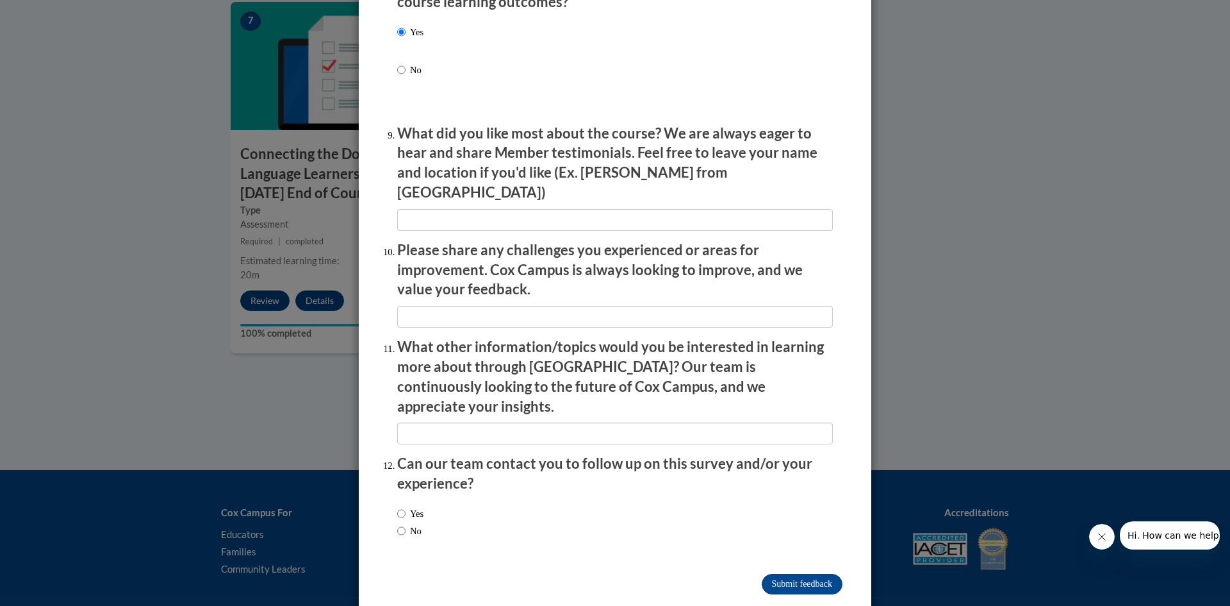
click at [412, 524] on label "No" at bounding box center [409, 531] width 24 height 14
click at [406, 524] on input "No" at bounding box center [401, 531] width 8 height 14
radio input "true"
click at [412, 524] on label "No" at bounding box center [409, 531] width 24 height 14
click at [406, 524] on input "No" at bounding box center [401, 531] width 8 height 14
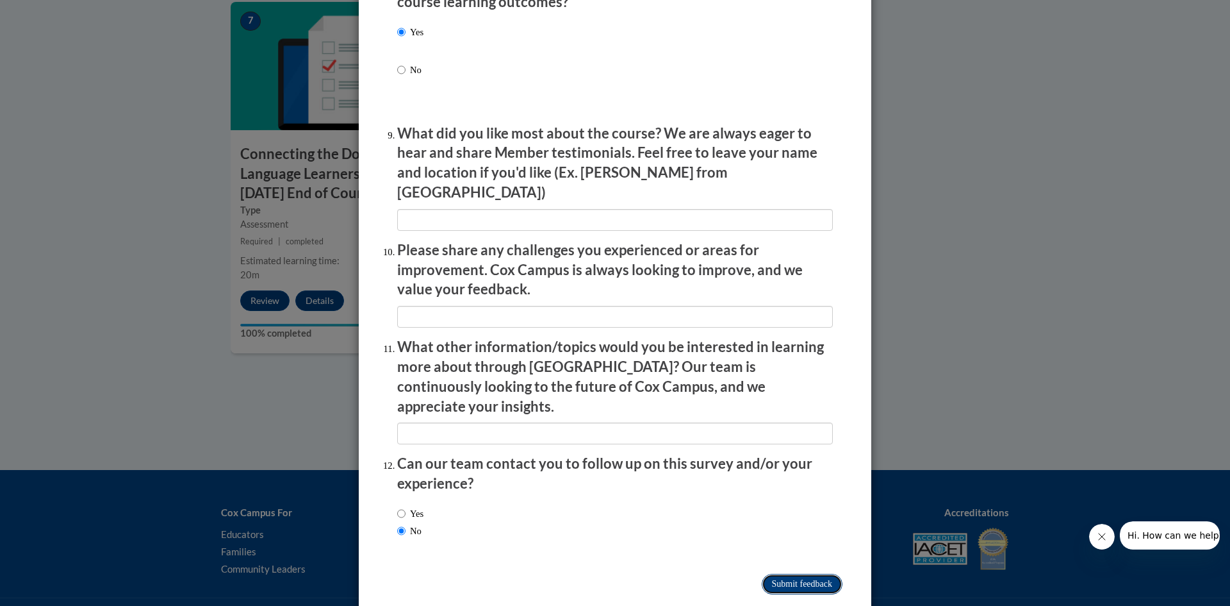
click at [798, 574] on input "Submit feedback" at bounding box center [802, 584] width 81 height 21
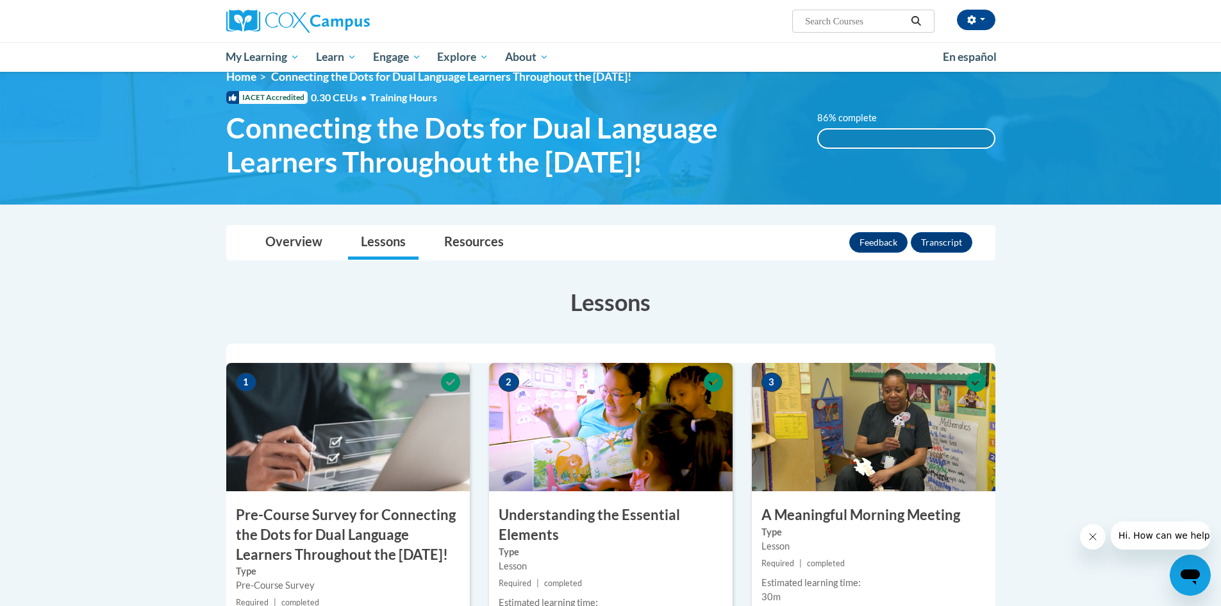
scroll to position [0, 0]
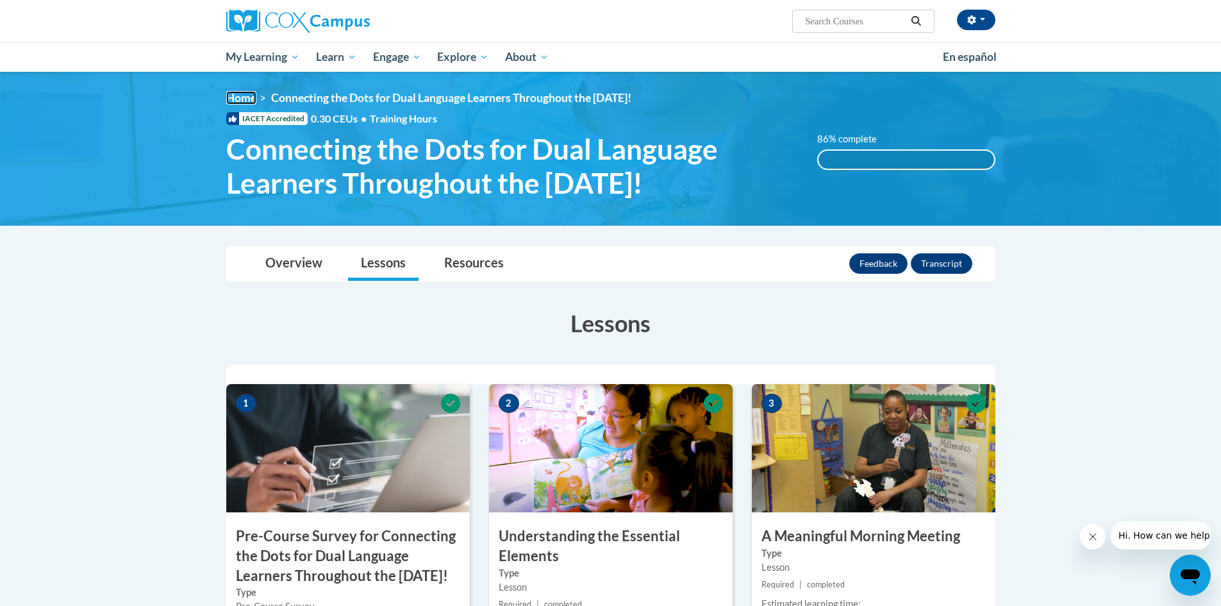
click at [246, 94] on link "Home" at bounding box center [241, 97] width 30 height 13
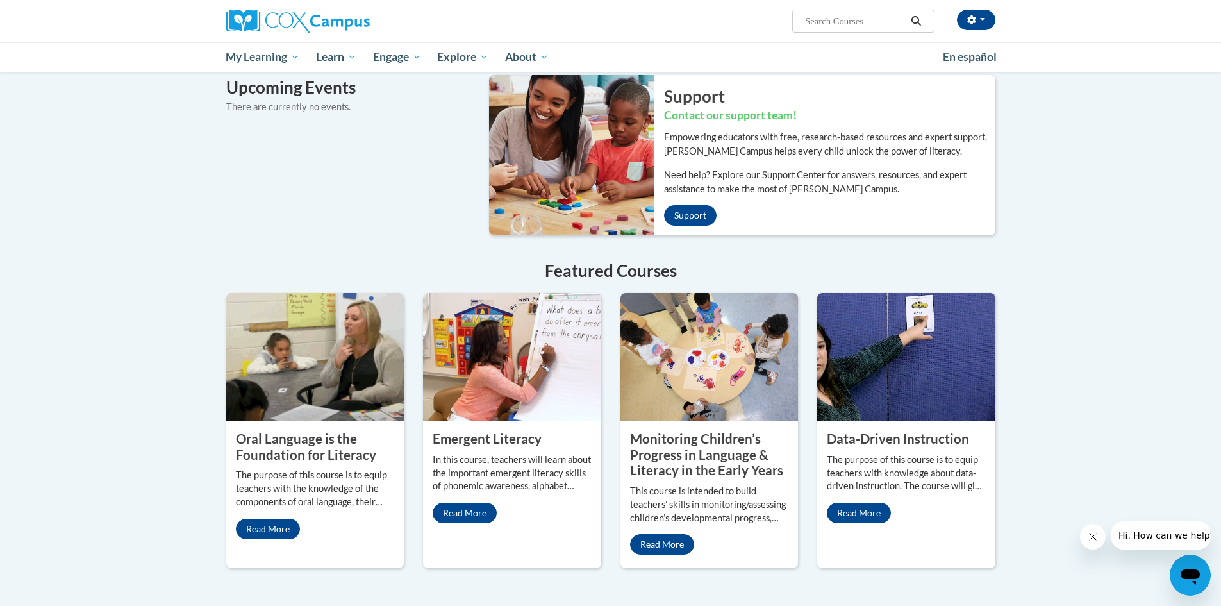
scroll to position [833, 0]
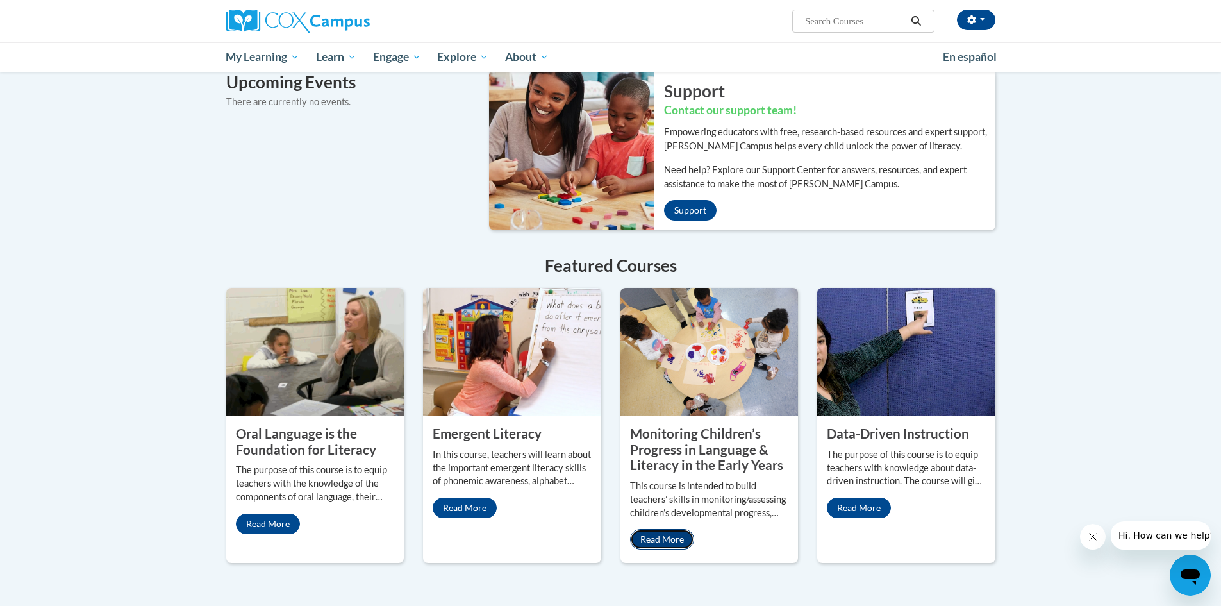
click at [658, 529] on link "Read More" at bounding box center [662, 539] width 64 height 21
click at [274, 513] on link "Read More" at bounding box center [268, 523] width 64 height 21
click at [477, 497] on link "Read More" at bounding box center [465, 507] width 64 height 21
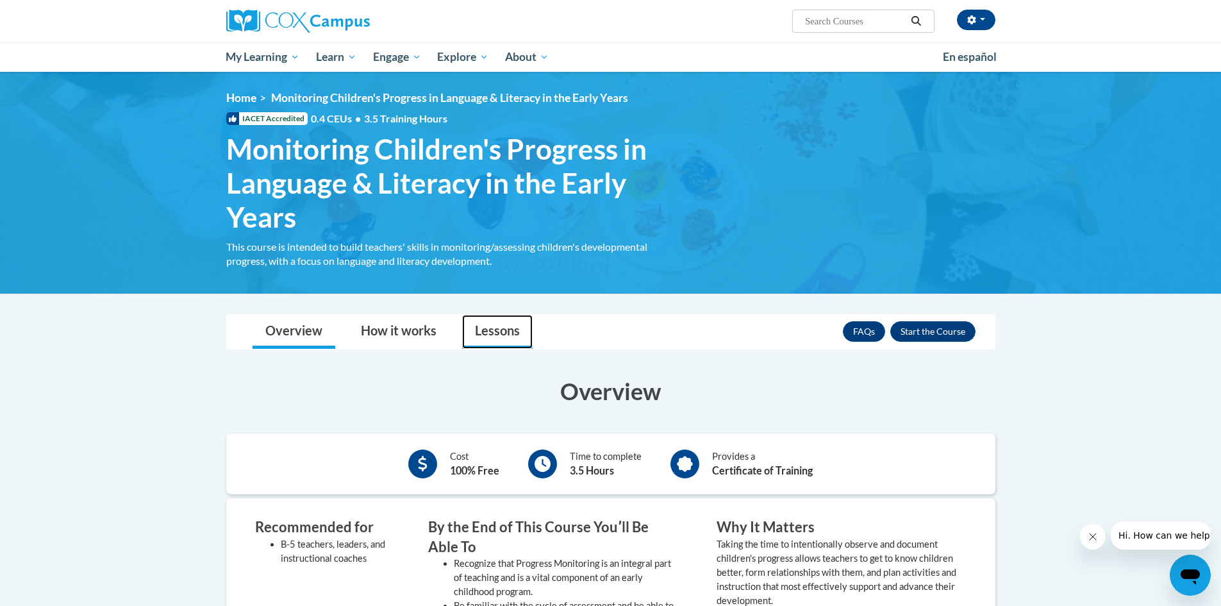
click at [474, 338] on link "Lessons" at bounding box center [497, 332] width 70 height 34
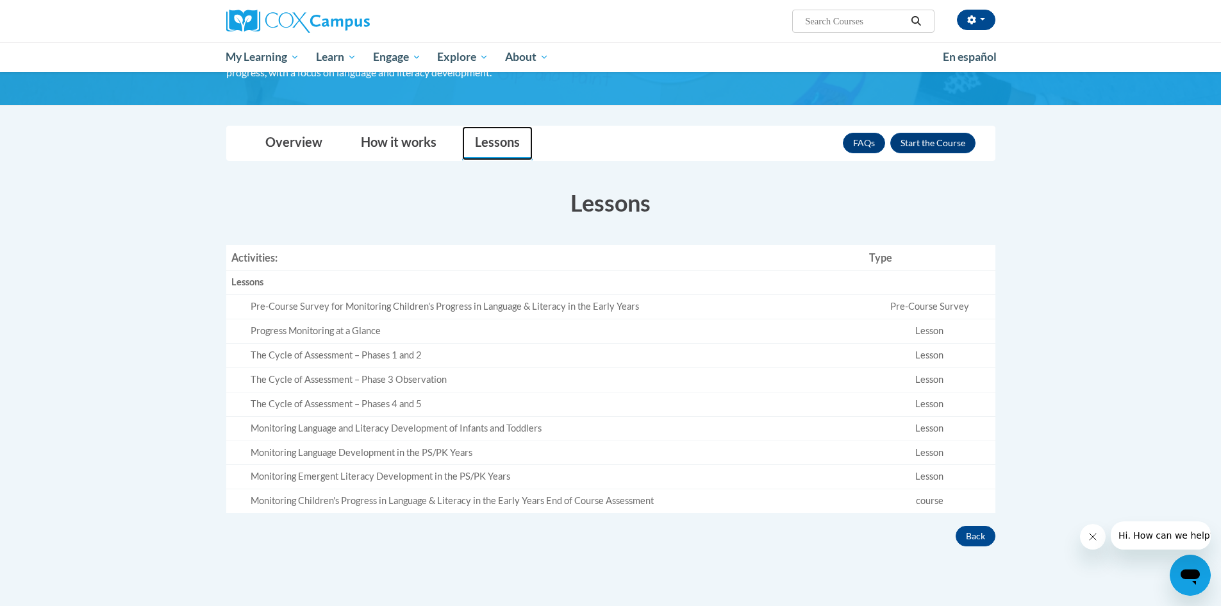
scroll to position [192, 0]
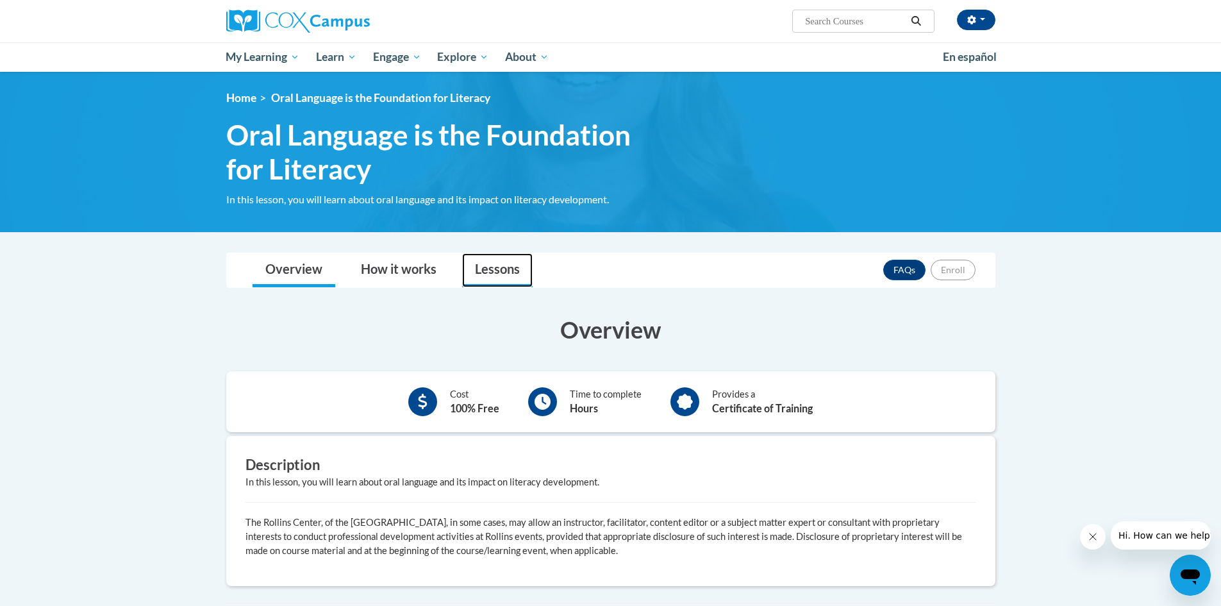
click at [480, 261] on link "Lessons" at bounding box center [497, 270] width 70 height 34
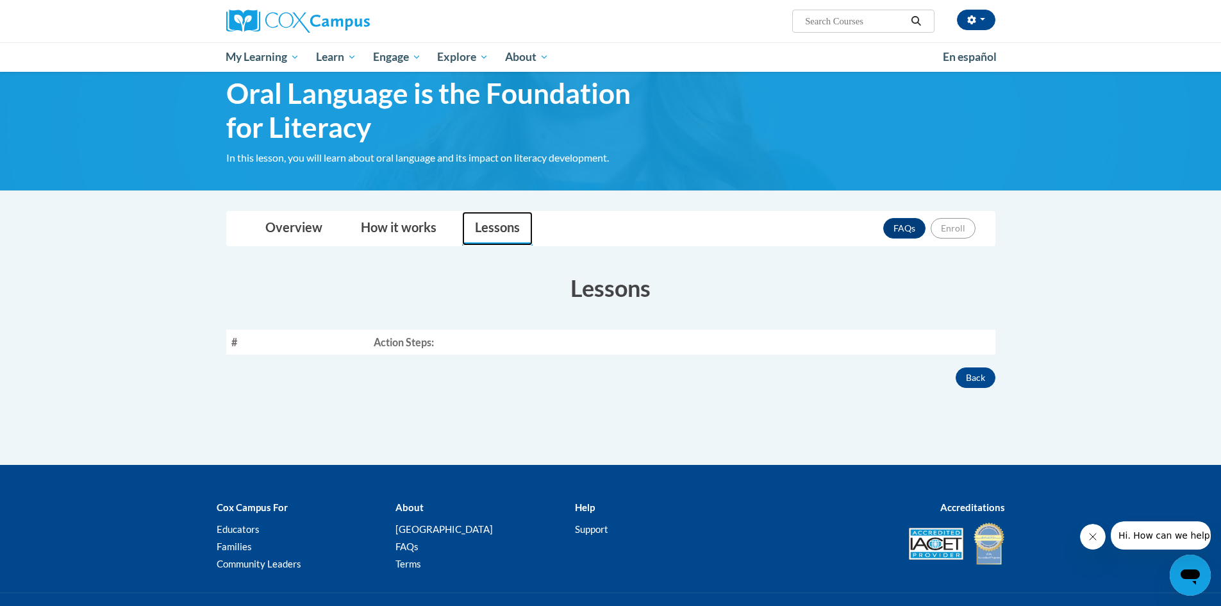
scroll to position [64, 0]
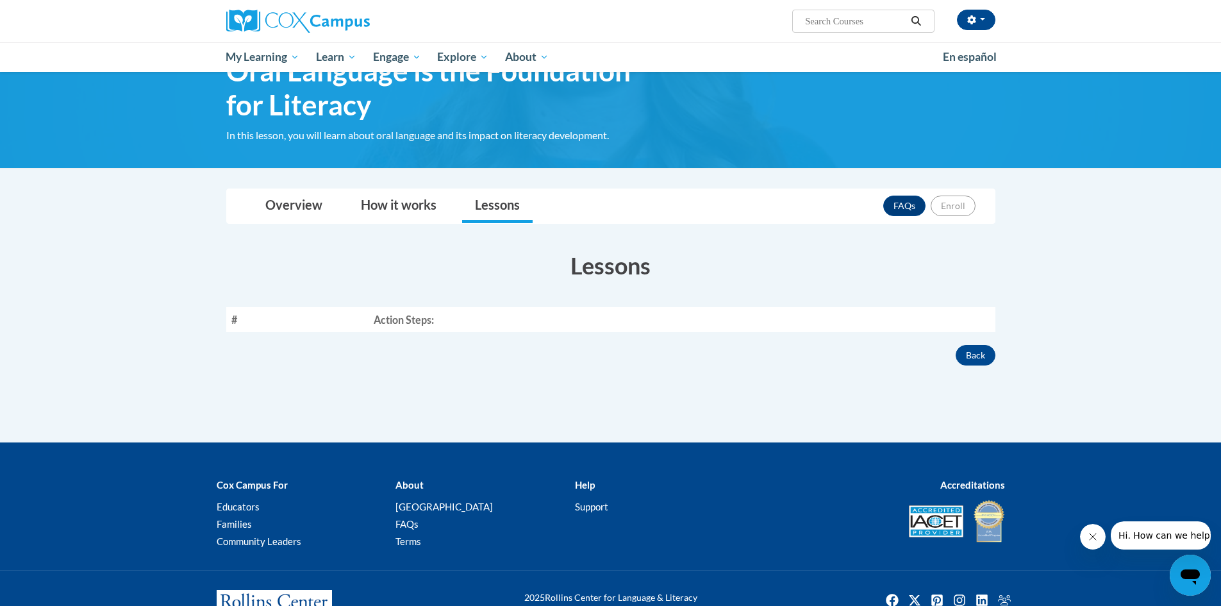
click at [418, 326] on th "Action Steps:" at bounding box center [681, 319] width 627 height 25
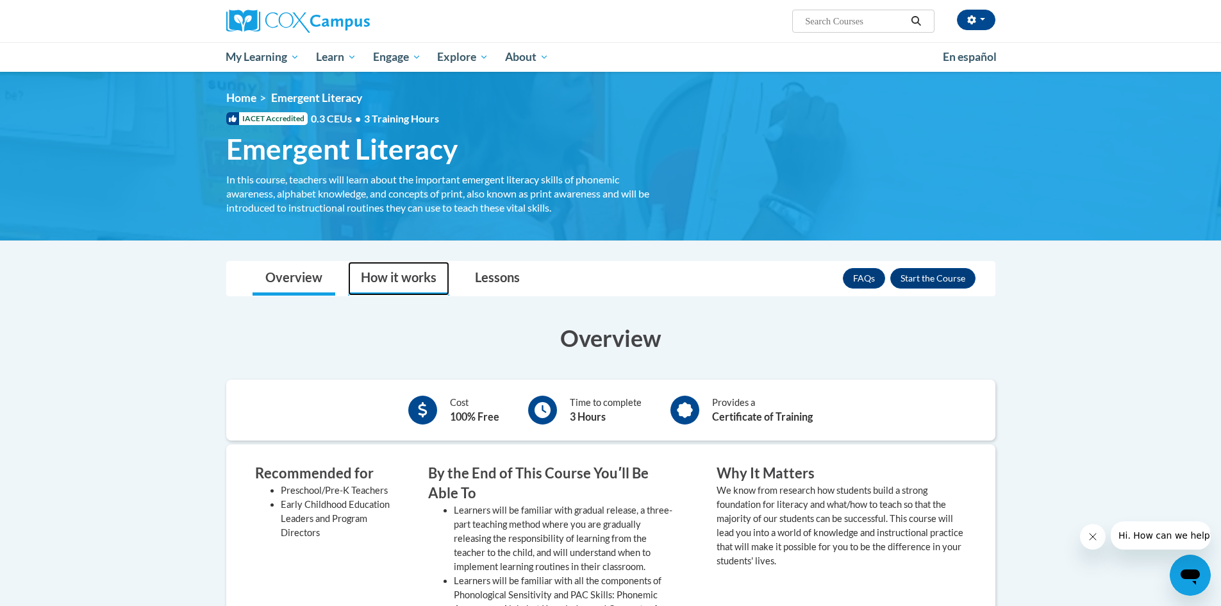
click at [392, 265] on link "How it works" at bounding box center [398, 278] width 101 height 34
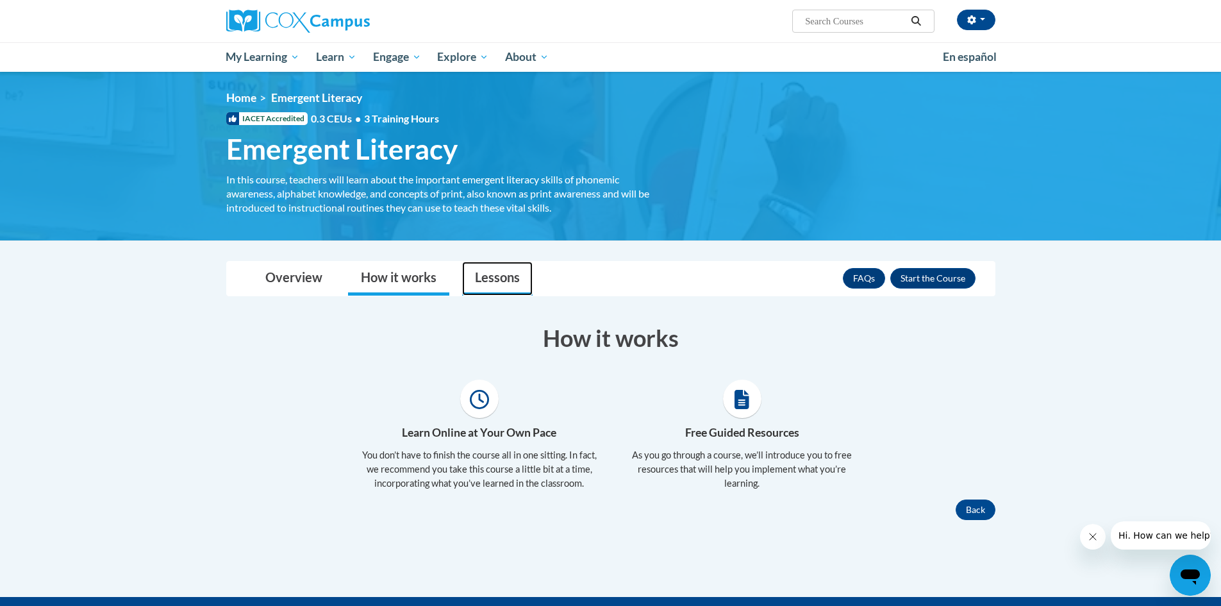
click at [519, 284] on link "Lessons" at bounding box center [497, 278] width 70 height 34
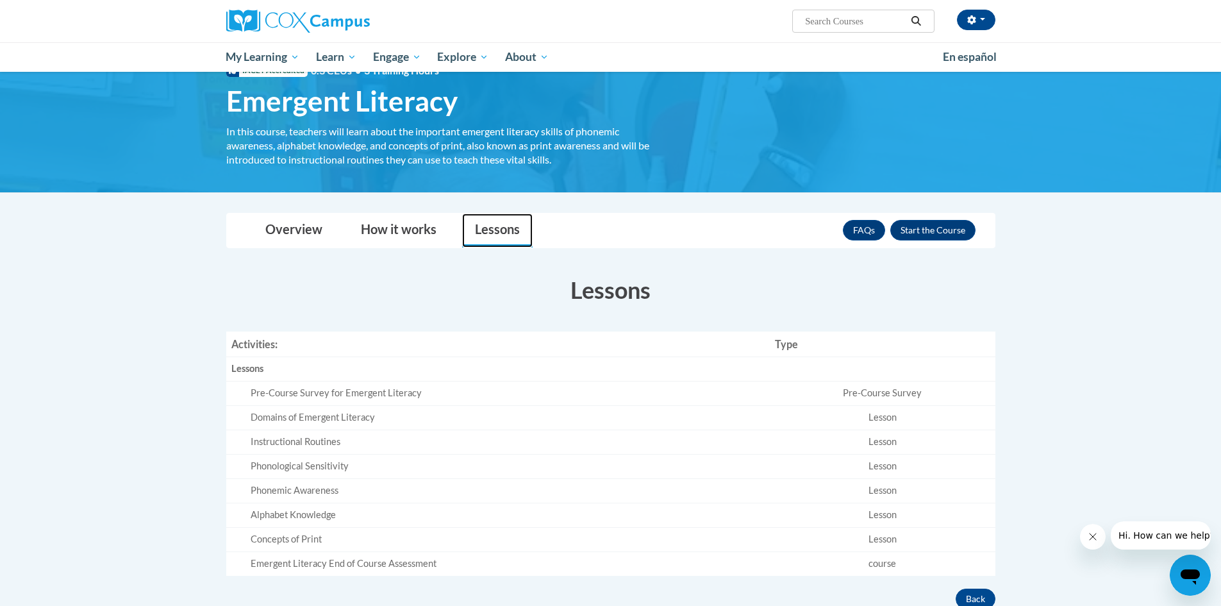
scroll to position [128, 0]
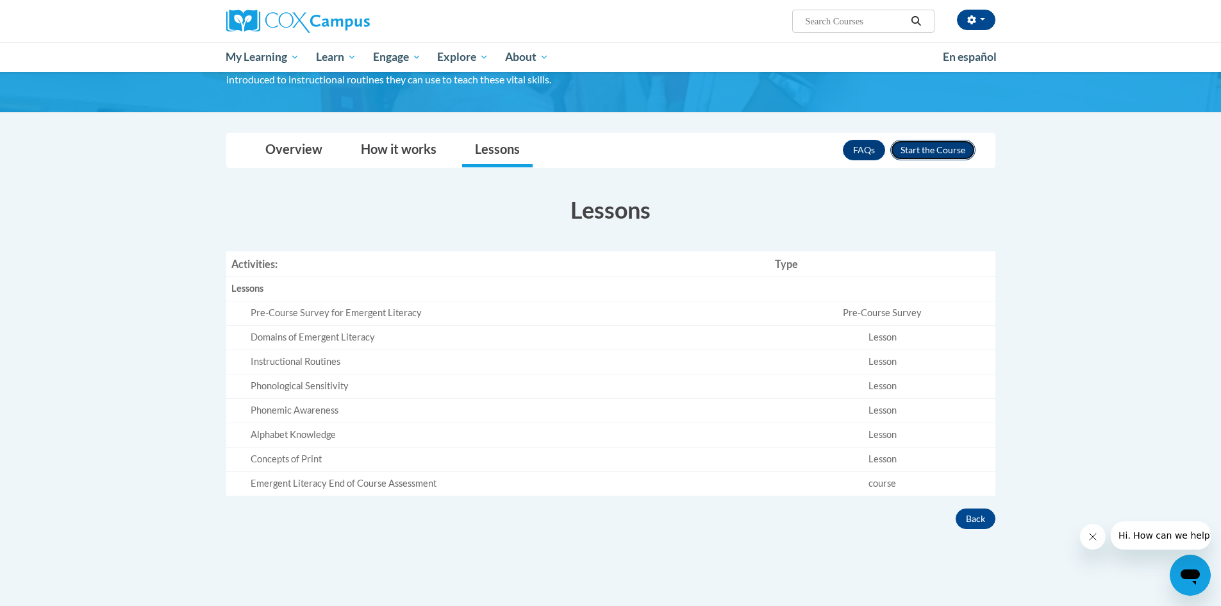
click at [931, 144] on button "Enroll" at bounding box center [932, 150] width 85 height 21
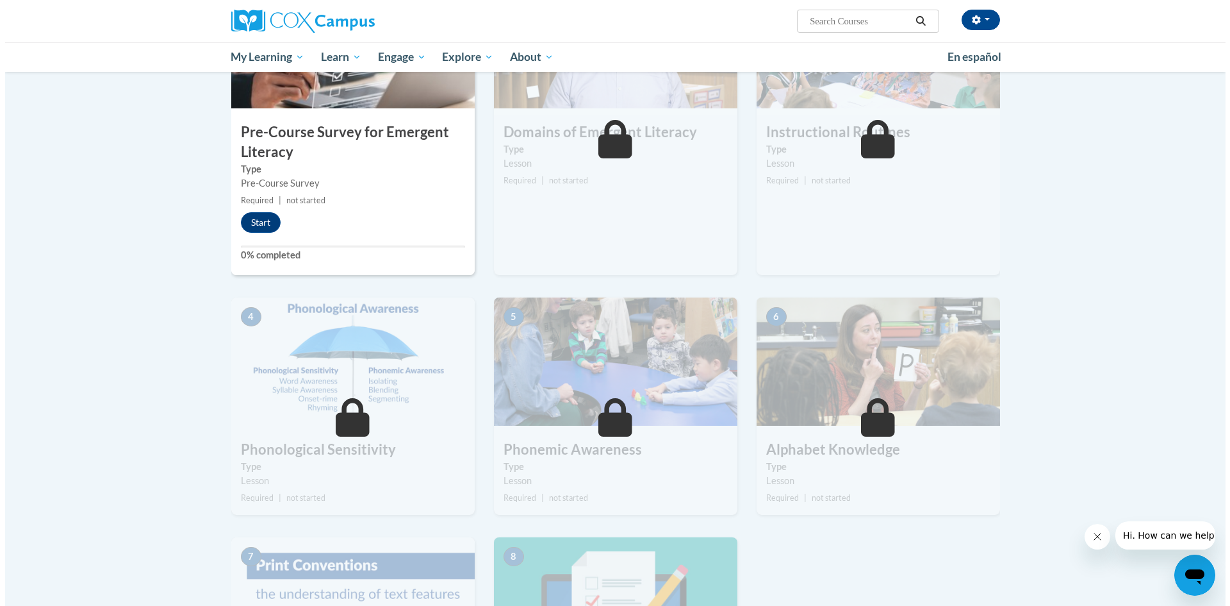
scroll to position [256, 0]
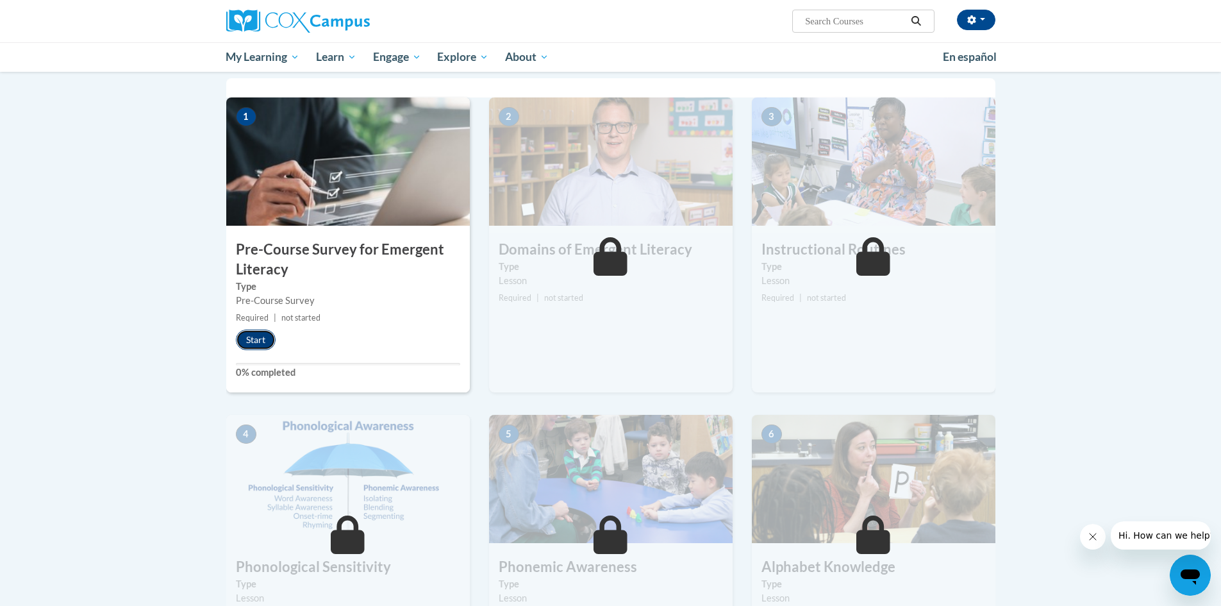
click at [262, 342] on button "Start" at bounding box center [256, 339] width 40 height 21
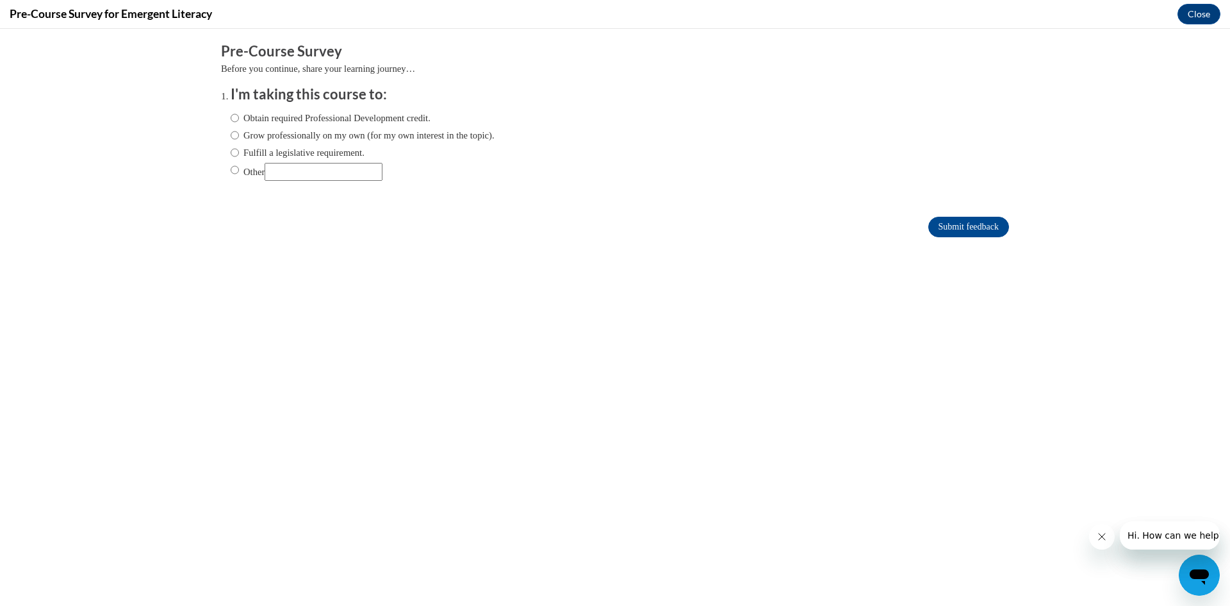
scroll to position [0, 0]
click at [231, 117] on input "Obtain required Professional Development credit." at bounding box center [235, 118] width 8 height 14
radio input "true"
click at [971, 221] on input "Submit feedback" at bounding box center [969, 227] width 81 height 21
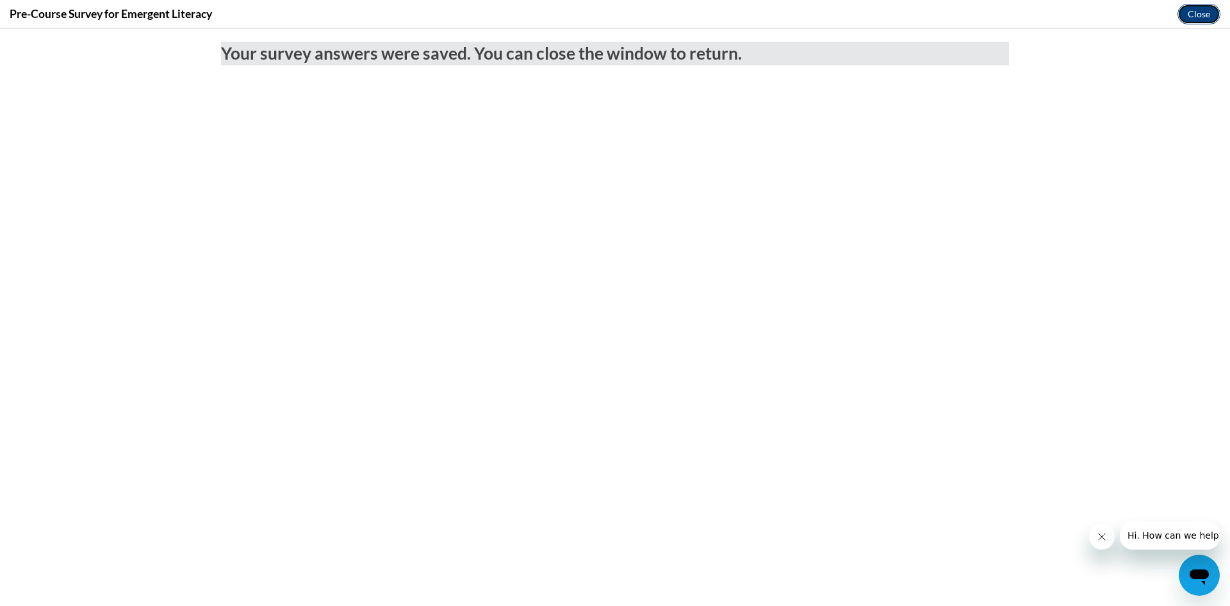
click at [1188, 14] on button "Close" at bounding box center [1199, 14] width 43 height 21
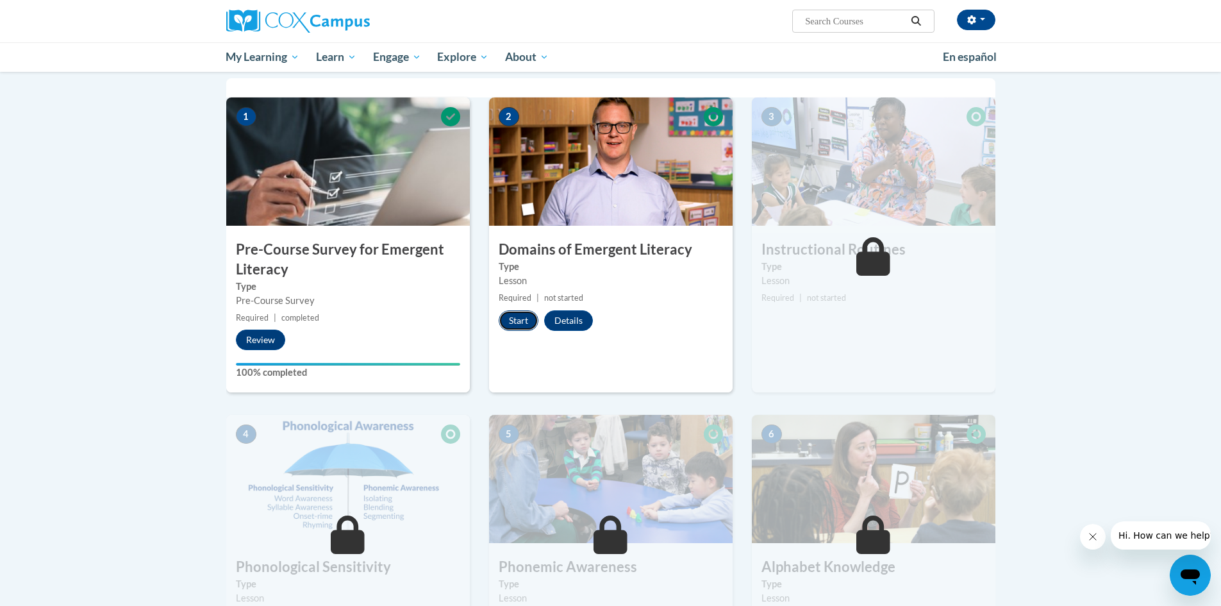
click at [517, 323] on button "Start" at bounding box center [519, 320] width 40 height 21
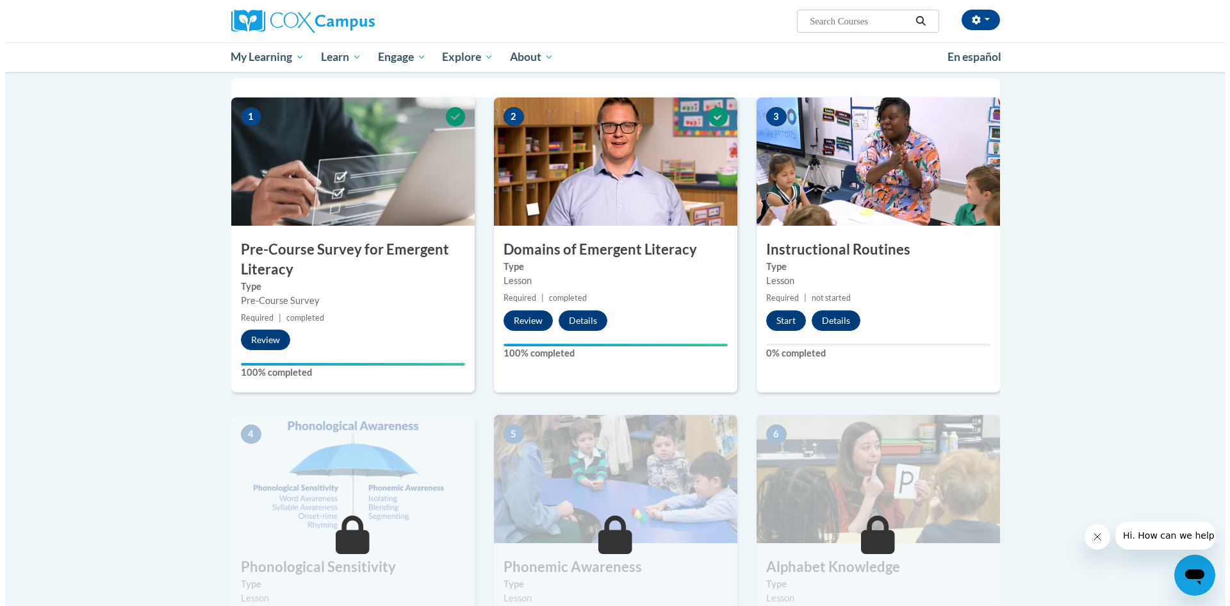
scroll to position [192, 0]
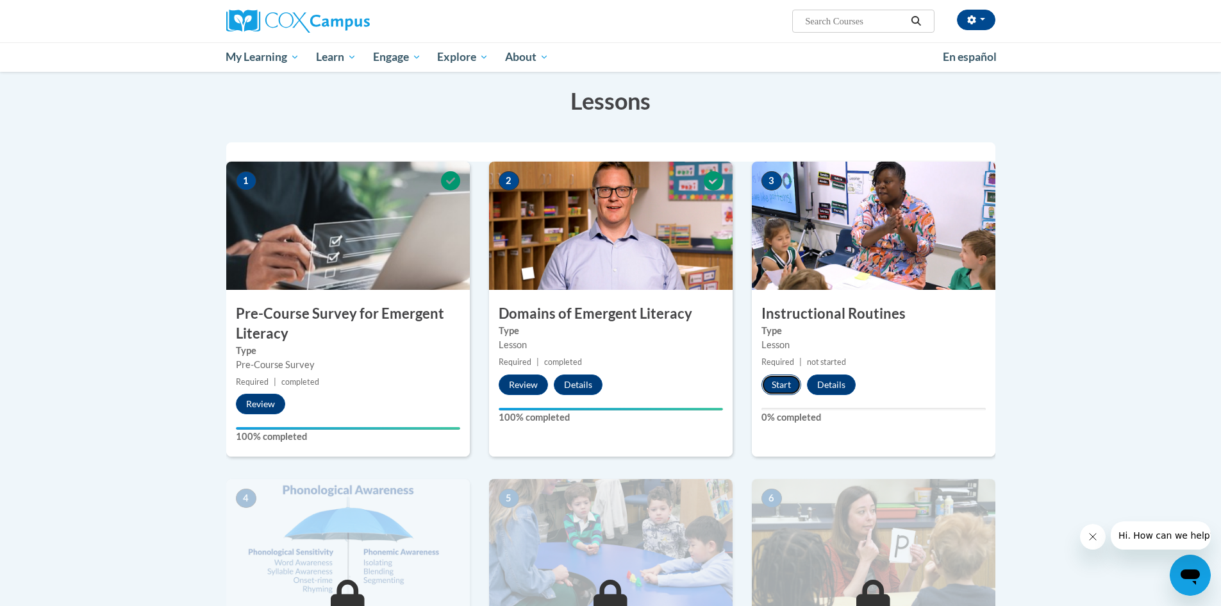
click at [786, 388] on button "Start" at bounding box center [781, 384] width 40 height 21
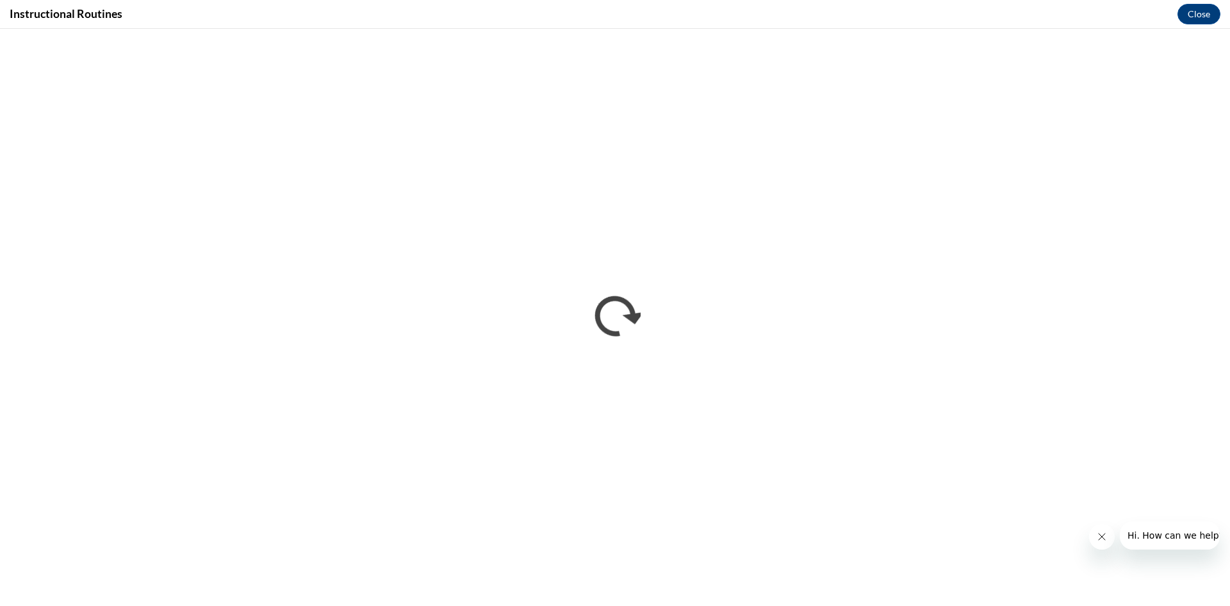
scroll to position [0, 0]
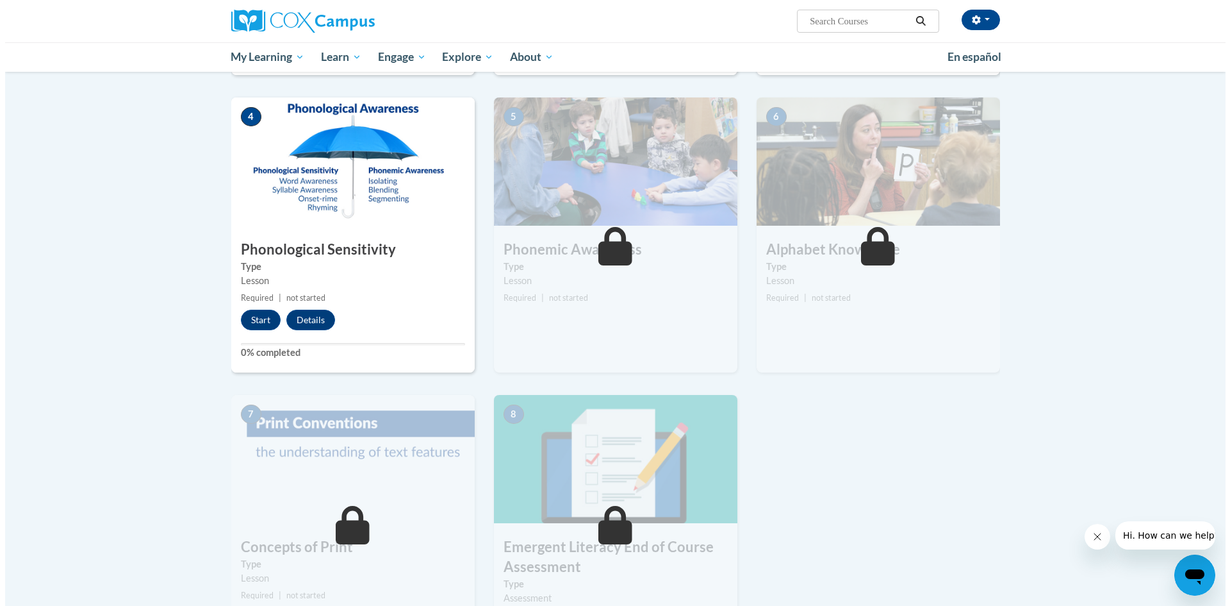
scroll to position [577, 0]
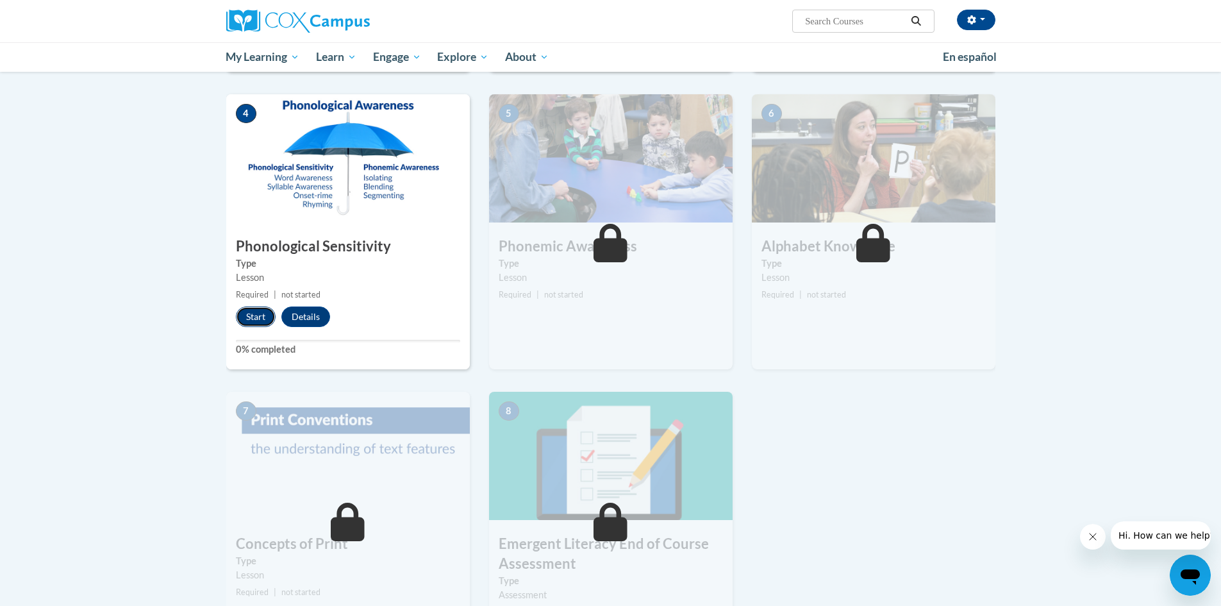
click at [270, 319] on button "Start" at bounding box center [256, 316] width 40 height 21
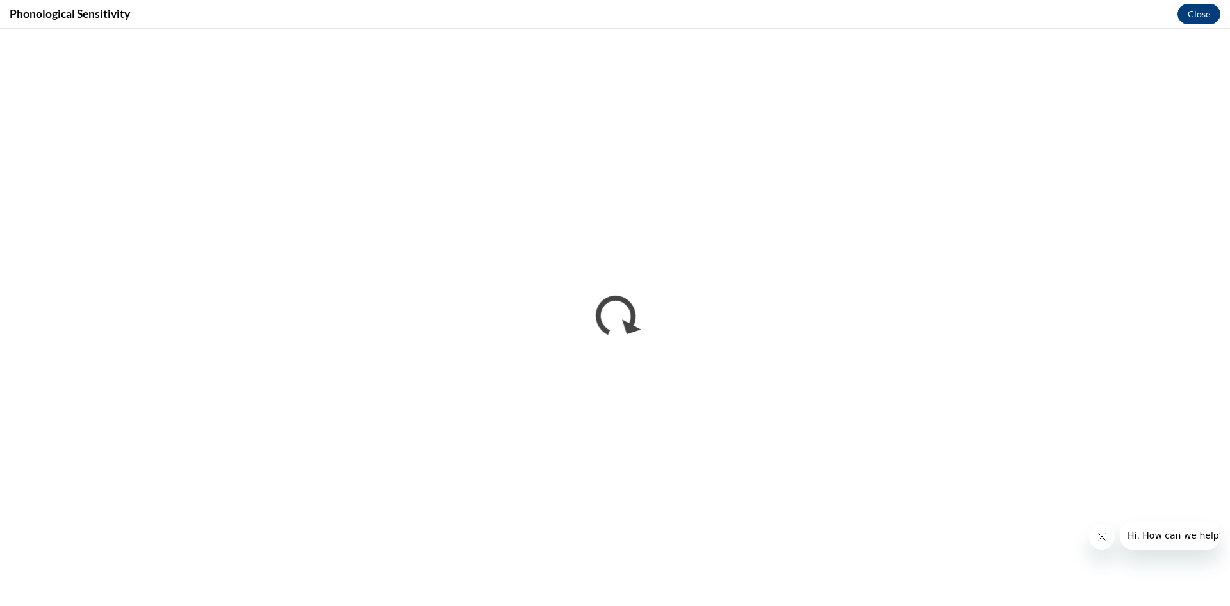
scroll to position [0, 0]
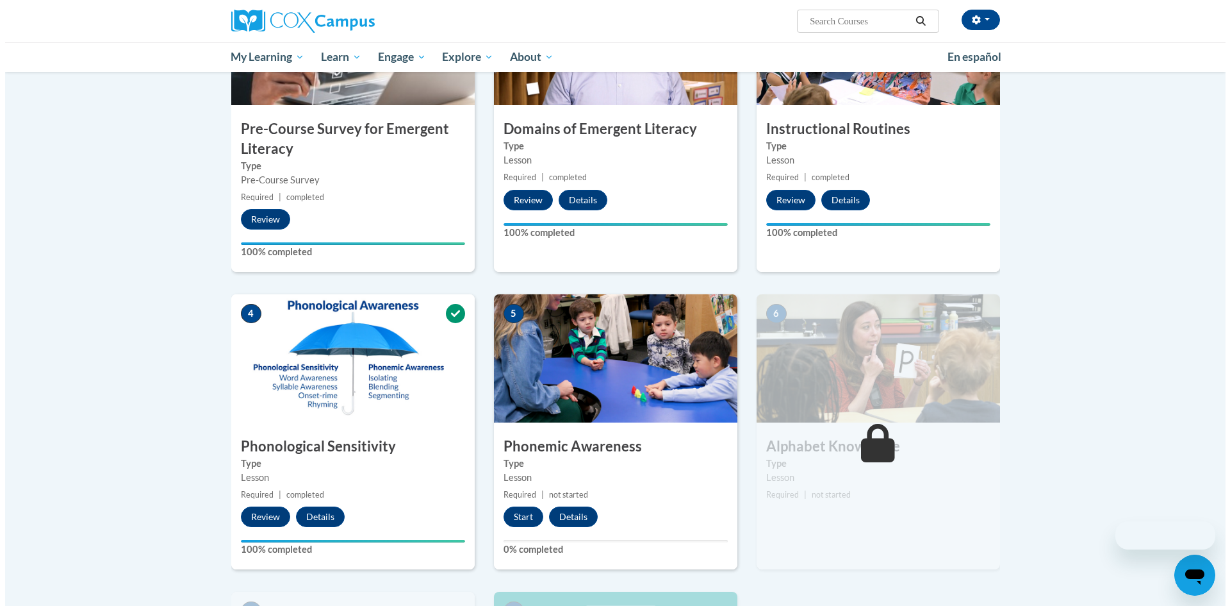
scroll to position [449, 0]
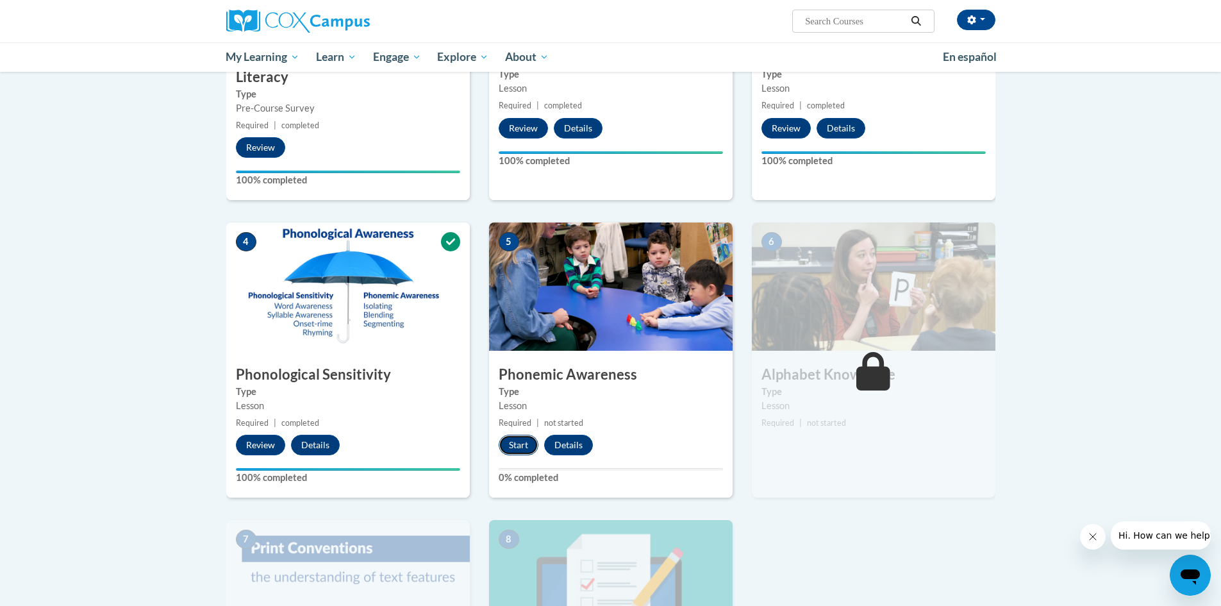
click at [529, 447] on button "Start" at bounding box center [519, 445] width 40 height 21
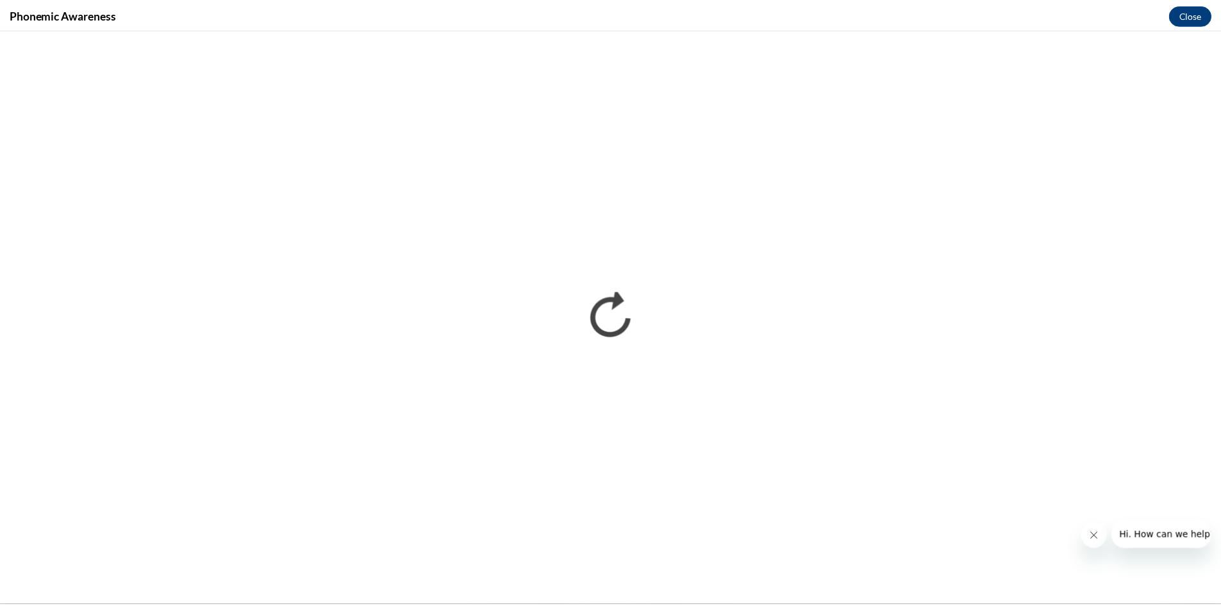
scroll to position [0, 0]
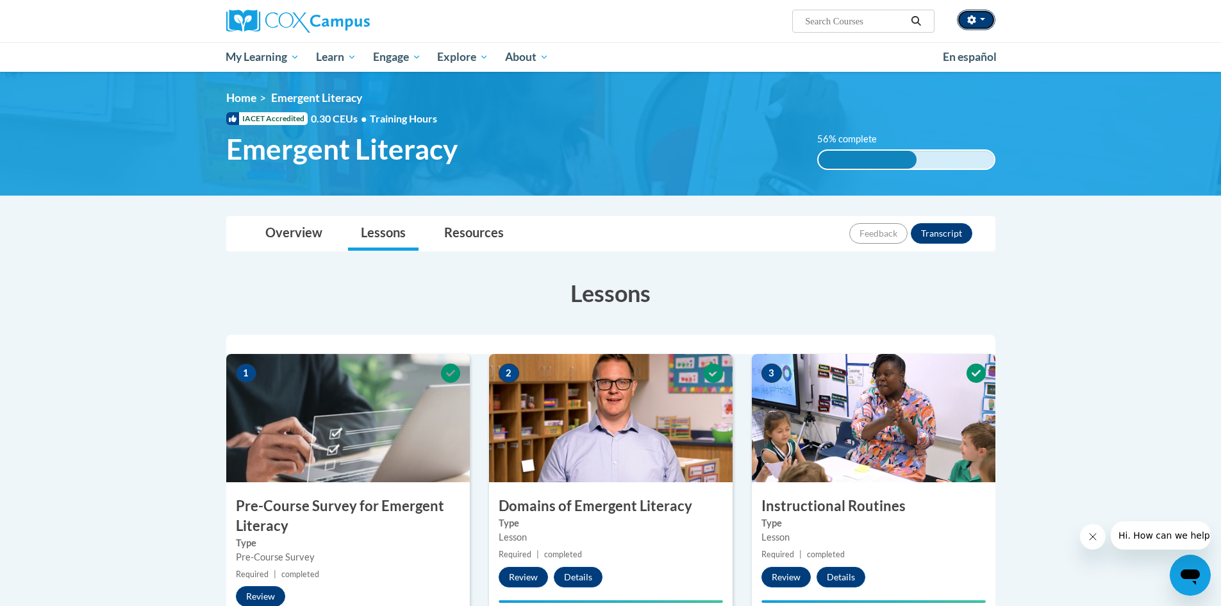
click at [984, 15] on button "button" at bounding box center [976, 20] width 38 height 21
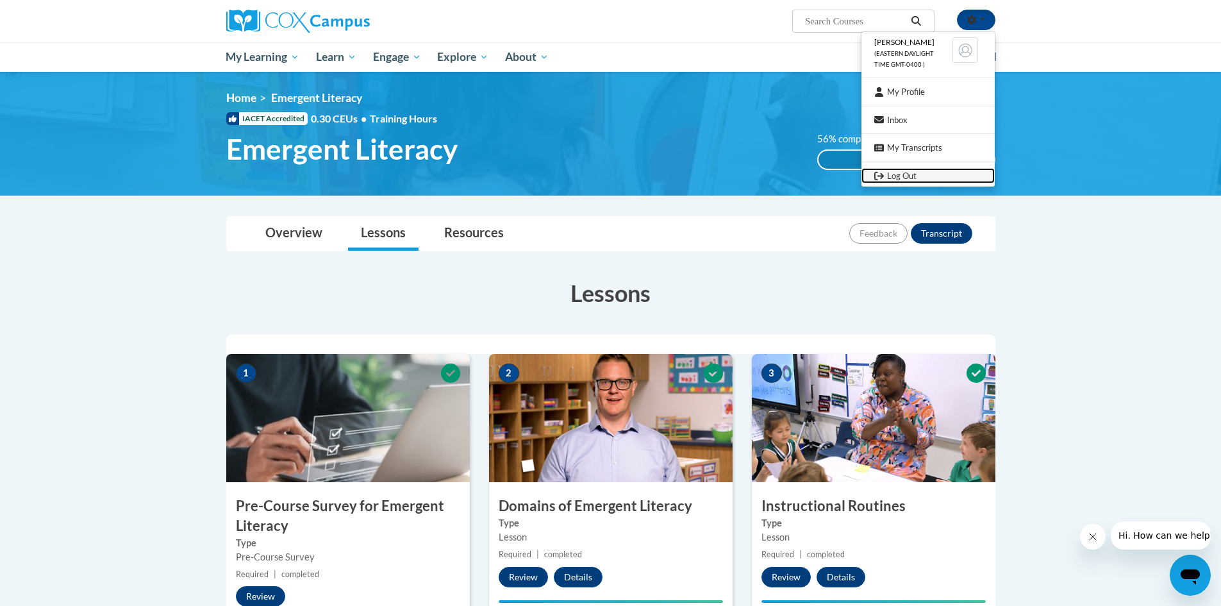
click at [913, 174] on link "Log Out" at bounding box center [927, 176] width 133 height 16
